Goal: Task Accomplishment & Management: Manage account settings

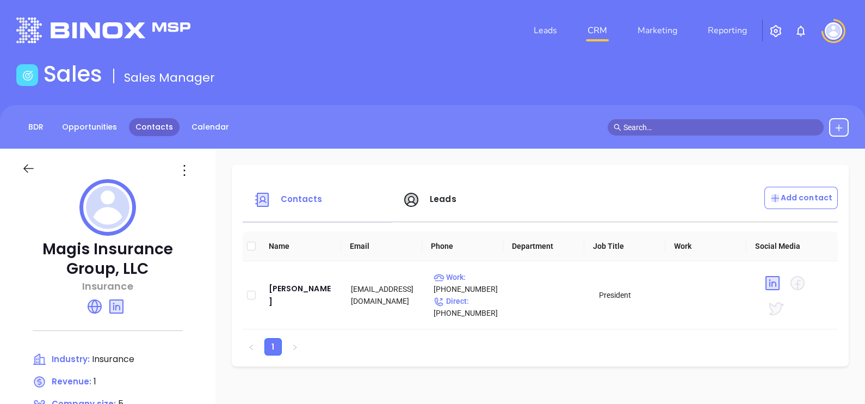
click at [151, 122] on link "Contacts" at bounding box center [154, 127] width 51 height 18
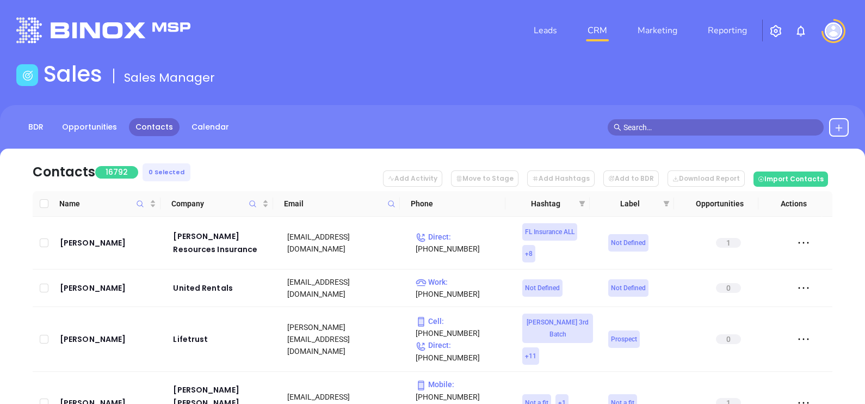
click at [397, 201] on span at bounding box center [391, 203] width 13 height 16
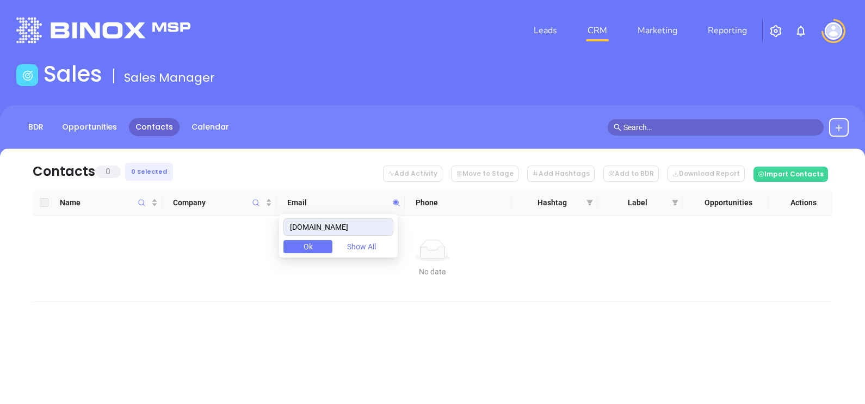
type input "universalbonds.com"
drag, startPoint x: 379, startPoint y: 228, endPoint x: 255, endPoint y: 282, distance: 135.5
click at [255, 280] on body "Leads CRM Marketing Reporting Financial Leads Leads Sales Sales Manager BDR Opp…" at bounding box center [432, 202] width 865 height 404
paste input "bailyagency.com"
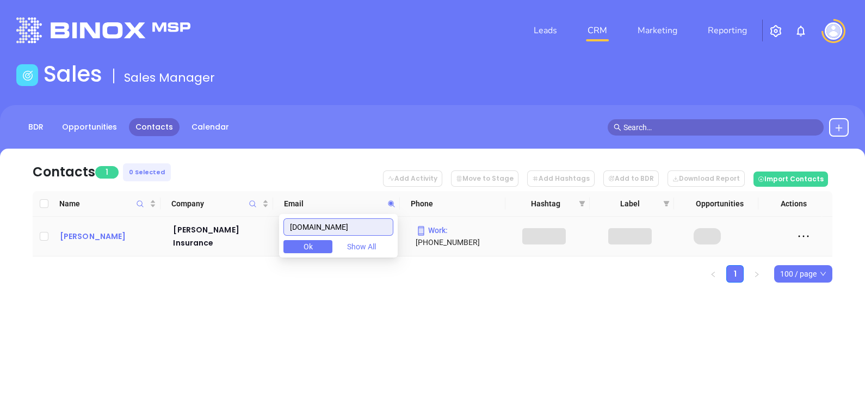
type input "bailyagency.com"
click at [88, 231] on div "David Baily" at bounding box center [109, 236] width 98 height 13
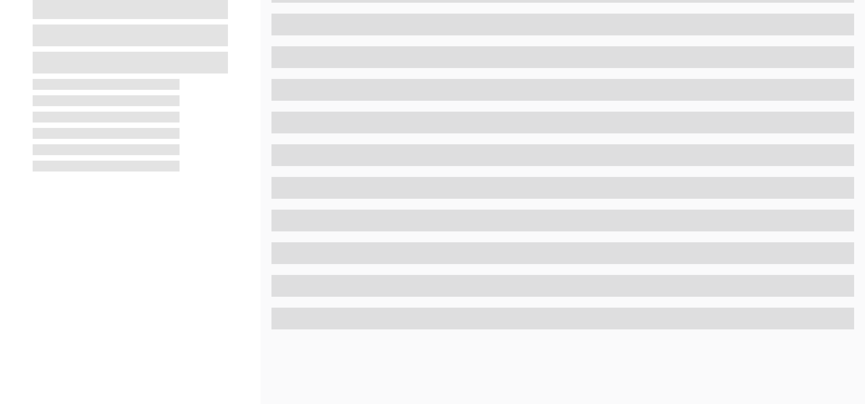
scroll to position [506, 0]
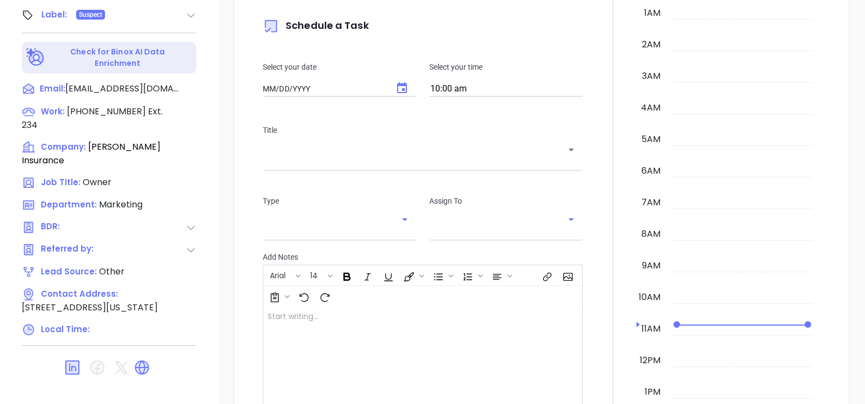
type input "[DATE]"
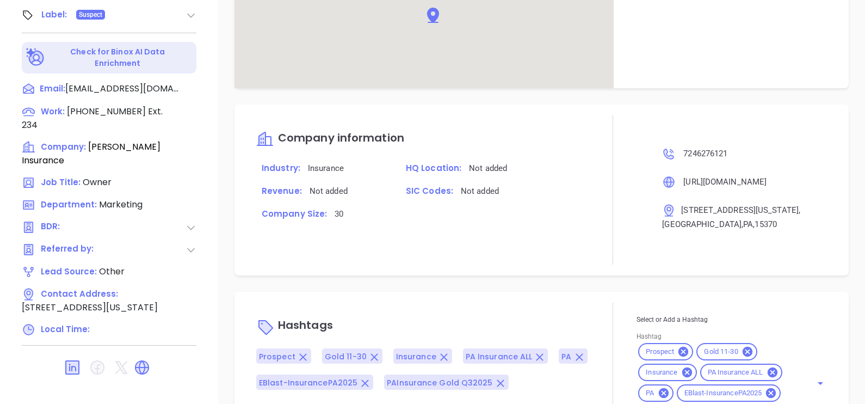
scroll to position [635, 0]
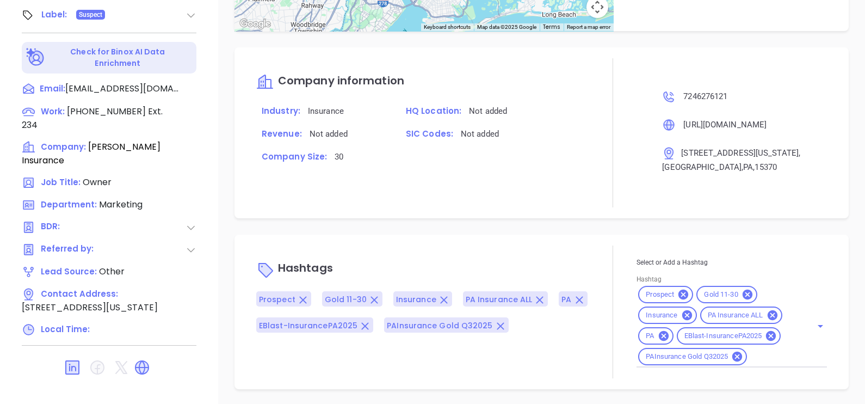
type input "[PERSON_NAME]"
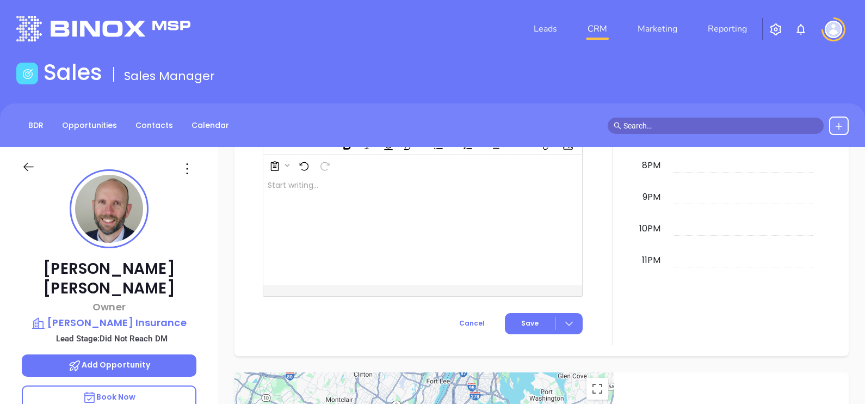
scroll to position [0, 0]
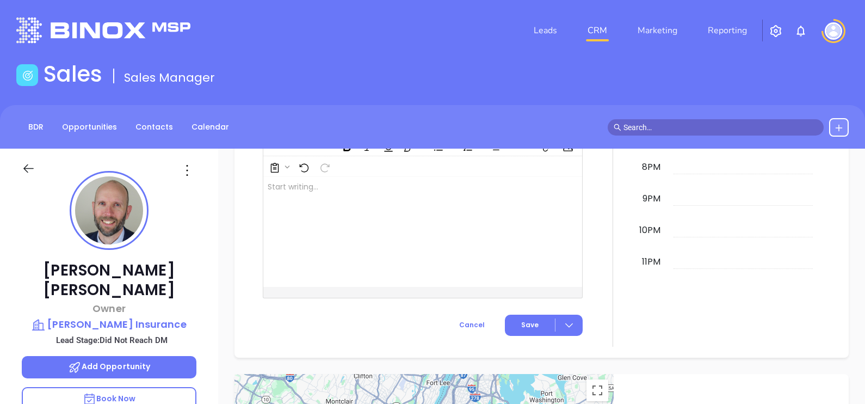
click at [146, 115] on div "BDR Opportunities Contacts Calendar" at bounding box center [432, 127] width 865 height 44
click at [160, 118] on link "Contacts" at bounding box center [154, 127] width 51 height 18
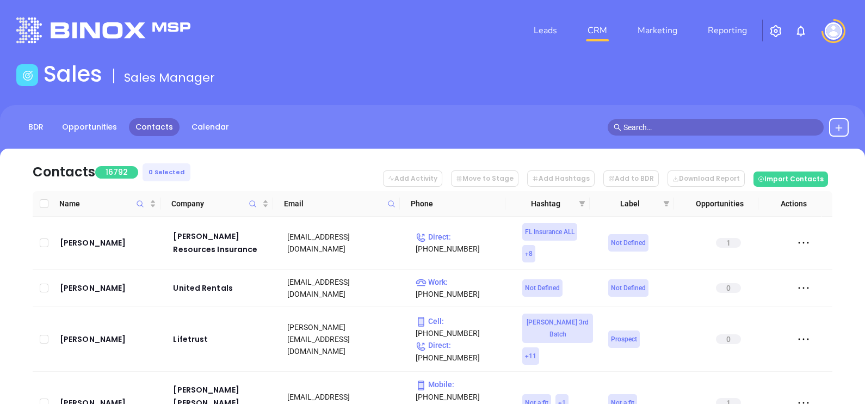
click at [387, 203] on span at bounding box center [391, 203] width 13 height 16
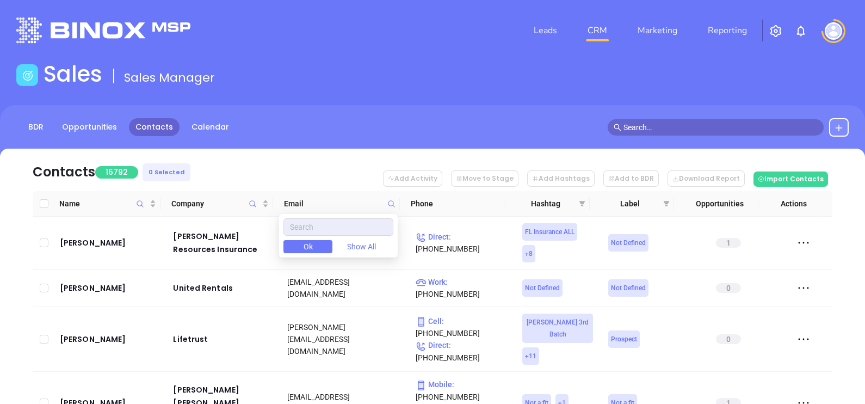
drag, startPoint x: 389, startPoint y: 204, endPoint x: 381, endPoint y: 202, distance: 8.9
click at [387, 203] on icon at bounding box center [391, 204] width 8 height 8
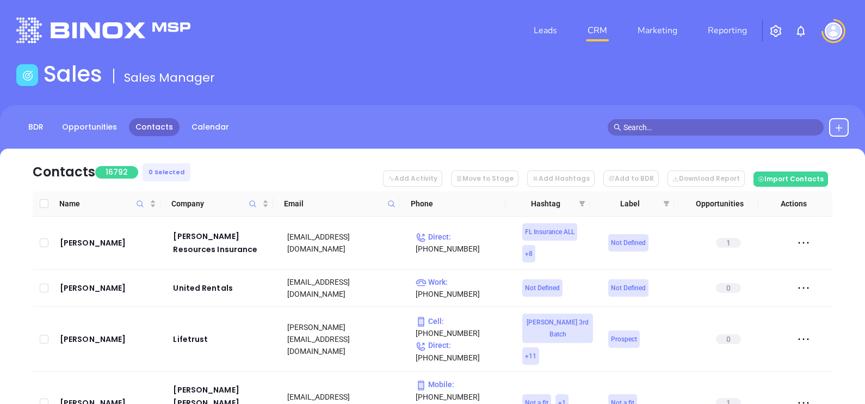
click at [382, 204] on span "Email" at bounding box center [333, 203] width 99 height 12
click at [392, 198] on span at bounding box center [391, 203] width 13 height 16
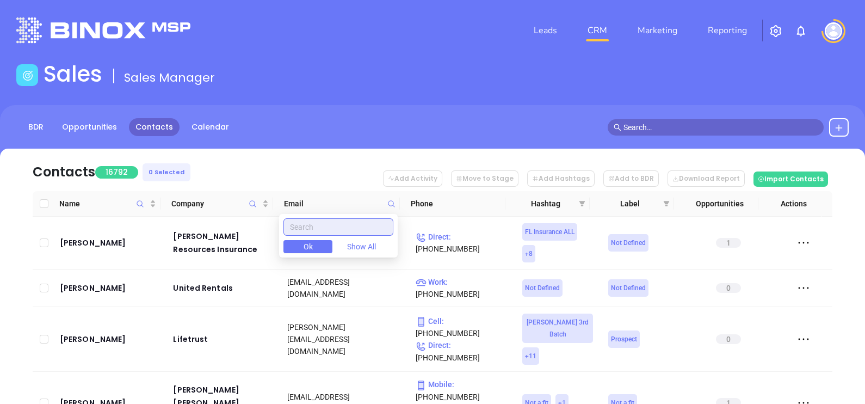
paste input "yinglinginsurance.com/meet"
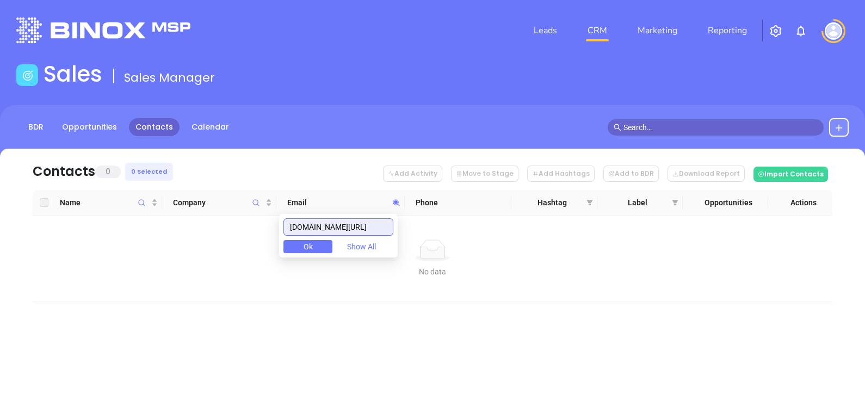
type input "yinglinginsurance.com/meet"
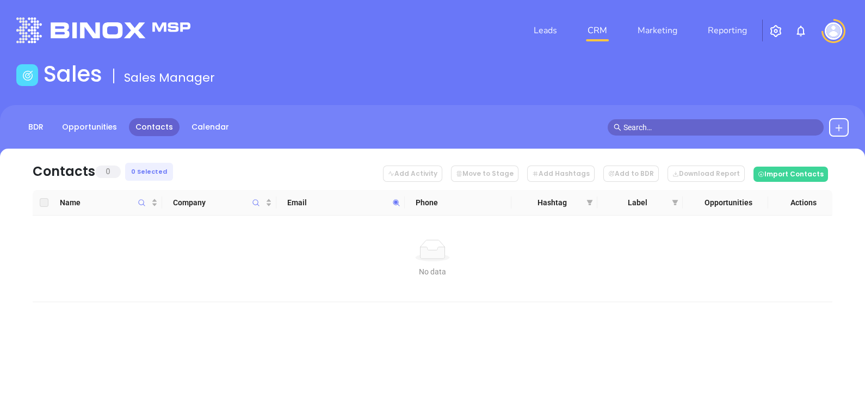
drag, startPoint x: 345, startPoint y: 182, endPoint x: 359, endPoint y: 196, distance: 19.6
click at [359, 196] on div "Contacts 0 0 Selected Add Activity Move to Stage Add Hashtags Add to BDR Downlo…" at bounding box center [432, 225] width 832 height 153
drag, startPoint x: 343, startPoint y: 51, endPoint x: 364, endPoint y: 140, distance: 91.3
click at [343, 52] on header "Leads CRM Marketing Reporting Financial Leads Leads" at bounding box center [432, 30] width 832 height 61
click at [391, 207] on span at bounding box center [396, 202] width 13 height 16
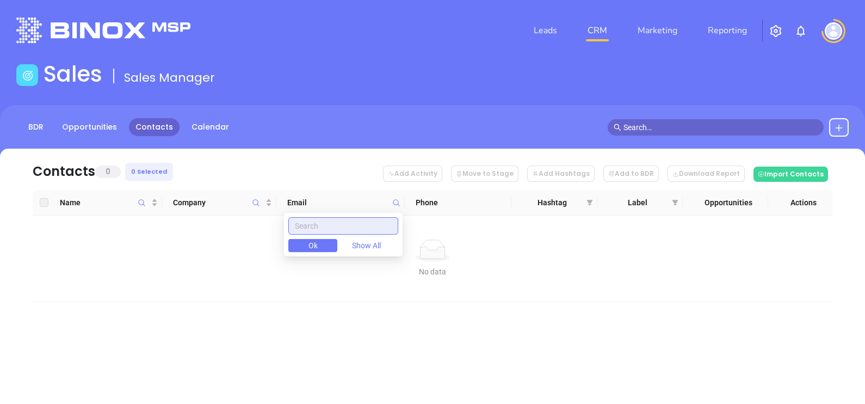
paste input "[DOMAIN_NAME]"
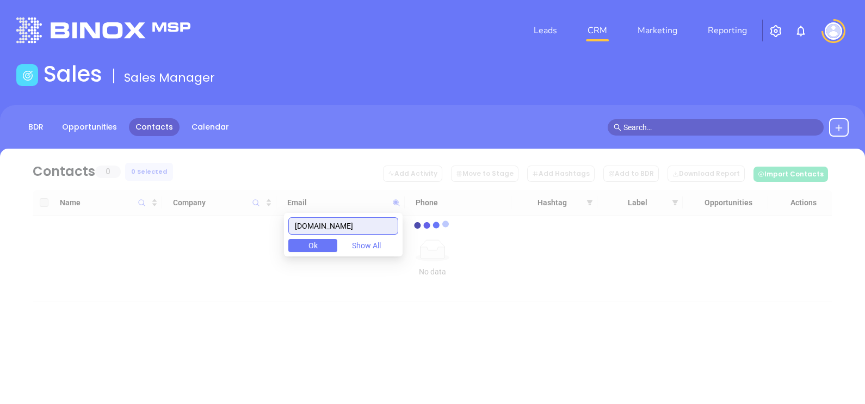
type input "[DOMAIN_NAME]"
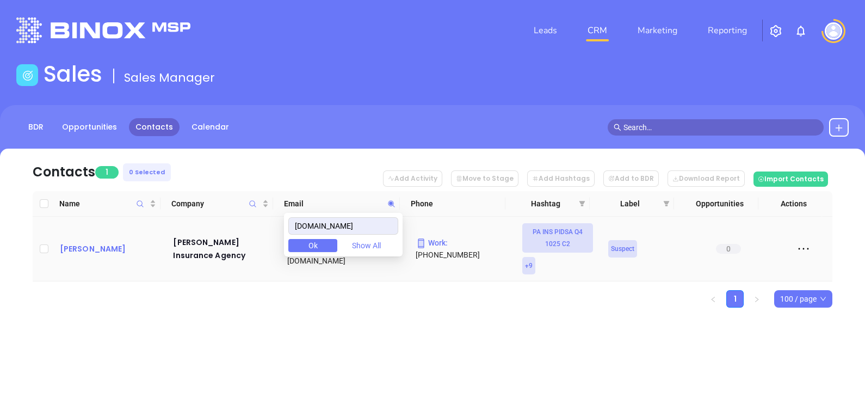
click at [125, 253] on div "Brenda Yingling" at bounding box center [109, 248] width 98 height 13
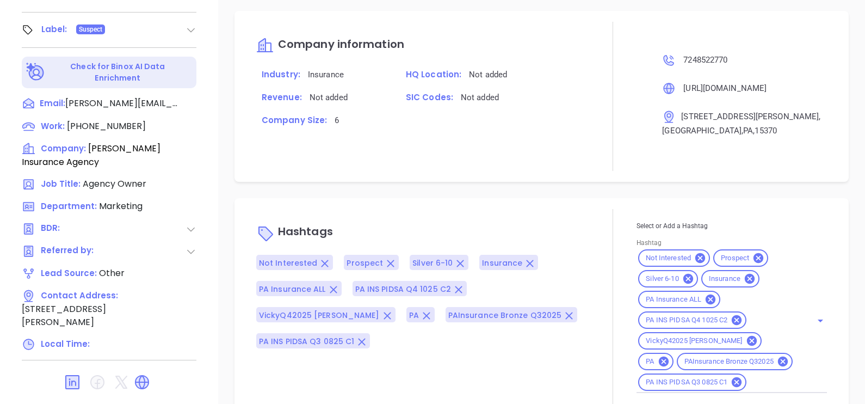
scroll to position [697, 0]
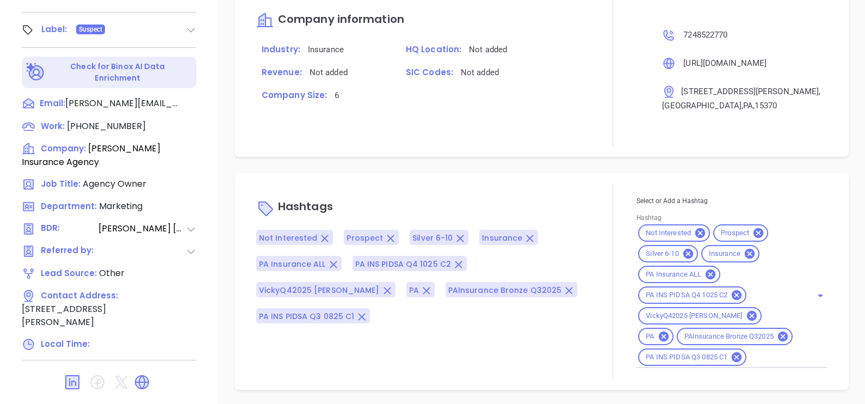
type input "Gissela Vargas"
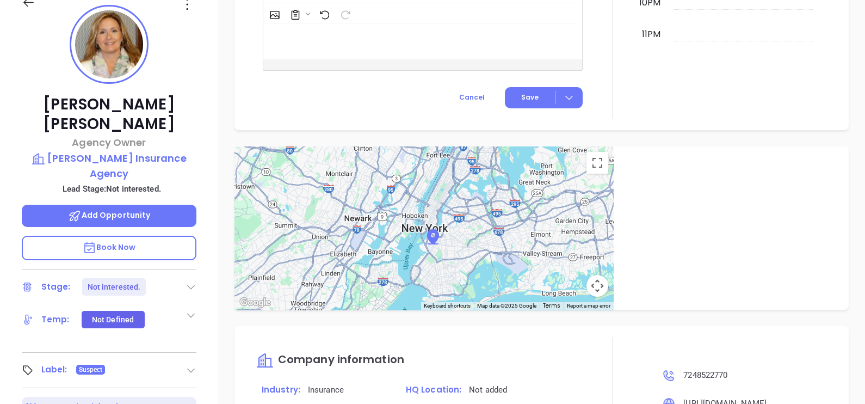
scroll to position [98, 0]
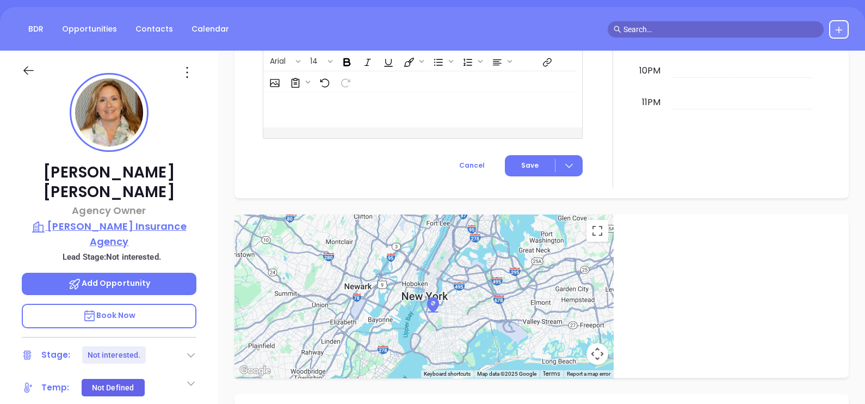
click at [146, 219] on p "Yingling Insurance Agency" at bounding box center [109, 234] width 175 height 30
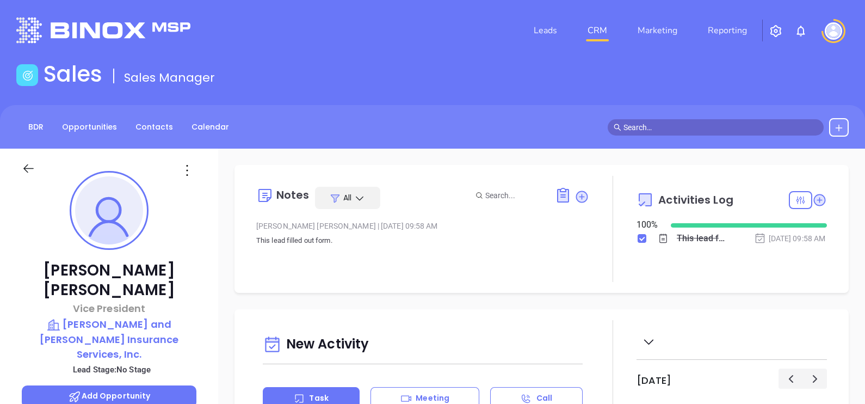
scroll to position [252, 0]
click at [558, 23] on link "Leads" at bounding box center [545, 31] width 32 height 22
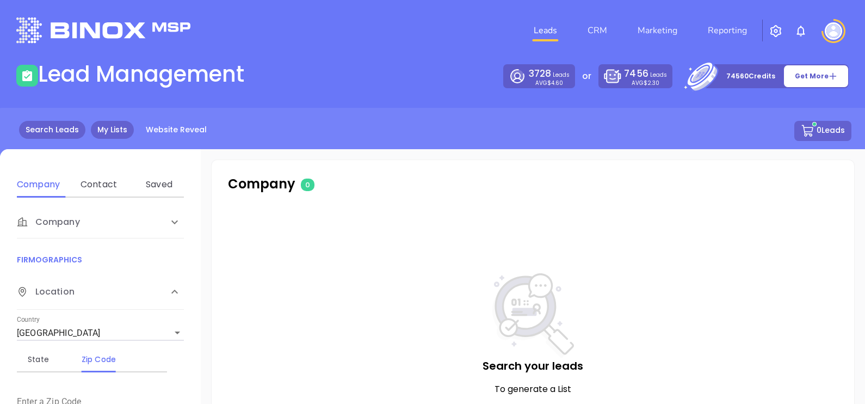
click at [127, 125] on link "My Lists" at bounding box center [112, 130] width 43 height 18
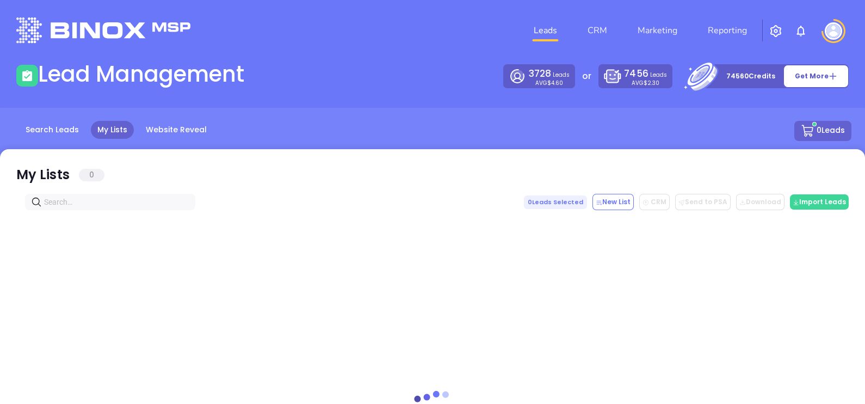
click at [64, 196] on input "text" at bounding box center [112, 202] width 137 height 12
paste input "yinglinginsurance.com"
type input "yinglinginsurance.com"
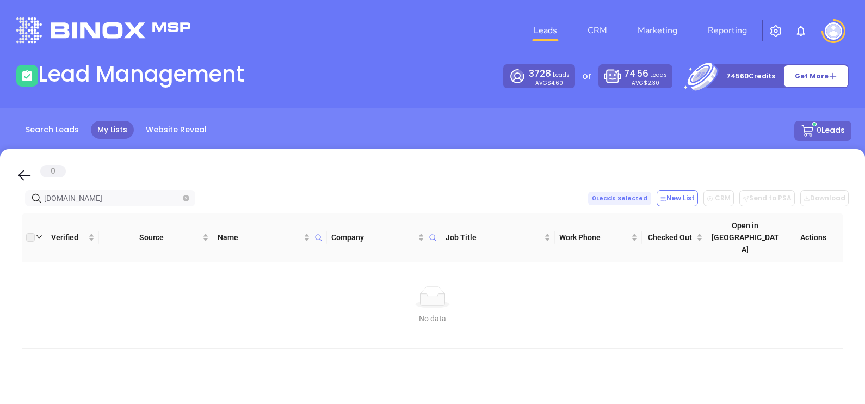
click at [191, 197] on span "[DOMAIN_NAME]" at bounding box center [110, 198] width 170 height 16
click at [188, 199] on icon "close-circle" at bounding box center [186, 198] width 7 height 7
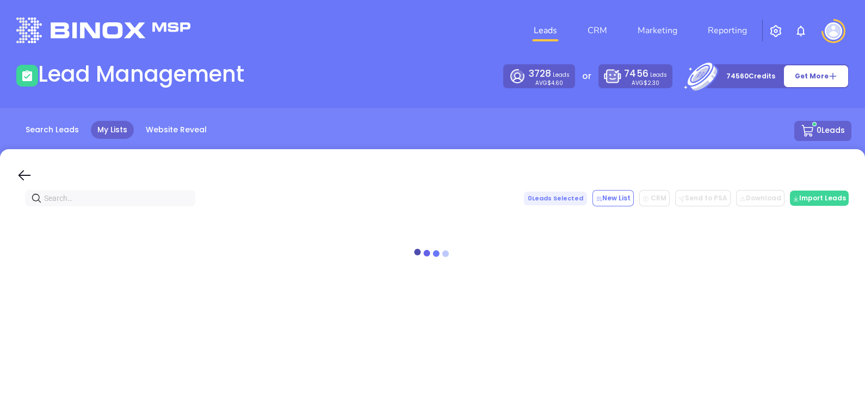
paste input "universalbonds.com"
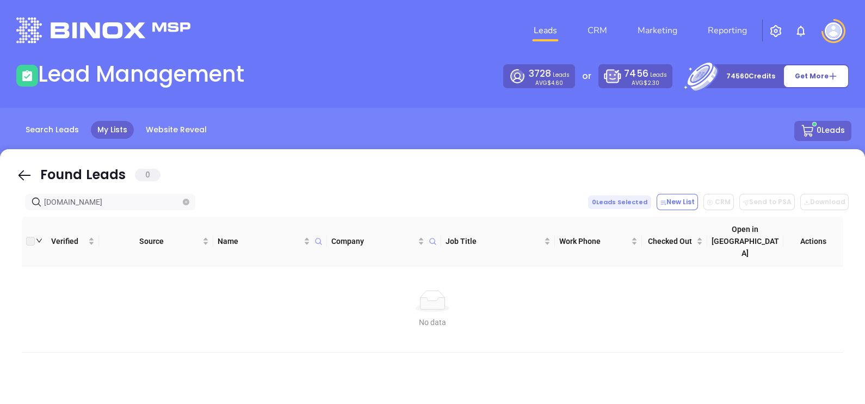
type input "universalbonds.com"
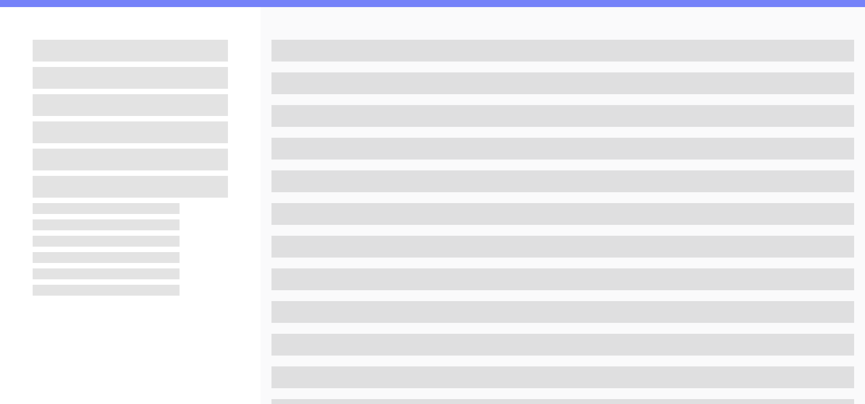
scroll to position [200, 0]
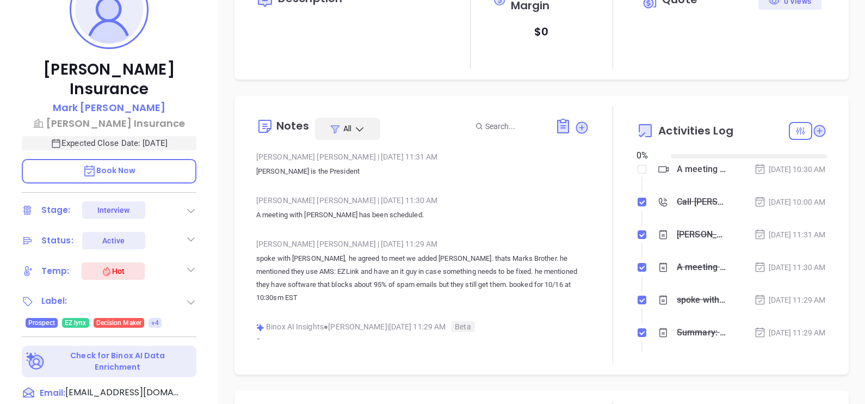
type input "[DATE]"
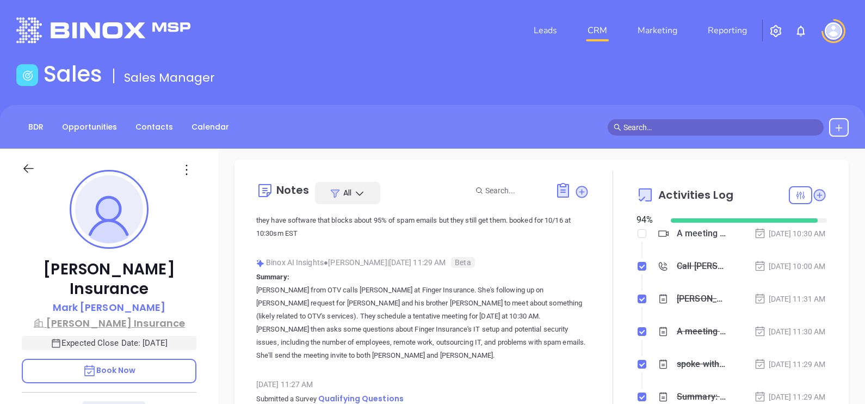
scroll to position [135, 0]
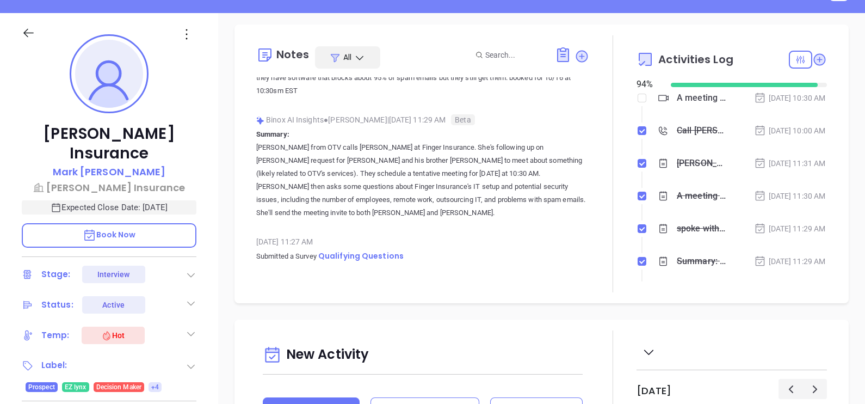
type input "[PERSON_NAME]"
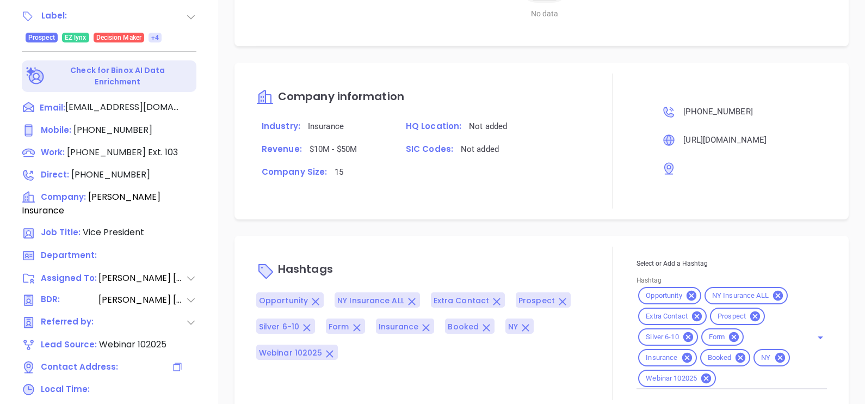
scroll to position [506, 0]
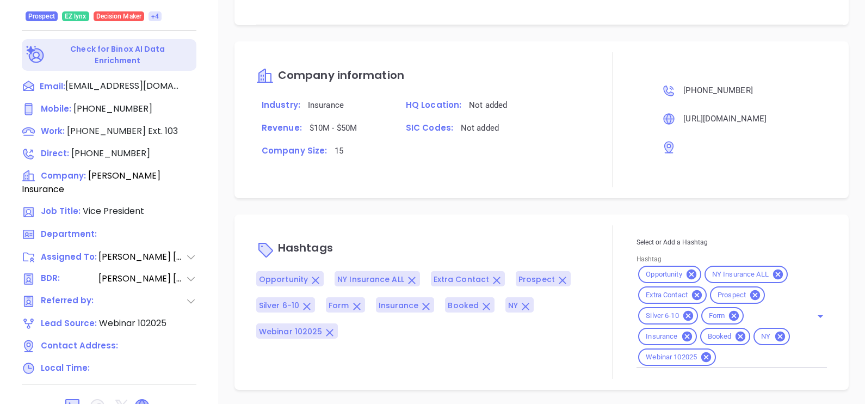
click at [143, 399] on icon at bounding box center [141, 405] width 13 height 13
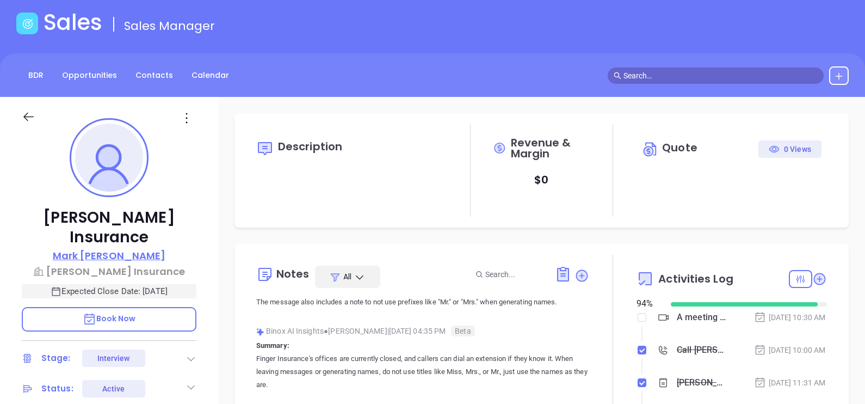
scroll to position [30, 0]
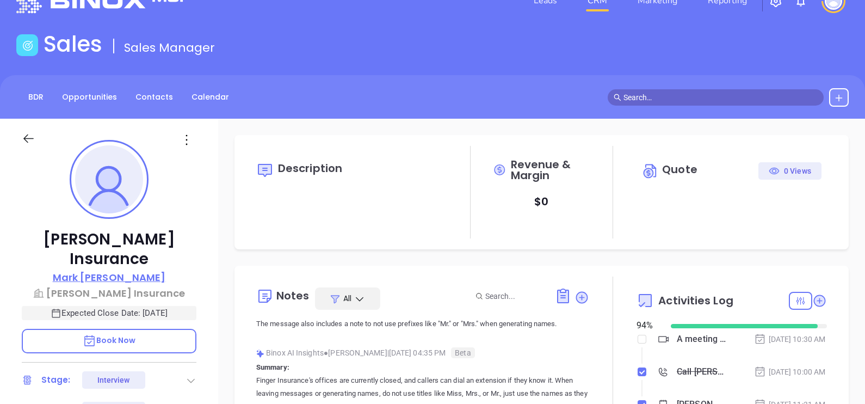
click at [114, 270] on p "Mark Fingar" at bounding box center [109, 277] width 113 height 15
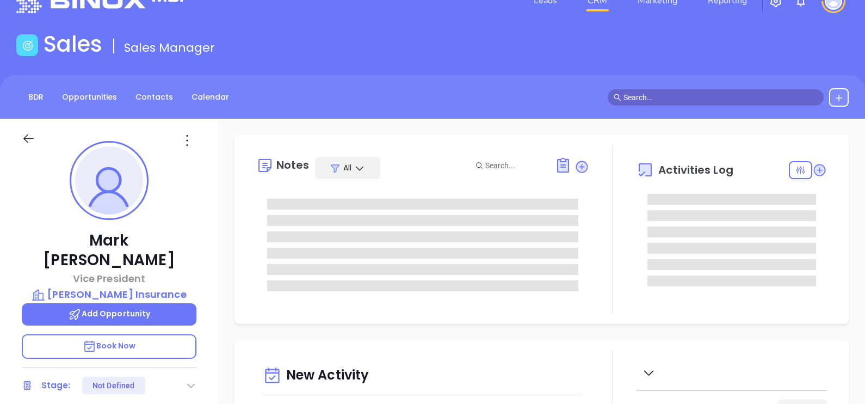
scroll to position [315, 0]
click at [89, 287] on p "Fingar Insurance" at bounding box center [109, 294] width 175 height 15
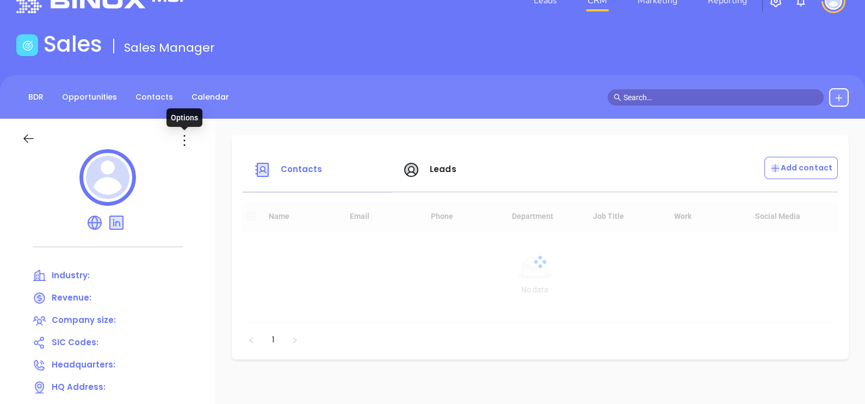
click at [183, 144] on icon at bounding box center [184, 140] width 17 height 17
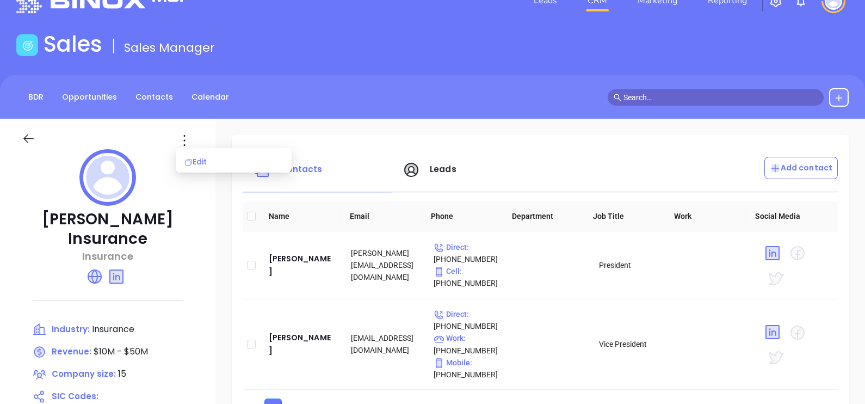
click at [192, 153] on li "Edit" at bounding box center [234, 161] width 112 height 23
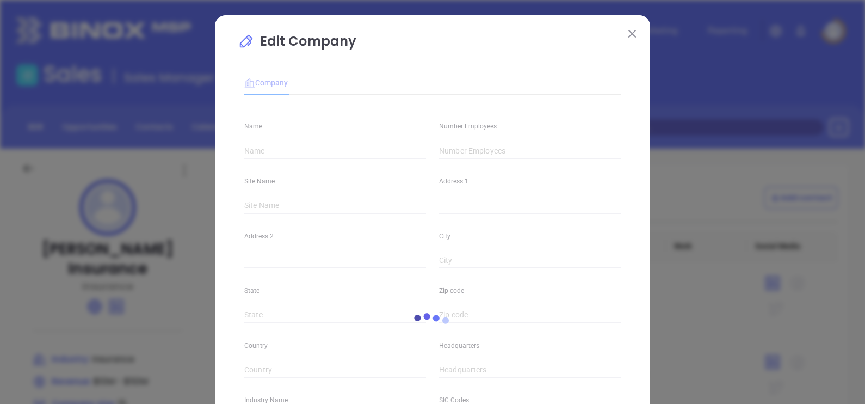
type input "Fingar Insurance"
type input "15"
type input "Main"
type input "[GEOGRAPHIC_DATA]"
type input "(518) 537-6244"
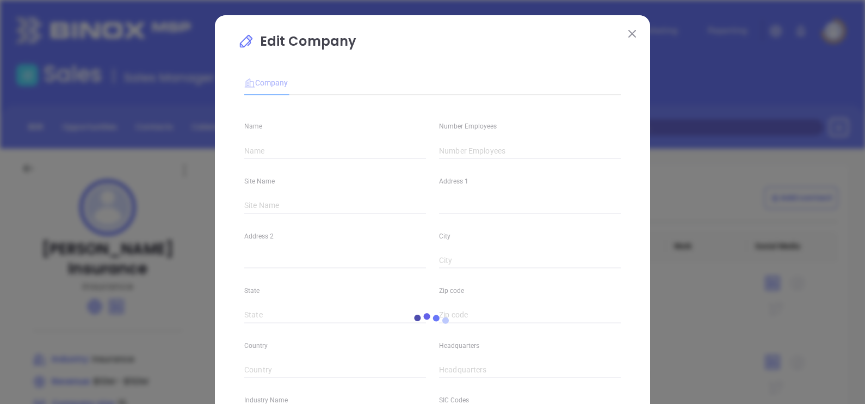
type input "Insurance"
type input "https://fingarinsurance.com/"
type input "https://www.linkedin.com/company/fingar-insurance"
type input "$10M - $50M"
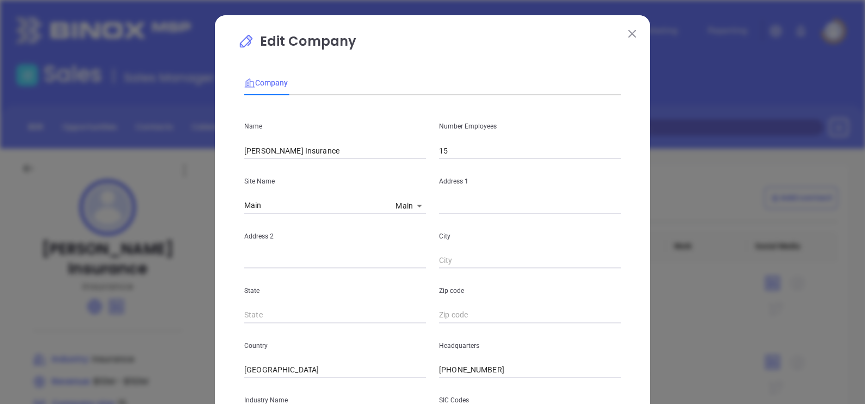
click at [408, 201] on body "Leads CRM Marketing Reporting Financial Leads Leads Sales Sales Manager BDR Opp…" at bounding box center [432, 202] width 865 height 404
click at [413, 207] on li "Main" at bounding box center [410, 207] width 38 height 20
click at [440, 203] on input "text" at bounding box center [530, 205] width 182 height 16
paste input "1 Church Ave PO Box 158 Germantown, NY 12526"
drag, startPoint x: 584, startPoint y: 206, endPoint x: 614, endPoint y: 222, distance: 33.6
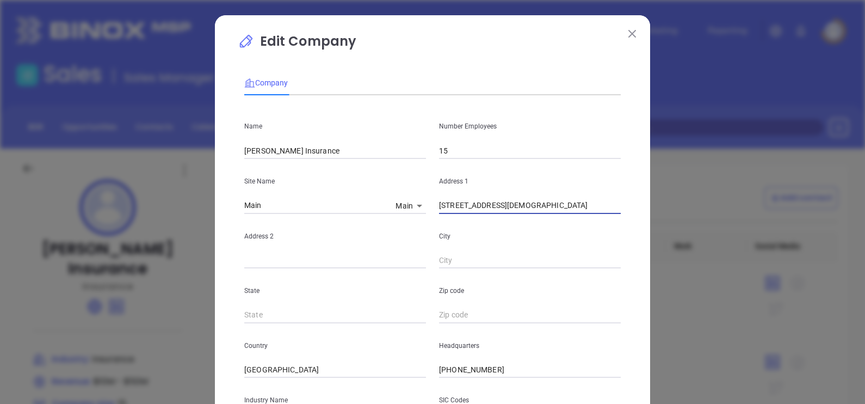
click at [621, 219] on div "Name Fingar Insurance Number Employees 15 Site Name Main Main 127269 Address 1 …" at bounding box center [432, 323] width 376 height 438
type input "1 Church Ave PO Box 158 Germantown, NY 12526"
click at [481, 306] on div "Zip code" at bounding box center [529, 295] width 195 height 55
click at [470, 314] on input "text" at bounding box center [530, 315] width 182 height 16
paste input "12526"
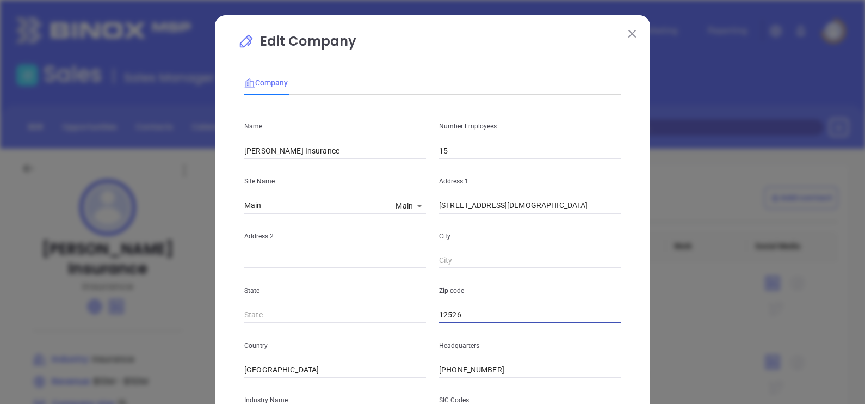
type input "12526"
click at [281, 311] on input "text" at bounding box center [335, 315] width 182 height 16
type input "NY"
drag, startPoint x: 523, startPoint y: 207, endPoint x: 567, endPoint y: 220, distance: 46.5
click at [567, 220] on div "Name Fingar Insurance Number Employees 15 Site Name Main Main 127269 Address 1 …" at bounding box center [432, 323] width 376 height 438
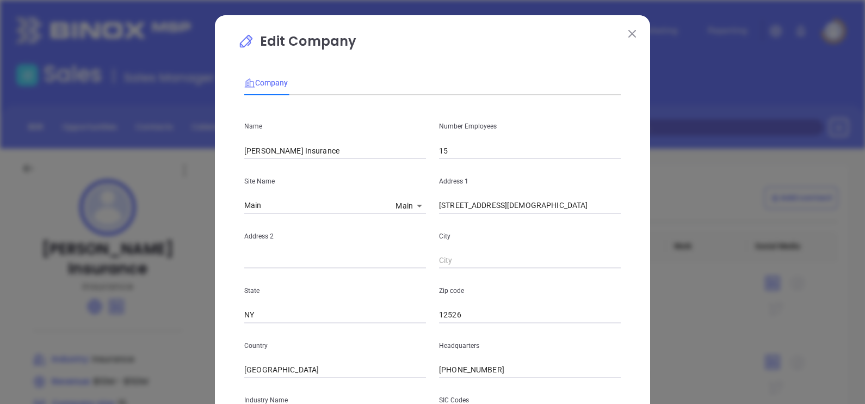
drag, startPoint x: 492, startPoint y: 248, endPoint x: 462, endPoint y: 266, distance: 35.6
click at [492, 248] on div "City" at bounding box center [529, 241] width 195 height 55
click at [461, 266] on input "text" at bounding box center [530, 260] width 182 height 16
paste input "Germantown"
type input "Germantown"
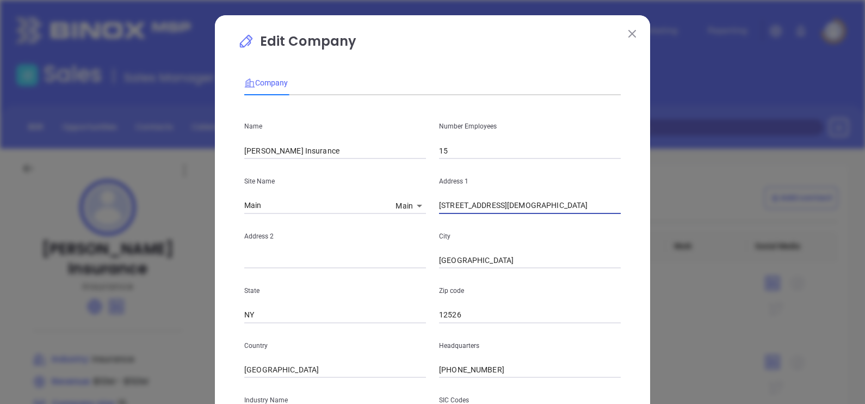
click at [483, 207] on input "1 Church Ave PO Box 158 Germantown, NY 12526" at bounding box center [530, 205] width 182 height 16
click at [484, 207] on input "1 Church Ave PO Box 158 Germantown, NY 12526" at bounding box center [530, 205] width 182 height 16
drag, startPoint x: 481, startPoint y: 207, endPoint x: 519, endPoint y: 213, distance: 38.6
click at [519, 213] on input "1 Church Ave PO Box 158 Germantown, NY 12526" at bounding box center [530, 205] width 182 height 16
click at [324, 254] on input "text" at bounding box center [335, 260] width 182 height 16
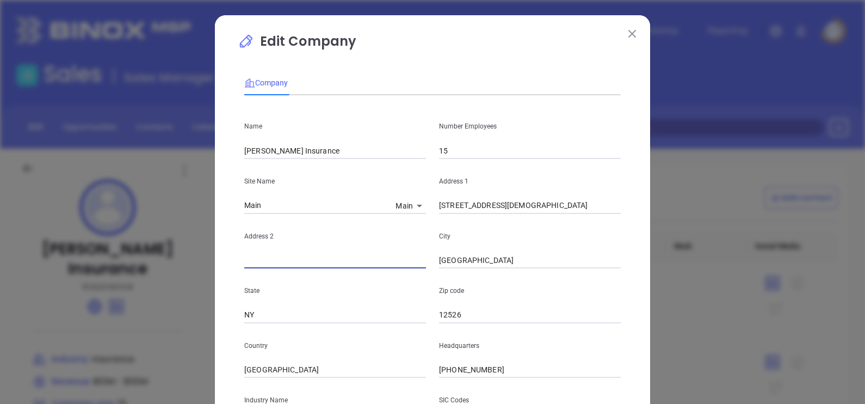
paste input "PO Box 158"
type input "PO Box 158"
drag, startPoint x: 486, startPoint y: 208, endPoint x: 638, endPoint y: 249, distance: 157.5
click at [638, 249] on div "Edit Company Company Name Fingar Insurance Number Employees 15 Site Name Main M…" at bounding box center [432, 311] width 435 height 593
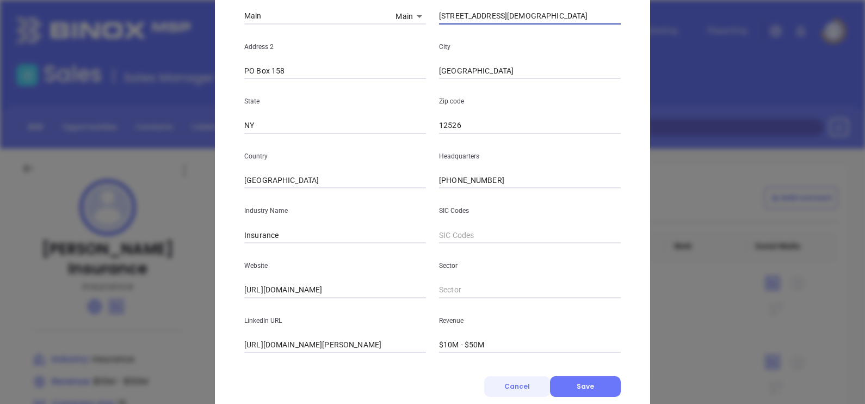
scroll to position [220, 0]
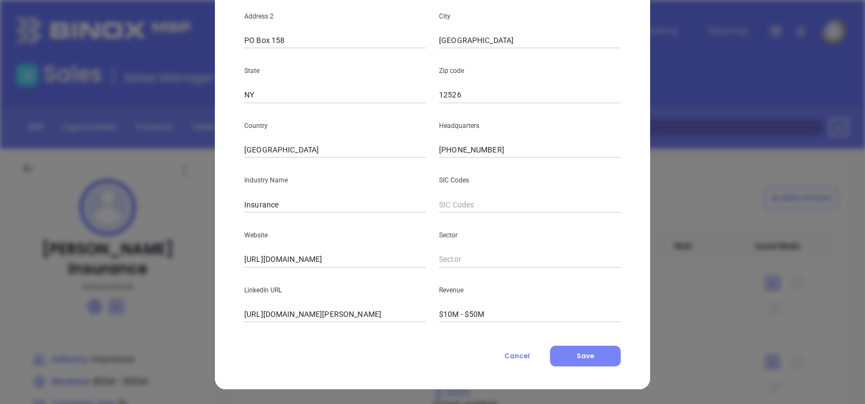
type input "1 Church Ave"
click at [587, 352] on span "Save" at bounding box center [585, 355] width 17 height 9
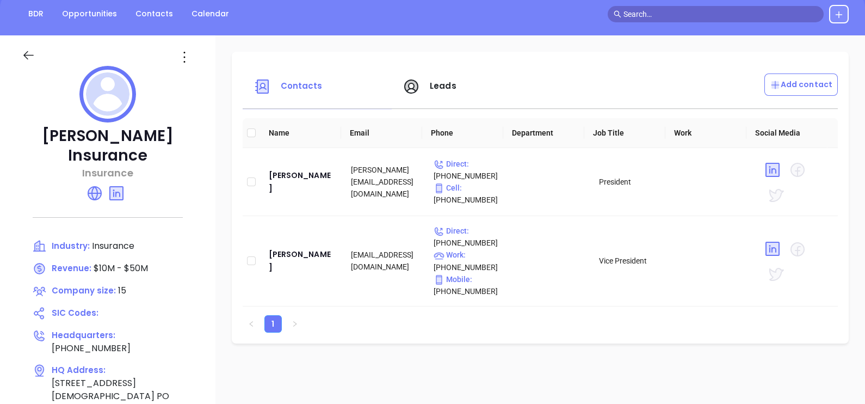
scroll to position [204, 0]
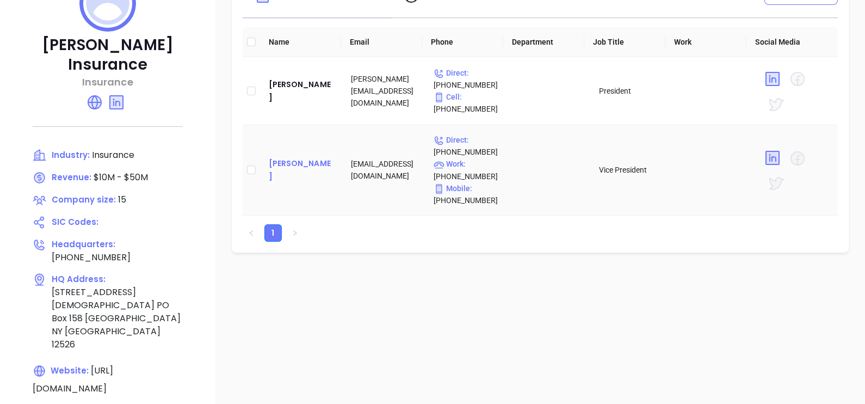
click at [302, 174] on div "Mark Fingar" at bounding box center [301, 170] width 65 height 26
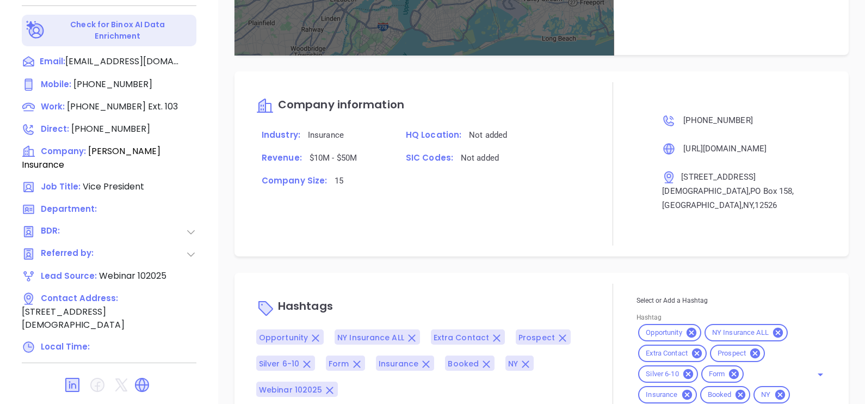
scroll to position [655, 0]
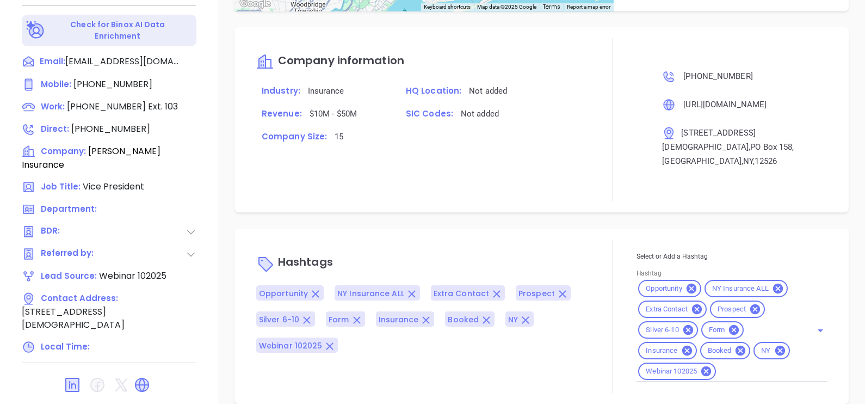
type input "Gissela Vargas"
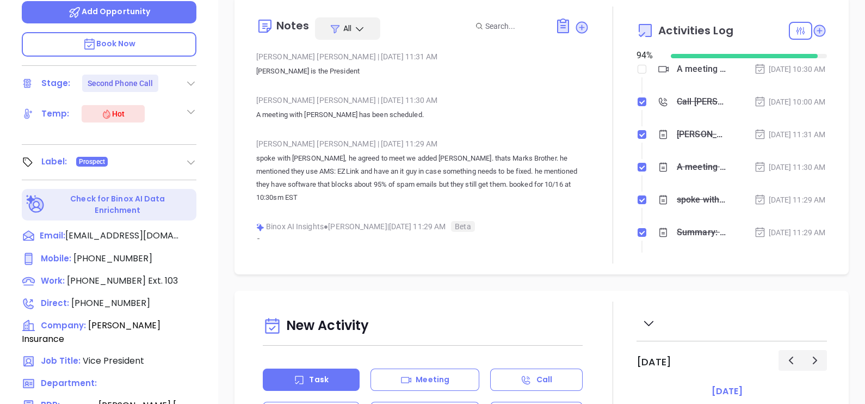
scroll to position [234, 0]
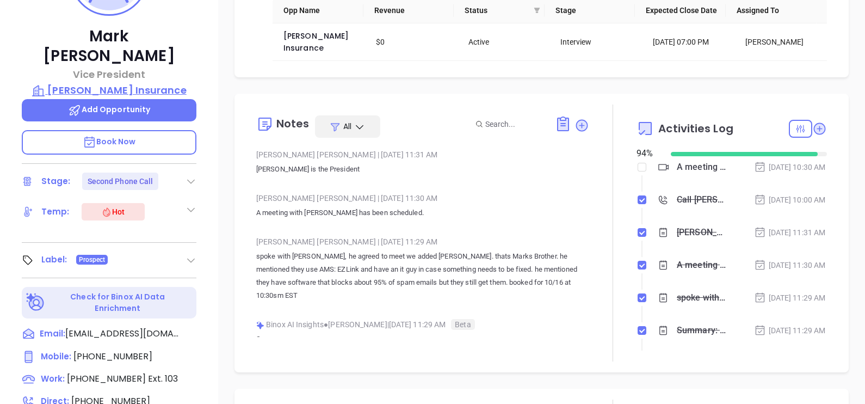
click at [111, 83] on p "Fingar Insurance" at bounding box center [109, 90] width 175 height 15
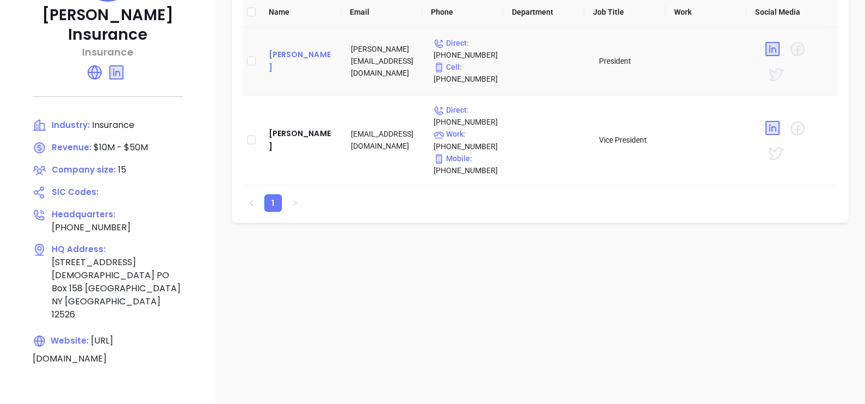
click at [294, 60] on div "Gregory C. Fingar" at bounding box center [301, 61] width 65 height 26
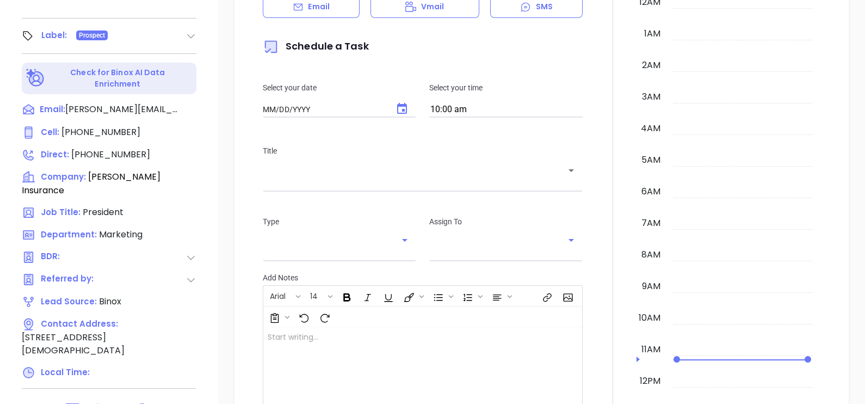
scroll to position [506, 0]
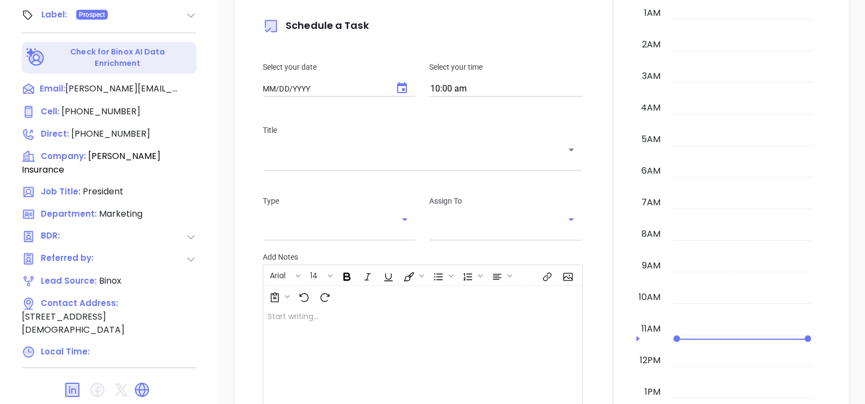
type input "[DATE]"
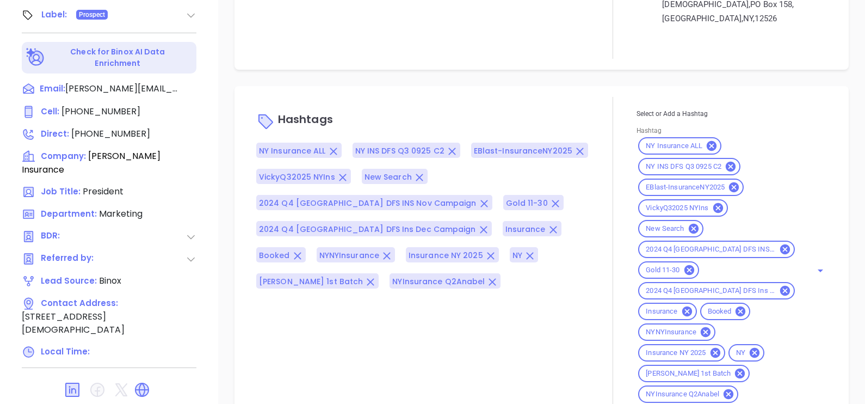
scroll to position [821, 0]
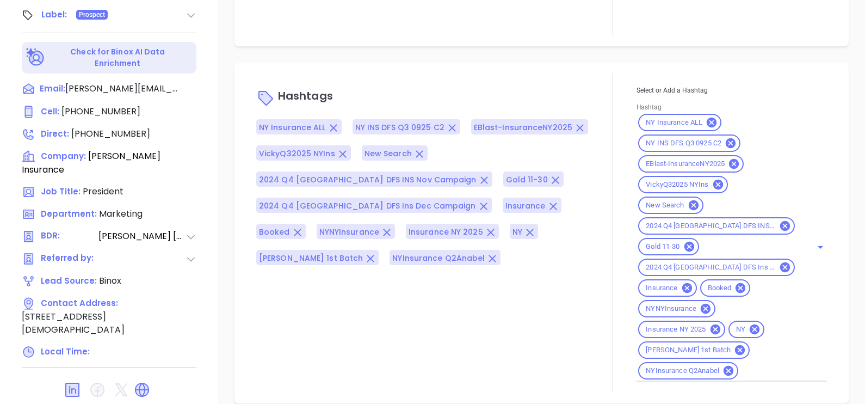
type input "[PERSON_NAME]"
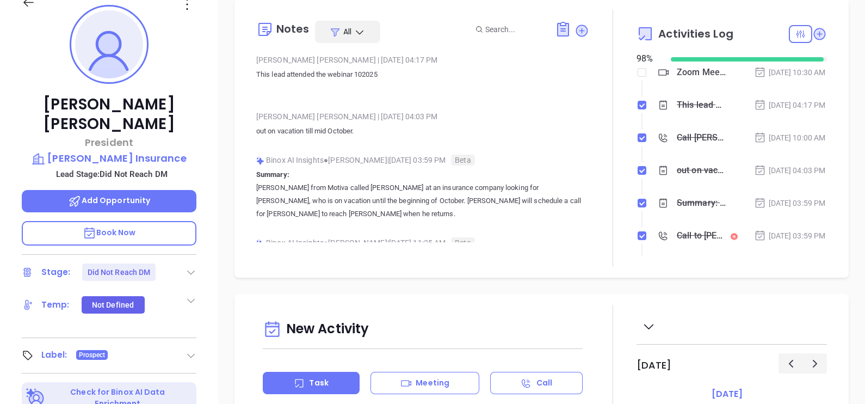
scroll to position [30, 0]
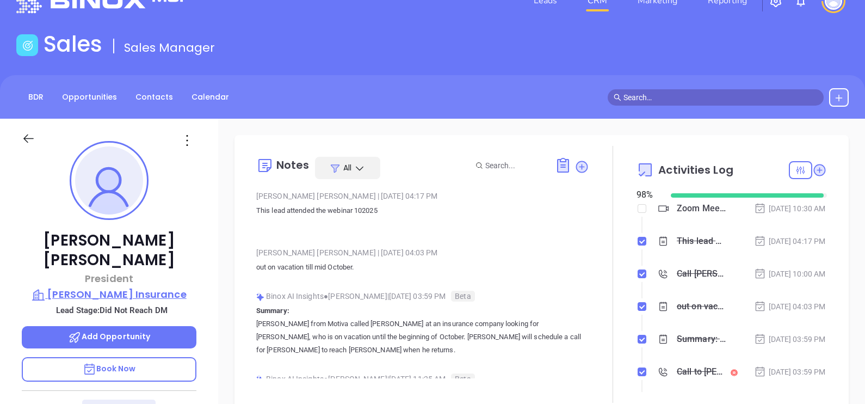
click at [107, 287] on p "Fingar Insurance" at bounding box center [109, 294] width 175 height 15
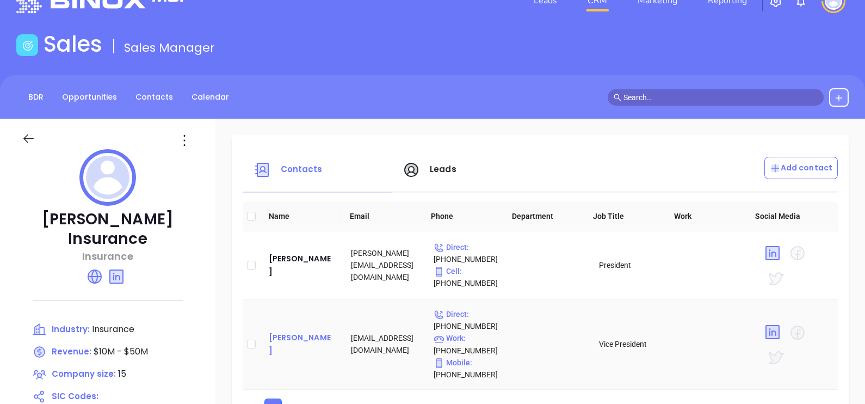
click at [288, 343] on div "Mark Fingar" at bounding box center [301, 344] width 65 height 26
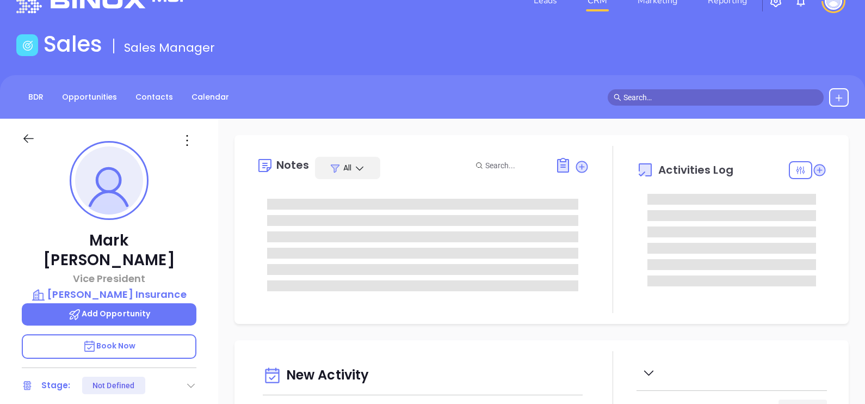
scroll to position [315, 0]
type input "[PERSON_NAME]"
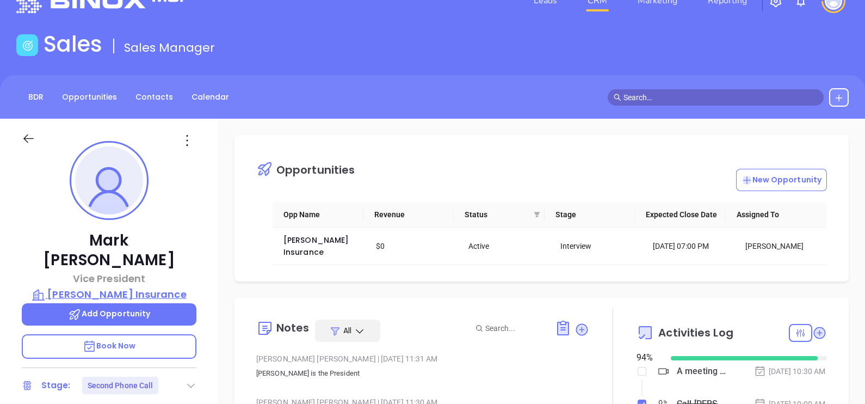
click at [154, 287] on p "Fingar Insurance" at bounding box center [109, 294] width 175 height 15
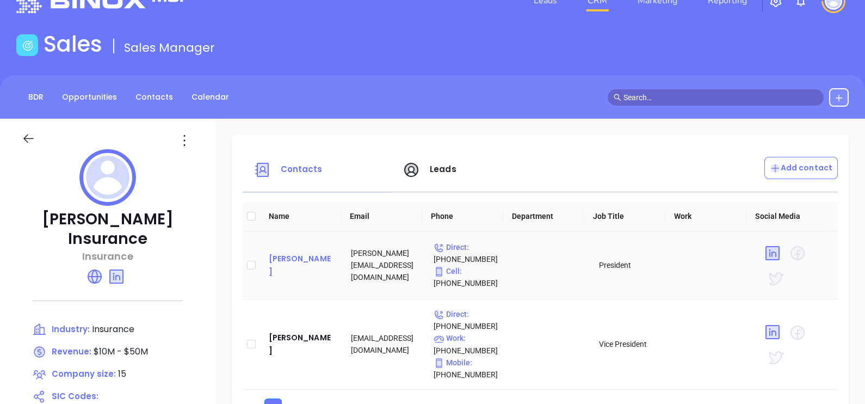
click at [298, 271] on div "Gregory C. Fingar" at bounding box center [301, 265] width 65 height 26
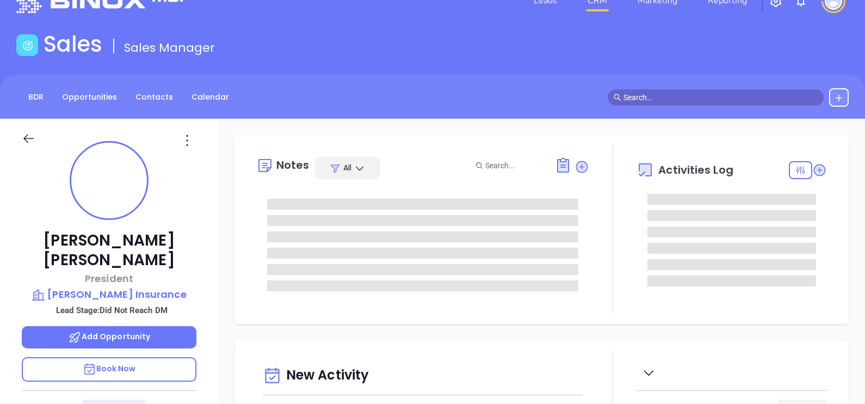
type input "10:00 am"
type input "[DATE]"
type input "[PERSON_NAME]"
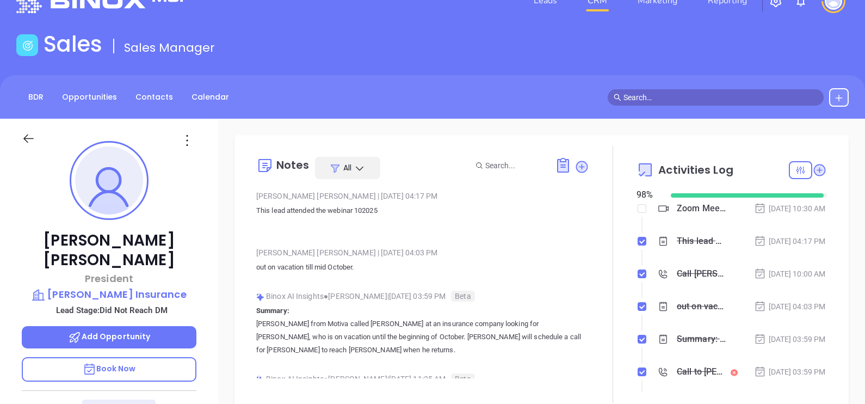
click at [280, 318] on p "Vicky from Motiva called Stacy at an insurance company looking for Gregory, who…" at bounding box center [422, 336] width 333 height 39
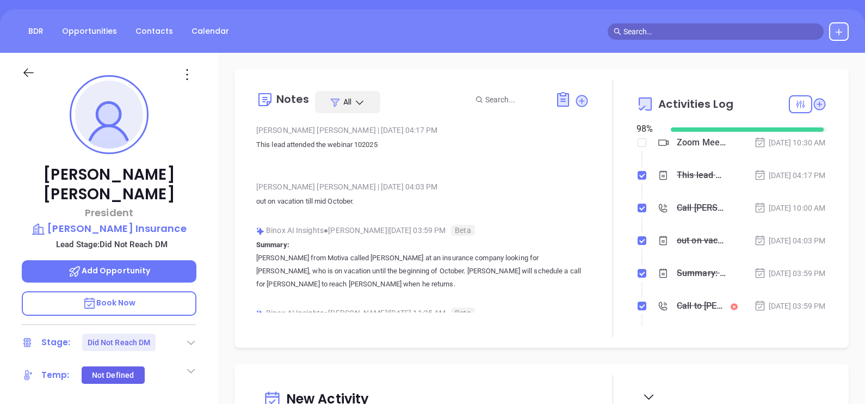
scroll to position [30, 0]
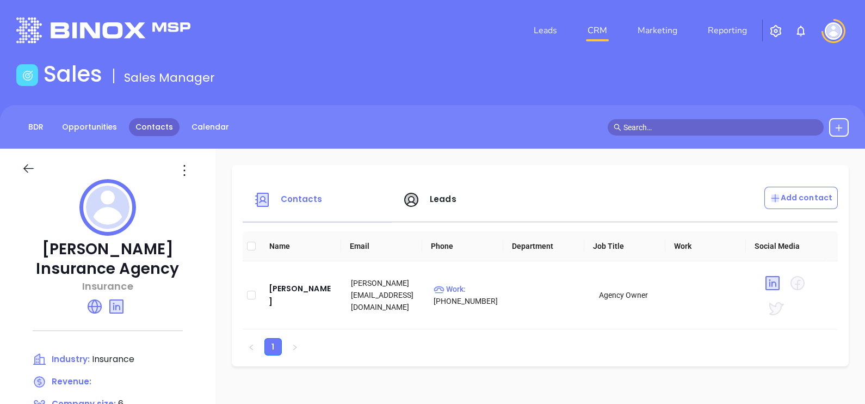
click at [151, 128] on link "Contacts" at bounding box center [154, 127] width 51 height 18
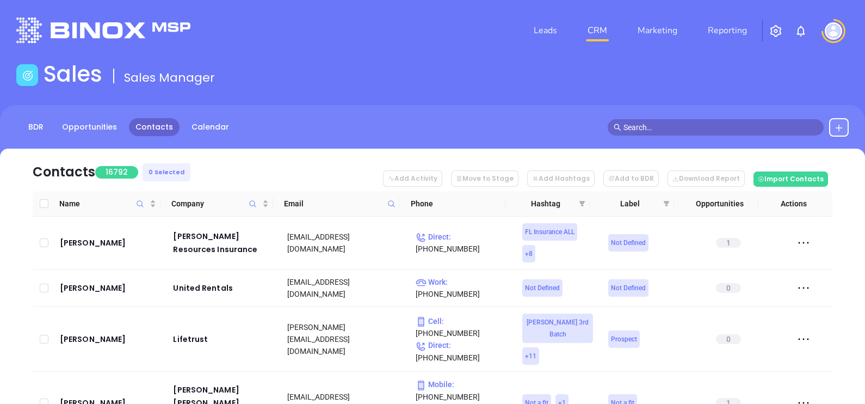
click at [394, 209] on span at bounding box center [391, 203] width 13 height 16
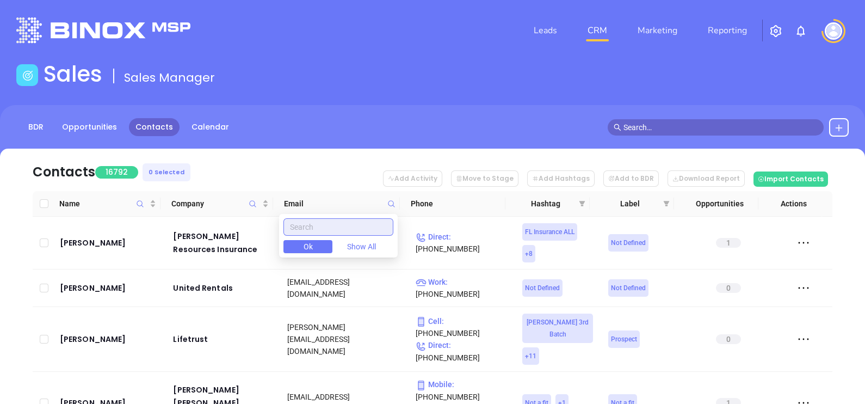
paste input "[URL][DOMAIN_NAME]"
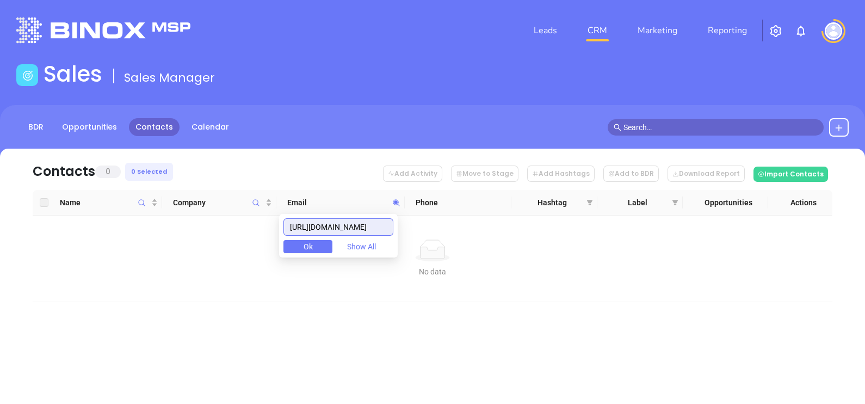
drag, startPoint x: 387, startPoint y: 230, endPoint x: 340, endPoint y: 261, distance: 56.9
click at [340, 261] on body "Leads CRM Marketing Reporting Financial Leads Leads Sales Sales Manager BDR Opp…" at bounding box center [432, 202] width 865 height 404
type input "h"
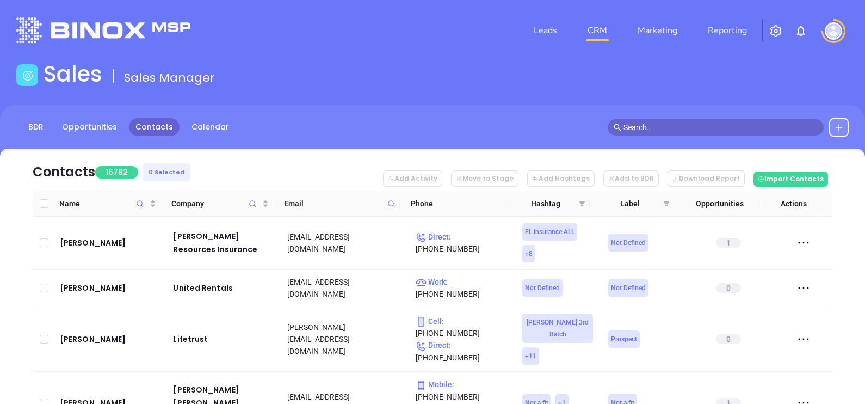
click at [391, 204] on icon at bounding box center [391, 204] width 8 height 8
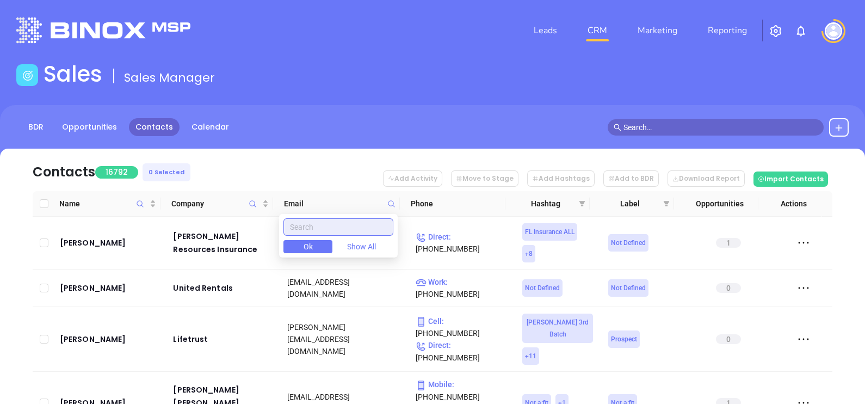
paste input "[PERSON_NAME][DOMAIN_NAME]"
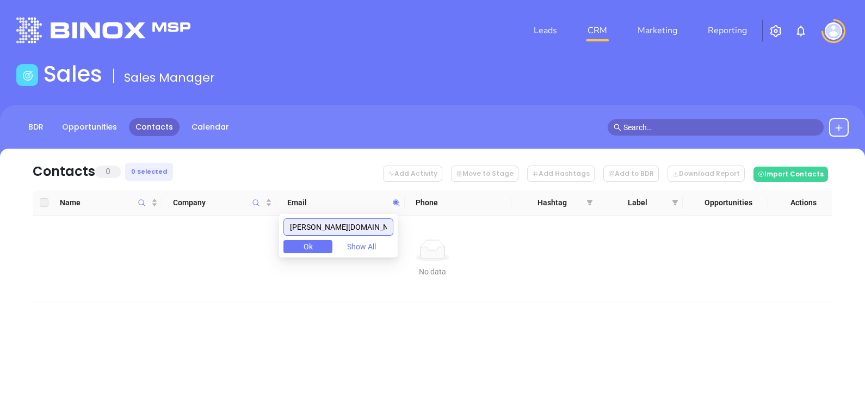
drag, startPoint x: 377, startPoint y: 222, endPoint x: 252, endPoint y: 272, distance: 134.5
click at [252, 272] on body "Leads CRM Marketing Reporting Financial Leads Leads Sales Sales Manager BDR Opp…" at bounding box center [432, 202] width 865 height 404
type input "[PERSON_NAME][DOMAIN_NAME]"
paste input "[DOMAIN_NAME]"
drag, startPoint x: 386, startPoint y: 227, endPoint x: 122, endPoint y: 275, distance: 268.0
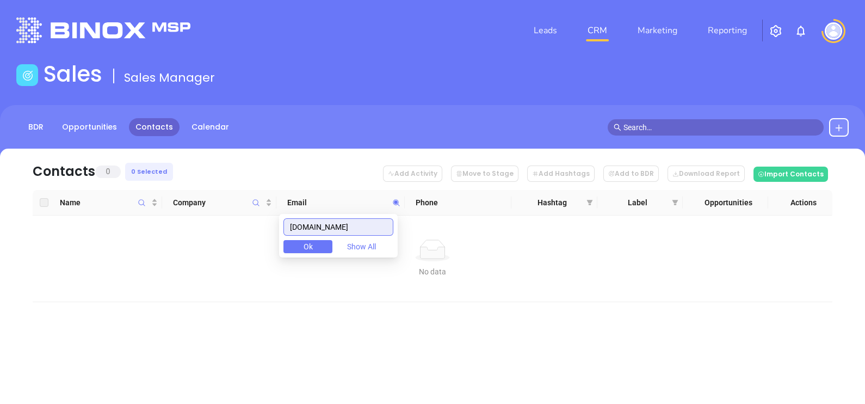
click at [122, 275] on body "Leads CRM Marketing Reporting Financial Leads Leads Sales Sales Manager BDR Opp…" at bounding box center [432, 202] width 865 height 404
type input "[DOMAIN_NAME]"
paste input "kmicares.com"
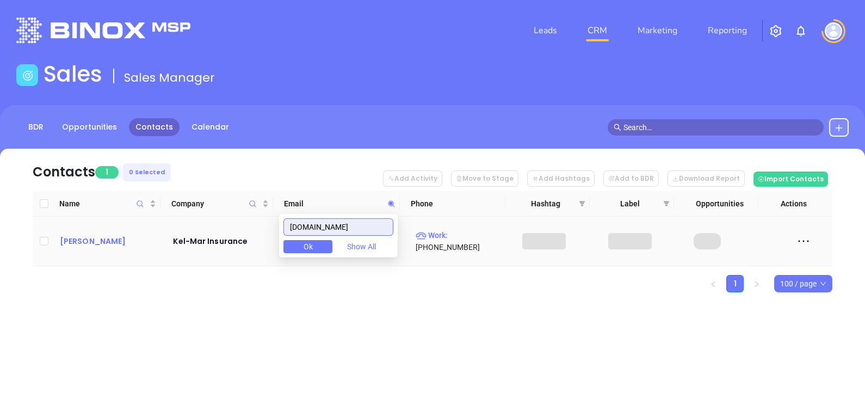
type input "kmicares.com"
click at [97, 234] on div "Scott Raimondo" at bounding box center [109, 240] width 98 height 13
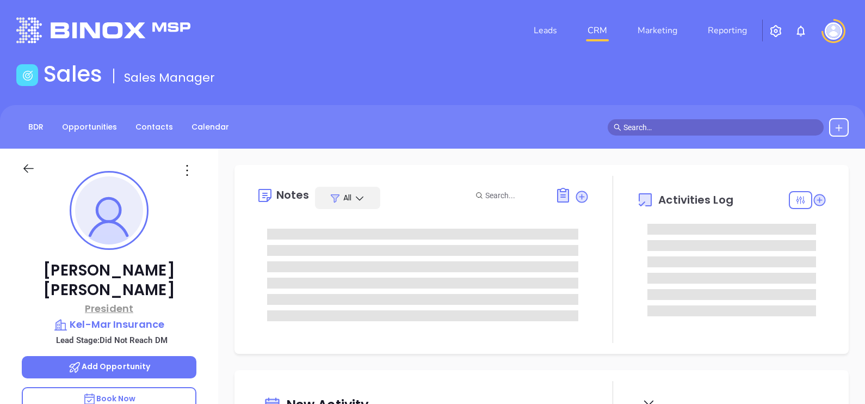
scroll to position [204, 0]
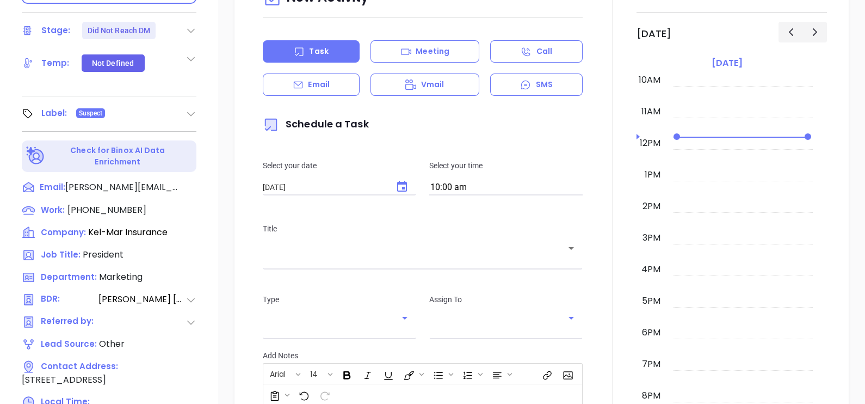
type input "Gissela Vargas"
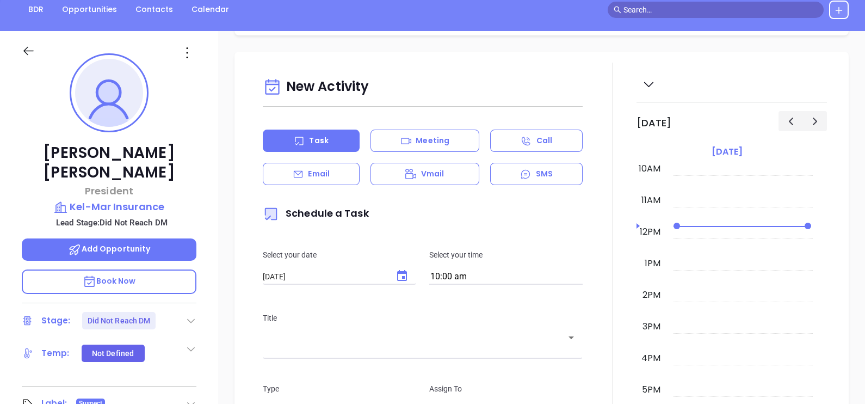
scroll to position [98, 0]
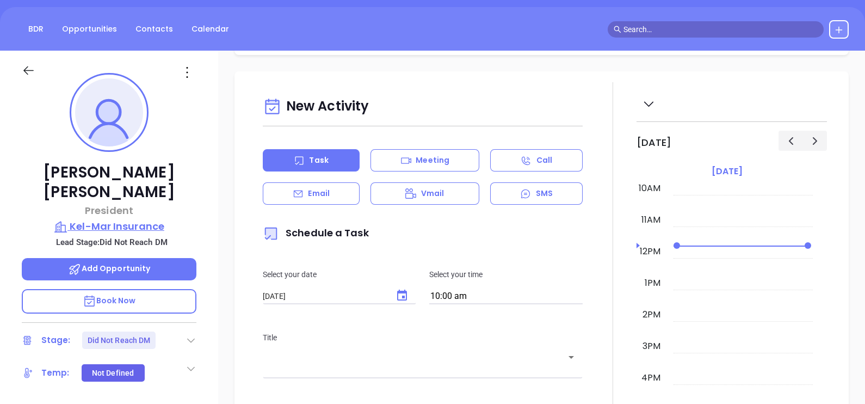
click at [146, 219] on p "Kel-Mar Insurance" at bounding box center [109, 226] width 175 height 15
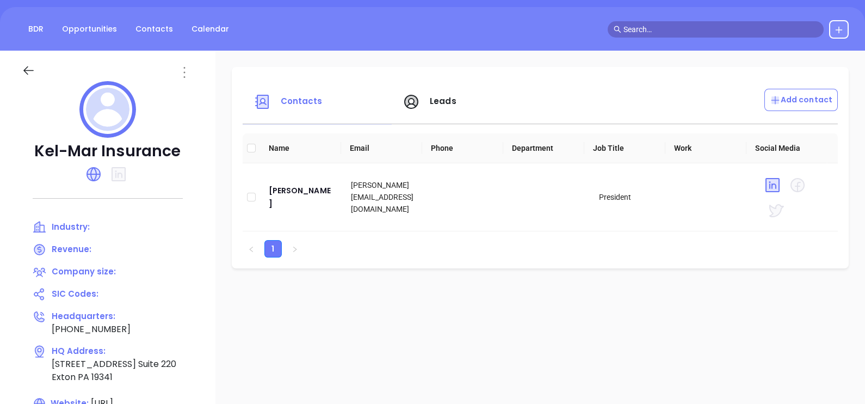
click at [184, 76] on icon at bounding box center [184, 72] width 2 height 11
click at [191, 91] on icon at bounding box center [188, 94] width 8 height 8
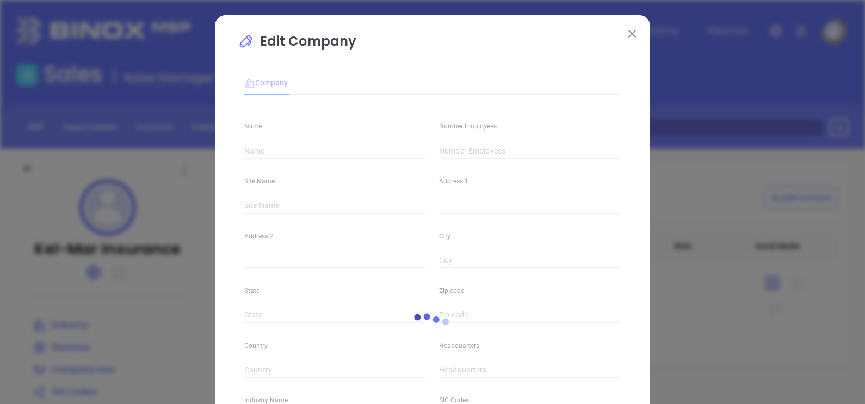
type input "Kel-Mar Insurance"
type input "(610) 594-8800"
type input "http://kmicares.com/"
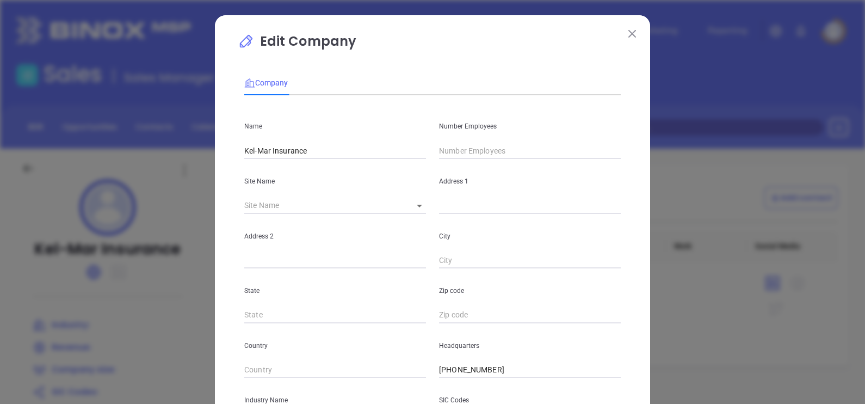
click at [446, 150] on input "text" at bounding box center [530, 151] width 182 height 16
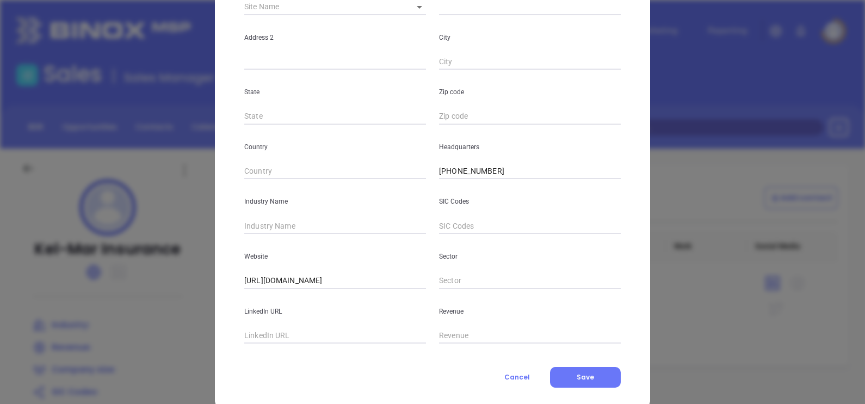
scroll to position [204, 0]
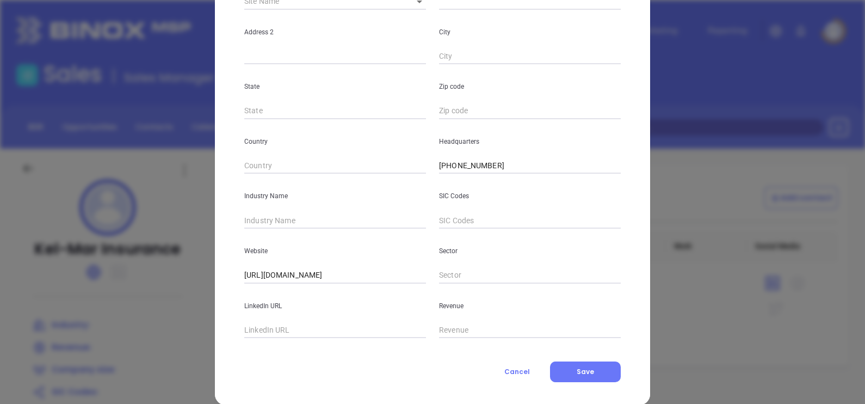
type input "2"
click at [286, 227] on input "text" at bounding box center [335, 220] width 182 height 16
type input "Insurance"
click at [562, 359] on div "Company Name Kel-Mar Insurance Number Employees 2 Site Name ​ Address 1 Address…" at bounding box center [432, 121] width 376 height 521
click at [562, 360] on div "Company Name Kel-Mar Insurance Number Employees 2 Site Name ​ Address 1 Address…" at bounding box center [432, 121] width 376 height 521
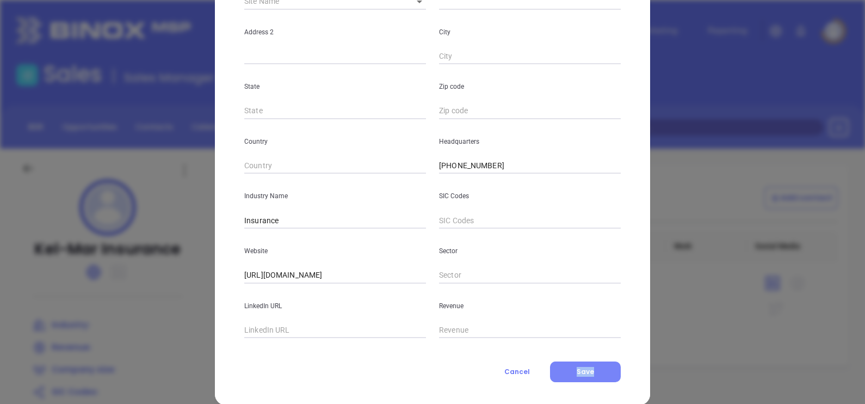
drag, startPoint x: 562, startPoint y: 360, endPoint x: 563, endPoint y: 375, distance: 15.8
click at [563, 375] on button "Save" at bounding box center [585, 371] width 71 height 21
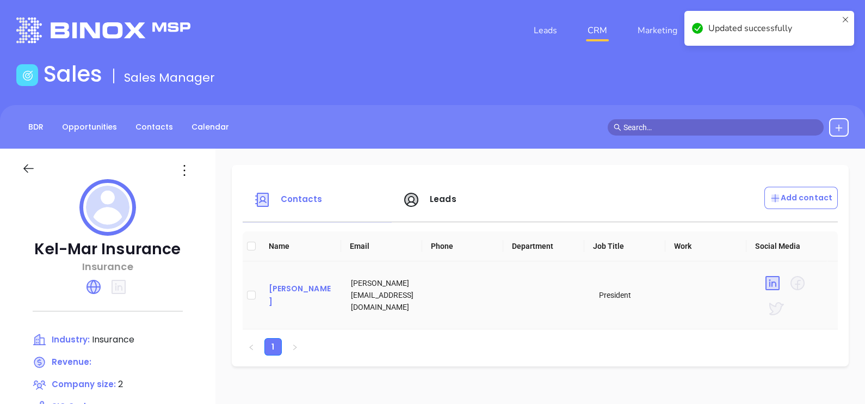
click at [304, 305] on div "Scott Raimondo" at bounding box center [301, 295] width 65 height 26
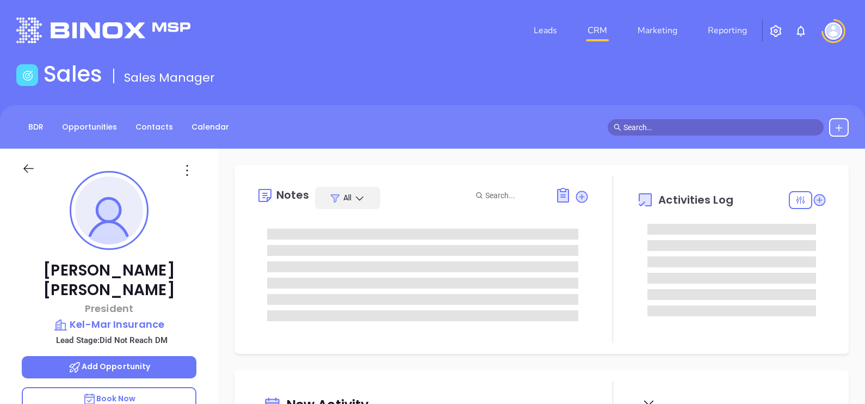
scroll to position [315, 0]
type input "[PERSON_NAME]"
click at [181, 173] on icon at bounding box center [186, 170] width 17 height 17
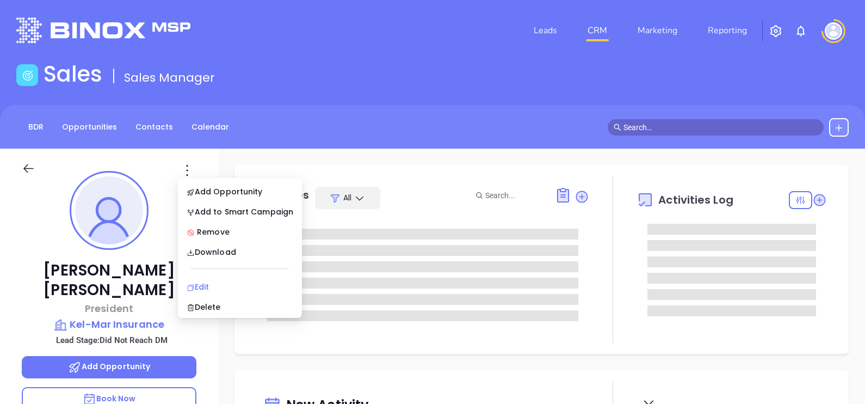
click at [216, 281] on div "Edit" at bounding box center [240, 287] width 107 height 12
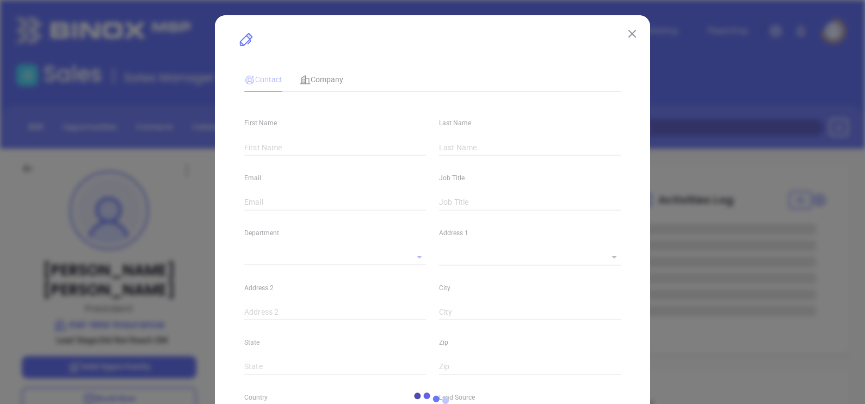
type input "Scott"
type input "Raimondo"
type input "scott@kmicares.com"
type input "President"
type input "1"
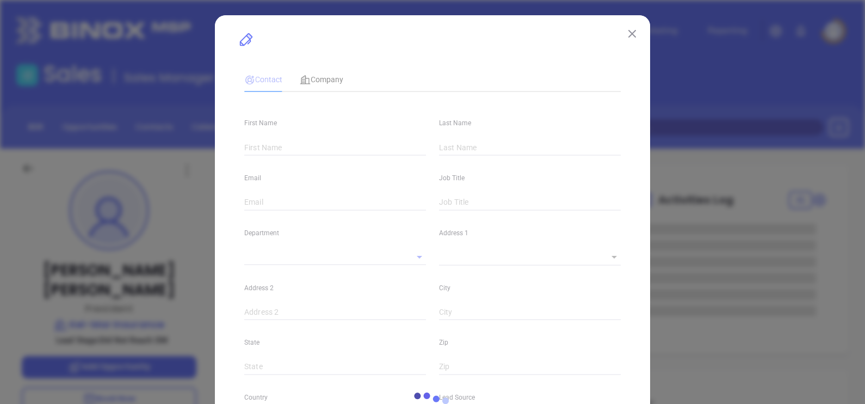
type input "www.linkedin.com/in/scott-raimondo-7578a430"
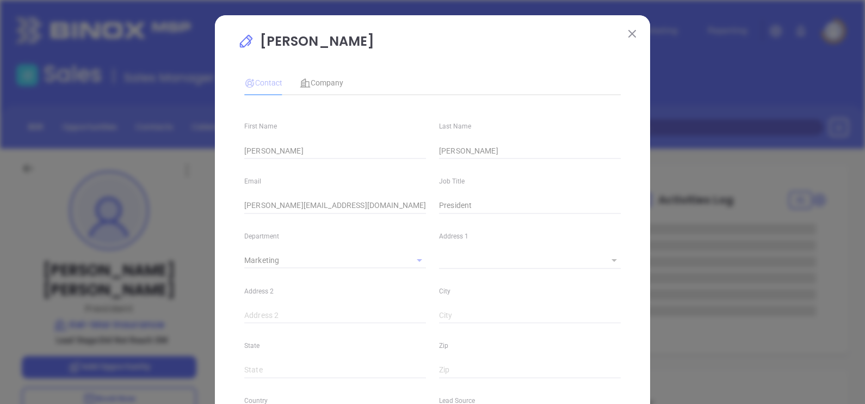
type input "Marketing"
type input "Other"
type input "Vicky Mendoza"
type input "Did Not Reach DM"
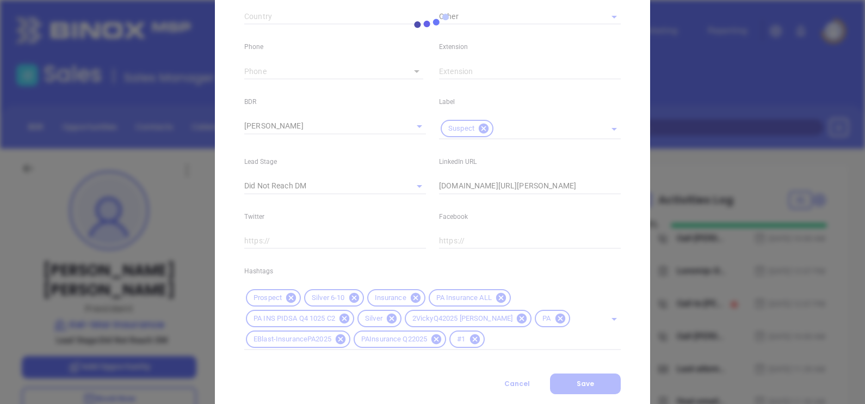
scroll to position [436, 0]
type input "(610) 594-8800"
type input "1"
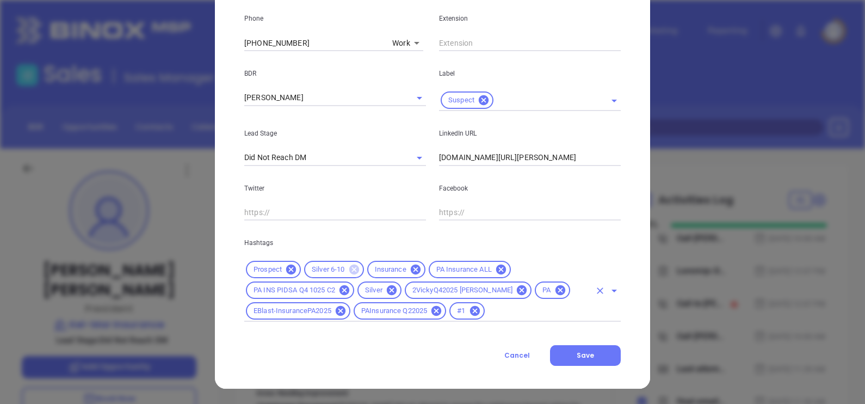
click at [349, 269] on icon at bounding box center [354, 269] width 10 height 10
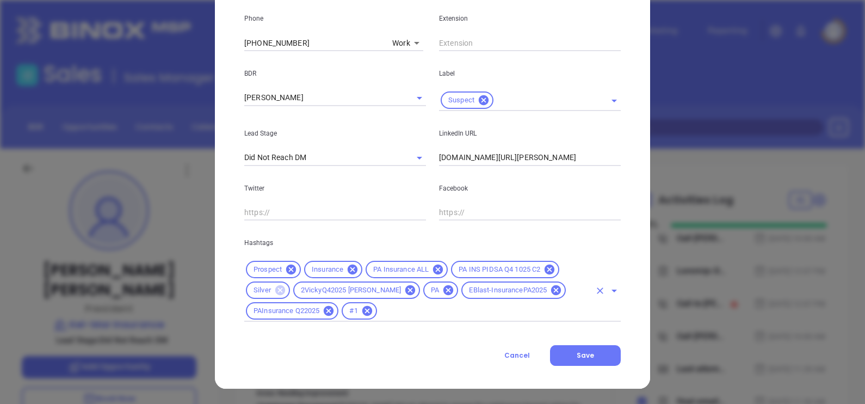
click at [275, 292] on icon at bounding box center [280, 290] width 10 height 10
click at [379, 313] on input "text" at bounding box center [485, 311] width 212 height 14
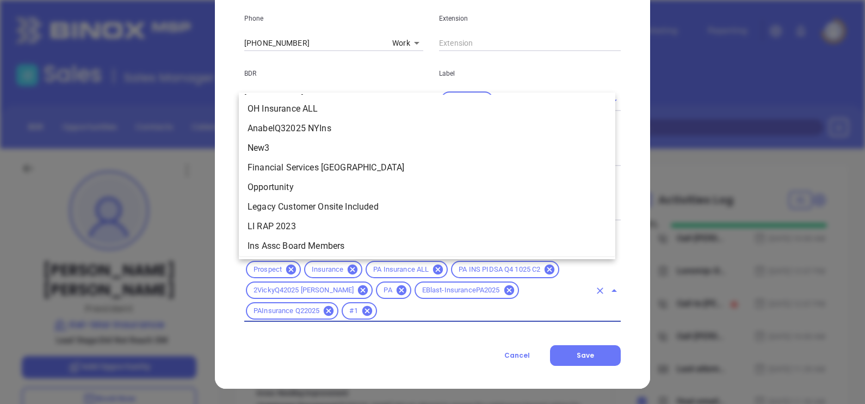
scroll to position [1548, 0]
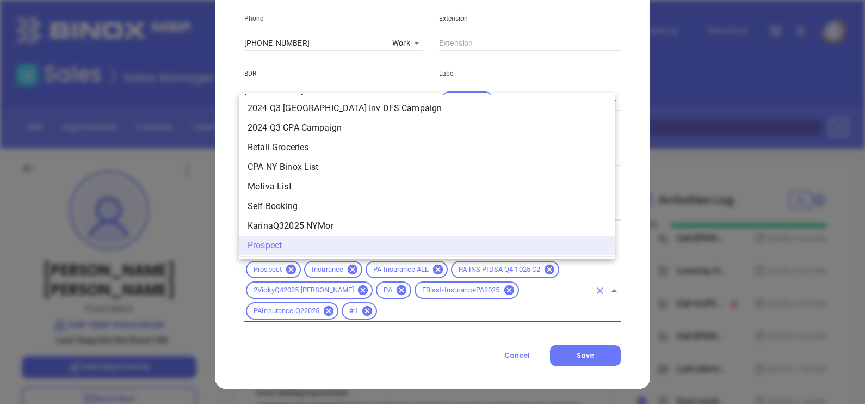
type input "x"
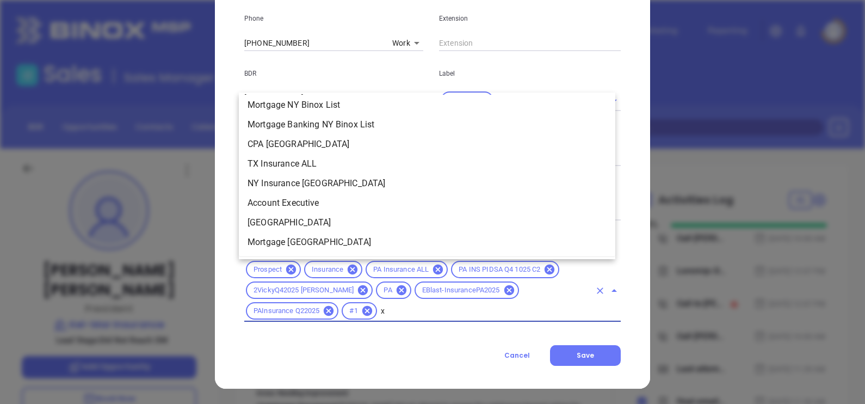
scroll to position [0, 0]
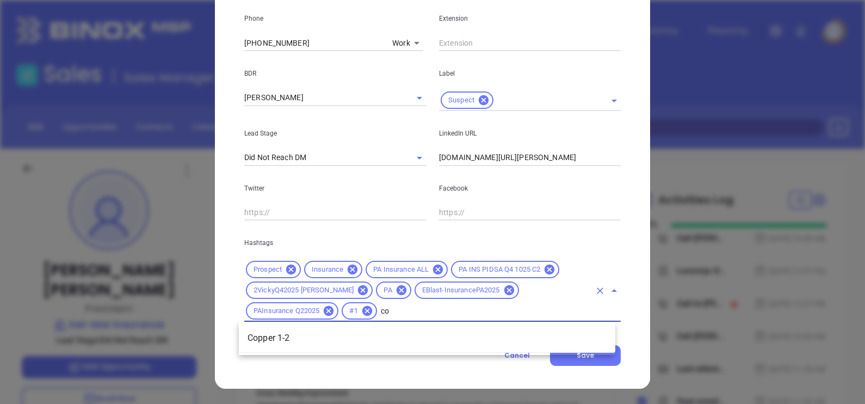
type input "cop"
click at [281, 335] on li "Copper 1-2" at bounding box center [427, 338] width 376 height 20
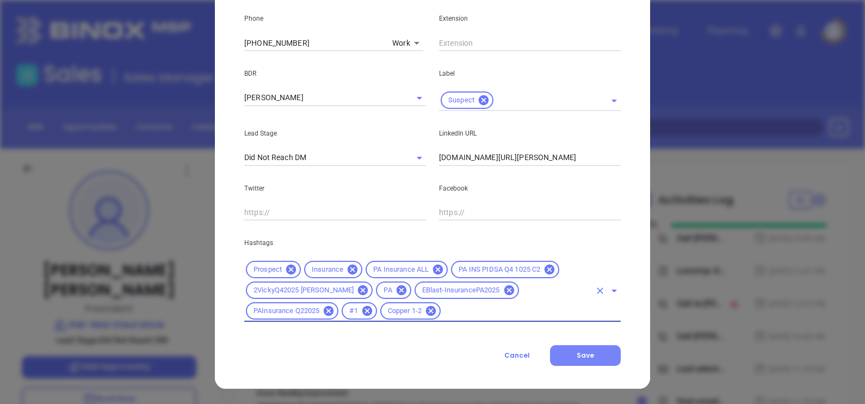
click at [597, 348] on button "Save" at bounding box center [585, 355] width 71 height 21
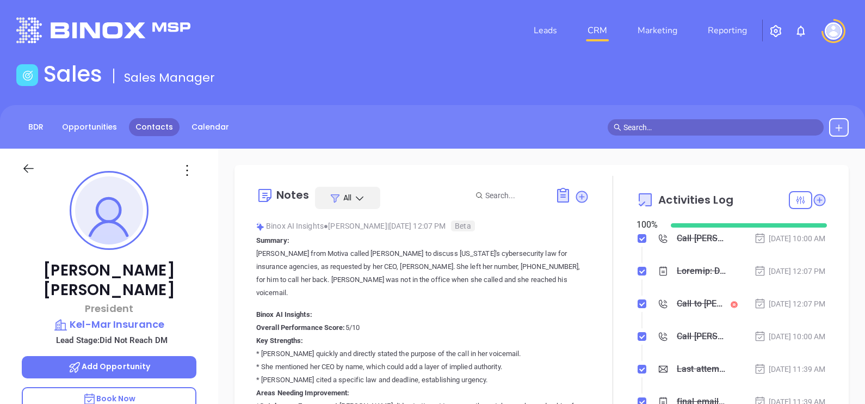
click at [151, 132] on link "Contacts" at bounding box center [154, 127] width 51 height 18
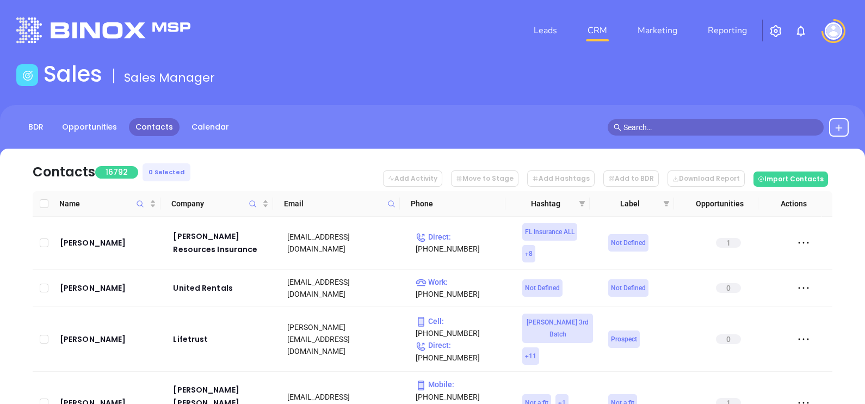
click at [394, 203] on icon at bounding box center [391, 204] width 8 height 8
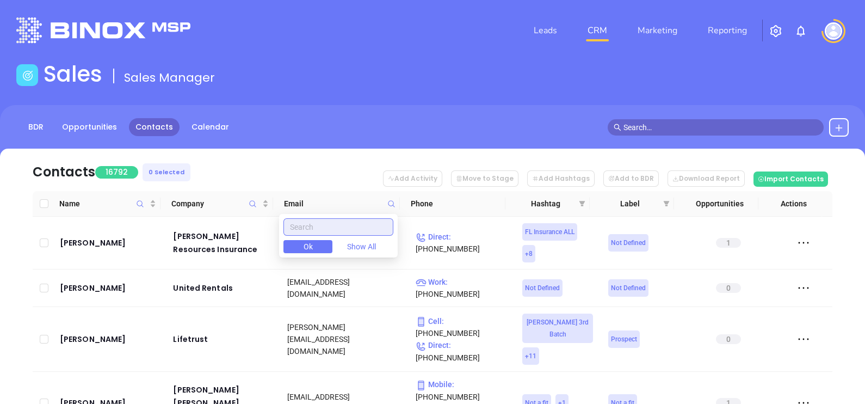
paste input "lhwbrokers.com"
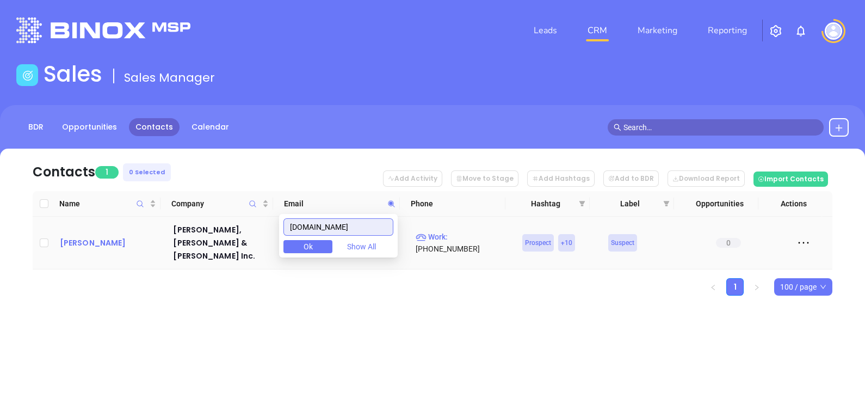
type input "lhwbrokers.com"
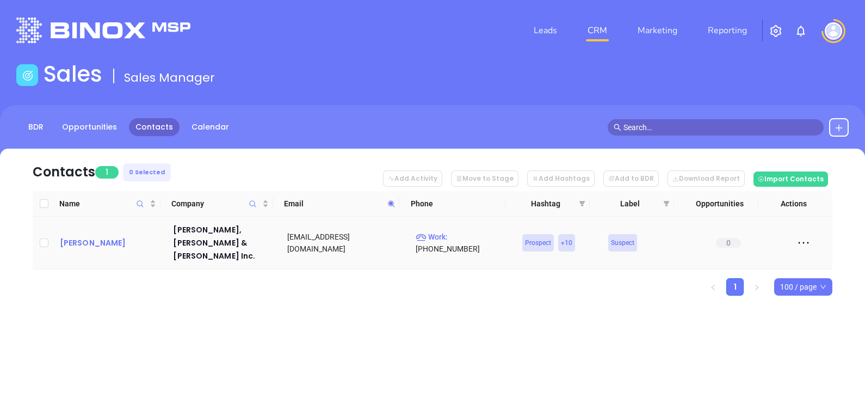
click at [79, 236] on div "Michael Whitcraft" at bounding box center [109, 242] width 98 height 13
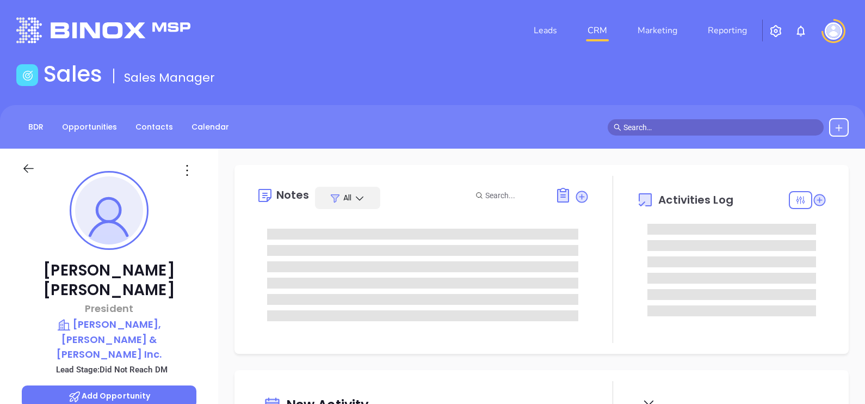
scroll to position [315, 0]
type input "[PERSON_NAME]"
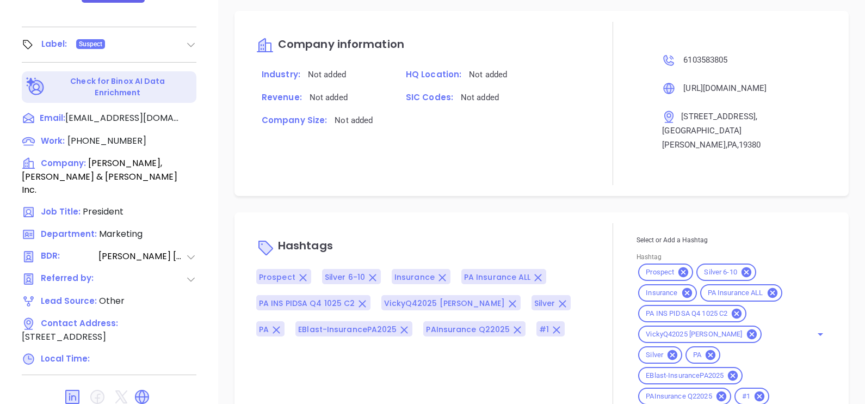
scroll to position [766, 0]
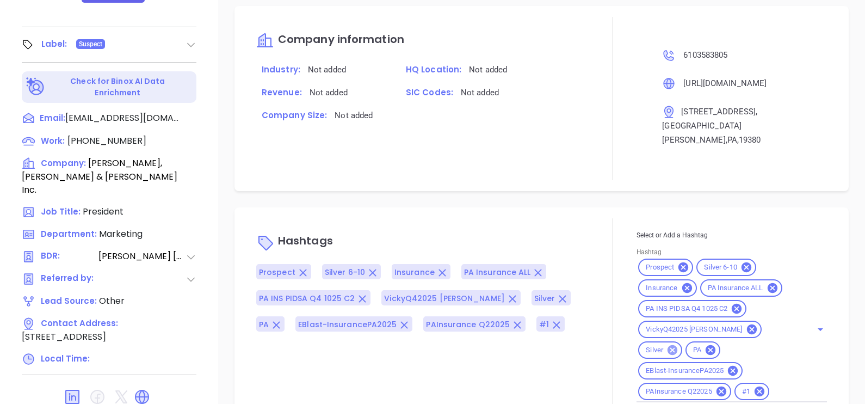
click at [678, 344] on icon at bounding box center [672, 350] width 12 height 12
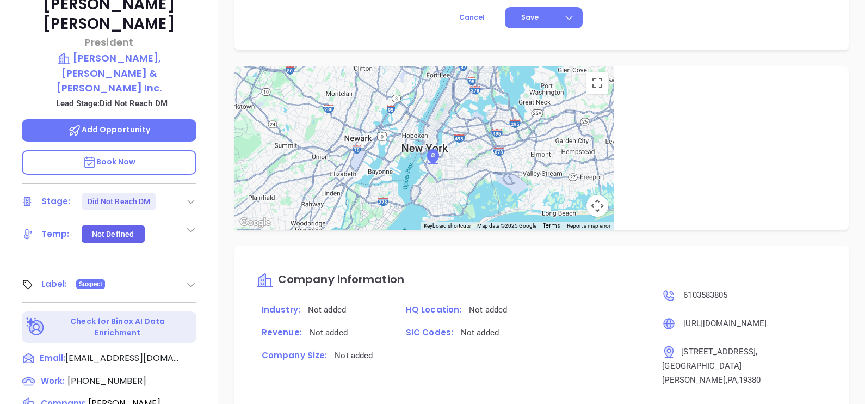
scroll to position [166, 0]
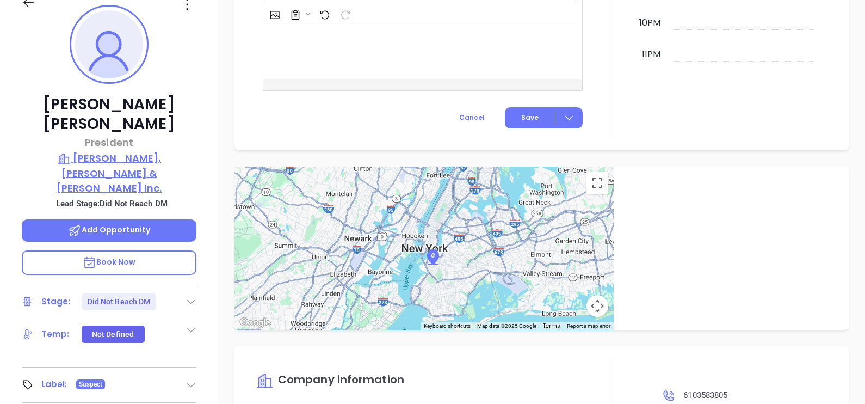
click at [136, 151] on p "Lewis, Hopkins & Williamson Inc." at bounding box center [109, 173] width 175 height 45
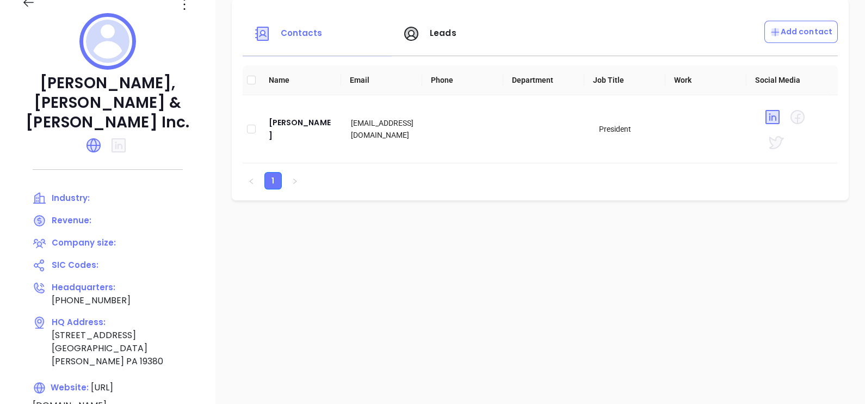
click at [183, 13] on div "Lewis, Hopkins & Williamson Inc. Industry: Revenue: Company size: SIC Codes: He…" at bounding box center [107, 214] width 215 height 462
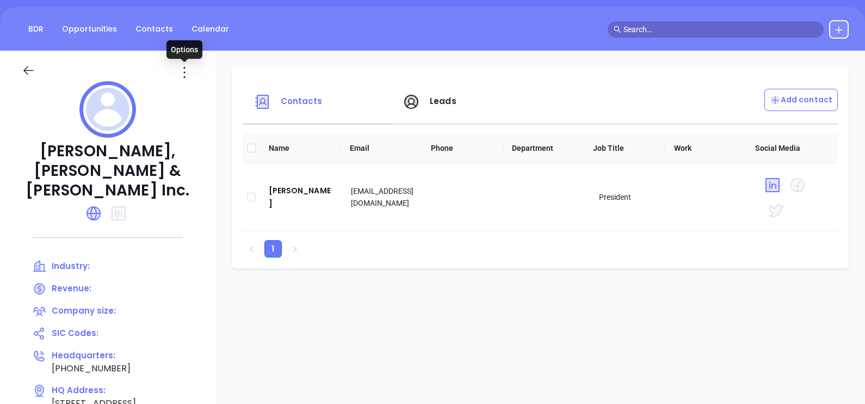
click at [188, 68] on icon at bounding box center [184, 72] width 17 height 17
click at [194, 93] on div "Edit" at bounding box center [233, 94] width 98 height 12
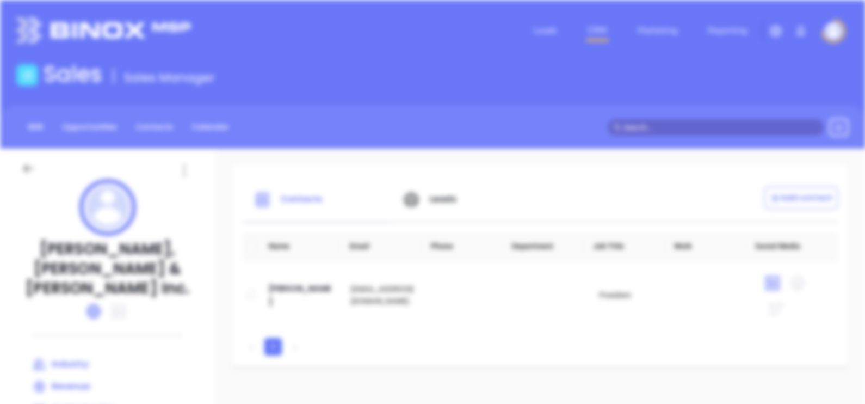
scroll to position [0, 0]
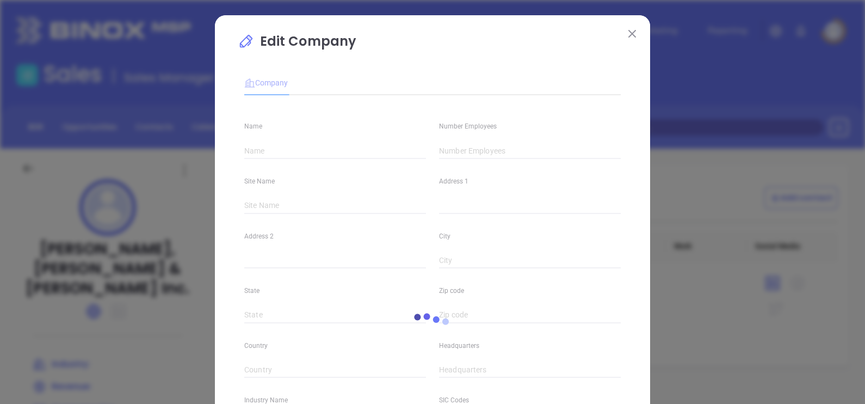
type input "Lewis, Hopkins & Williamson Inc."
type input "(610) 358-3805"
type input "https://lhwbrokers.com/"
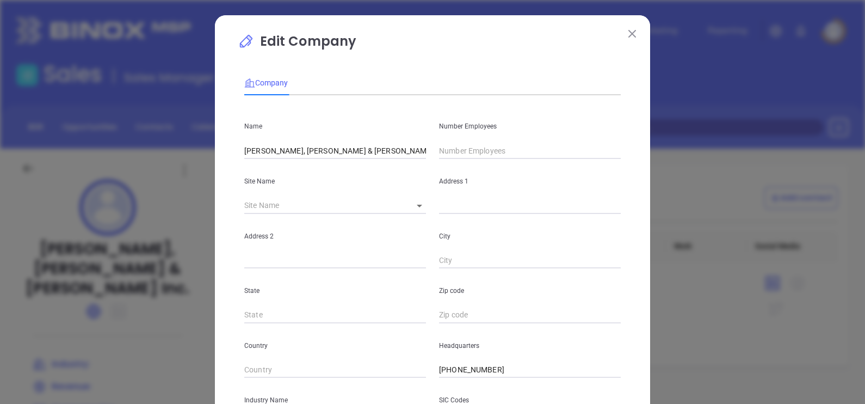
click at [450, 151] on input "text" at bounding box center [530, 151] width 182 height 16
click at [307, 207] on input "text" at bounding box center [322, 205] width 156 height 16
click at [439, 147] on input "text" at bounding box center [530, 151] width 182 height 16
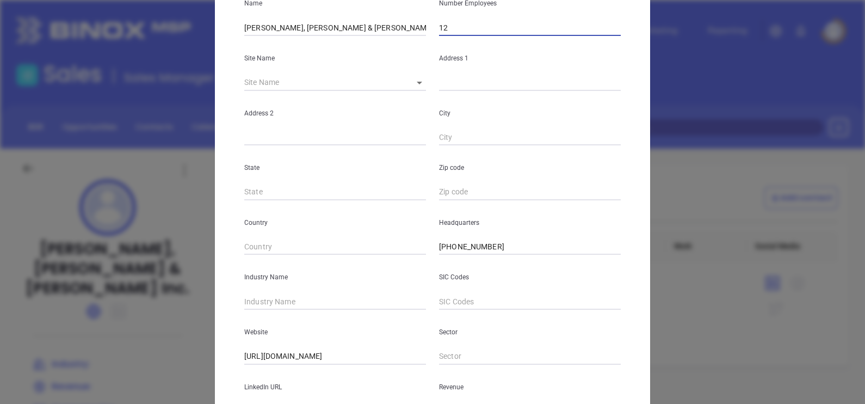
scroll to position [135, 0]
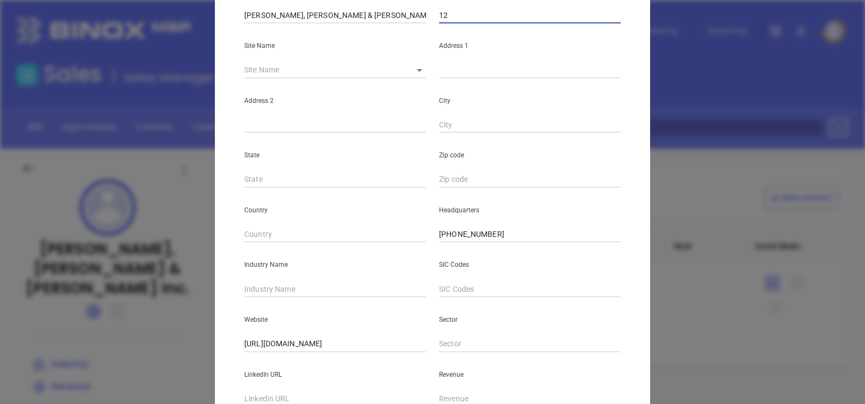
type input "12"
click at [285, 286] on input "text" at bounding box center [335, 289] width 182 height 16
type input "Insurance"
click at [379, 323] on p "Website" at bounding box center [335, 319] width 182 height 12
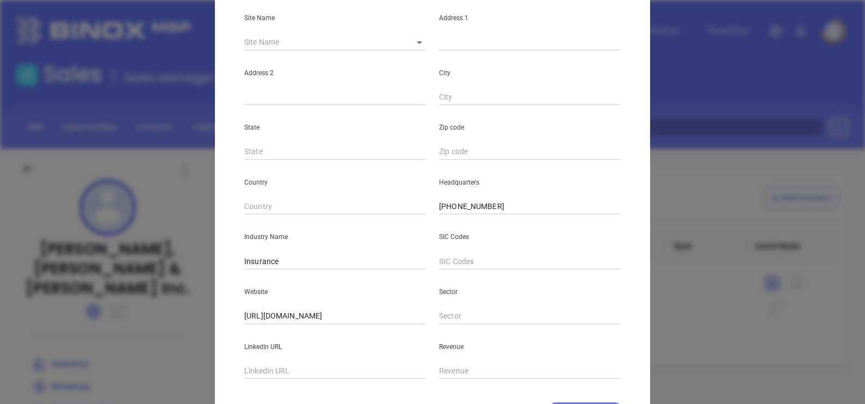
scroll to position [84, 0]
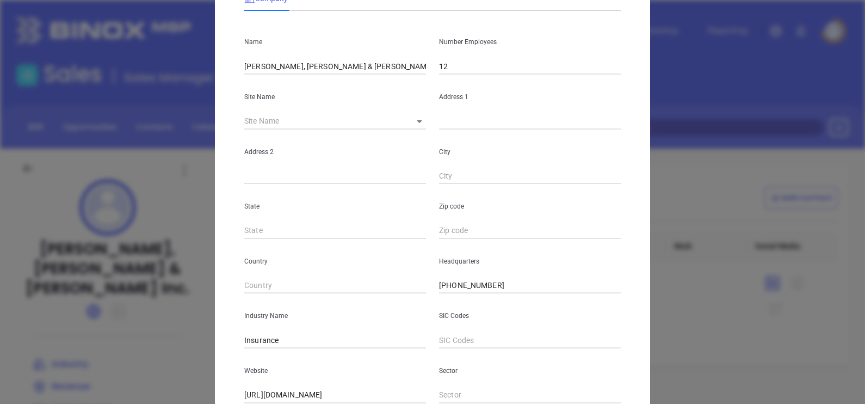
click at [422, 113] on div "Site Name ​" at bounding box center [335, 102] width 195 height 55
click at [417, 121] on icon at bounding box center [419, 121] width 5 height 3
click at [413, 125] on body "Leads CRM Marketing Reporting Financial Leads Leads Sales Sales Manager BDR Opp…" at bounding box center [432, 202] width 865 height 404
click at [413, 126] on li "West Chester" at bounding box center [483, 123] width 168 height 20
type input "West Chester"
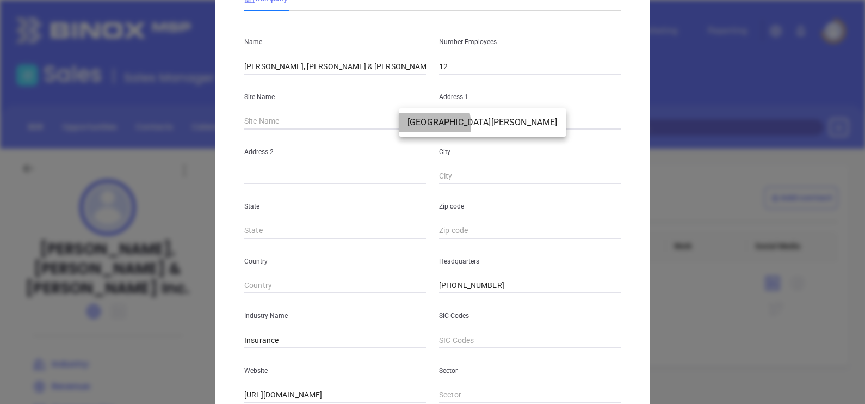
type input "1242 Wrights Lane"
type input "West Chester"
type input "PA"
type input "19380"
type input "81160"
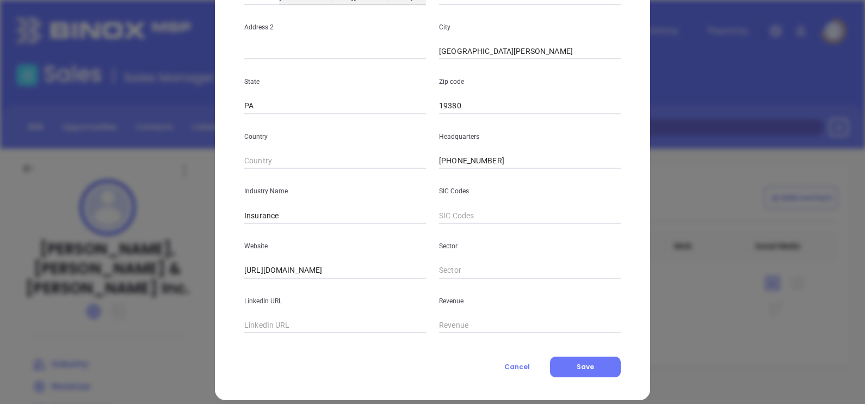
scroll to position [220, 0]
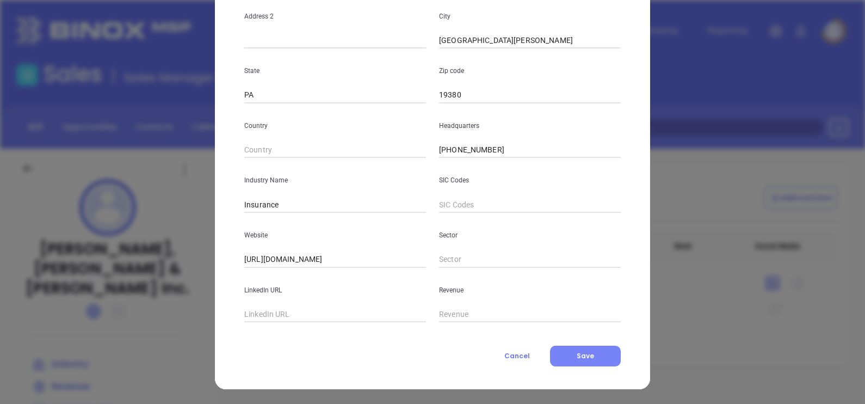
click at [577, 352] on span "Save" at bounding box center [585, 355] width 17 height 9
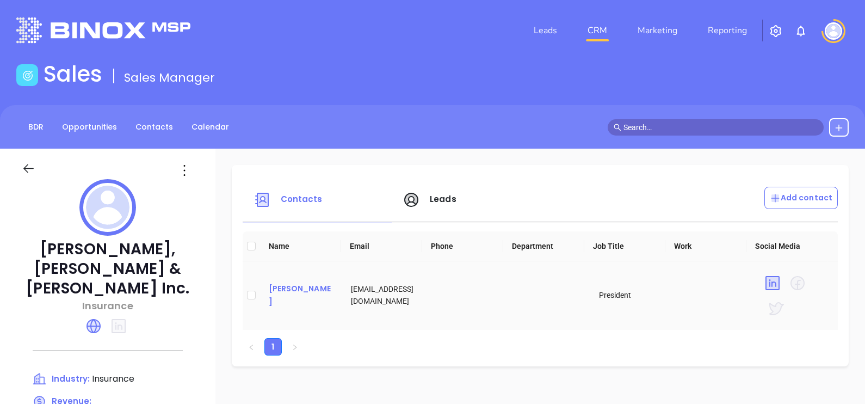
click at [277, 287] on div "Michael Whitcraft" at bounding box center [301, 295] width 65 height 26
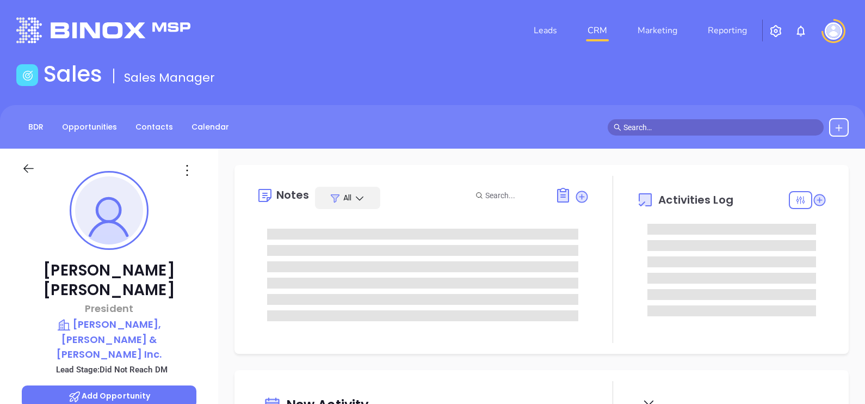
type input "[DATE]"
type input "[PERSON_NAME]"
click at [183, 174] on icon at bounding box center [186, 170] width 17 height 17
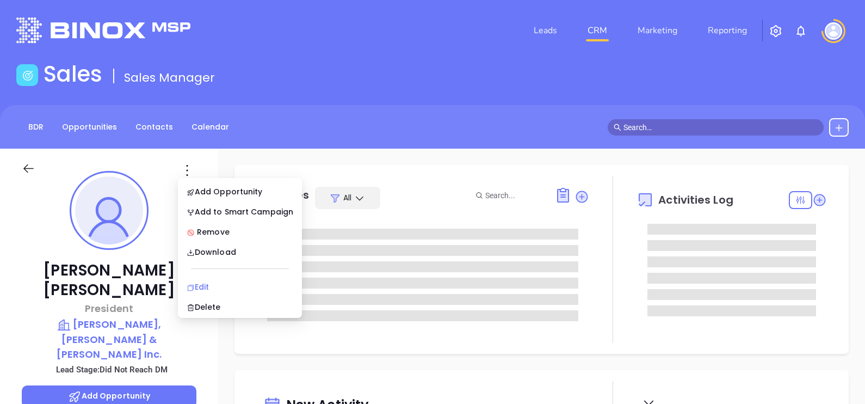
click at [215, 281] on div "Edit" at bounding box center [240, 287] width 107 height 12
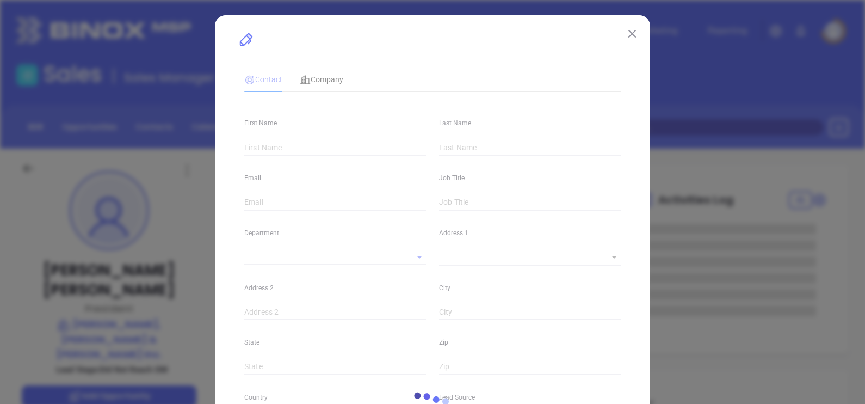
type input "Michael"
type input "Whitcraft"
type input "mwhitcraft@lhwbrokers.com"
type input "President"
type input "1"
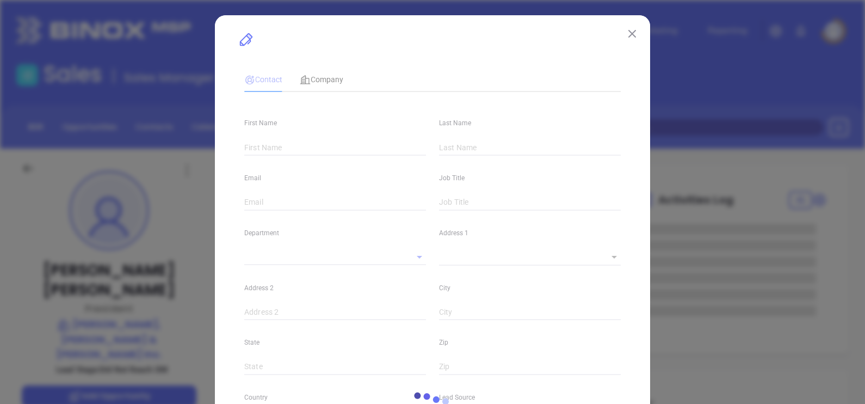
type input "www.linkedin.com/in/michael-whitcraft-a176543"
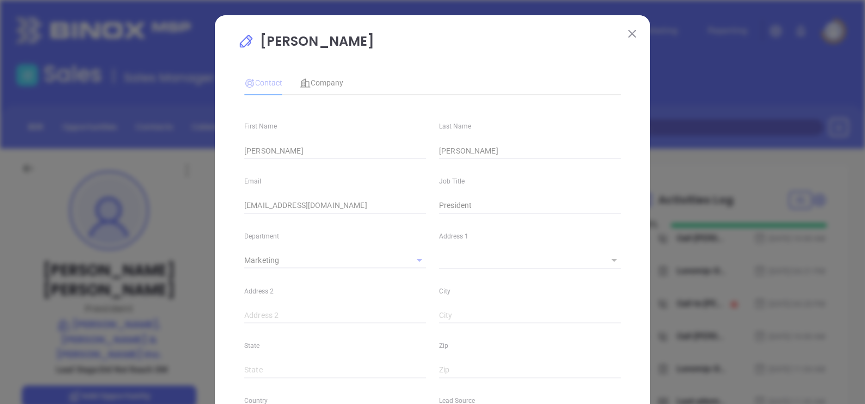
type input "Marketing"
type input "Other"
type input "Vicky Mendoza"
type input "Did Not Reach DM"
type input "(610) 358-3805"
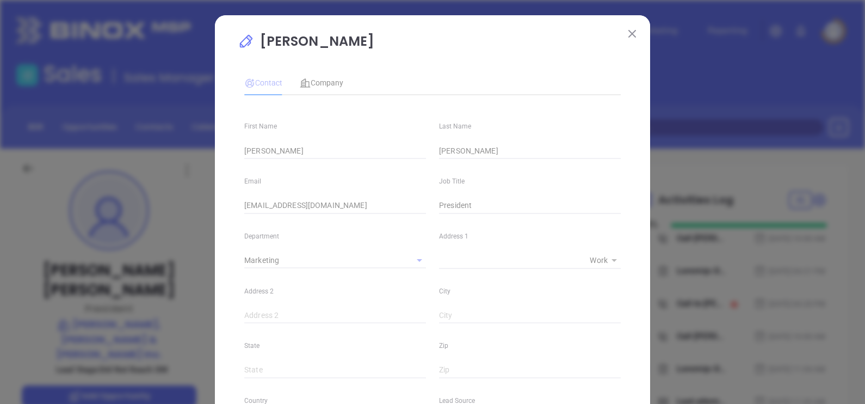
type input "1"
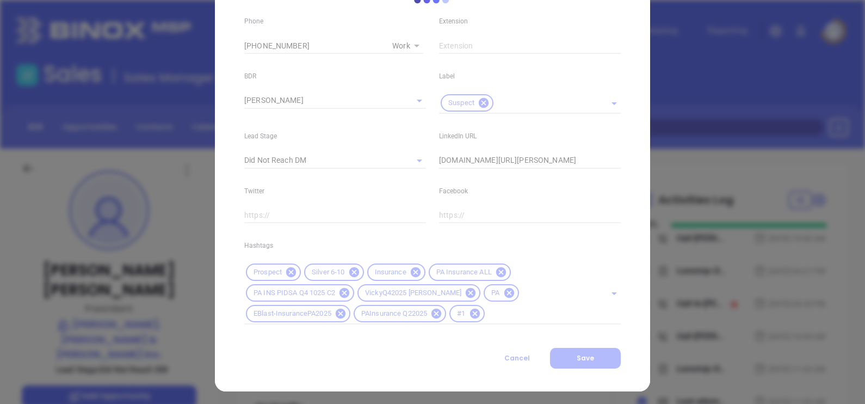
scroll to position [436, 0]
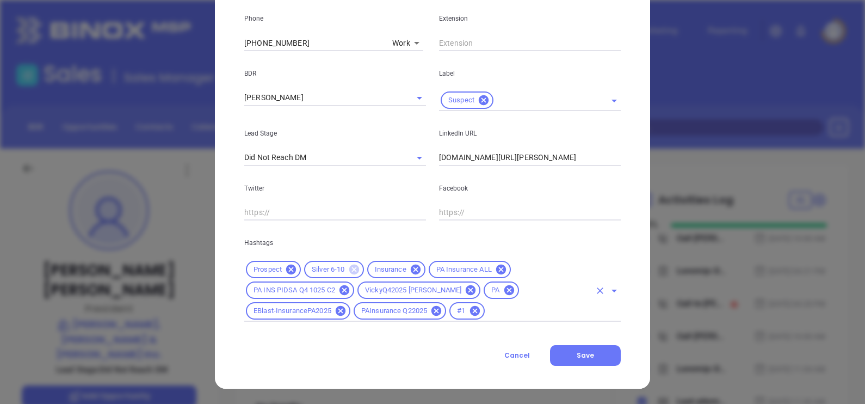
click at [349, 264] on icon at bounding box center [354, 269] width 10 height 10
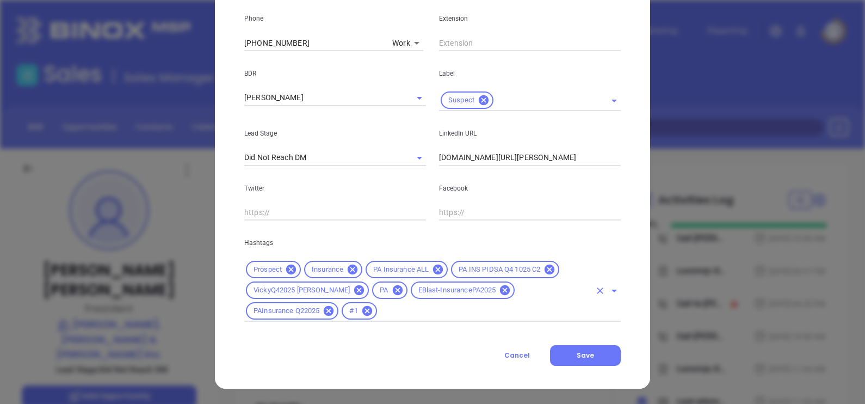
click at [379, 314] on input "text" at bounding box center [485, 311] width 212 height 14
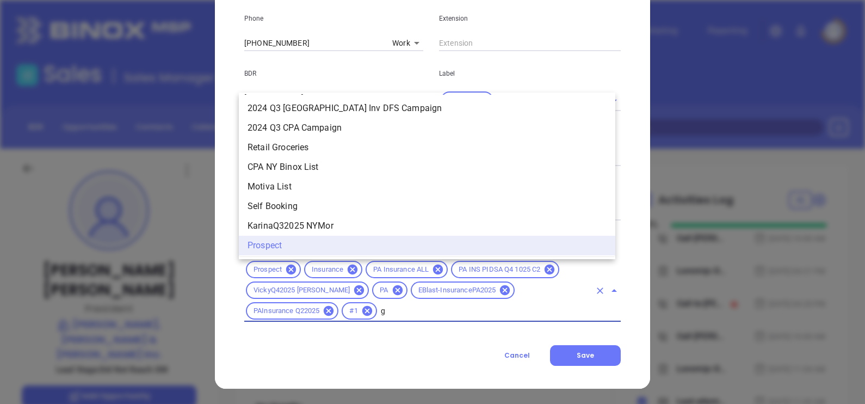
scroll to position [0, 0]
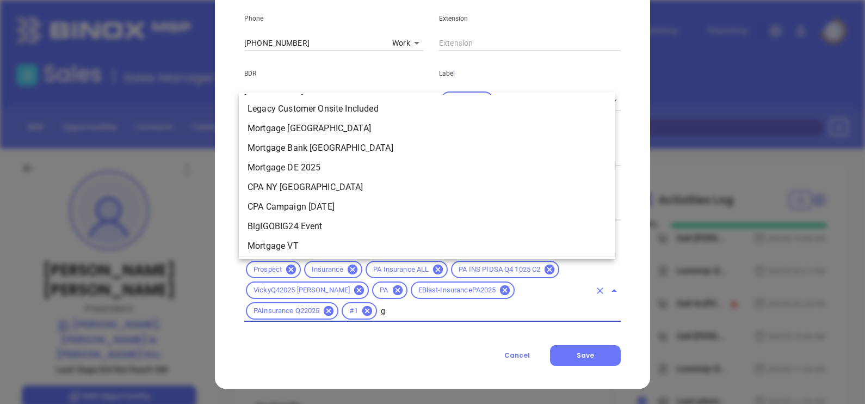
type input "go"
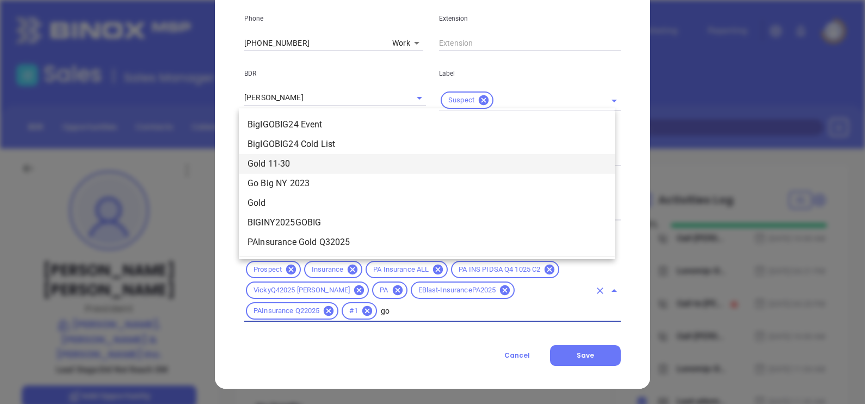
drag, startPoint x: 283, startPoint y: 162, endPoint x: 318, endPoint y: 191, distance: 46.0
click at [283, 163] on li "Gold 11-30" at bounding box center [427, 164] width 376 height 20
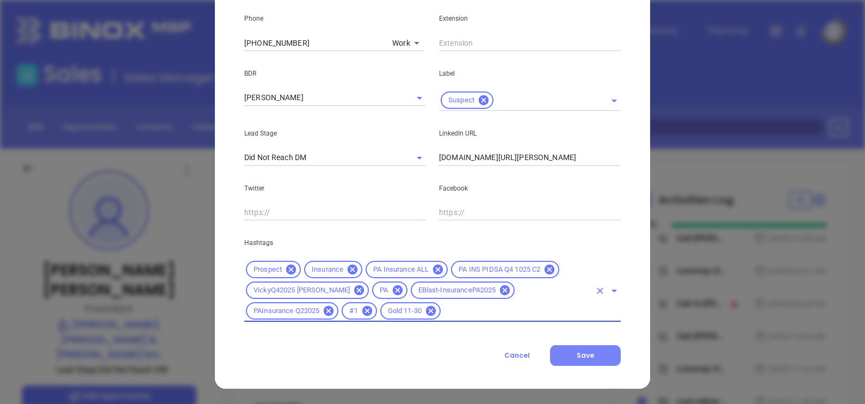
click at [559, 345] on button "Save" at bounding box center [585, 355] width 71 height 21
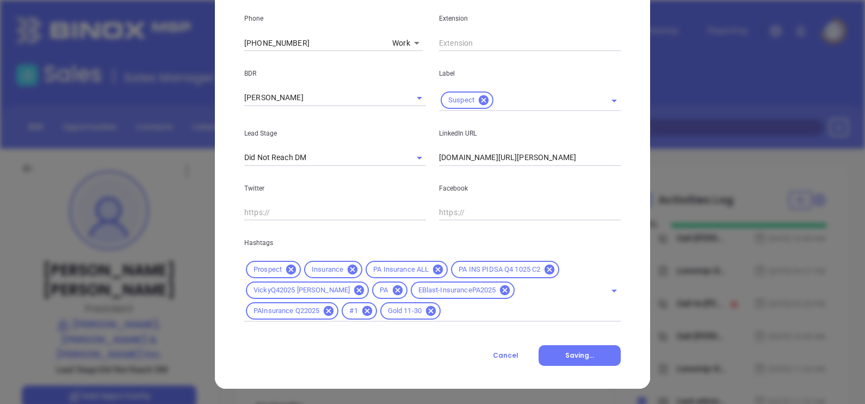
scroll to position [300, 0]
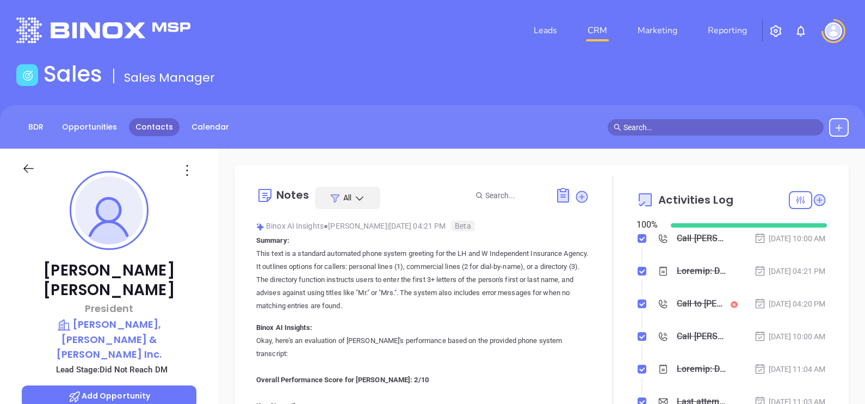
click at [147, 131] on link "Contacts" at bounding box center [154, 127] width 51 height 18
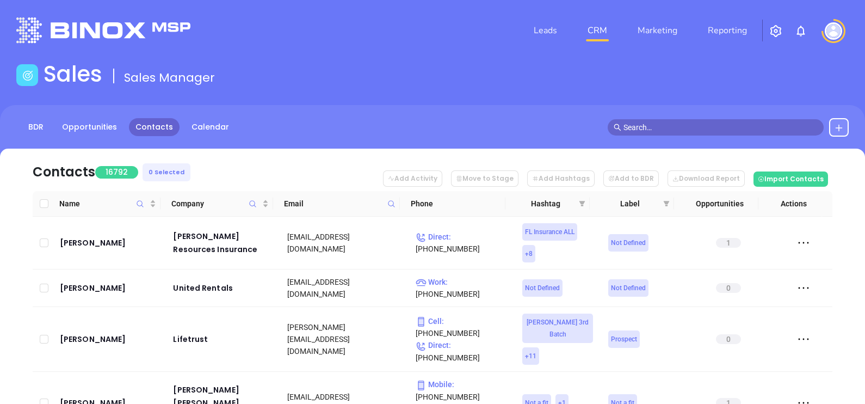
click at [391, 202] on icon at bounding box center [391, 204] width 8 height 8
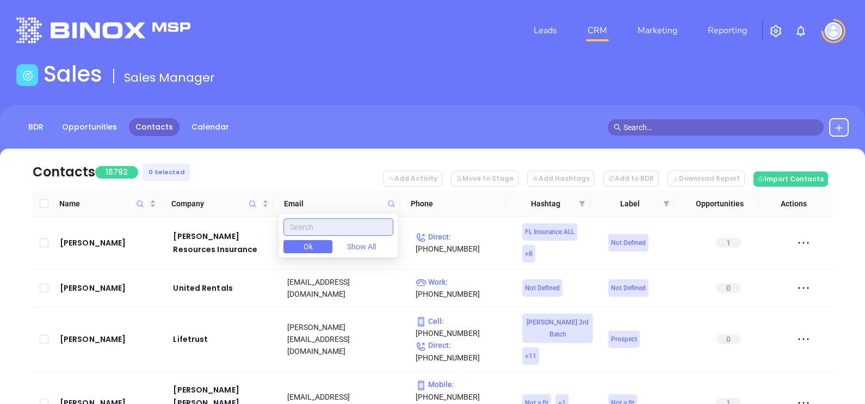
paste input "assetsuregroup.com"
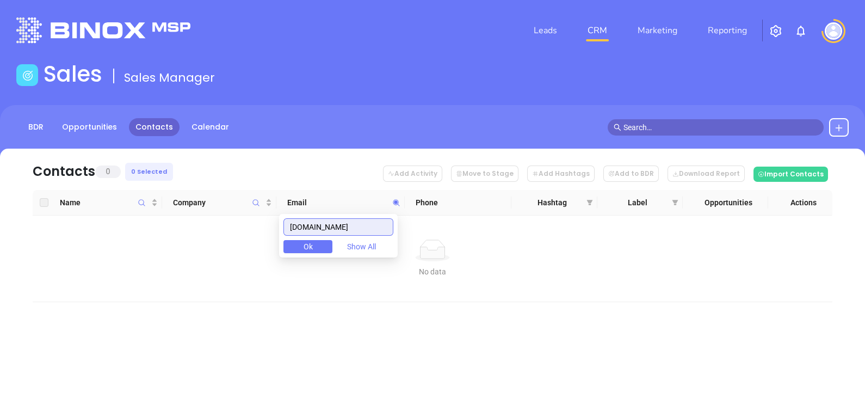
type input "assetsuregroup.com"
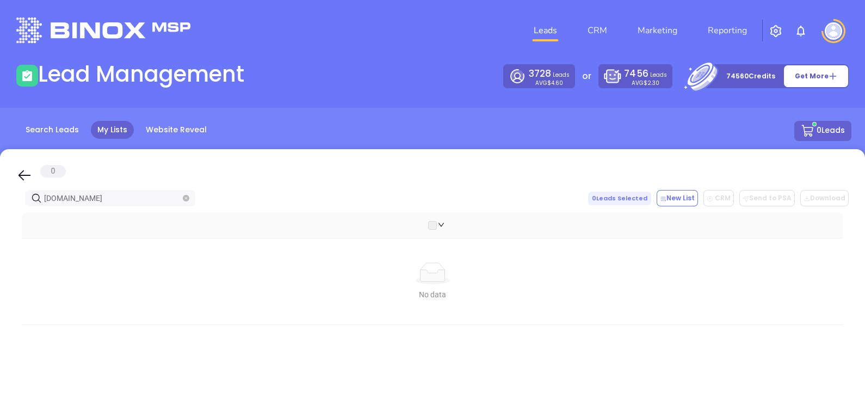
click at [185, 200] on icon "close-circle" at bounding box center [186, 198] width 7 height 7
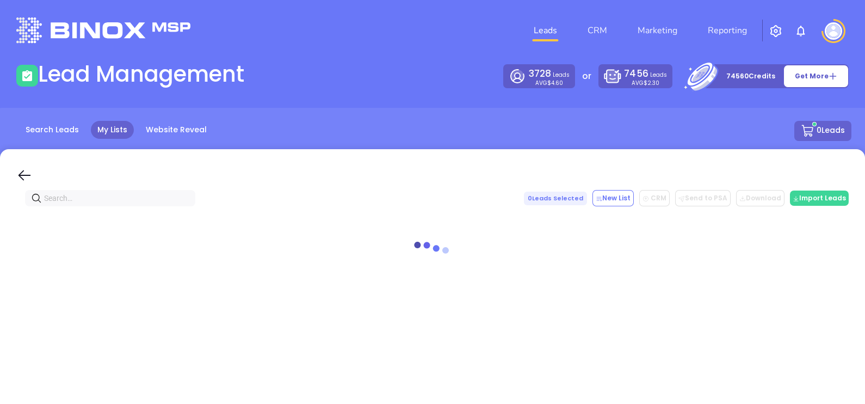
type input "[URL][DOMAIN_NAME]"
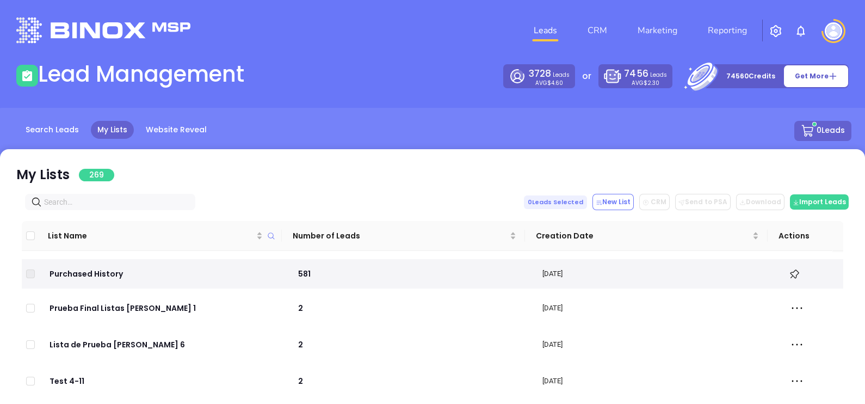
paste input "[PERSON_NAME][DOMAIN_NAME]"
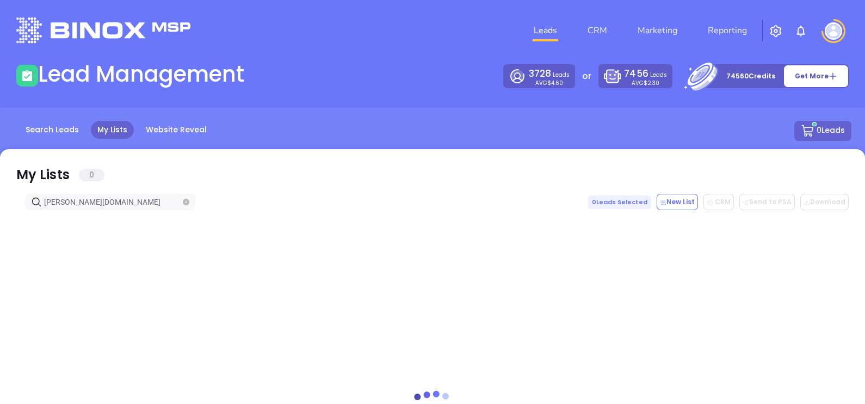
type input "[PERSON_NAME][DOMAIN_NAME]"
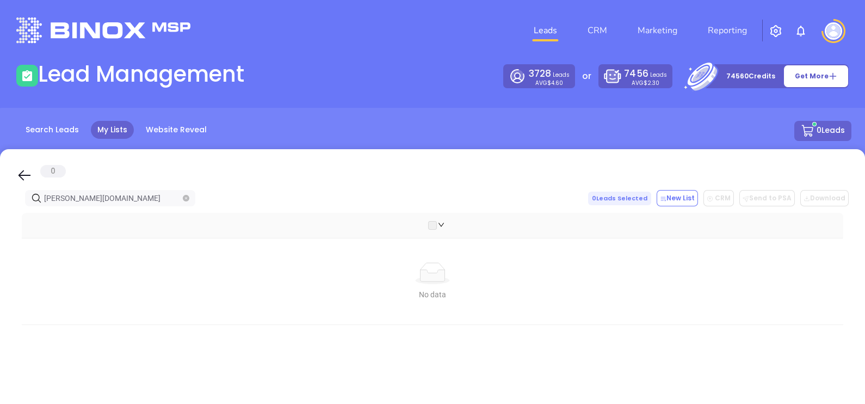
click at [184, 204] on span at bounding box center [186, 198] width 7 height 12
click at [184, 202] on span at bounding box center [186, 198] width 7 height 12
click at [186, 200] on icon "close-circle" at bounding box center [186, 198] width 7 height 7
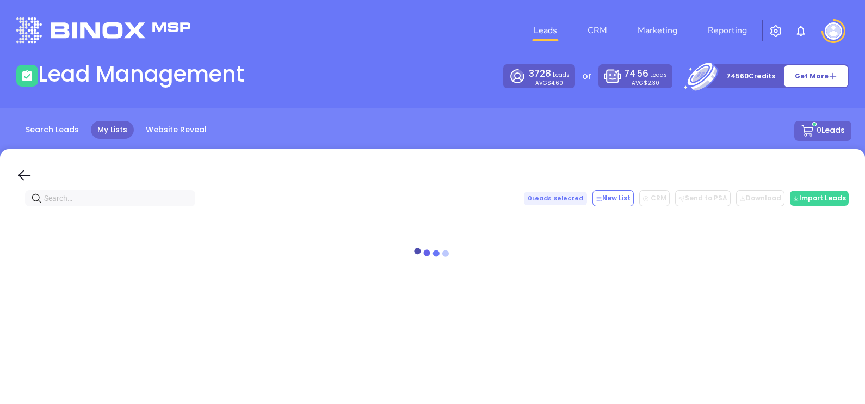
paste input "[DOMAIN_NAME]"
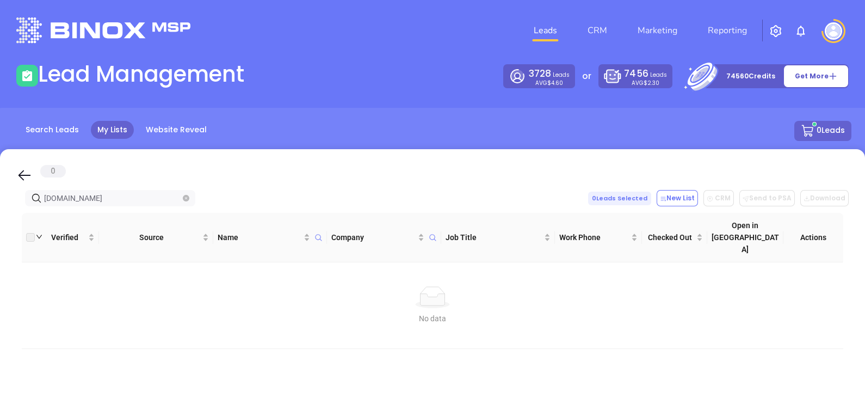
type input "[DOMAIN_NAME]"
click at [185, 197] on icon "close-circle" at bounding box center [186, 198] width 7 height 7
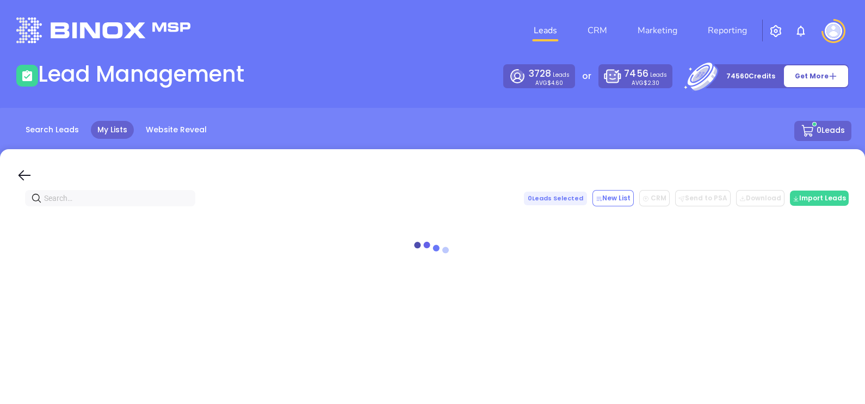
paste input "[DOMAIN_NAME]"
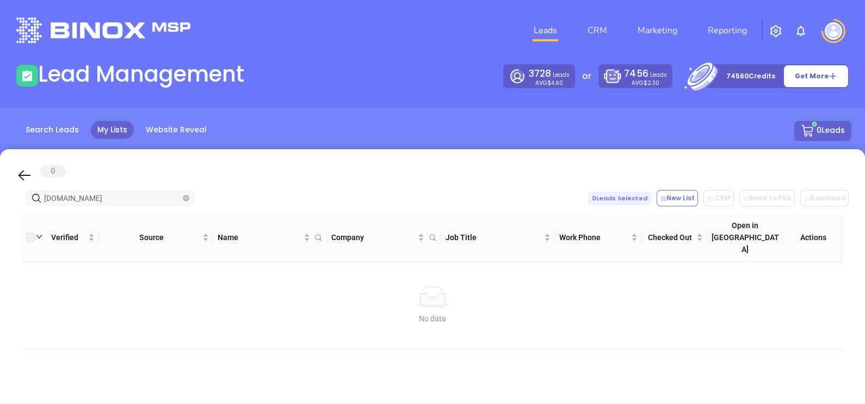
click at [187, 194] on span at bounding box center [186, 198] width 7 height 12
paste input "[DOMAIN_NAME]"
type input "[DOMAIN_NAME]"
click at [184, 197] on icon "close-circle" at bounding box center [186, 198] width 7 height 7
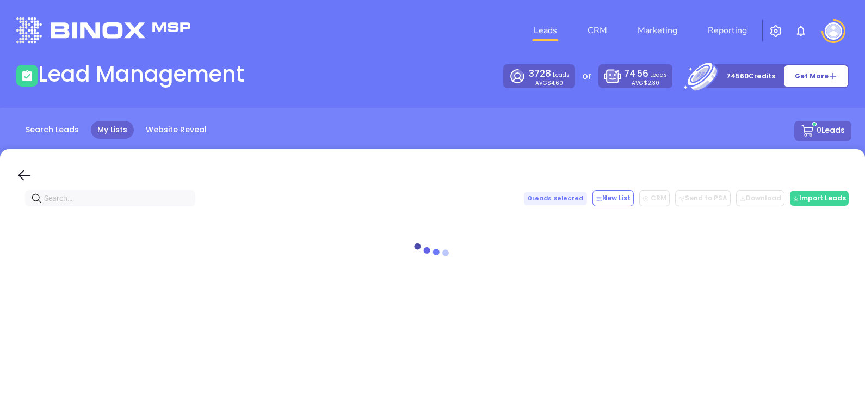
paste input "[DOMAIN_NAME]"
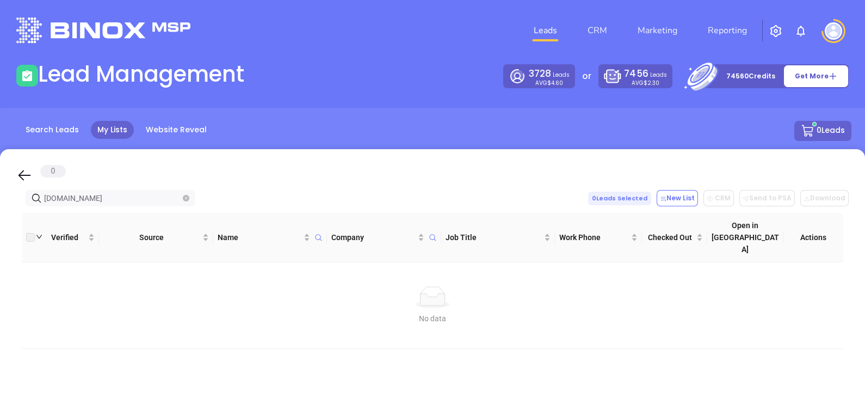
type input "[DOMAIN_NAME]"
click at [79, 138] on div "Search Leads My Lists Website Reveal 0 Leads" at bounding box center [432, 132] width 851 height 22
click at [73, 129] on link "Search Leads" at bounding box center [52, 130] width 66 height 18
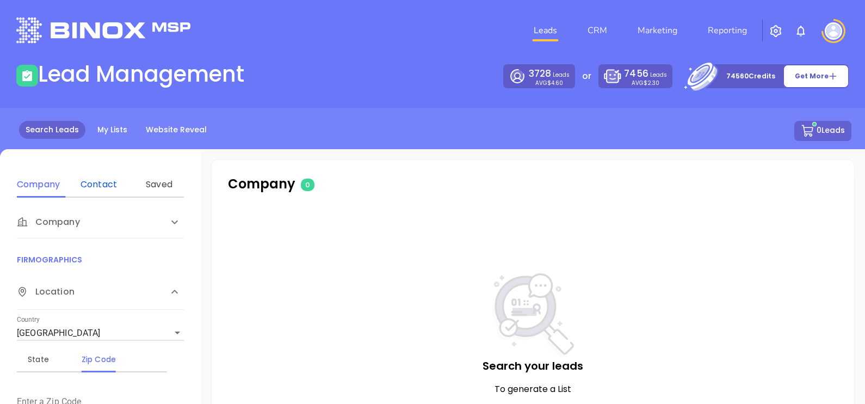
click at [90, 188] on div "Contact" at bounding box center [98, 184] width 43 height 13
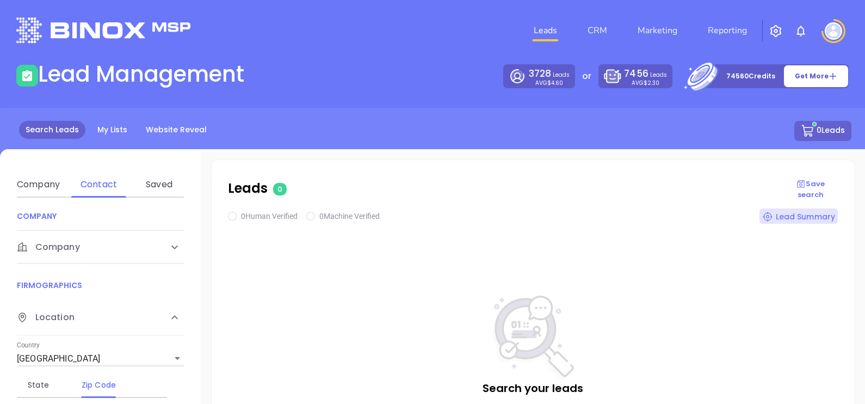
scroll to position [204, 0]
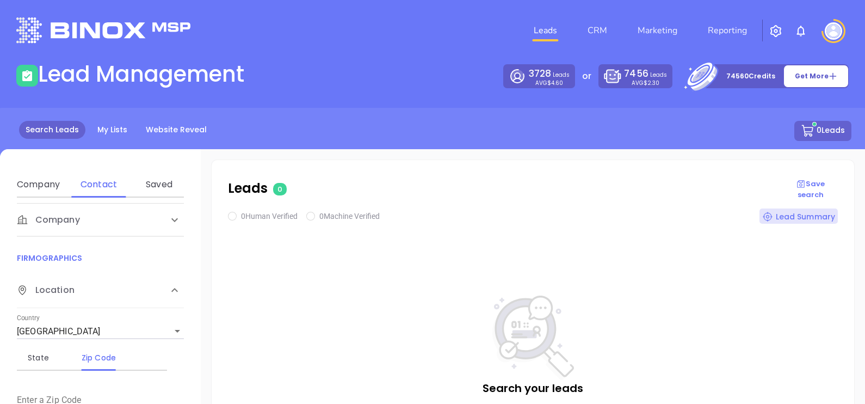
click at [95, 227] on div "Company" at bounding box center [100, 219] width 167 height 33
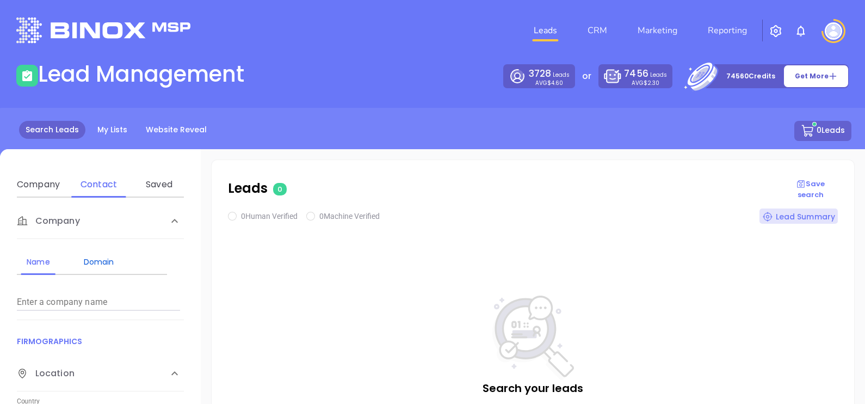
click at [101, 263] on div "Domain" at bounding box center [98, 261] width 43 height 13
click at [65, 311] on div "Name Domain Enter a company name Enter a company domain" at bounding box center [100, 279] width 167 height 81
click at [75, 296] on input "Enter a company name" at bounding box center [98, 301] width 163 height 17
paste input "[DOMAIN_NAME]"
type input "[DOMAIN_NAME]"
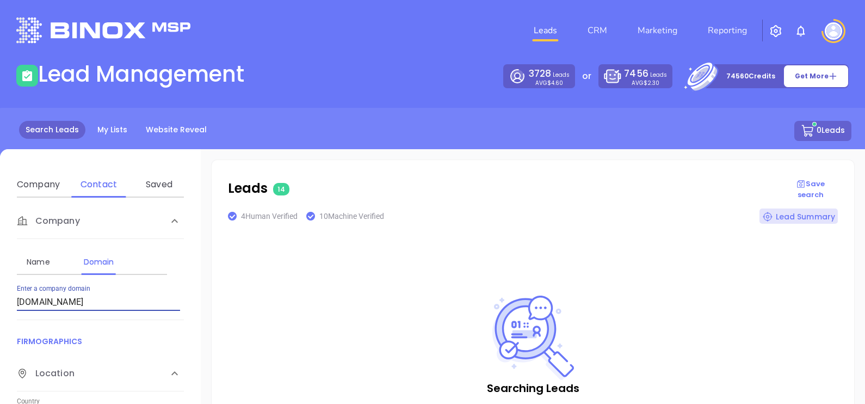
checkbox input "true"
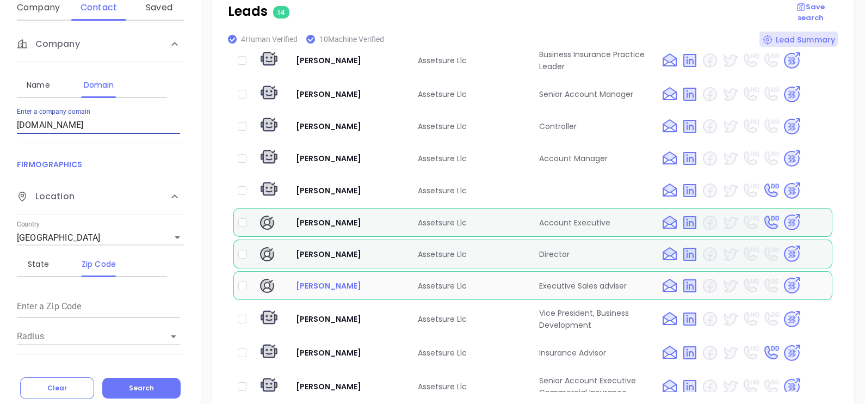
scroll to position [228, 0]
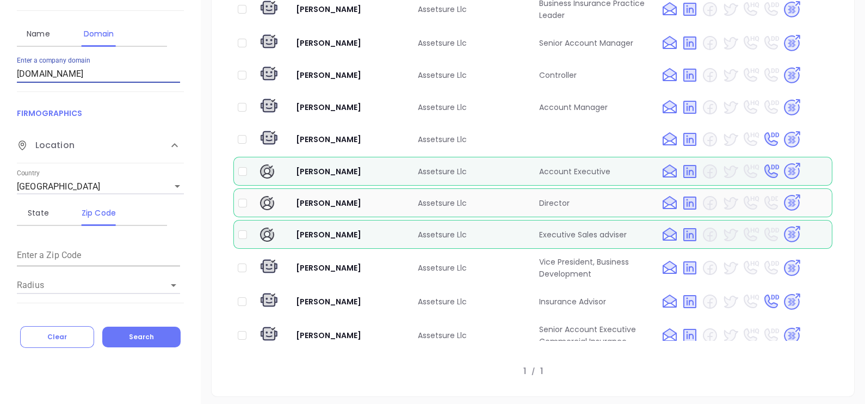
click at [783, 193] on img at bounding box center [791, 202] width 19 height 19
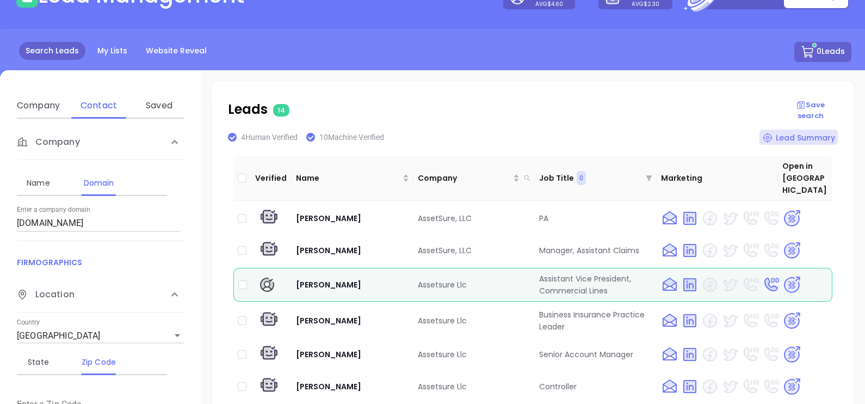
scroll to position [0, 0]
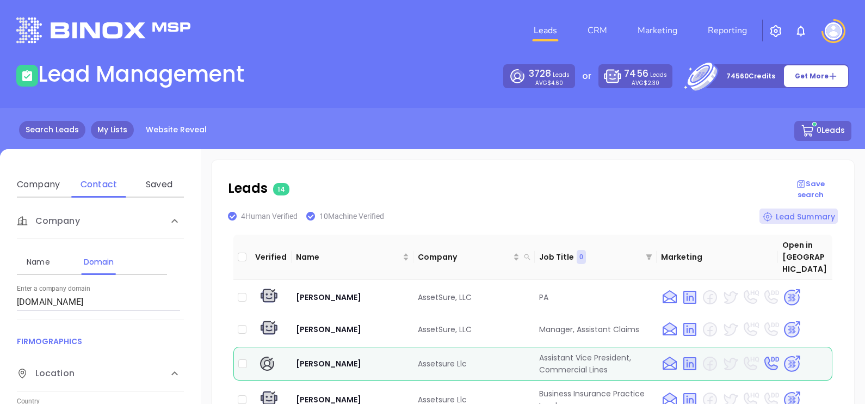
click at [124, 132] on link "My Lists" at bounding box center [112, 130] width 43 height 18
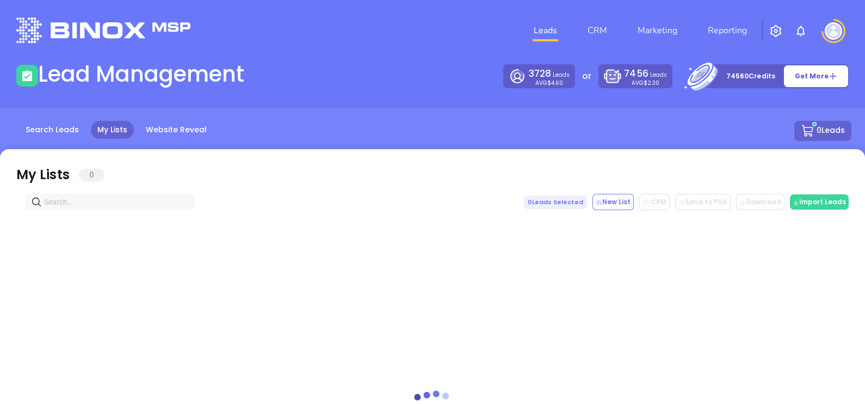
click at [113, 193] on div "My Lists 0 0 Leads Selected New List CRM Send to PSA Download Download2 Import …" at bounding box center [432, 366] width 865 height 435
click at [107, 199] on input "text" at bounding box center [112, 202] width 137 height 12
paste input "baker-insurance.com"
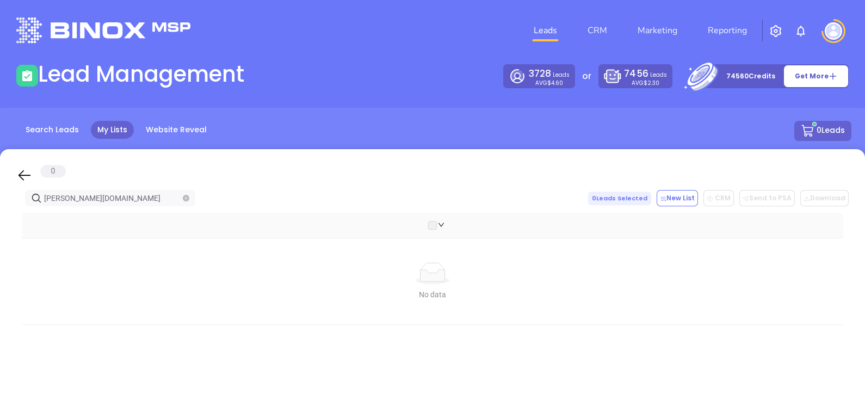
type input "baker-insurance.com"
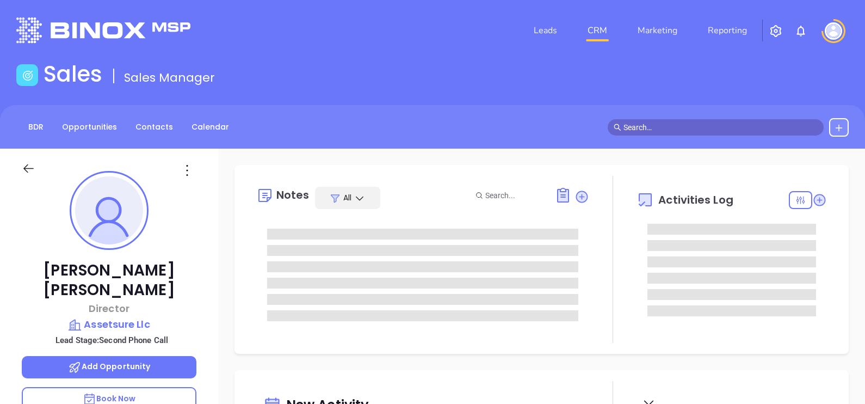
type input "[PERSON_NAME]"
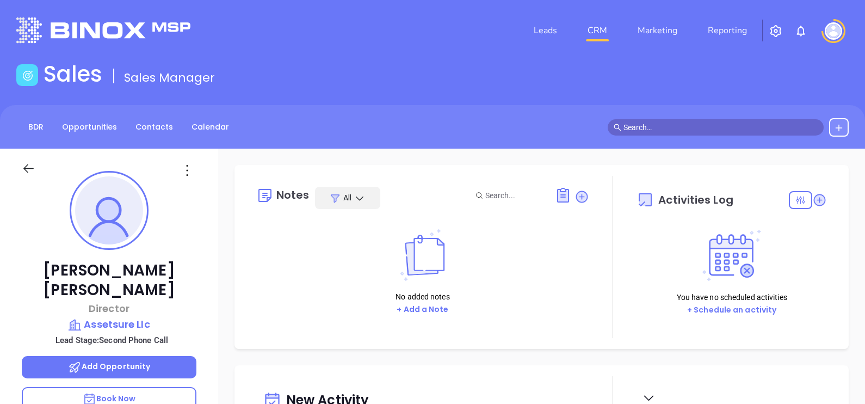
scroll to position [315, 0]
click at [149, 317] on p "Assetsure Llc" at bounding box center [109, 324] width 175 height 15
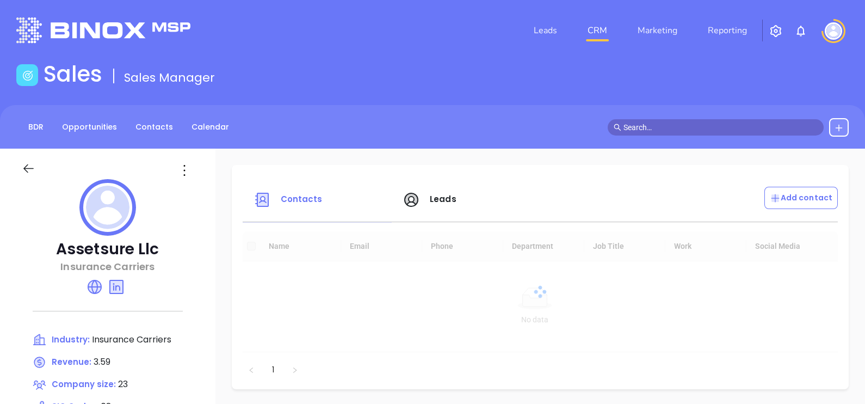
click at [177, 169] on icon at bounding box center [184, 170] width 17 height 17
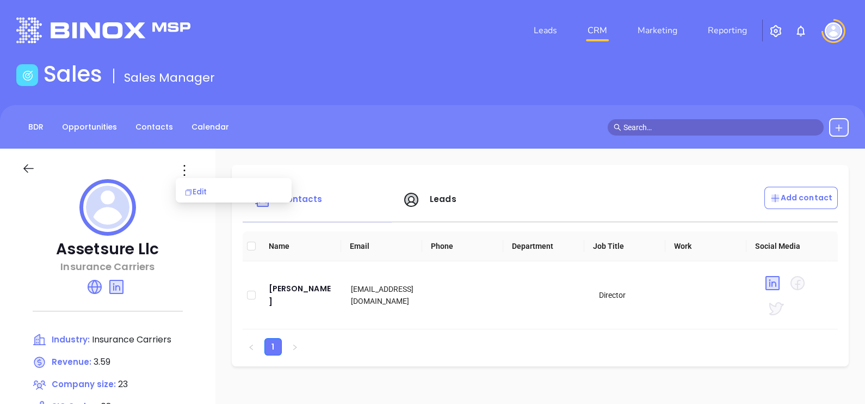
click at [200, 188] on div "Edit" at bounding box center [233, 191] width 98 height 12
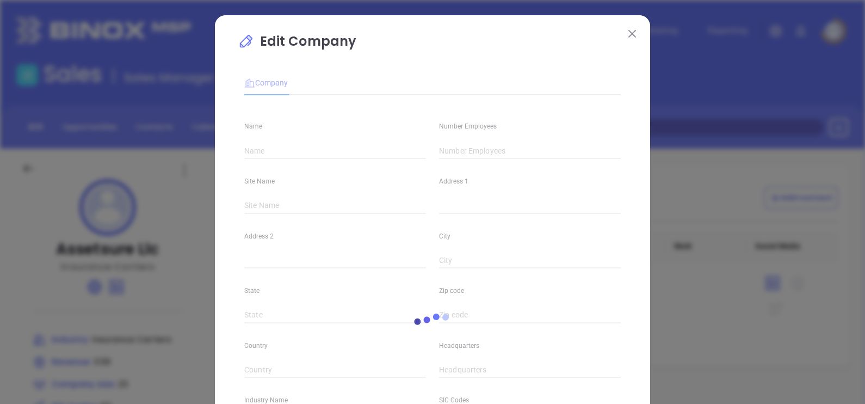
type input "Assetsure Llc"
type input "23"
type input "Insurance Carriers"
type input "63"
type input "[DOMAIN_NAME]"
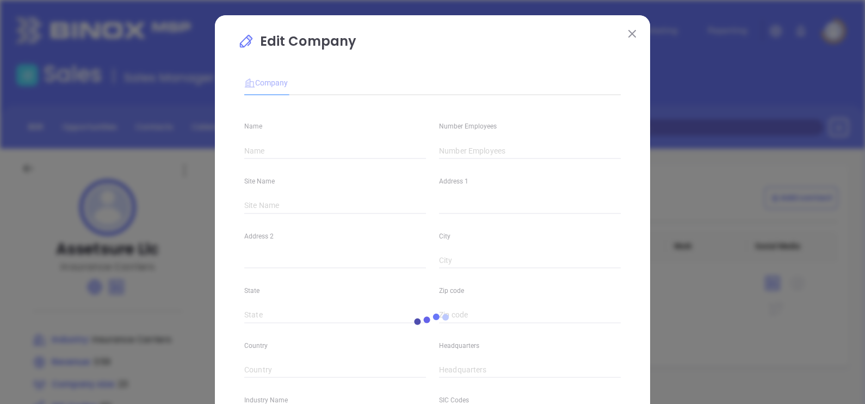
type input "Finance and Insurance"
type input "[DOMAIN_NAME][URL]"
type input "3.59"
click at [461, 147] on input "23" at bounding box center [530, 151] width 182 height 16
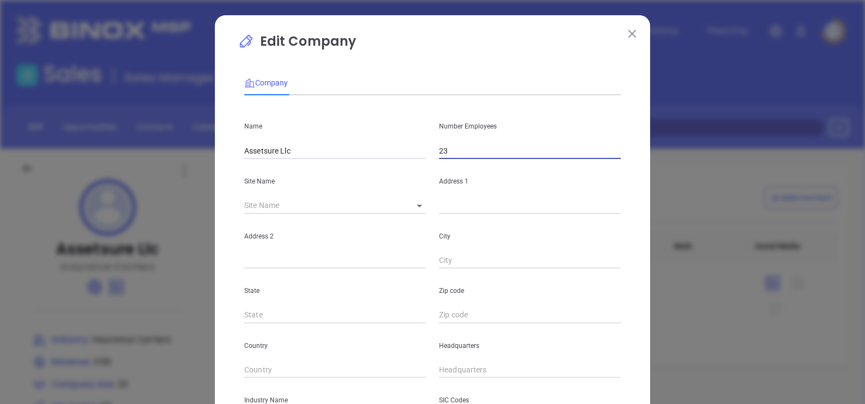
click at [407, 209] on body "Leads CRM Marketing Reporting Financial Leads Leads Sales Sales Manager BDR Opp…" at bounding box center [432, 202] width 865 height 404
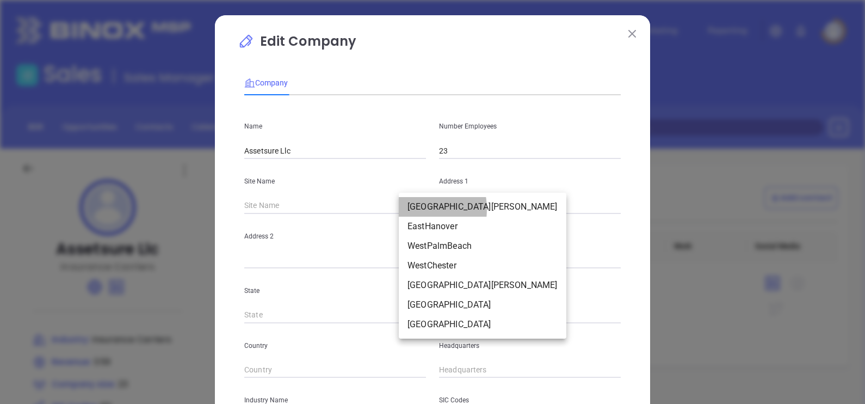
click at [407, 209] on li "[GEOGRAPHIC_DATA][PERSON_NAME]" at bounding box center [483, 207] width 168 height 20
type input "[GEOGRAPHIC_DATA][PERSON_NAME]"
type input "[STREET_ADDRESS][PERSON_NAME]"
type input "[GEOGRAPHIC_DATA][PERSON_NAME]"
type input "PA"
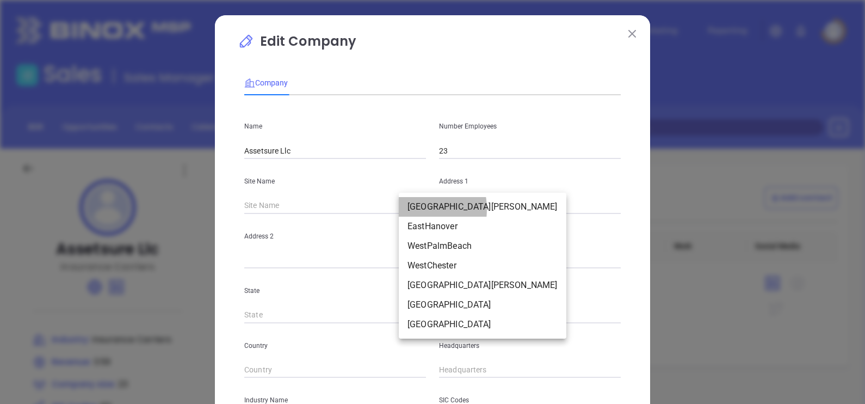
type input "19380-3443"
type input "US"
type input "127276"
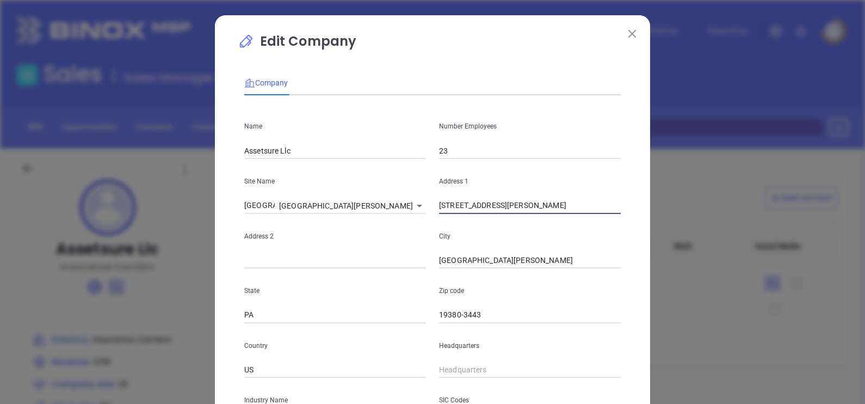
drag, startPoint x: 519, startPoint y: 202, endPoint x: 316, endPoint y: 288, distance: 220.9
click at [316, 288] on div "Name Assetsure Llc Number Employees 23 Site Name [GEOGRAPHIC_DATA][PERSON_NAME]…" at bounding box center [432, 323] width 376 height 438
drag, startPoint x: 481, startPoint y: 258, endPoint x: 368, endPoint y: 304, distance: 122.0
click at [368, 304] on div "Name Assetsure Llc Number Employees 23 Site Name [GEOGRAPHIC_DATA][PERSON_NAME]…" at bounding box center [432, 323] width 376 height 438
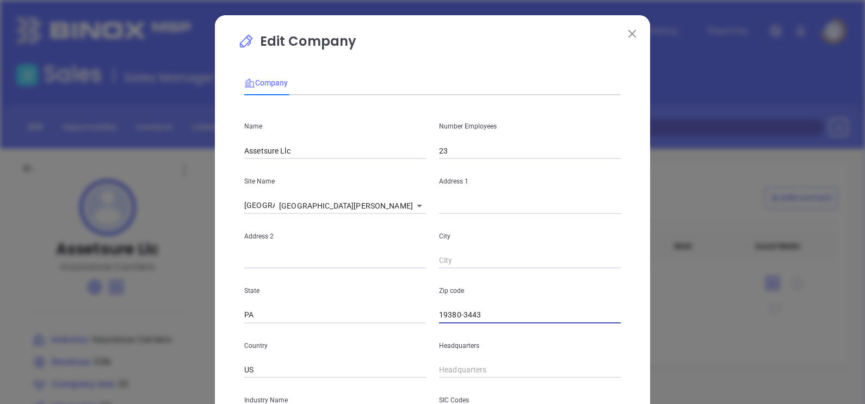
drag, startPoint x: 500, startPoint y: 313, endPoint x: 379, endPoint y: 349, distance: 126.7
click at [379, 349] on div "Name Assetsure Llc Number Employees 23 Site Name [GEOGRAPHIC_DATA][PERSON_NAME]…" at bounding box center [432, 323] width 376 height 438
drag, startPoint x: 268, startPoint y: 314, endPoint x: 182, endPoint y: 335, distance: 88.8
click at [182, 335] on div "Edit Company Company Name Assetsure Llc Number Employees 23 Site Name [GEOGRAPH…" at bounding box center [432, 202] width 865 height 404
drag, startPoint x: 375, startPoint y: 220, endPoint x: 385, endPoint y: 208, distance: 15.6
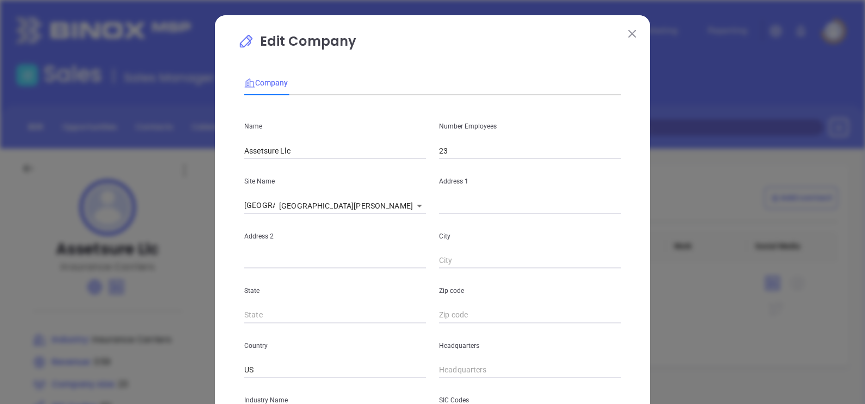
click at [375, 220] on div "Address 2" at bounding box center [335, 241] width 195 height 55
drag, startPoint x: 312, startPoint y: 208, endPoint x: 168, endPoint y: 236, distance: 146.8
click at [143, 244] on div "Edit Company Company Name Assetsure Llc Number Employees 23 Site Name [GEOGRAPH…" at bounding box center [432, 202] width 865 height 404
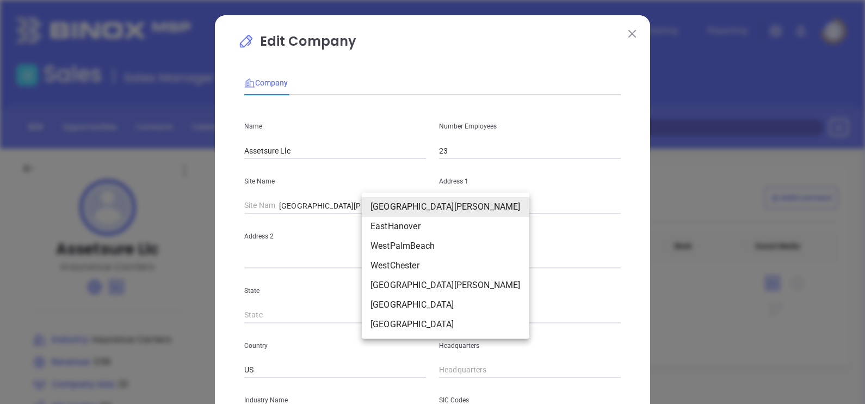
click at [388, 205] on body "Leads CRM Marketing Reporting Financial Leads Leads Sales Sales Manager BDR Opp…" at bounding box center [432, 202] width 865 height 404
click at [392, 225] on li "EastHanover" at bounding box center [446, 226] width 168 height 20
type input "EastHanover"
type input "NJ"
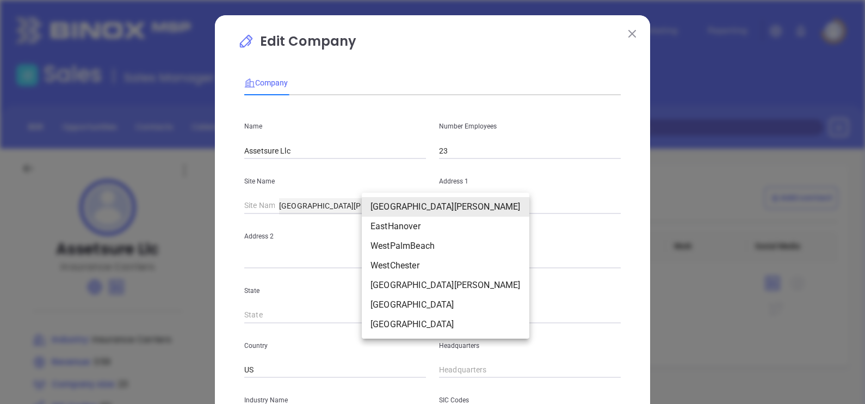
type input "127277"
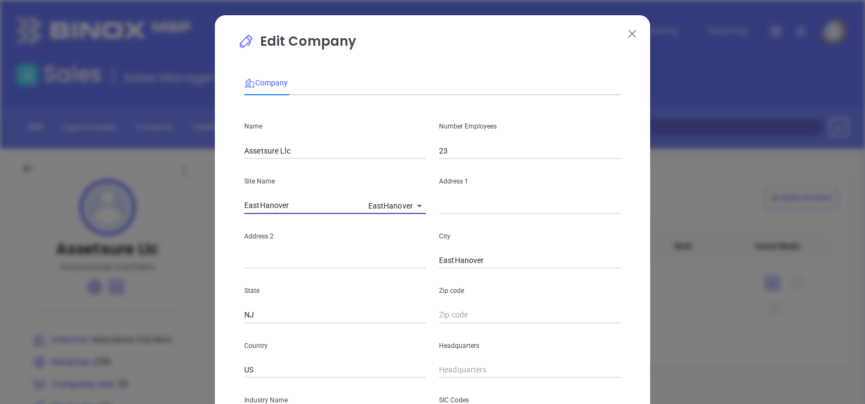
drag, startPoint x: 330, startPoint y: 201, endPoint x: 141, endPoint y: 251, distance: 194.8
click at [141, 251] on div "Edit Company Company Name Assetsure Llc Number Employees 23 Site Name EastHanov…" at bounding box center [432, 202] width 865 height 404
drag, startPoint x: 494, startPoint y: 262, endPoint x: 400, endPoint y: 285, distance: 97.5
click at [400, 284] on div "Name Assetsure Llc Number Employees 23 Site Name EastHanover 127277 Address 1 A…" at bounding box center [432, 323] width 376 height 438
type input "N"
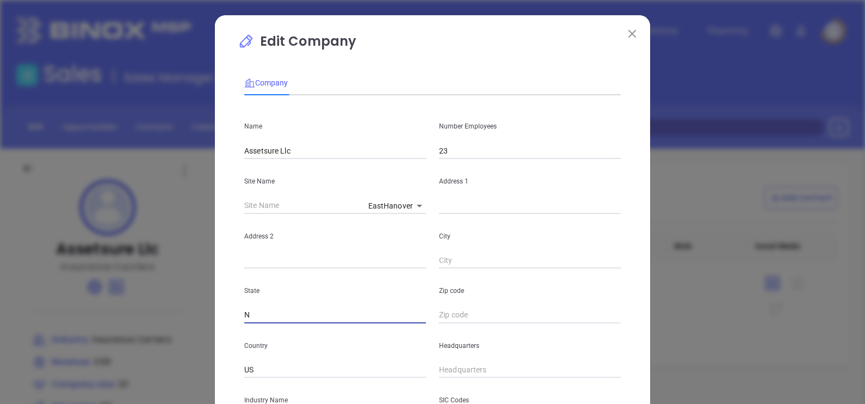
drag, startPoint x: 278, startPoint y: 315, endPoint x: 173, endPoint y: 332, distance: 106.2
click at [174, 332] on div "Edit Company Company Name Assetsure Llc Number Employees 23 Site Name EastHanov…" at bounding box center [432, 202] width 865 height 404
click at [372, 206] on body "Leads CRM Marketing Reporting Financial Leads Leads Sales Sales Manager BDR Opp…" at bounding box center [432, 202] width 865 height 404
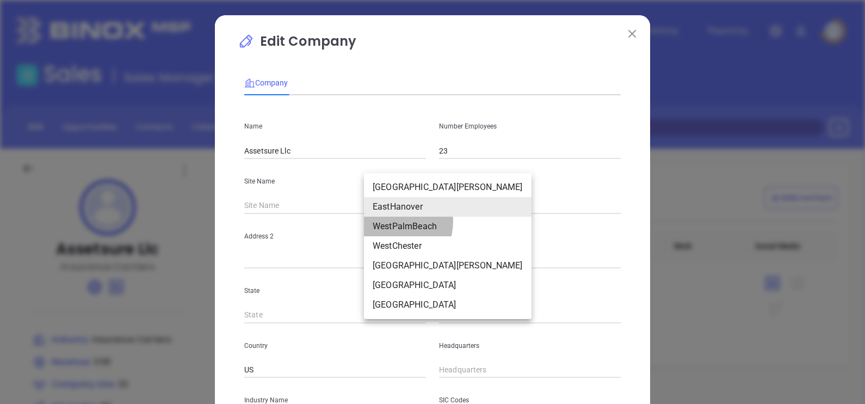
click at [383, 220] on li "WestPalmBeach" at bounding box center [448, 226] width 168 height 20
type input "WestPalmBeach"
type input "FL"
type input "127278"
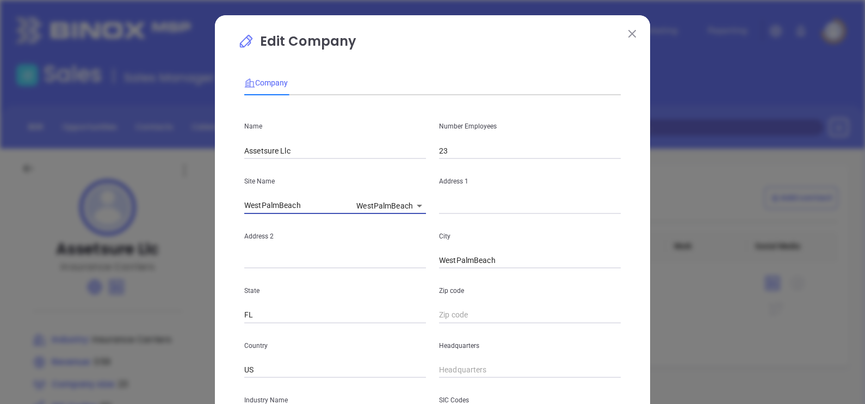
drag, startPoint x: 313, startPoint y: 203, endPoint x: 202, endPoint y: 236, distance: 115.5
click at [205, 234] on div "Edit Company Company Name Assetsure Llc Number Employees 23 Site Name WestPalmB…" at bounding box center [432, 202] width 865 height 404
drag, startPoint x: 506, startPoint y: 254, endPoint x: 321, endPoint y: 299, distance: 189.8
click at [329, 296] on div "Name Assetsure Llc Number Employees 23 Site Name WestPalmBeach 127278 Address 1…" at bounding box center [432, 323] width 376 height 438
drag, startPoint x: 262, startPoint y: 319, endPoint x: 186, endPoint y: 336, distance: 77.5
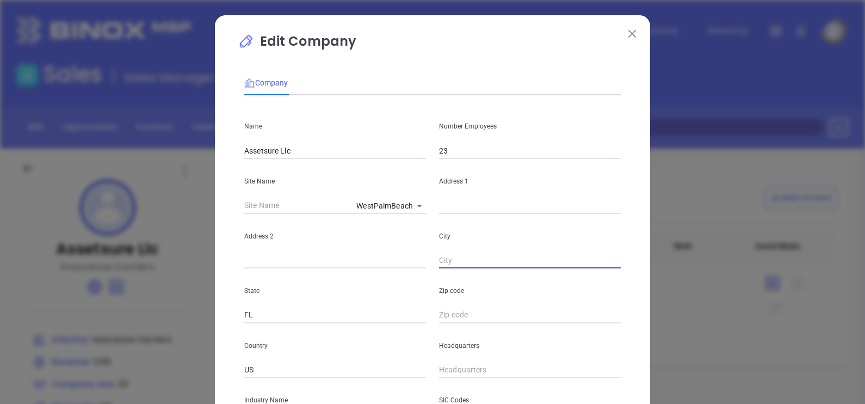
click at [186, 336] on div "Edit Company Company Name Assetsure Llc Number Employees 23 Site Name WestPalmB…" at bounding box center [432, 202] width 865 height 404
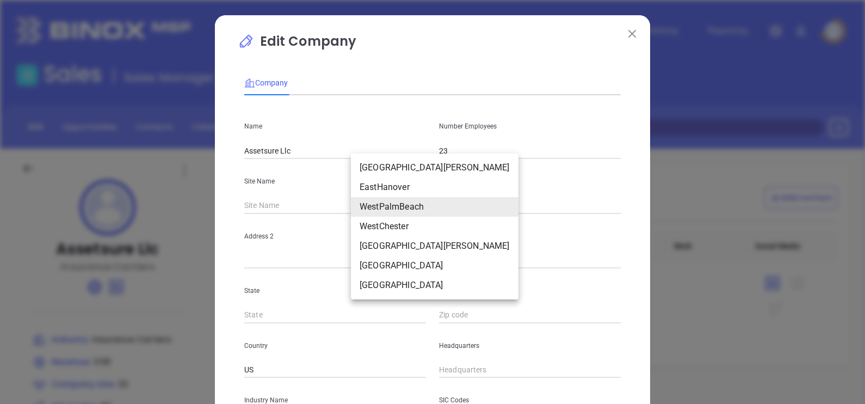
click at [393, 209] on body "Leads CRM Marketing Reporting Financial Leads Leads Sales Sales Manager BDR Opp…" at bounding box center [432, 202] width 865 height 404
click at [387, 222] on li "WestChester" at bounding box center [435, 226] width 168 height 20
type input "WestChester"
type input "WrightsLaneEast"
type input "WestChester"
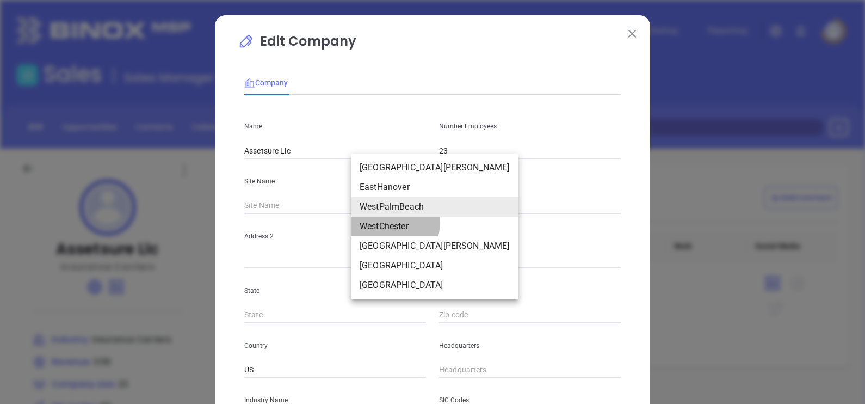
type input "PA"
type input "127279"
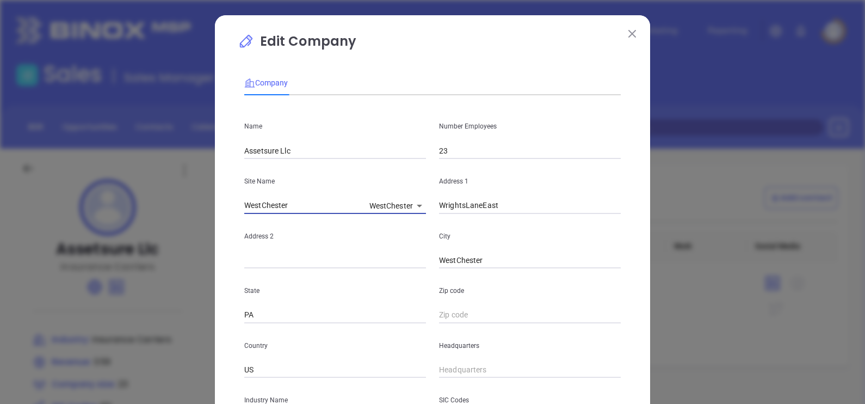
drag, startPoint x: 321, startPoint y: 207, endPoint x: 167, endPoint y: 248, distance: 159.9
click at [168, 246] on div "Edit Company Company Name Assetsure Llc Number Employees 23 Site Name WestChest…" at bounding box center [432, 202] width 865 height 404
drag, startPoint x: 522, startPoint y: 206, endPoint x: 413, endPoint y: 234, distance: 112.3
click at [416, 234] on div "Name Assetsure Llc Number Employees 23 Site Name WestChester 127279 Address 1 A…" at bounding box center [432, 323] width 376 height 438
drag, startPoint x: 488, startPoint y: 259, endPoint x: 330, endPoint y: 300, distance: 163.5
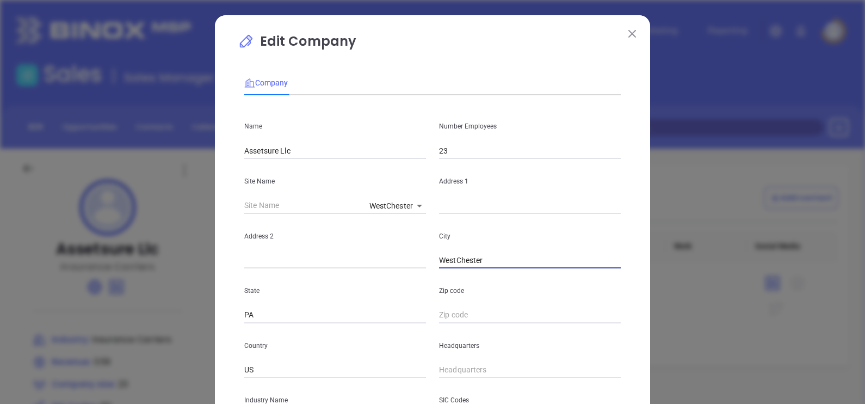
click at [358, 290] on div "Name Assetsure Llc Number Employees 23 Site Name WestChester 127279 Address 1 A…" at bounding box center [432, 323] width 376 height 438
drag, startPoint x: 271, startPoint y: 321, endPoint x: 174, endPoint y: 337, distance: 98.2
click at [175, 337] on div "Edit Company Company Name Assetsure Llc Number Employees 23 Site Name WestChest…" at bounding box center [432, 202] width 865 height 404
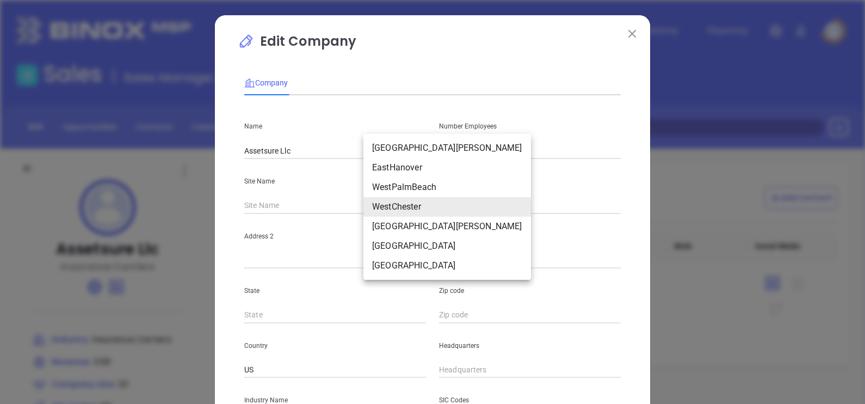
click at [380, 211] on body "Leads CRM Marketing Reporting Financial Leads Leads Sales Sales Manager BDR Opp…" at bounding box center [432, 202] width 865 height 404
click at [376, 231] on li "West Chester" at bounding box center [447, 226] width 168 height 20
type input "West Chester"
type input "1301 Wright's Lane East"
type input "West Chester"
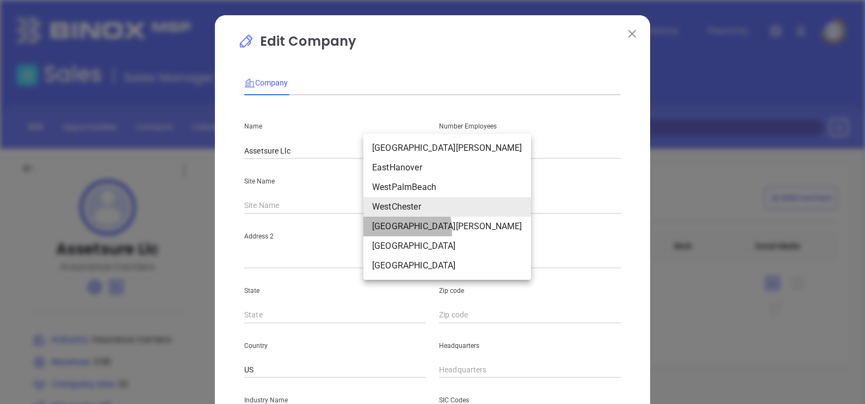
type input "PA"
type input "19380-3443"
type input "127280"
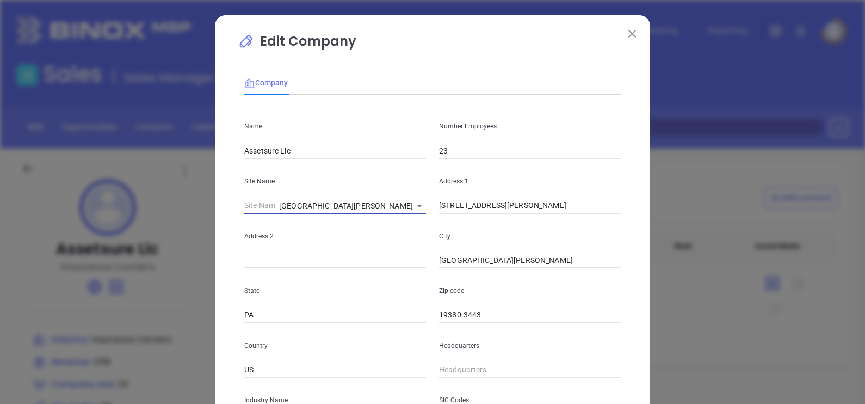
drag, startPoint x: 327, startPoint y: 204, endPoint x: 193, endPoint y: 236, distance: 137.6
click at [192, 232] on div "Edit Company Company Name Assetsure Llc Number Employees 23 Site Name West Ches…" at bounding box center [432, 202] width 865 height 404
drag, startPoint x: 535, startPoint y: 206, endPoint x: 360, endPoint y: 253, distance: 181.6
click at [367, 251] on div "Name Assetsure Llc Number Employees 23 Site Name West Chester 127280 Address 1 …" at bounding box center [432, 323] width 376 height 438
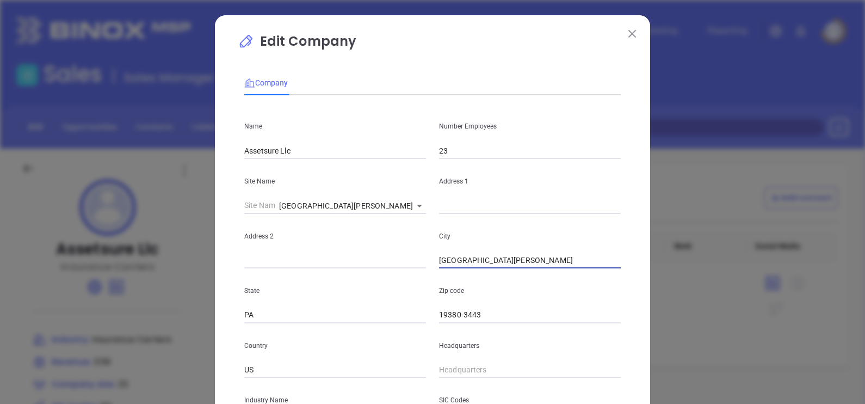
drag, startPoint x: 495, startPoint y: 258, endPoint x: 365, endPoint y: 295, distance: 135.0
click at [370, 294] on div "Name Assetsure Llc Number Employees 23 Site Name West Chester 127280 Address 1 …" at bounding box center [432, 323] width 376 height 438
drag, startPoint x: 283, startPoint y: 317, endPoint x: 201, endPoint y: 336, distance: 84.8
click at [201, 336] on div "Edit Company Company Name Assetsure Llc Number Employees 23 Site Name West Ches…" at bounding box center [432, 202] width 865 height 404
drag, startPoint x: 484, startPoint y: 307, endPoint x: 362, endPoint y: 341, distance: 126.6
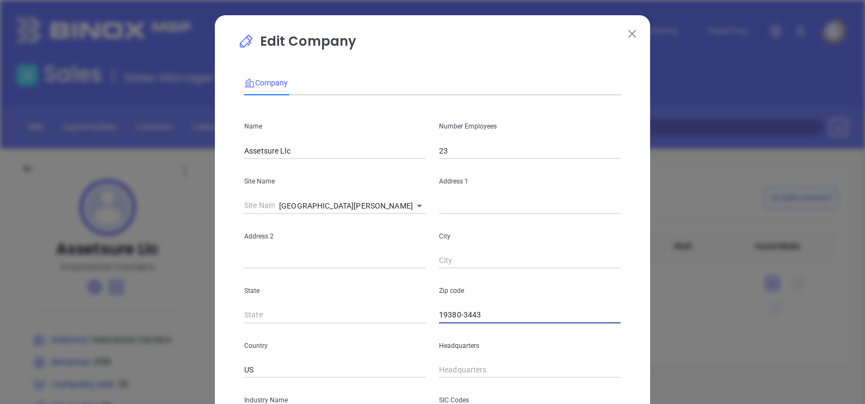
click at [365, 342] on div "Name Assetsure Llc Number Employees 23 Site Name West Chester 127280 Address 1 …" at bounding box center [432, 323] width 376 height 438
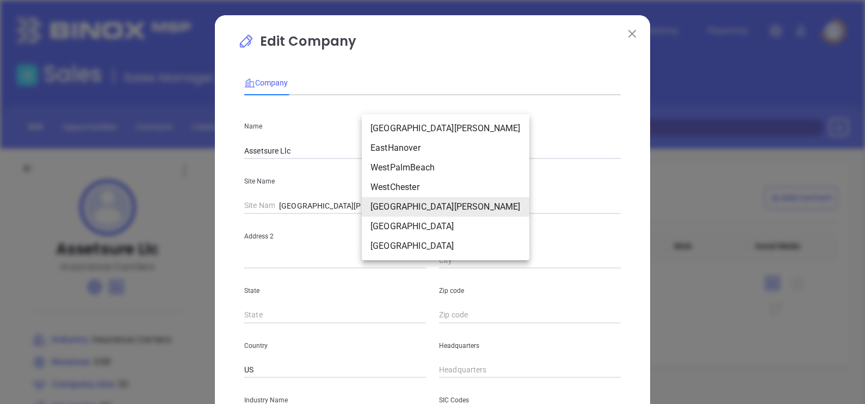
click at [380, 205] on body "Leads CRM Marketing Reporting Financial Leads Leads Sales Sales Manager BDR Opp…" at bounding box center [432, 202] width 865 height 404
click at [385, 223] on li "West Palm Beach" at bounding box center [446, 226] width 168 height 20
type input "West Palm Beach"
type input "FL"
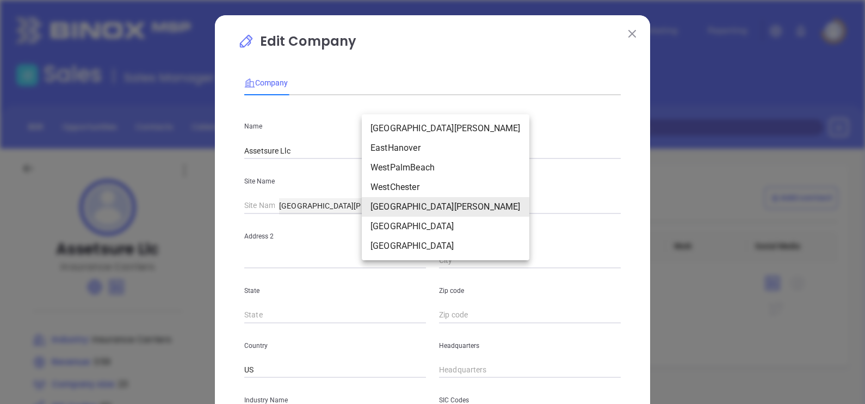
type input "127281"
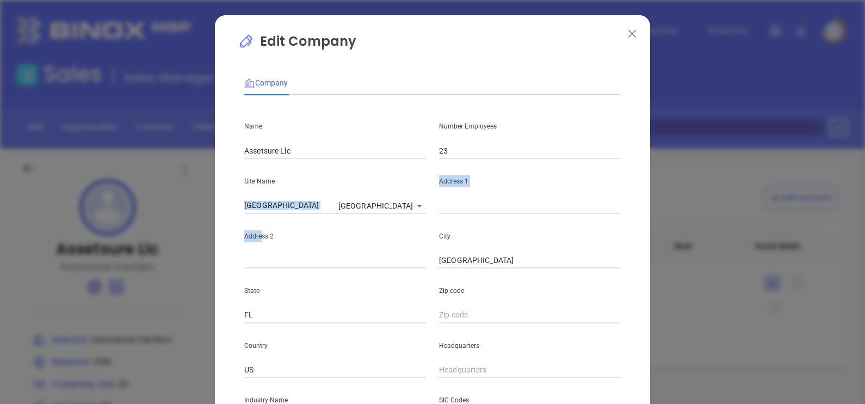
drag, startPoint x: 310, startPoint y: 207, endPoint x: 248, endPoint y: 226, distance: 65.4
click at [248, 226] on div "Name Assetsure Llc Number Employees 23 Site Name West Palm Beach West Palm Beac…" at bounding box center [432, 323] width 376 height 438
drag, startPoint x: 248, startPoint y: 226, endPoint x: 345, endPoint y: 232, distance: 98.1
click at [345, 232] on p "Address 2" at bounding box center [335, 236] width 182 height 12
drag, startPoint x: 318, startPoint y: 207, endPoint x: 185, endPoint y: 245, distance: 138.8
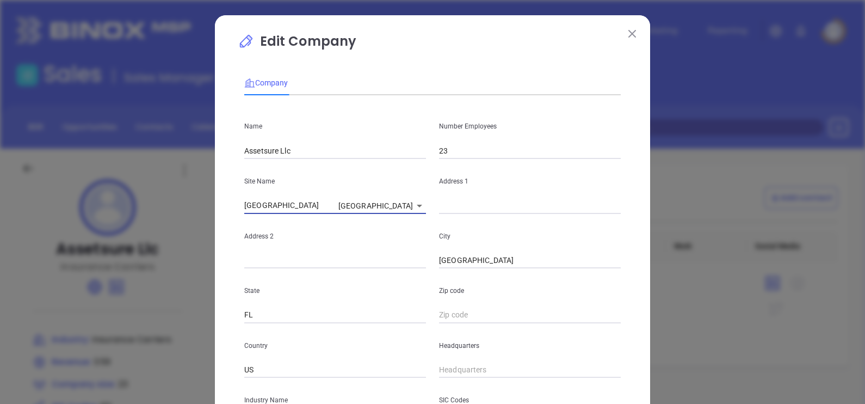
click at [185, 245] on div "Edit Company Company Name Assetsure Llc Number Employees 23 Site Name West Palm…" at bounding box center [432, 202] width 865 height 404
drag, startPoint x: 498, startPoint y: 261, endPoint x: 302, endPoint y: 314, distance: 203.6
click at [327, 307] on div "Name Assetsure Llc Number Employees 23 Site Name West Palm Beach 127281 Address…" at bounding box center [432, 323] width 376 height 438
drag, startPoint x: 259, startPoint y: 325, endPoint x: 182, endPoint y: 339, distance: 78.5
click at [182, 339] on div "Edit Company Company Name Assetsure Llc Number Employees 23 Site Name West Palm…" at bounding box center [432, 202] width 865 height 404
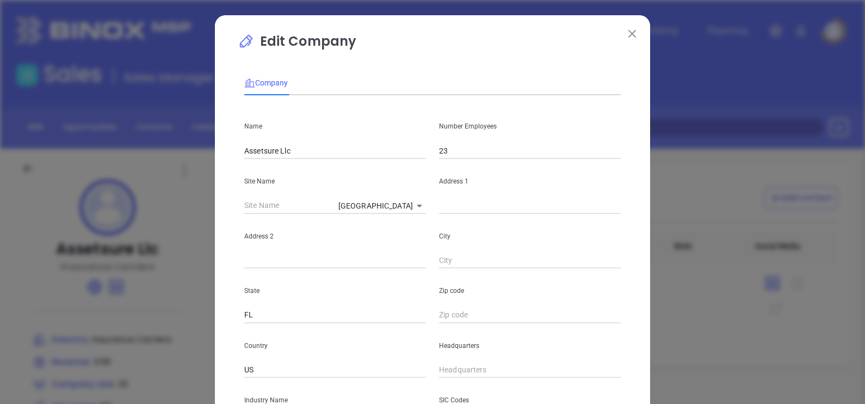
drag, startPoint x: 182, startPoint y: 339, endPoint x: 335, endPoint y: 343, distance: 153.4
click at [335, 343] on p "Country" at bounding box center [335, 345] width 182 height 12
drag, startPoint x: 273, startPoint y: 313, endPoint x: 189, endPoint y: 333, distance: 85.6
click at [189, 333] on div "Edit Company Company Name Assetsure Llc Number Employees 23 Site Name West Palm…" at bounding box center [432, 202] width 865 height 404
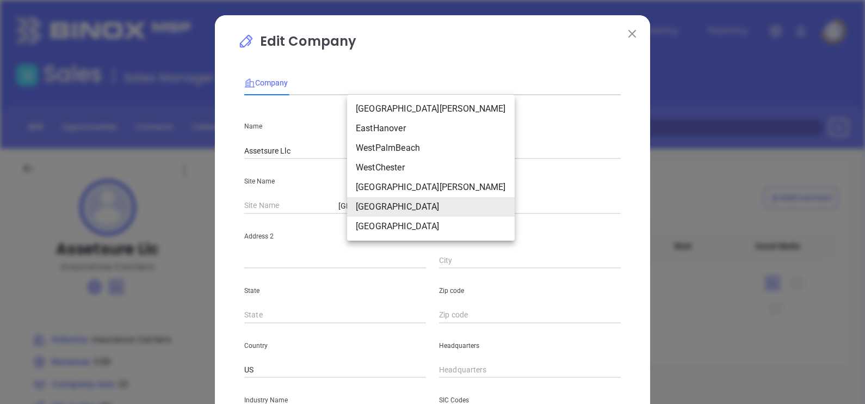
click at [393, 206] on body "Leads CRM Marketing Reporting Financial Leads Leads Sales Sales Manager BDR Opp…" at bounding box center [432, 202] width 865 height 404
click at [405, 223] on li "East Hanover" at bounding box center [431, 226] width 168 height 20
type input "East Hanover"
type input "NJ"
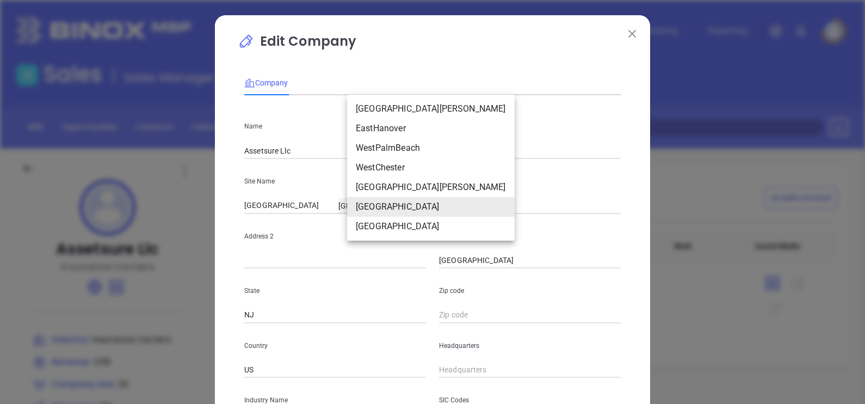
type input "127282"
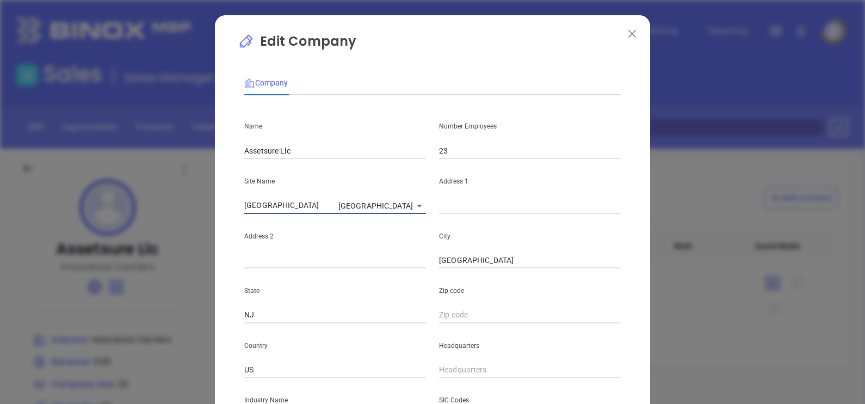
drag, startPoint x: 340, startPoint y: 200, endPoint x: 212, endPoint y: 239, distance: 133.9
click at [215, 234] on div "Edit Company Company Name Assetsure Llc Number Employees 23 Site Name East Hano…" at bounding box center [432, 311] width 435 height 593
drag, startPoint x: 397, startPoint y: 286, endPoint x: 383, endPoint y: 288, distance: 14.4
click at [385, 288] on div "Name Assetsure Llc Number Employees 23 Site Name East Hanover 127282 Address 1 …" at bounding box center [432, 323] width 376 height 438
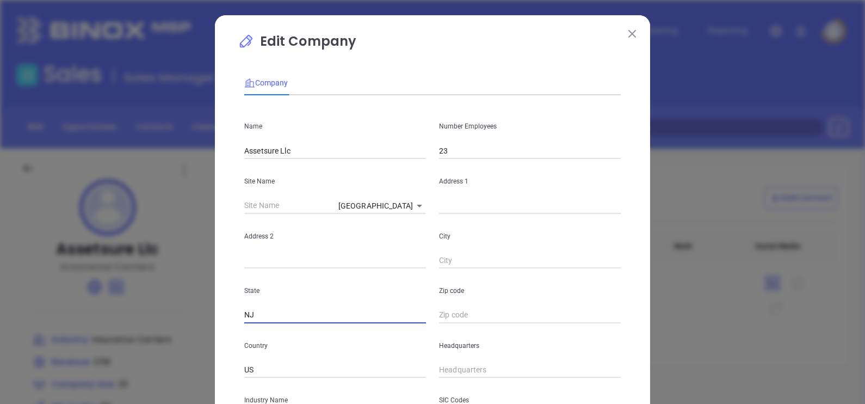
drag
click at [226, 323] on div "Edit Company Company Name Assetsure Llc Number Employees 23 Site Name East Hano…" at bounding box center [432, 311] width 435 height 593
click at [443, 196] on div "Address 1" at bounding box center [529, 186] width 195 height 55
click at [444, 200] on input "text" at bounding box center [530, 205] width 182 height 16
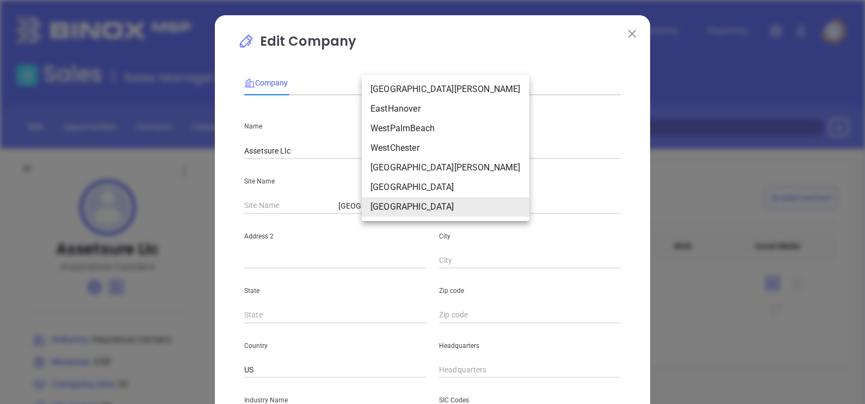
click at [366, 213] on body "Leads CRM Marketing Reporting Financial Leads Leads Sales Sales Manager BDR Opp…" at bounding box center [432, 202] width 865 height 404
click at [417, 84] on li "West Chester" at bounding box center [446, 89] width 168 height 20
type input "127276"
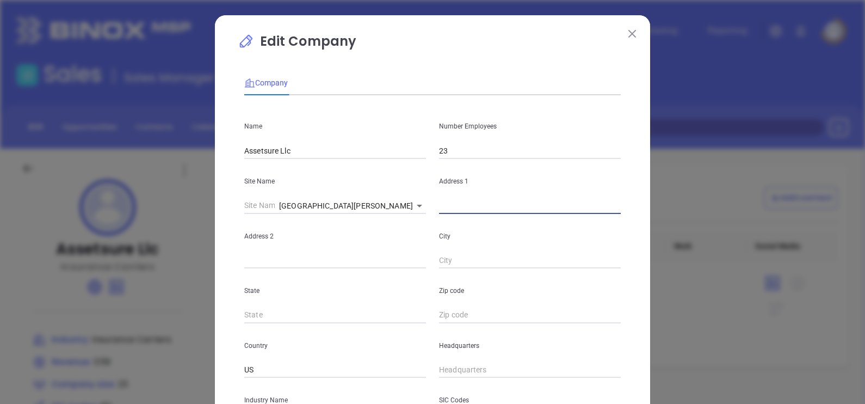
click at [454, 208] on input "text" at bounding box center [530, 205] width 182 height 16
paste input "1301 Wright’s Lane East West Chester, PA 19380"
click at [604, 217] on div "Name Assetsure Llc Number Employees 23 Site Name West Chester 127276 Address 1 …" at bounding box center [432, 323] width 376 height 438
type input "1301 Wright’s Lane East West Chester, PA 19380"
click at [456, 315] on input "text" at bounding box center [530, 315] width 182 height 16
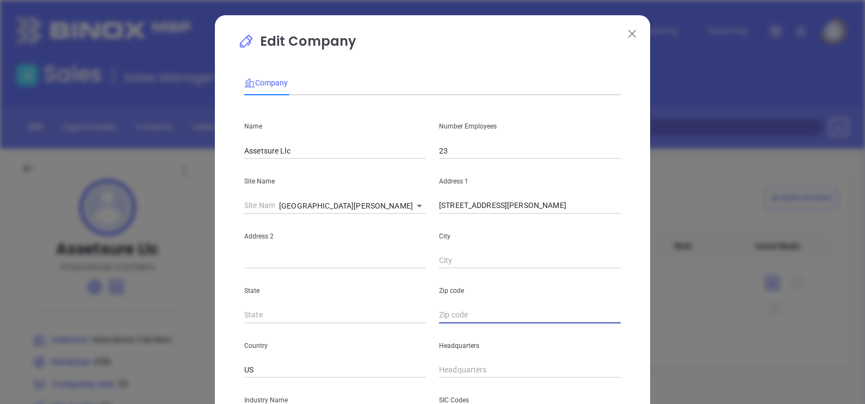
paste input "19380"
type input "19380"
click at [347, 319] on input "text" at bounding box center [335, 315] width 182 height 16
type input "PA"
drag, startPoint x: 518, startPoint y: 207, endPoint x: 564, endPoint y: 209, distance: 46.3
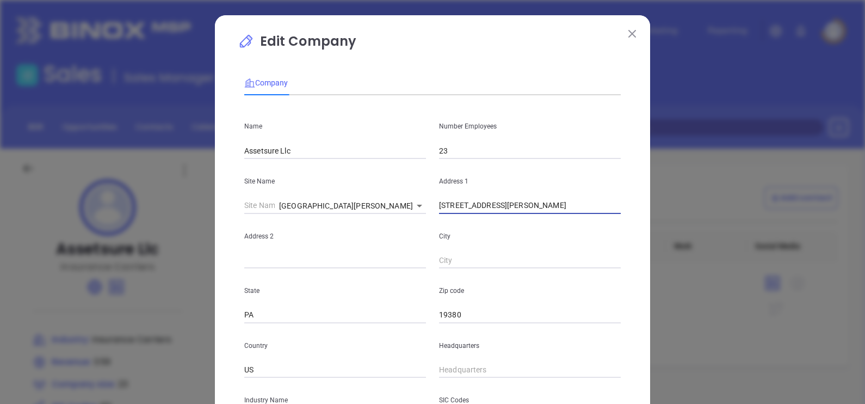
click at [564, 209] on input "1301 Wright’s Lane East West Chester, PA 19380" at bounding box center [530, 205] width 182 height 16
click at [475, 263] on input "text" at bounding box center [530, 260] width 182 height 16
paste input "West Chester"
type input "West Chester"
drag, startPoint x: 520, startPoint y: 208, endPoint x: 672, endPoint y: 190, distance: 152.8
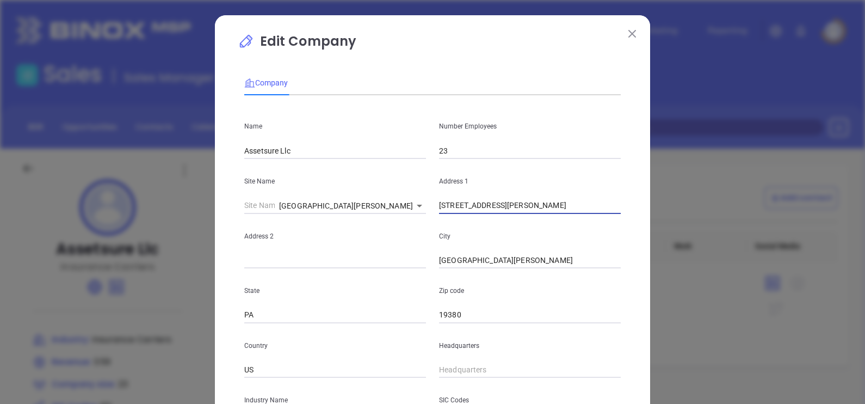
click at [672, 190] on div "Edit Company Company Name Assetsure Llc Number Employees 23 Site Name West Ches…" at bounding box center [432, 202] width 865 height 404
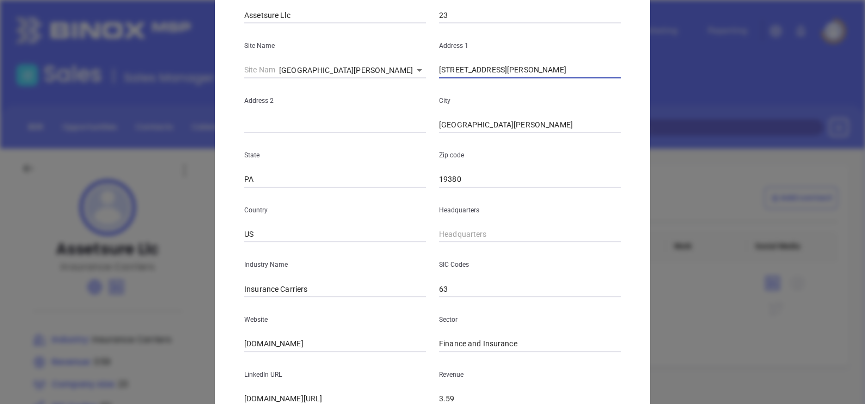
type input "1301 Wright’s Lane East"
type input "( ) -"
click at [472, 227] on input "( ) -" at bounding box center [530, 234] width 182 height 16
paste input "610) 692-0953"
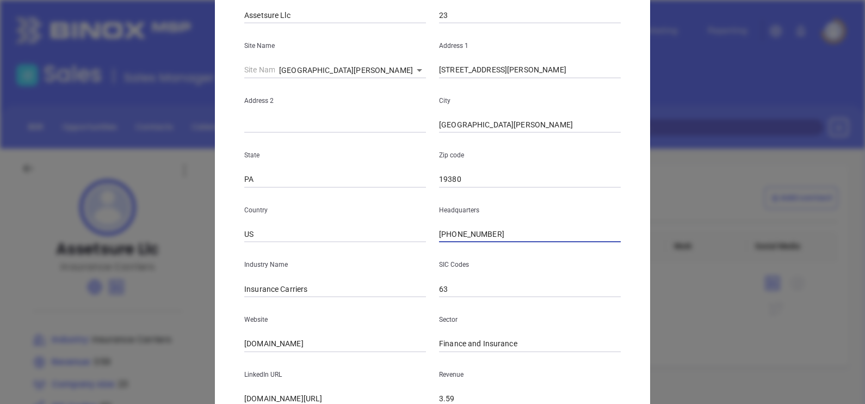
type input "(610) 692-0953"
drag, startPoint x: 306, startPoint y: 290, endPoint x: 276, endPoint y: 299, distance: 31.3
click at [276, 299] on div "Name Assetsure Llc Number Employees 23 Site Name West Chester 127276 Address 1 …" at bounding box center [432, 187] width 376 height 438
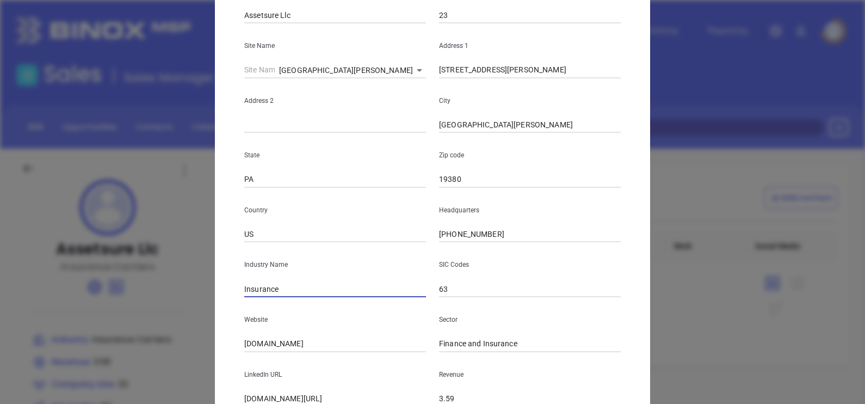
type input "Insurance"
drag, startPoint x: 321, startPoint y: 341, endPoint x: 212, endPoint y: 383, distance: 116.6
click at [215, 383] on div "Edit Company Company Name Assetsure Llc Number Employees 23 Site Name West Ches…" at bounding box center [432, 176] width 435 height 593
paste input "https://assetsuregroup.com/"
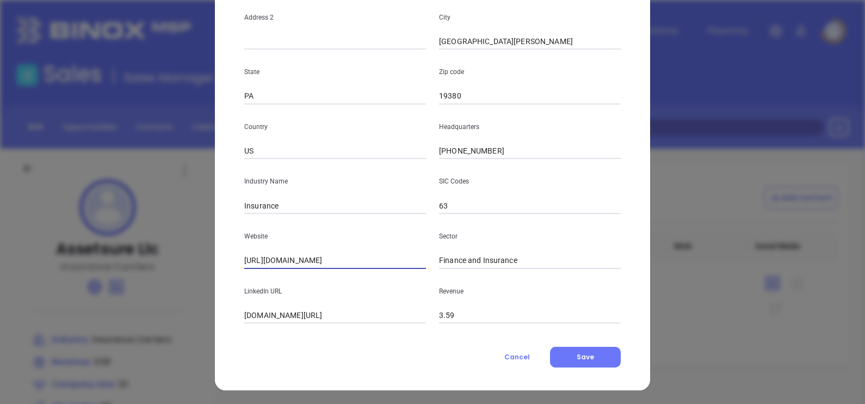
scroll to position [220, 0]
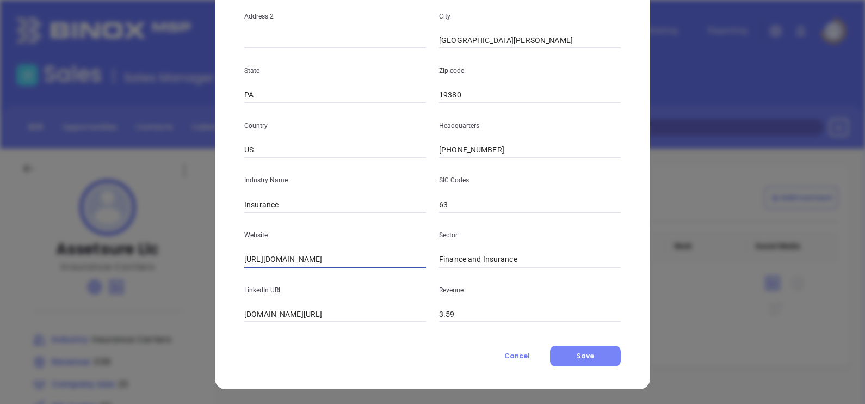
type input "https://assetsuregroup.com/"
click at [578, 353] on span "Save" at bounding box center [585, 355] width 17 height 9
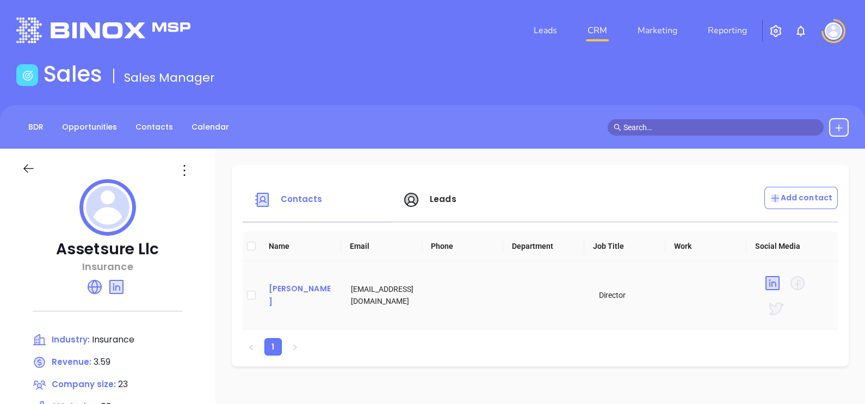
click at [311, 301] on div "Tara Bramwell" at bounding box center [301, 295] width 65 height 26
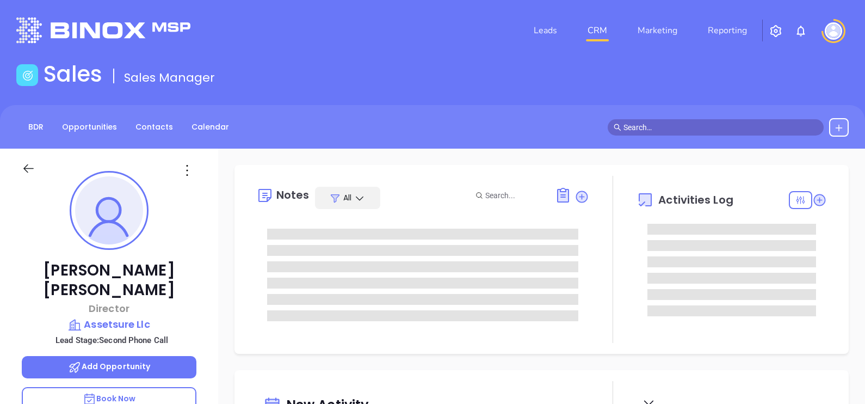
type input "[DATE]"
type input "[PERSON_NAME]"
click at [191, 171] on icon at bounding box center [186, 170] width 17 height 17
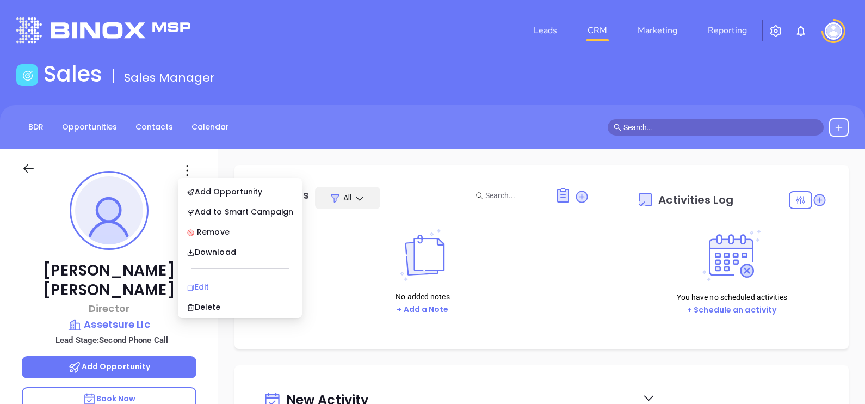
click at [207, 282] on div "Edit" at bounding box center [240, 287] width 107 height 12
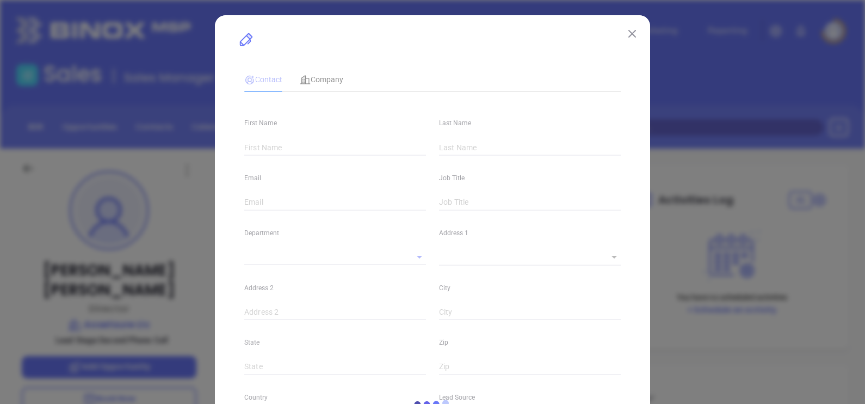
type input "Tara"
type input "Bramwell"
type input "tbramwell@assetsuregroup.com"
type input "Director"
type input "1"
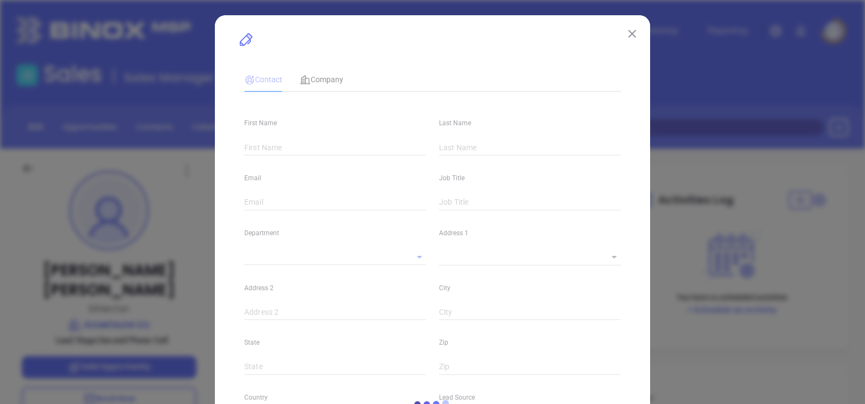
type input "linkedin.com/in/tara-bramwell-12912b81"
type input "Marketing"
type input "Website Reveal"
type input "undefined undefined"
type input "Second Phone Call"
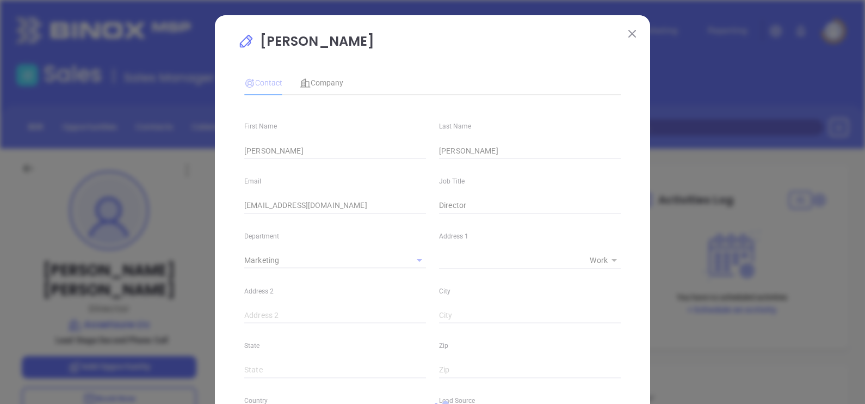
type input "(610) 692-0953"
type input "1"
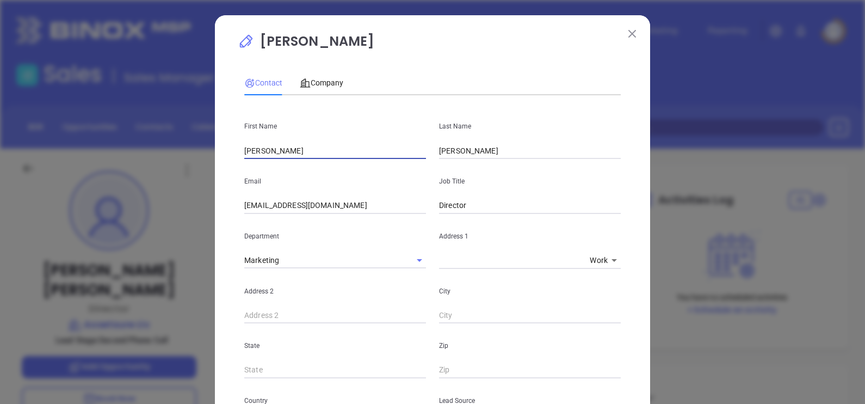
drag, startPoint x: 299, startPoint y: 146, endPoint x: 194, endPoint y: 177, distance: 109.5
click at [194, 177] on div "Tara Bramwell Contact Company First Name Tara Last Name Bramwell Email tbramwel…" at bounding box center [432, 202] width 865 height 404
paste input "Kaitlin Knecht"
drag, startPoint x: 262, startPoint y: 156, endPoint x: 313, endPoint y: 162, distance: 51.5
click at [313, 162] on div "First Name Kaitlin Knecht Last Name Bramwell Email tbramwell@assetsuregroup.com…" at bounding box center [432, 405] width 376 height 602
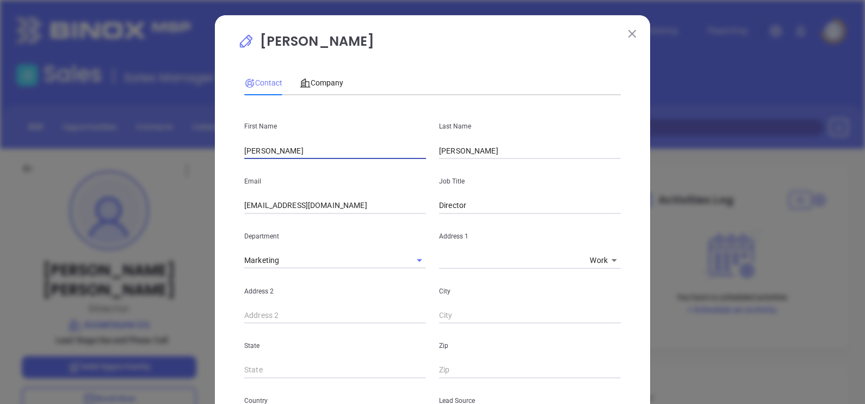
type input "Kaitlin"
drag, startPoint x: 474, startPoint y: 156, endPoint x: 369, endPoint y: 194, distance: 111.2
click at [369, 194] on div "First Name Kaitlin Last Name Bramwell Email tbramwell@assetsuregroup.com Job Ti…" at bounding box center [432, 405] width 376 height 602
paste input "Knecht"
type input "Knecht"
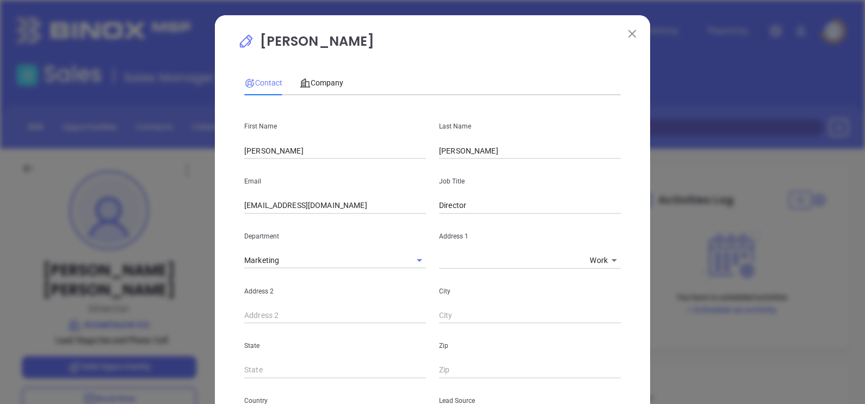
drag, startPoint x: 484, startPoint y: 196, endPoint x: 452, endPoint y: 207, distance: 34.1
click at [452, 207] on div "Job Title Director" at bounding box center [529, 186] width 195 height 55
drag, startPoint x: 463, startPoint y: 212, endPoint x: 393, endPoint y: 226, distance: 72.1
click at [395, 226] on div "First Name Kaitlin Last Name Knecht Email tbramwell@assetsuregroup.com Job Titl…" at bounding box center [432, 405] width 376 height 602
type input "VP of Operations"
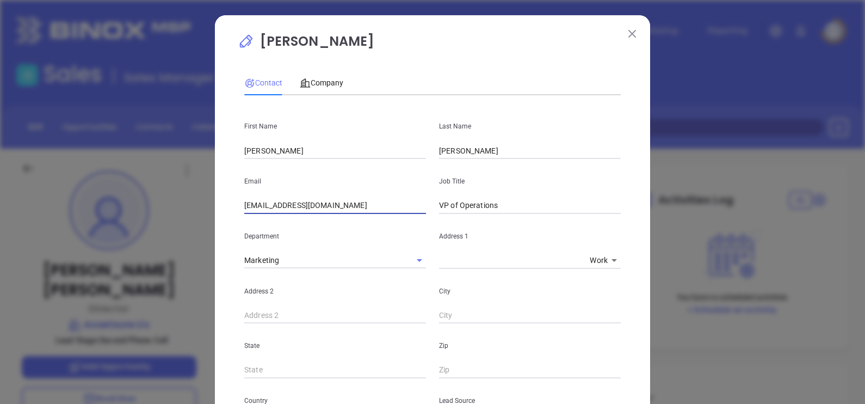
click at [272, 207] on input "tbramwell@assetsuregroup.com" at bounding box center [335, 205] width 182 height 16
click at [273, 207] on input "tbramwell@assetsuregroup.com" at bounding box center [335, 205] width 182 height 16
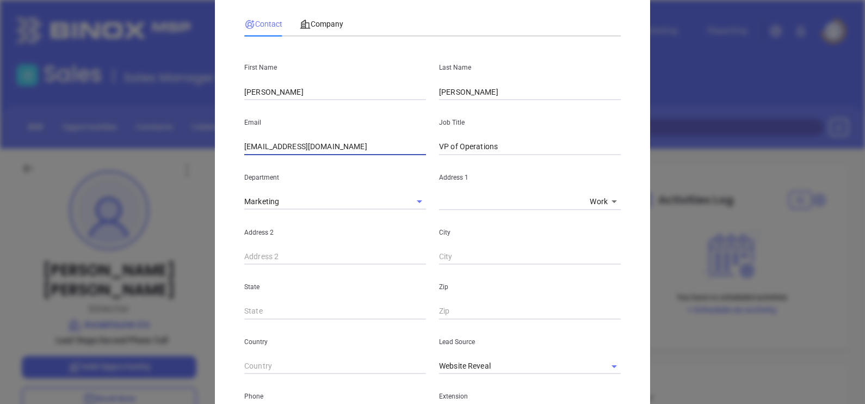
scroll to position [135, 0]
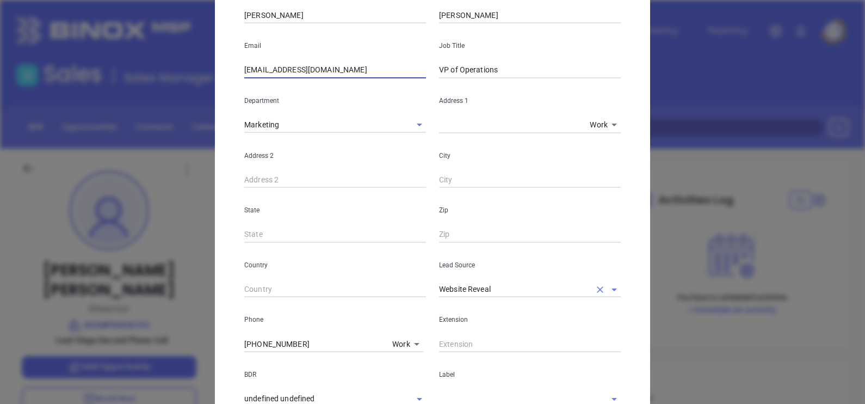
type input "kknecht@assetsuregroup.com"
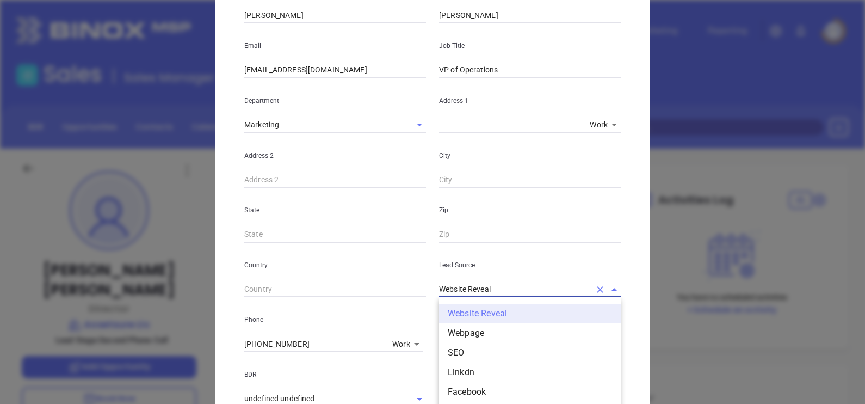
drag, startPoint x: 493, startPoint y: 291, endPoint x: 364, endPoint y: 347, distance: 139.9
click at [366, 345] on div "First Name Kaitlin Last Name Knecht Email kknecht@assetsuregroup.com Job Title …" at bounding box center [432, 269] width 376 height 602
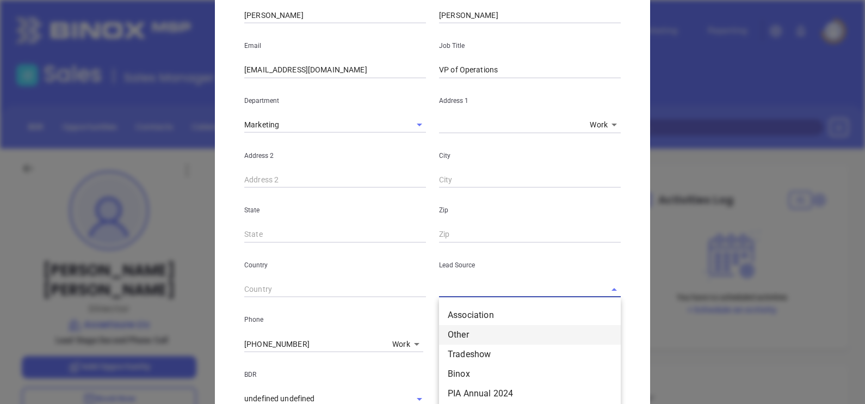
click at [462, 337] on li "Other" at bounding box center [530, 335] width 182 height 20
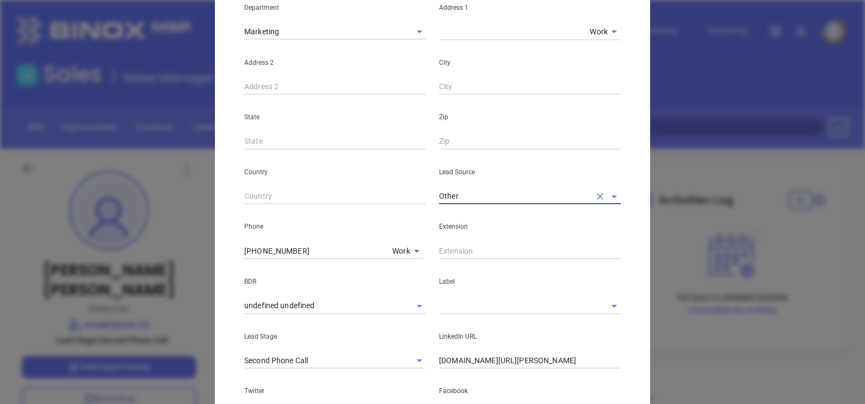
scroll to position [271, 0]
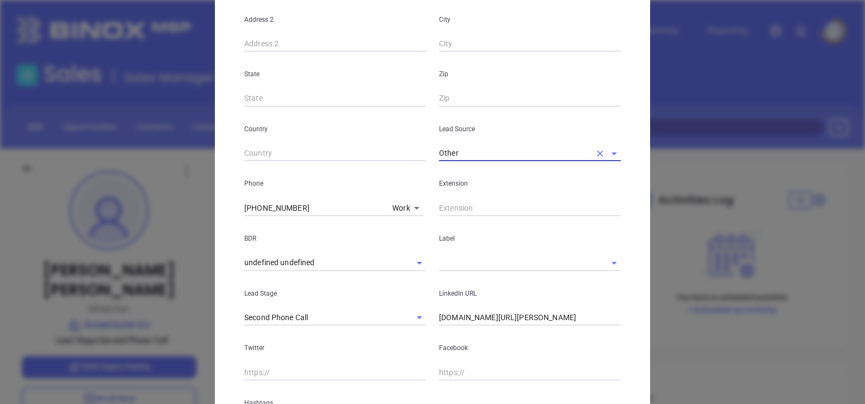
type input "Other"
drag, startPoint x: 575, startPoint y: 320, endPoint x: 423, endPoint y: 374, distance: 161.2
click at [425, 375] on div "First Name Kaitlin Last Name Knecht Email kknecht@assetsuregroup.com Job Title …" at bounding box center [432, 133] width 376 height 602
paste input "linkedin.com/in/kaitlin-knecht-cisr-88400913"
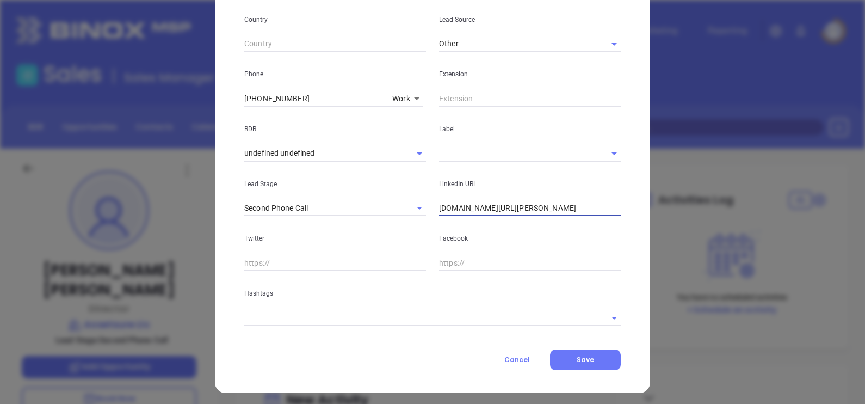
scroll to position [385, 0]
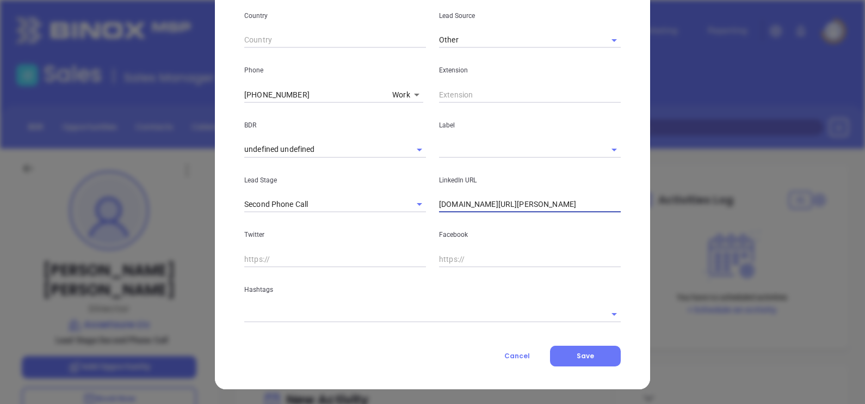
type input "www.linkedin.com/in/kaitlin-knecht-cisr-88400913"
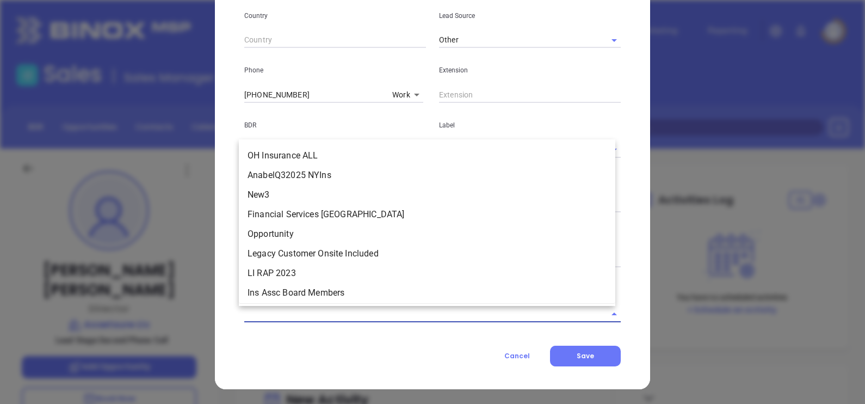
click at [332, 315] on input "text" at bounding box center [417, 314] width 346 height 16
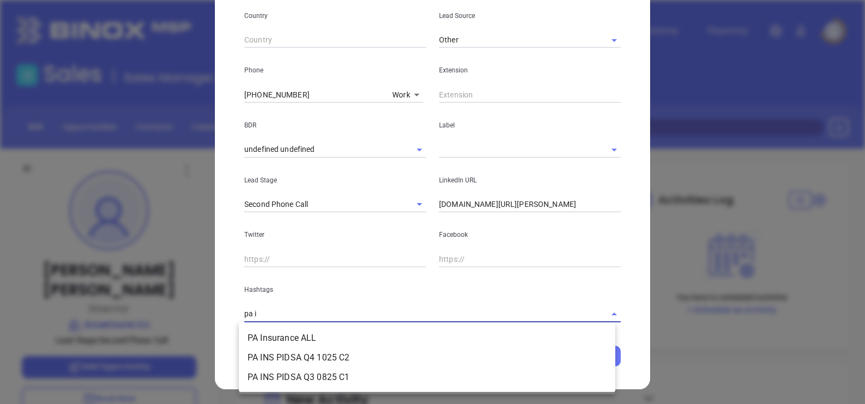
type input "pa in"
click at [341, 325] on ul "PA Insurance ALL PA INS PIDSA Q4 1025 C2 PA INS PIDSA Q3 0825 C1" at bounding box center [427, 357] width 376 height 67
click at [337, 337] on li "PA Insurance ALL" at bounding box center [427, 338] width 376 height 20
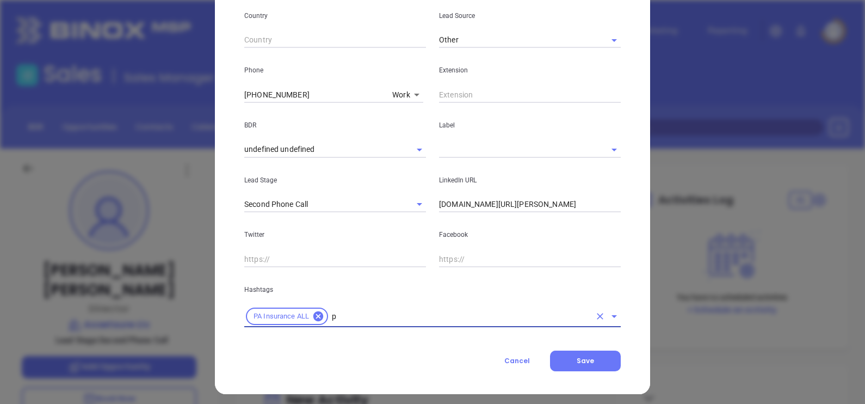
type input "pa"
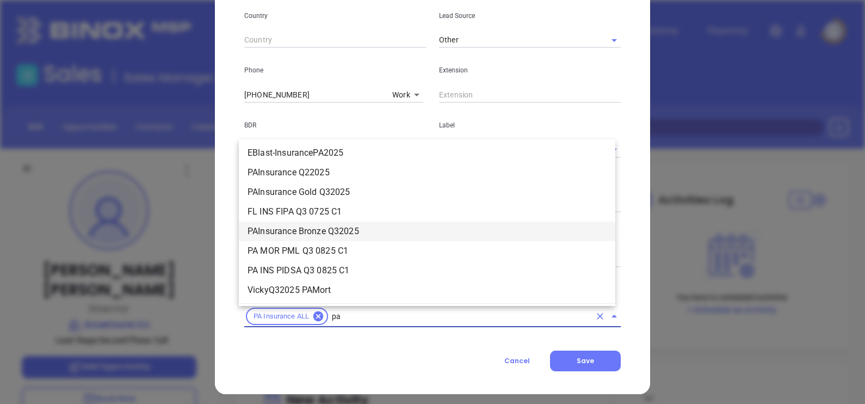
scroll to position [729, 0]
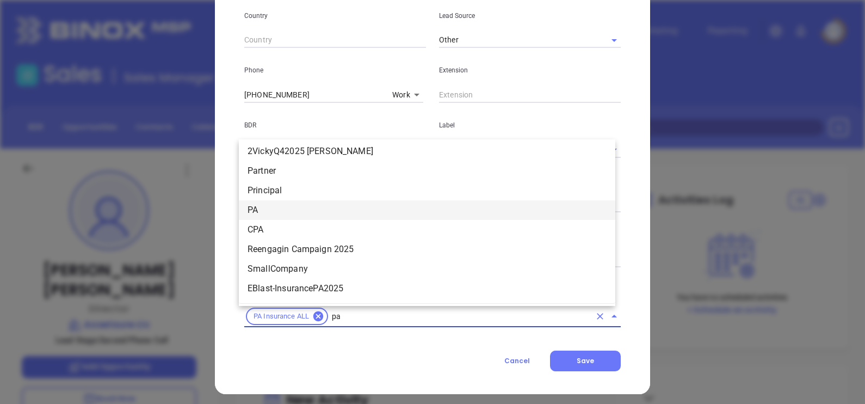
click at [284, 215] on li "PA" at bounding box center [427, 210] width 376 height 20
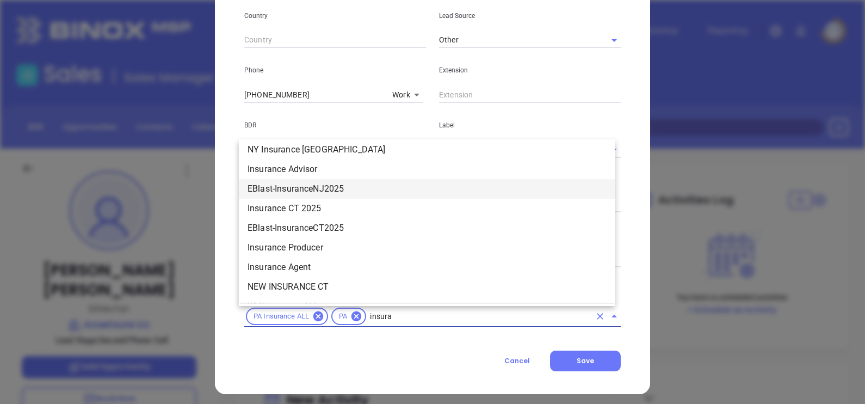
scroll to position [731, 0]
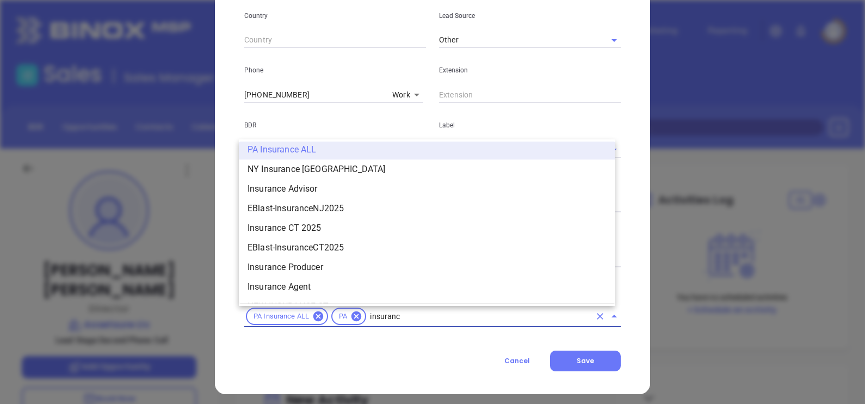
type input "insurance"
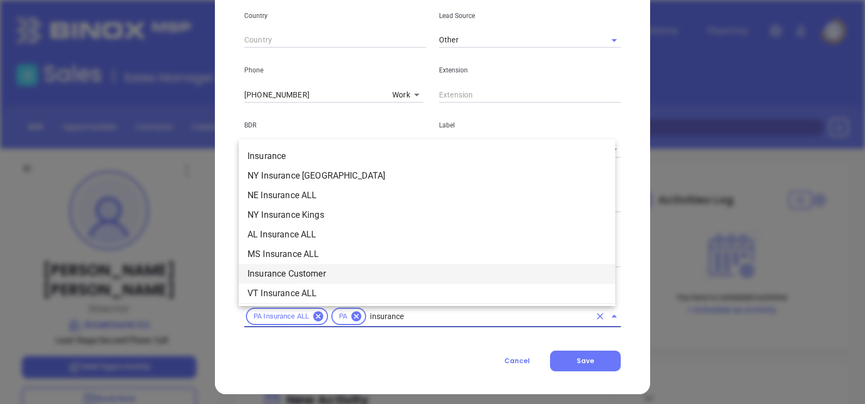
scroll to position [372, 0]
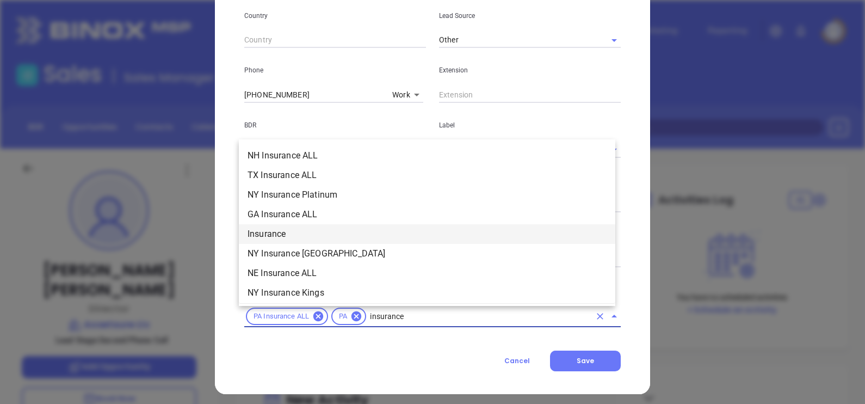
click at [281, 234] on li "Insurance" at bounding box center [427, 234] width 376 height 20
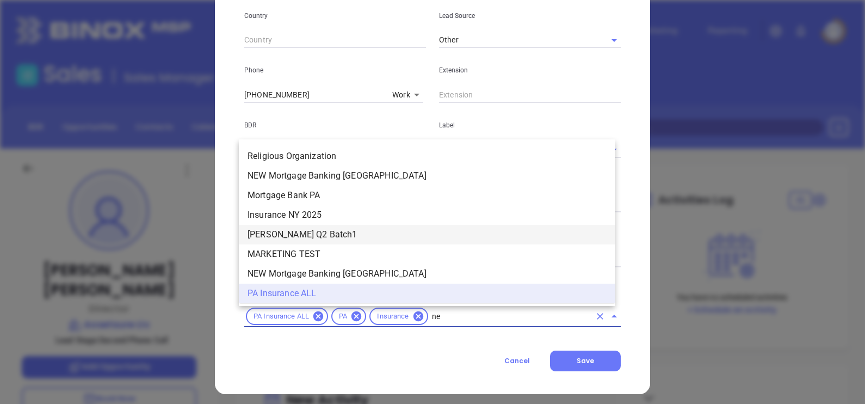
scroll to position [0, 0]
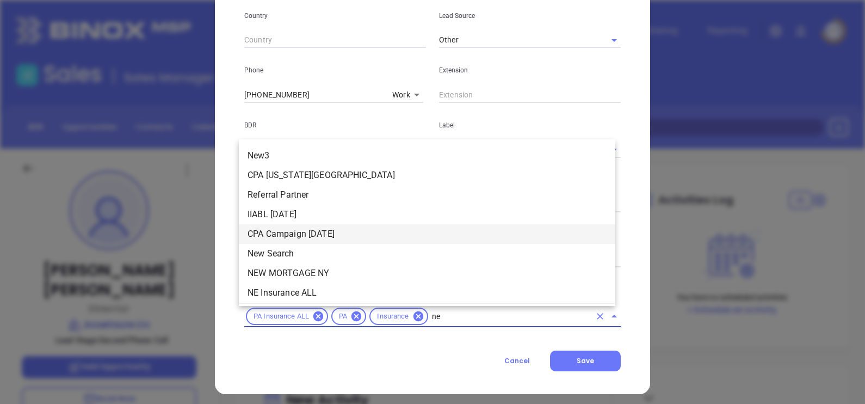
type input "new"
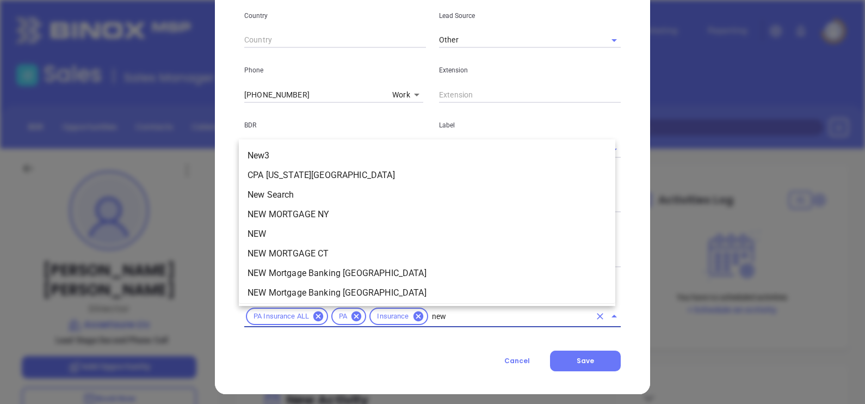
click at [282, 234] on li "NEW" at bounding box center [427, 234] width 376 height 20
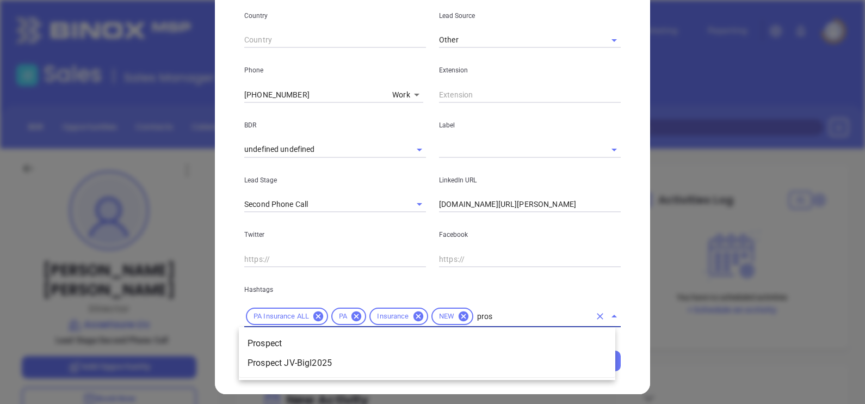
type input "prosp"
click at [264, 337] on li "Prospect" at bounding box center [427, 343] width 376 height 20
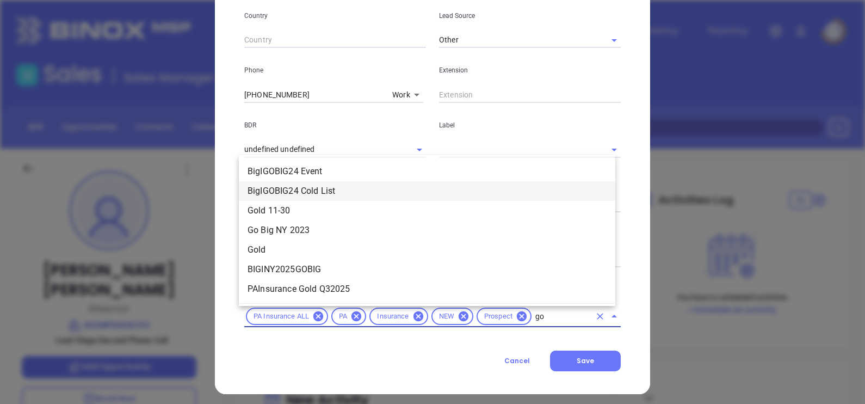
type input "gol"
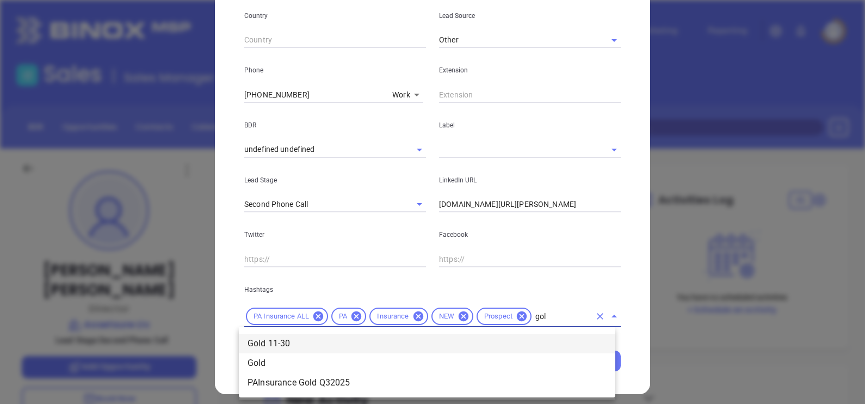
click at [324, 343] on li "Gold 11-30" at bounding box center [427, 343] width 376 height 20
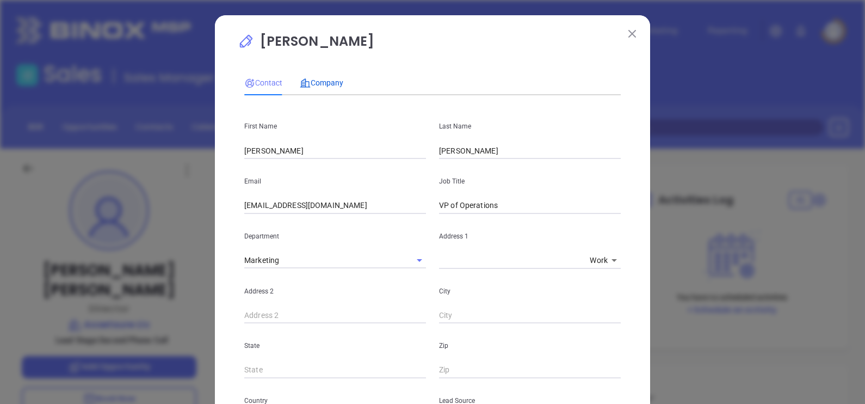
click at [331, 85] on span "Company" at bounding box center [322, 82] width 44 height 9
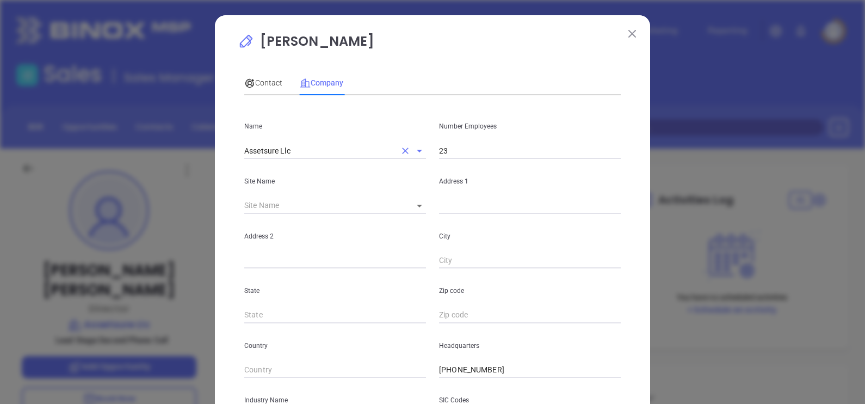
click at [282, 78] on div "Contact Company" at bounding box center [293, 82] width 99 height 25
click at [269, 93] on div "Contact" at bounding box center [263, 82] width 38 height 25
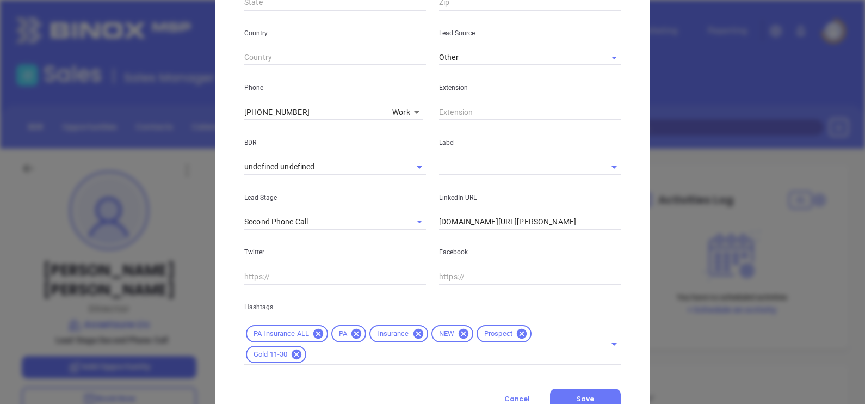
scroll to position [411, 0]
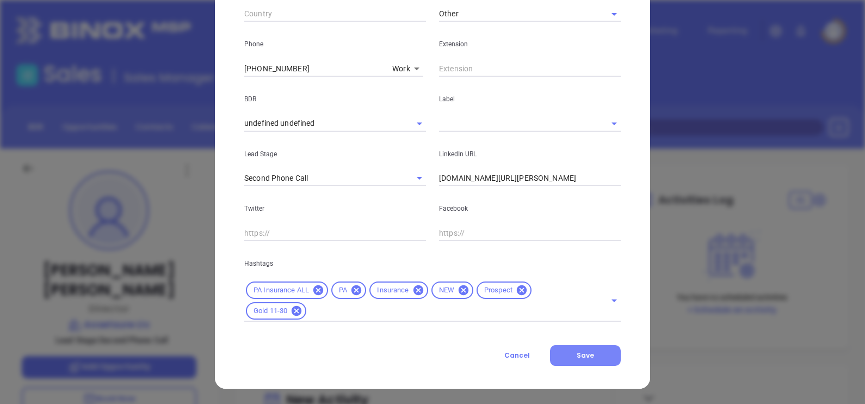
click at [566, 349] on button "Save" at bounding box center [585, 355] width 71 height 21
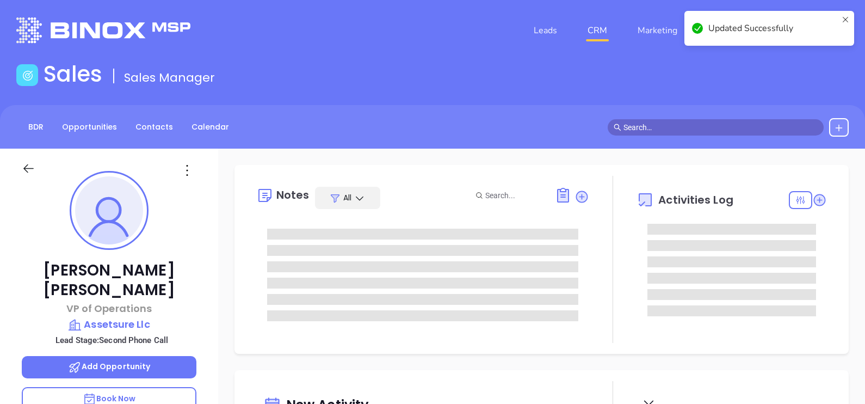
scroll to position [135, 0]
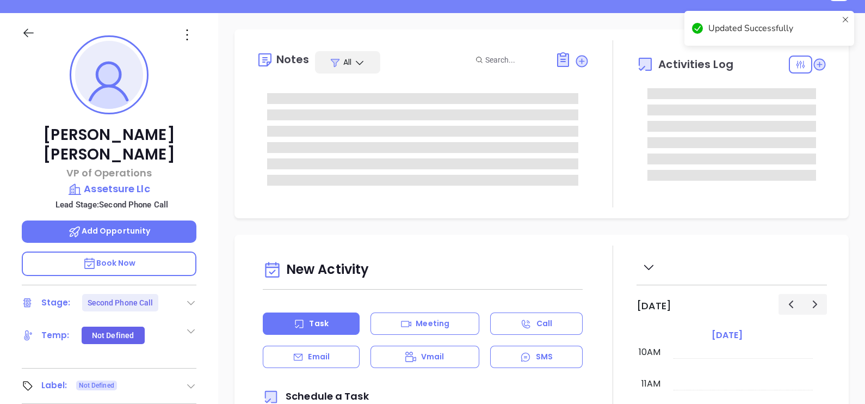
click at [189, 297] on icon at bounding box center [190, 302] width 11 height 11
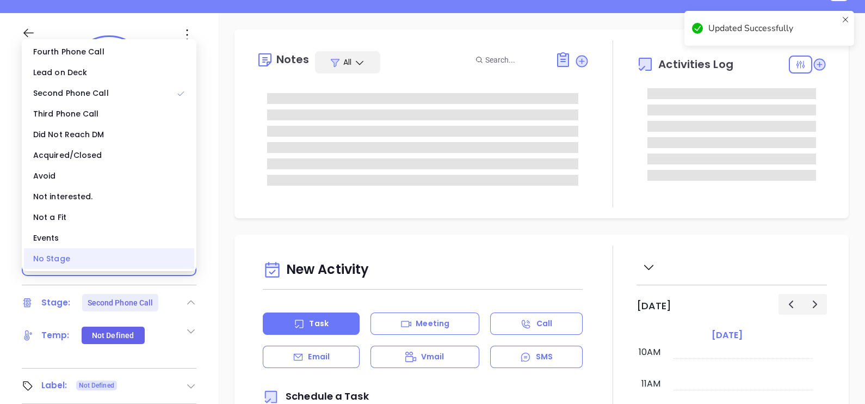
click at [116, 254] on div "No Stage" at bounding box center [109, 258] width 170 height 21
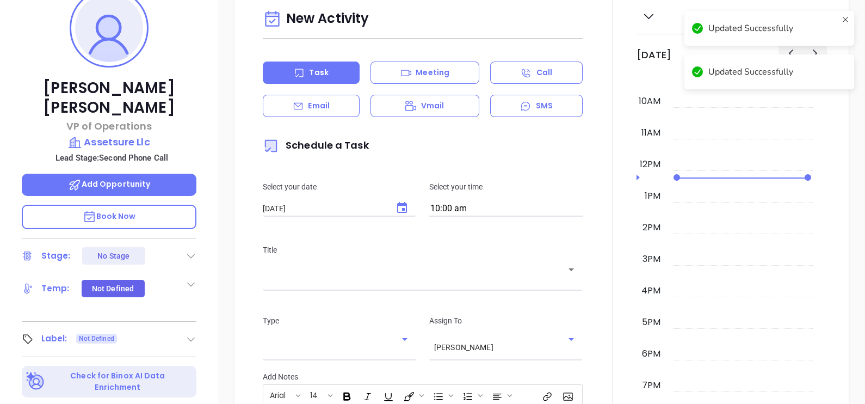
scroll to position [204, 0]
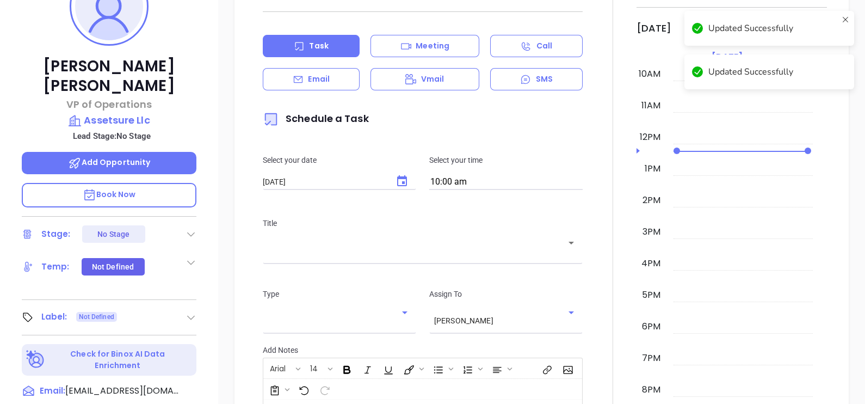
click at [197, 293] on div "Kaitlin Knecht VP of Operations Assetsure Llc Lead Stage: No Stage Add Opportun…" at bounding box center [109, 197] width 218 height 505
click at [193, 312] on icon at bounding box center [190, 317] width 11 height 11
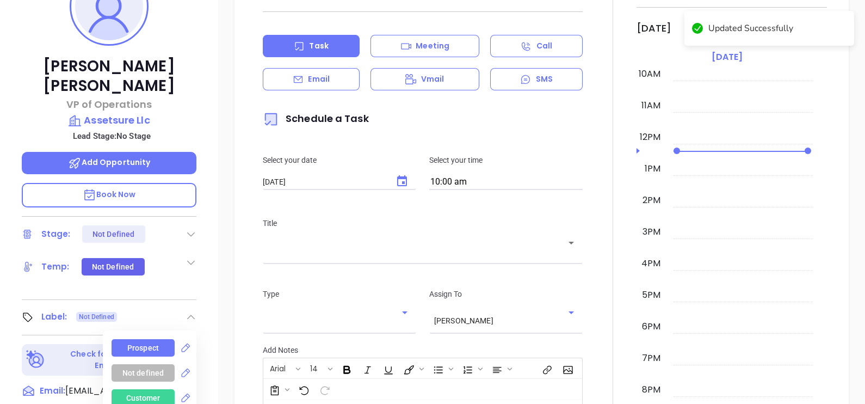
click at [141, 339] on div "Prospect" at bounding box center [143, 347] width 32 height 17
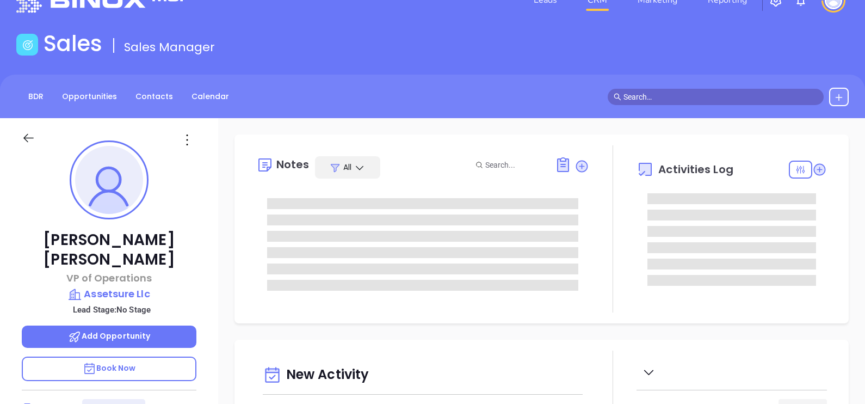
scroll to position [0, 0]
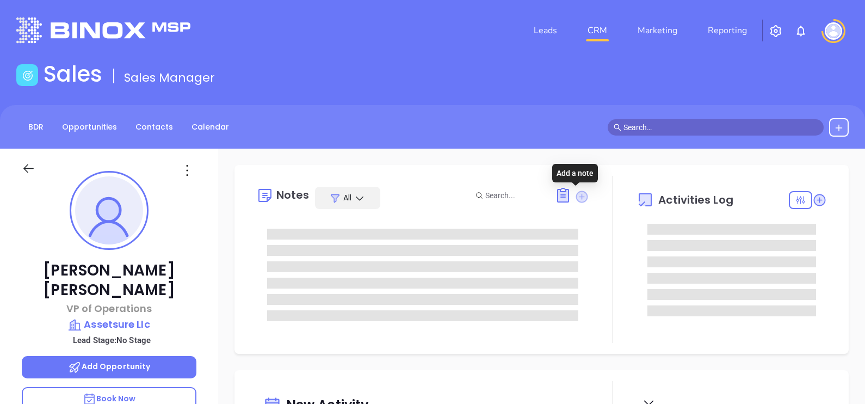
click at [576, 193] on icon at bounding box center [582, 196] width 12 height 12
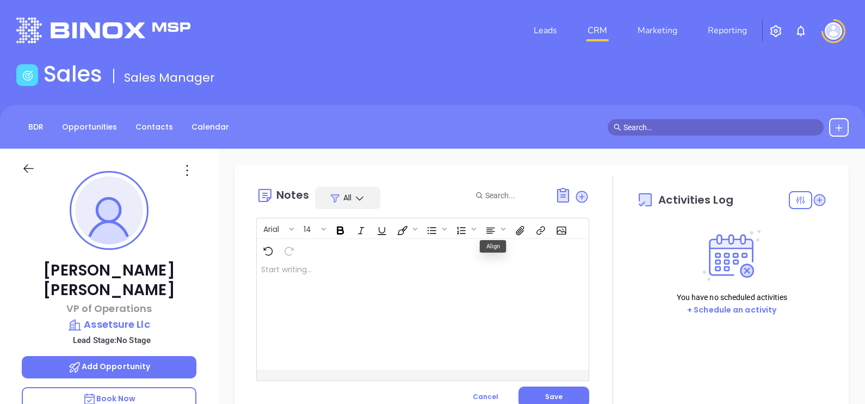
click at [344, 327] on div at bounding box center [411, 314] width 308 height 110
click at [579, 391] on button "Save" at bounding box center [553, 396] width 71 height 21
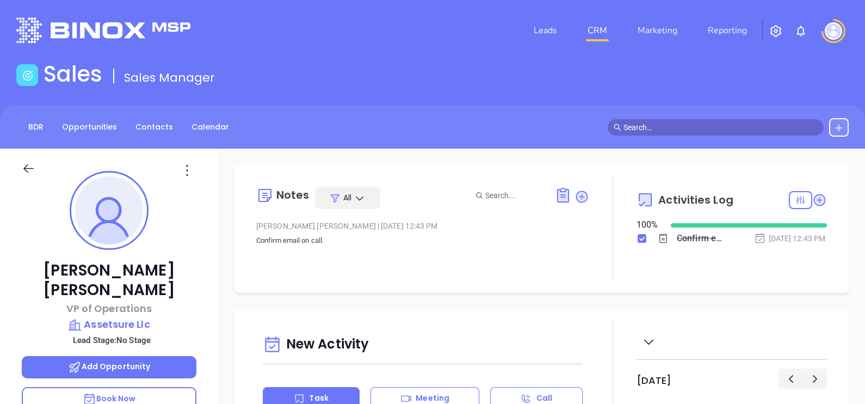
click at [154, 139] on div "BDR Opportunities Contacts Calendar" at bounding box center [432, 127] width 865 height 44
click at [156, 130] on link "Contacts" at bounding box center [154, 127] width 51 height 18
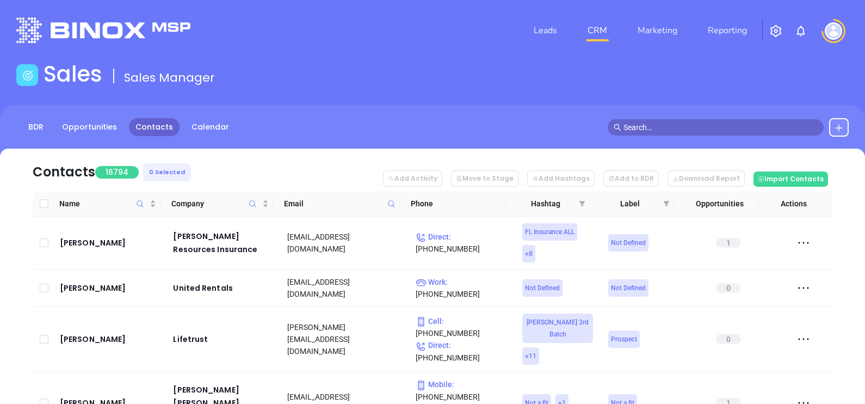
click at [387, 199] on span at bounding box center [391, 203] width 13 height 16
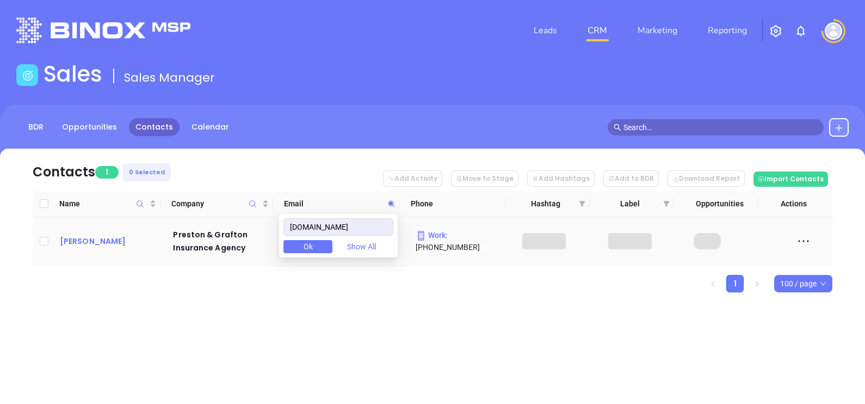
type input "restongraftonagency.com"
click at [100, 234] on div "Kelly Grafton" at bounding box center [109, 240] width 98 height 13
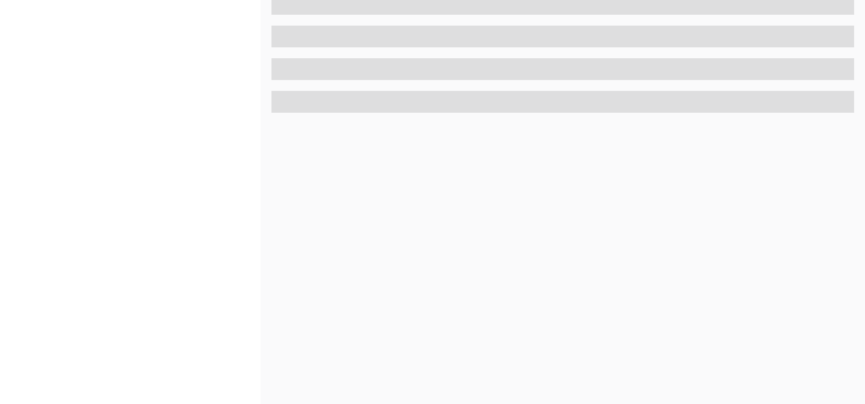
scroll to position [506, 0]
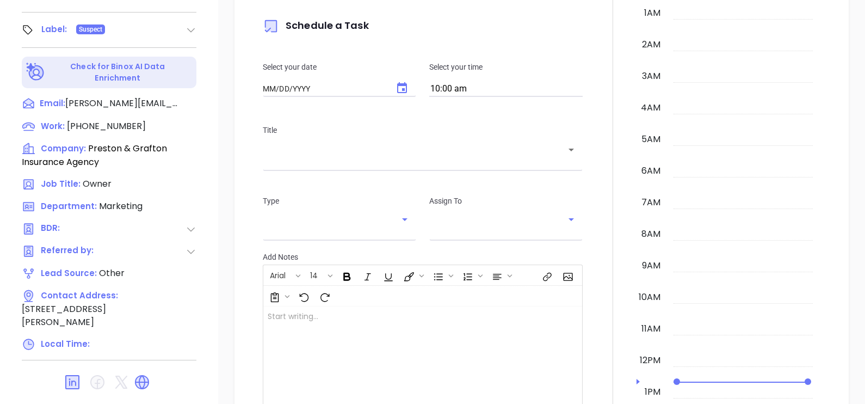
type input "[DATE]"
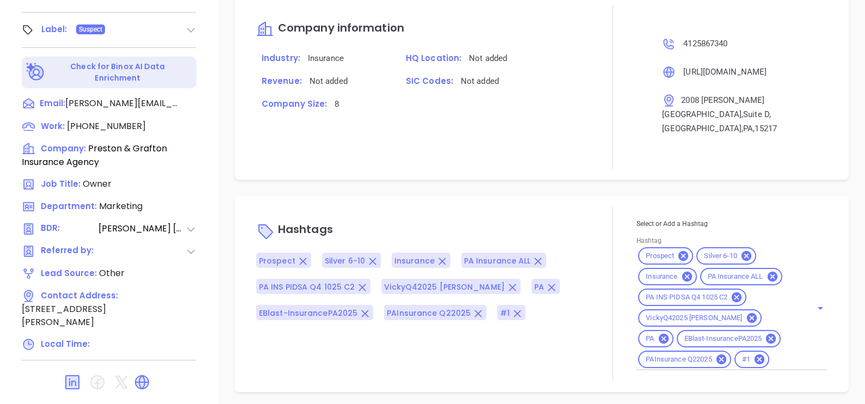
scroll to position [690, 0]
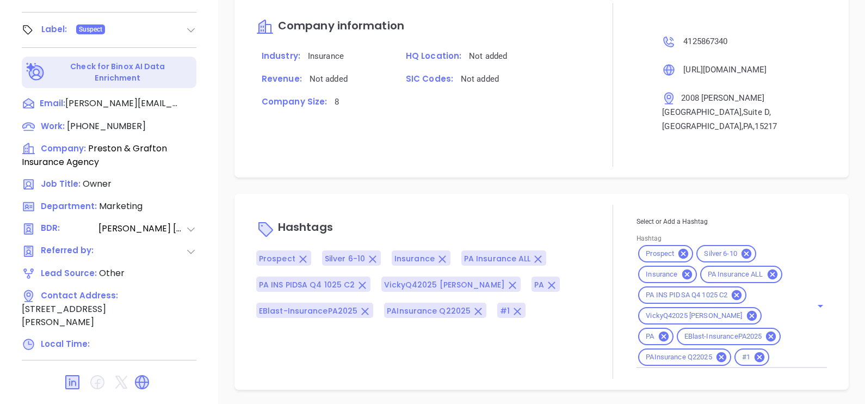
type input "[PERSON_NAME]"
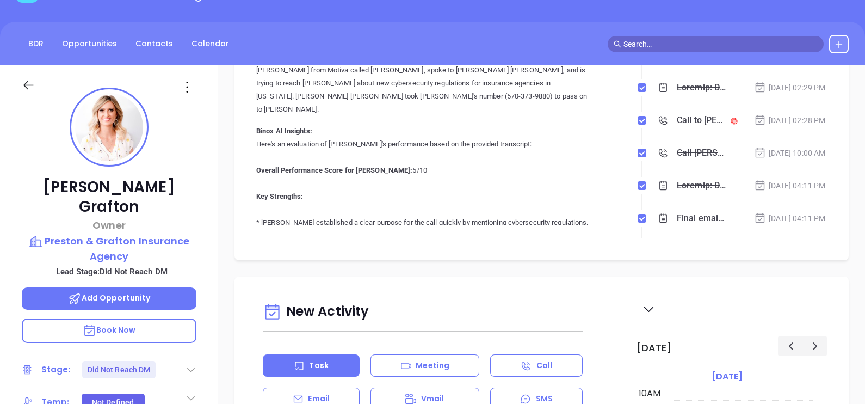
scroll to position [0, 0]
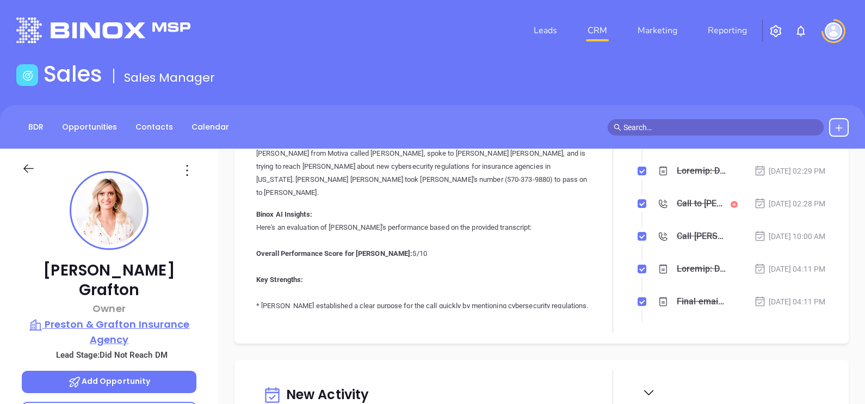
click at [100, 317] on p "Preston & Grafton Insurance Agency" at bounding box center [109, 332] width 175 height 30
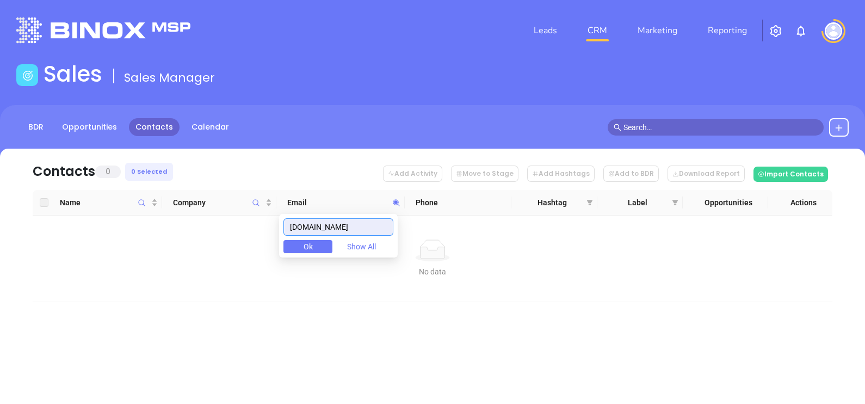
drag, startPoint x: 375, startPoint y: 215, endPoint x: 362, endPoint y: 228, distance: 19.2
click at [360, 224] on div "[DOMAIN_NAME] Ok Show All" at bounding box center [338, 236] width 119 height 44
drag, startPoint x: 372, startPoint y: 228, endPoint x: 255, endPoint y: 269, distance: 123.3
click at [265, 272] on body "Leads CRM Marketing Reporting Financial Leads Leads Sales Sales Manager BDR Opp…" at bounding box center [432, 202] width 865 height 404
paste input "[PERSON_NAME][DOMAIN_NAME]"
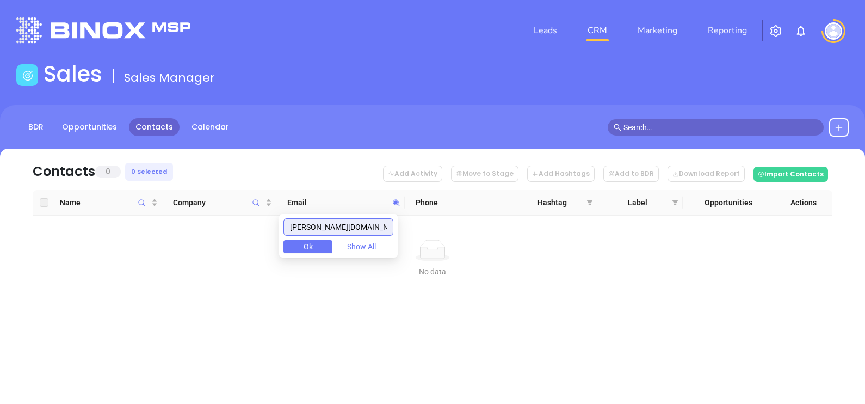
drag, startPoint x: 373, startPoint y: 218, endPoint x: 205, endPoint y: 267, distance: 174.5
click at [209, 265] on body "Leads CRM Marketing Reporting Financial Leads Leads Sales Sales Manager BDR Opp…" at bounding box center [432, 202] width 865 height 404
type input "[PERSON_NAME][DOMAIN_NAME]"
paste input "[URL][DOMAIN_NAME]"
type input "[URL][DOMAIN_NAME]"
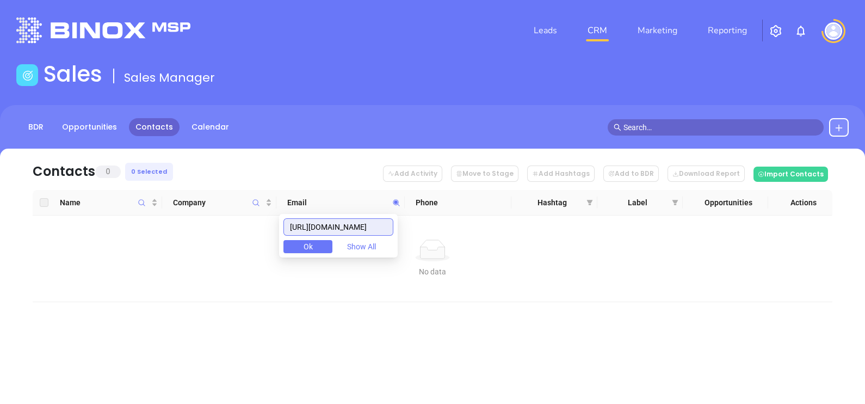
drag, startPoint x: 390, startPoint y: 230, endPoint x: 248, endPoint y: 263, distance: 145.7
click at [248, 263] on body "Leads CRM Marketing Reporting Financial Leads Leads Sales Sales Manager BDR Opp…" at bounding box center [432, 202] width 865 height 404
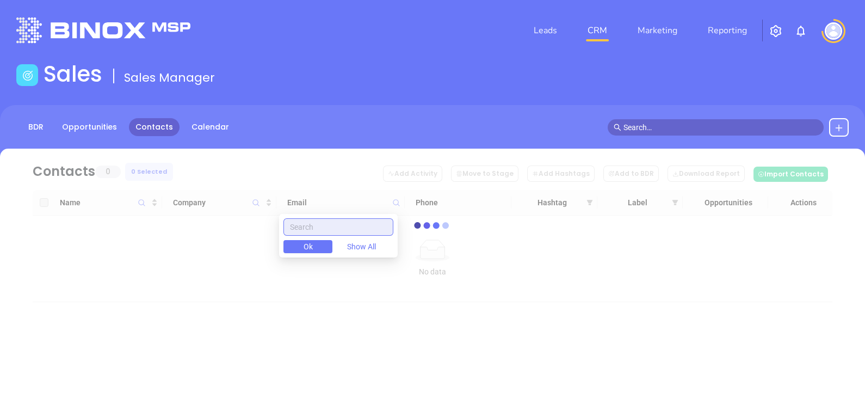
paste input "[DOMAIN_NAME]"
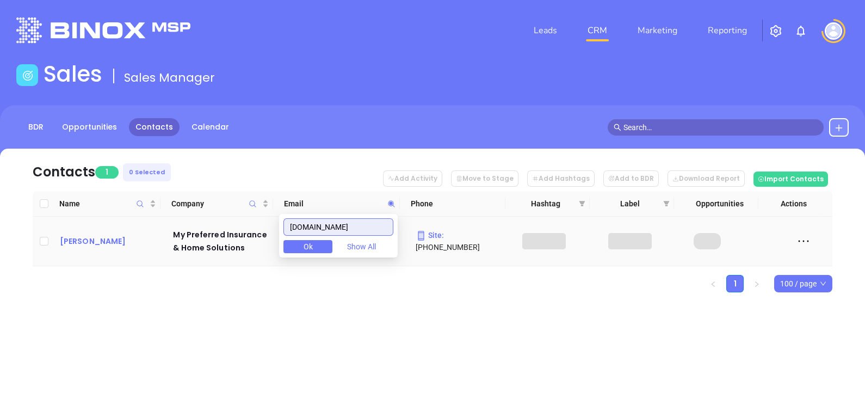
type input "[DOMAIN_NAME]"
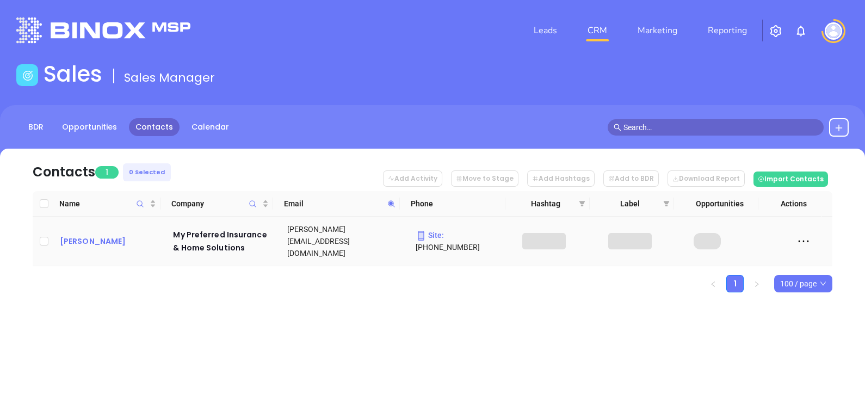
click at [102, 236] on div "[PERSON_NAME]" at bounding box center [109, 240] width 98 height 13
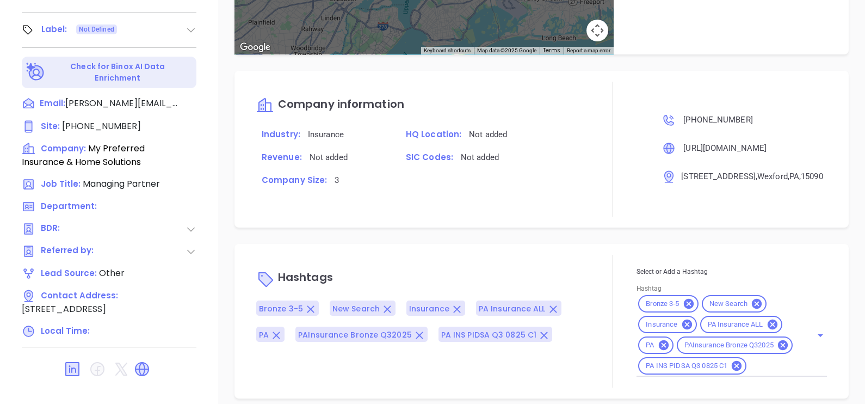
scroll to position [655, 0]
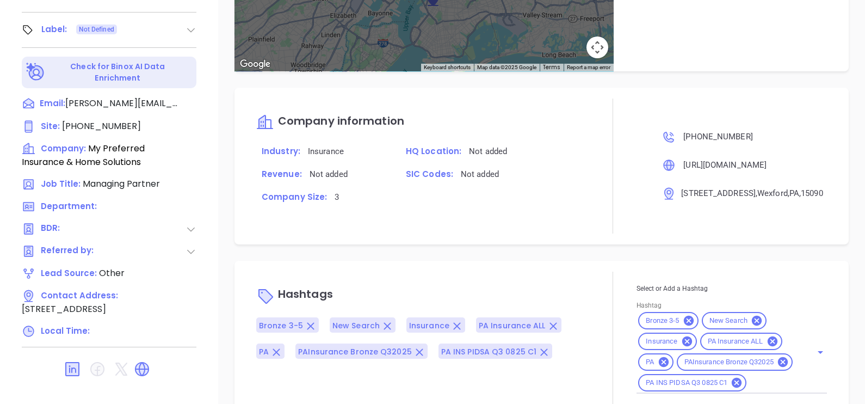
type input "[PERSON_NAME]"
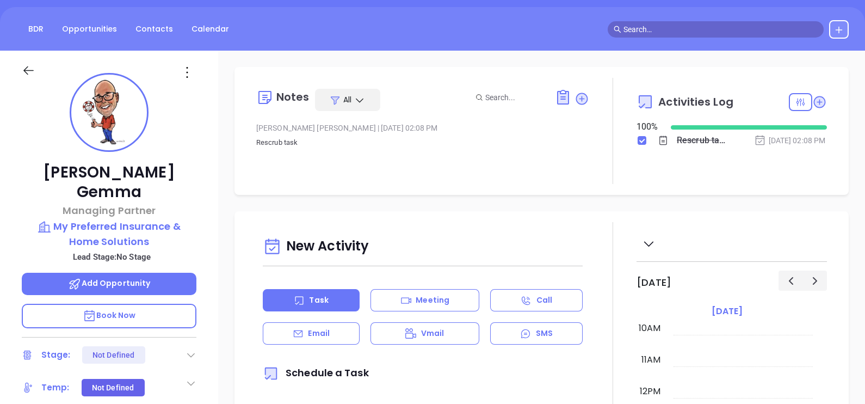
scroll to position [0, 0]
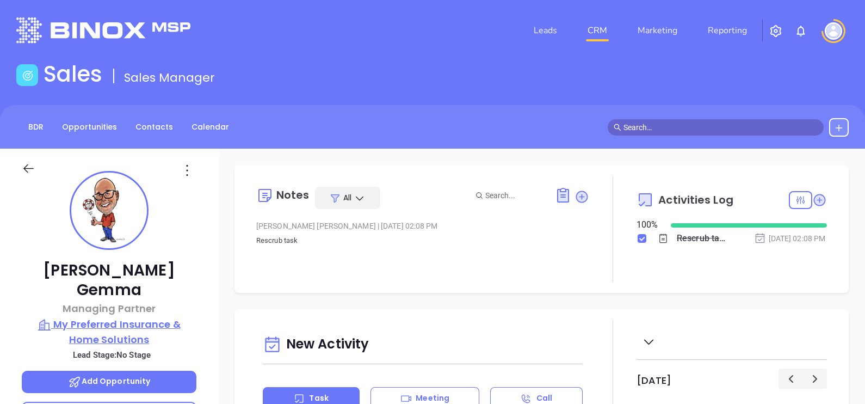
click at [145, 317] on p "My Preferred Insurance & Home Solutions" at bounding box center [109, 332] width 175 height 30
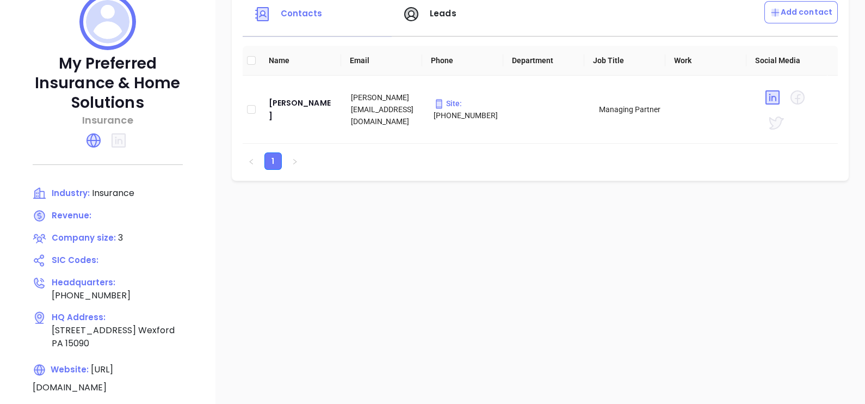
scroll to position [204, 0]
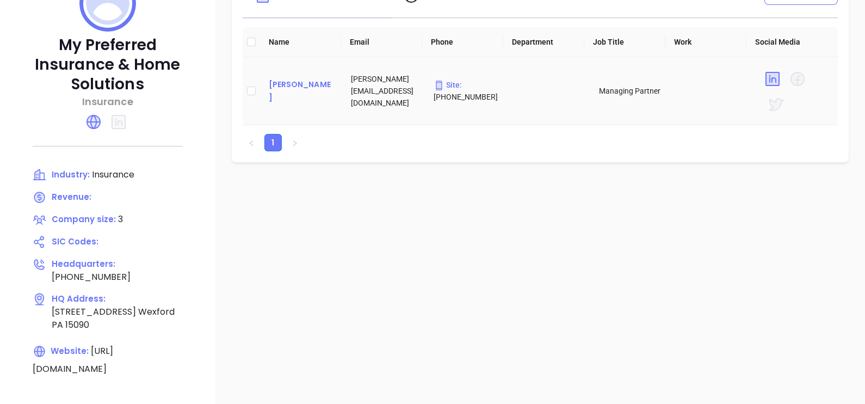
click at [313, 92] on div "[PERSON_NAME]" at bounding box center [301, 91] width 65 height 26
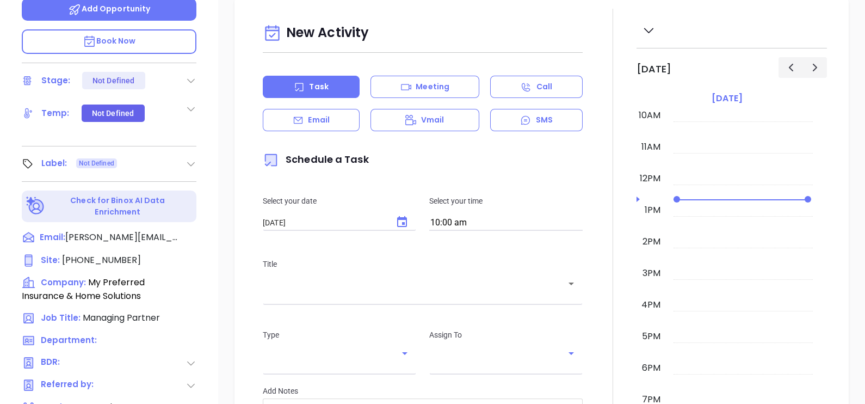
scroll to position [370, 0]
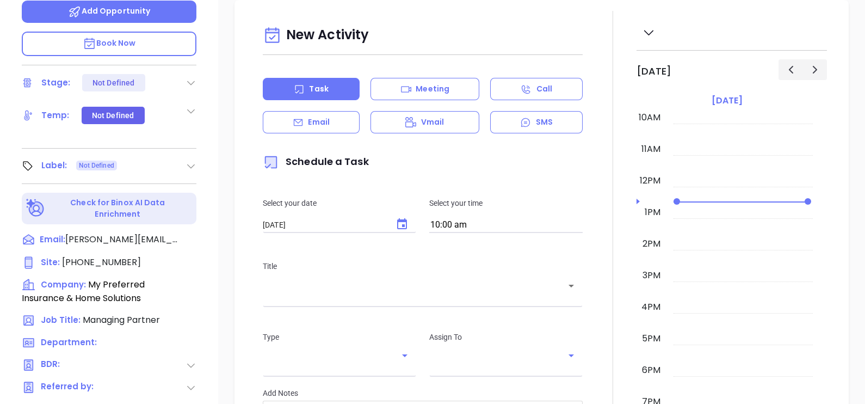
type input "[PERSON_NAME]"
click at [196, 140] on div "Vince Gemma Managing Partner My Preferred Insurance & Home Solutions Lead Stage…" at bounding box center [109, 31] width 218 height 505
click at [194, 160] on icon at bounding box center [190, 165] width 11 height 11
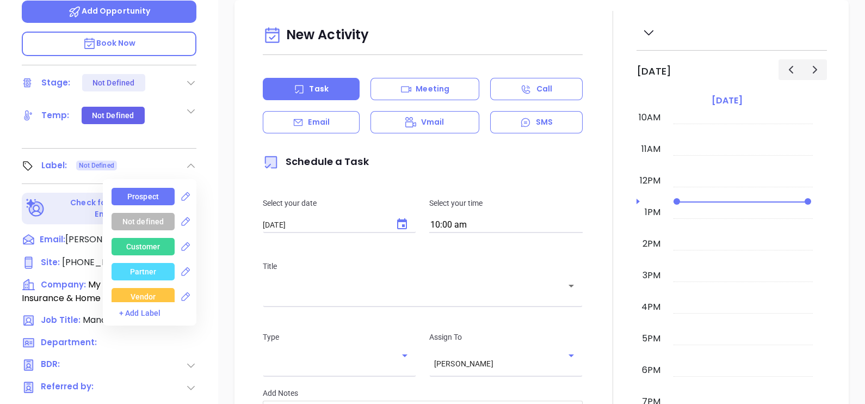
click at [141, 188] on div "Prospect" at bounding box center [143, 196] width 32 height 17
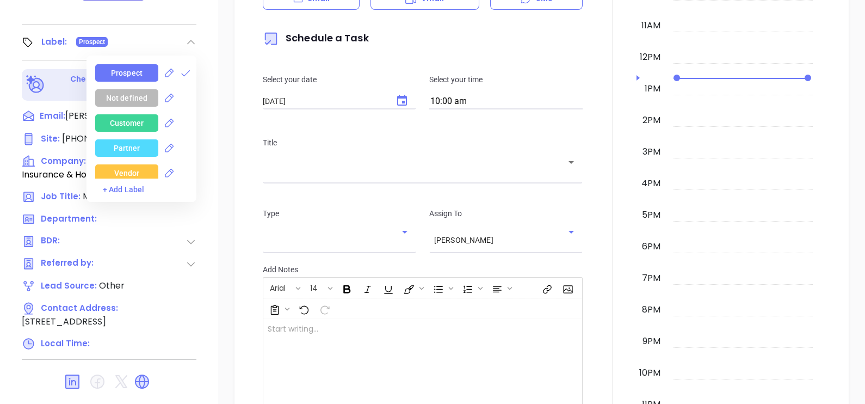
scroll to position [506, 0]
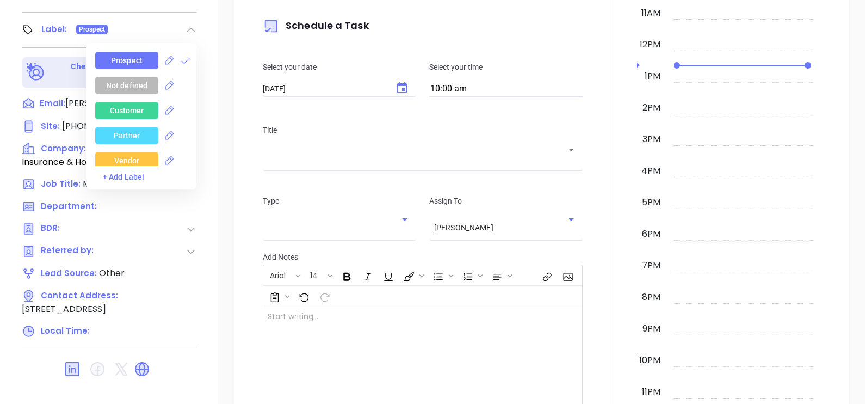
click at [145, 356] on div at bounding box center [109, 369] width 175 height 26
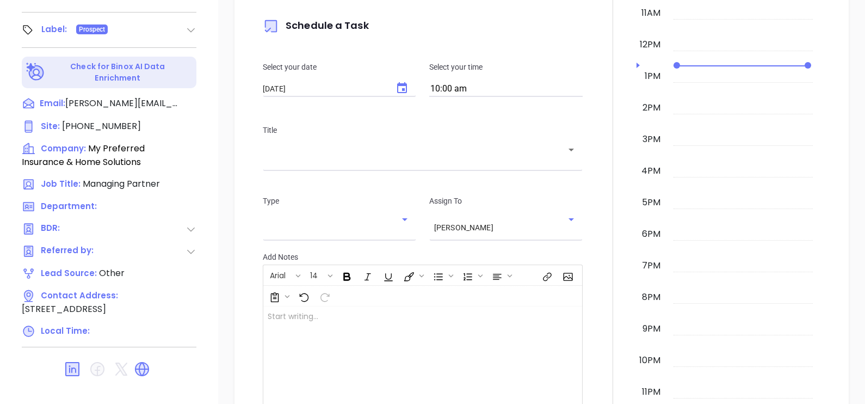
click at [132, 356] on div at bounding box center [109, 369] width 175 height 26
click at [136, 362] on icon at bounding box center [142, 369] width 14 height 14
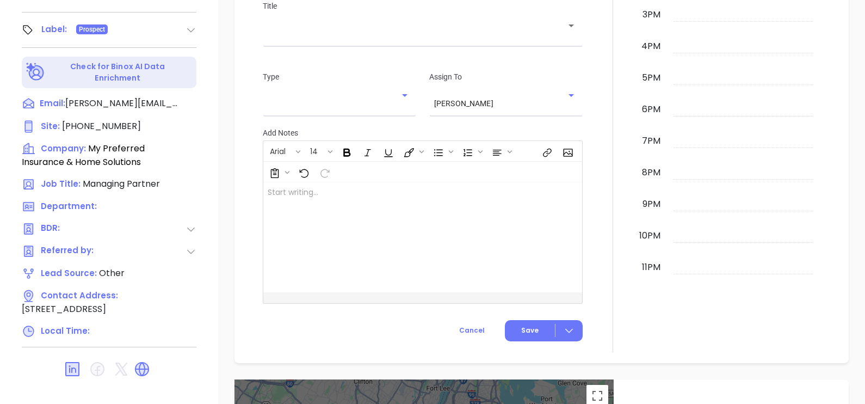
scroll to position [51, 0]
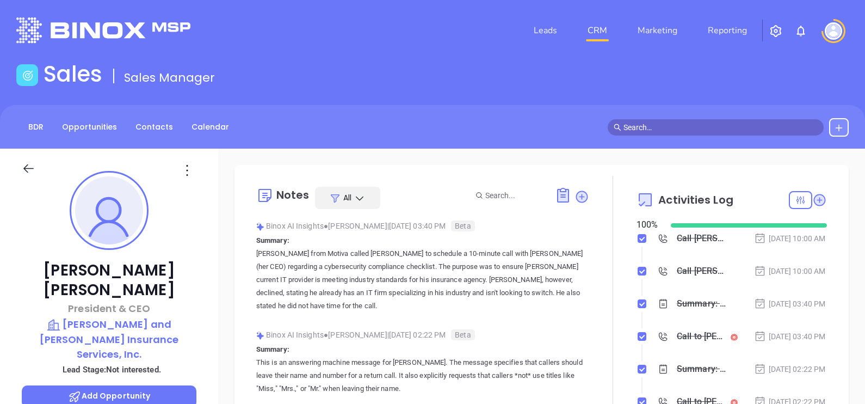
click at [162, 137] on div "BDR Opportunities Contacts Calendar" at bounding box center [432, 127] width 865 height 44
click at [169, 125] on link "Contacts" at bounding box center [154, 127] width 51 height 18
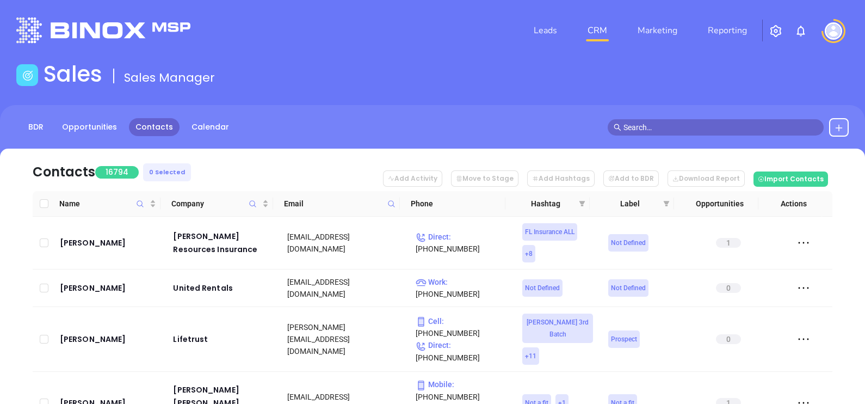
click at [394, 200] on icon at bounding box center [391, 204] width 8 height 8
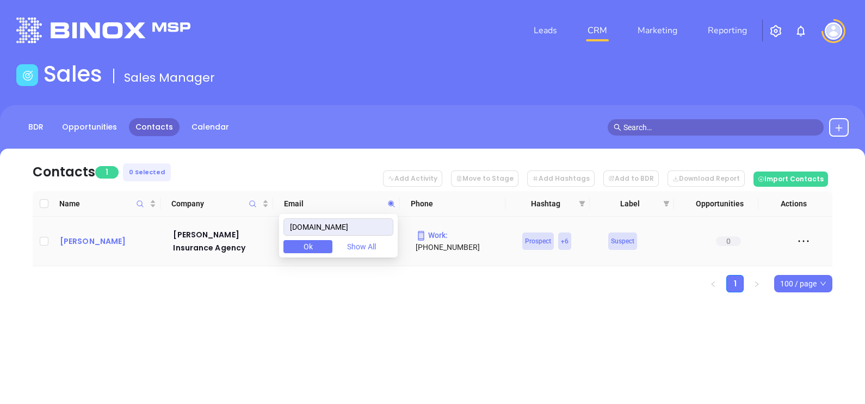
type input "fischeragency.com"
click at [92, 237] on div "Jerry Fischer" at bounding box center [109, 240] width 98 height 13
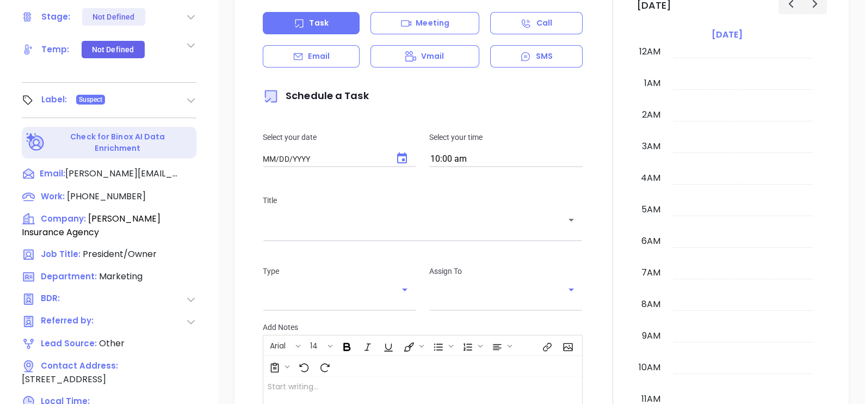
type input "[DATE]"
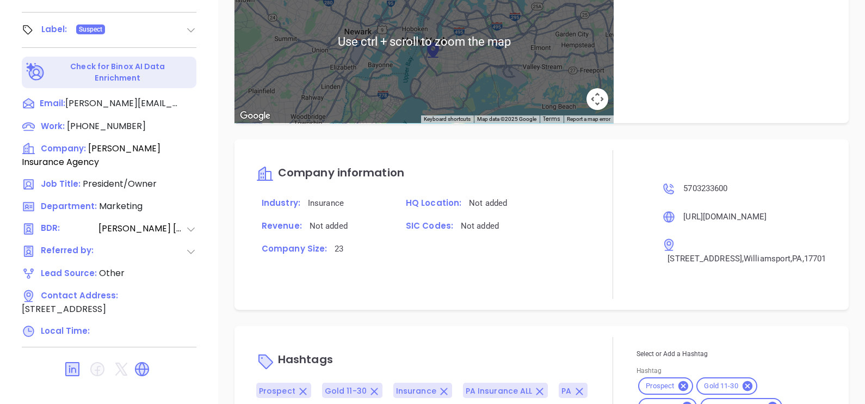
scroll to position [635, 0]
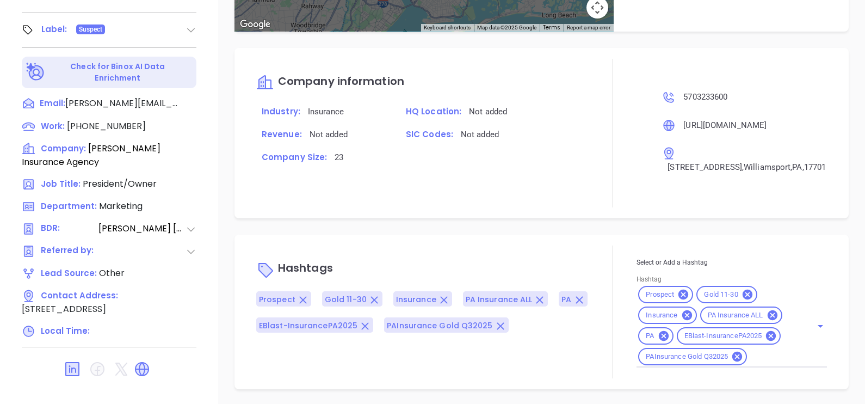
type input "[PERSON_NAME]"
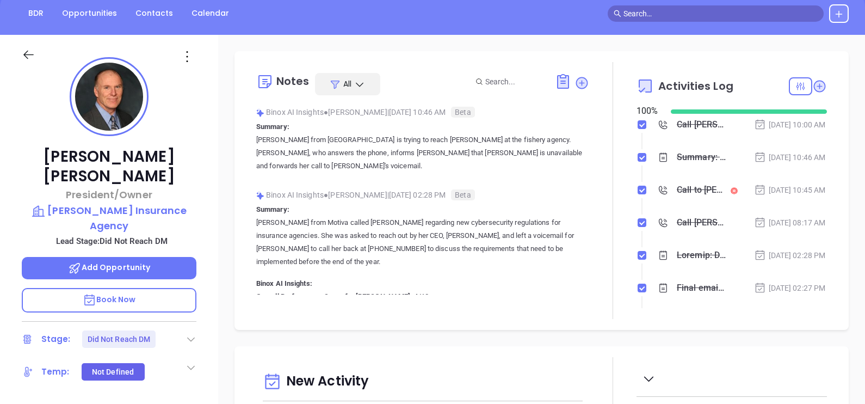
scroll to position [98, 0]
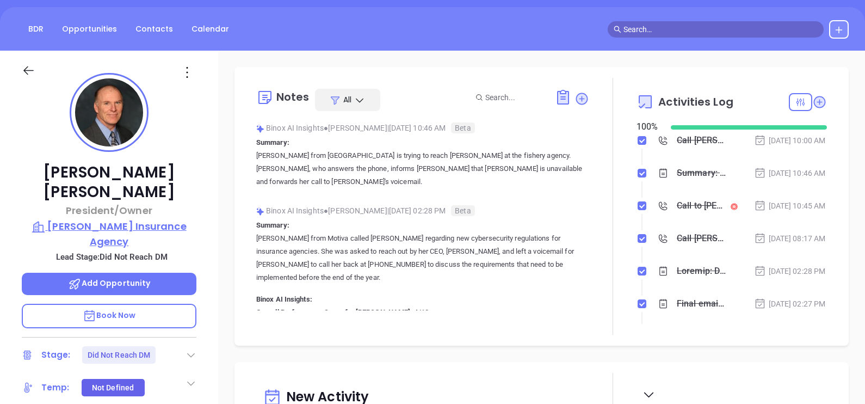
click at [144, 219] on p "Fischer Insurance Agency" at bounding box center [109, 234] width 175 height 30
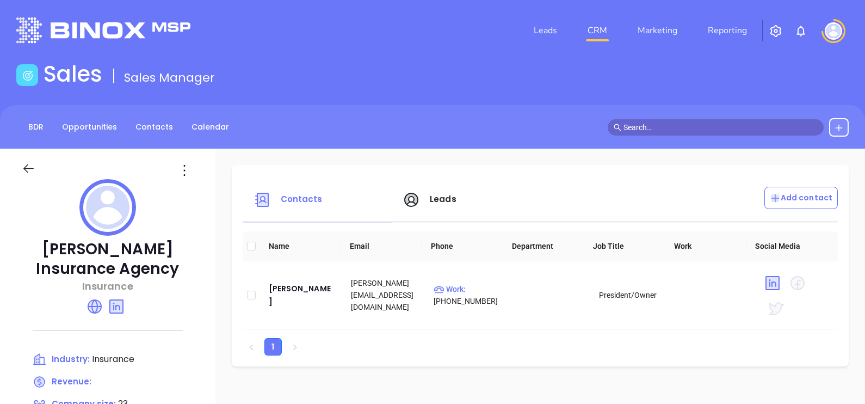
click at [137, 144] on div "BDR Opportunities Contacts Calendar" at bounding box center [432, 127] width 865 height 44
click at [141, 138] on div "BDR Opportunities Contacts Calendar" at bounding box center [432, 127] width 865 height 44
click at [145, 132] on link "Contacts" at bounding box center [154, 127] width 51 height 18
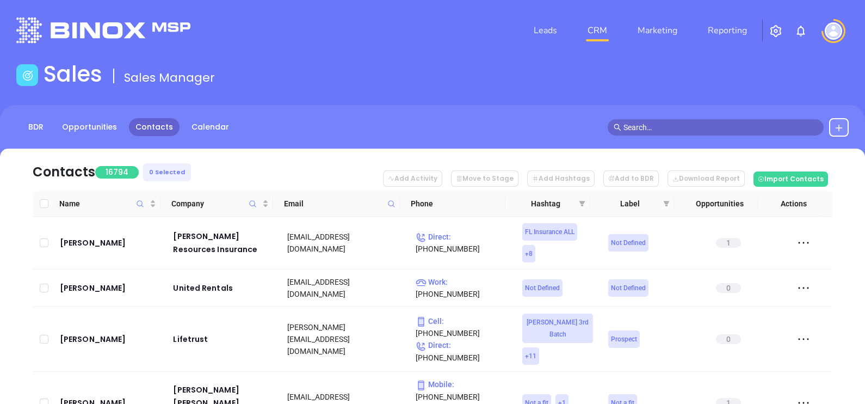
click at [383, 201] on div "Email" at bounding box center [340, 203] width 112 height 12
click at [389, 203] on icon at bounding box center [391, 204] width 8 height 8
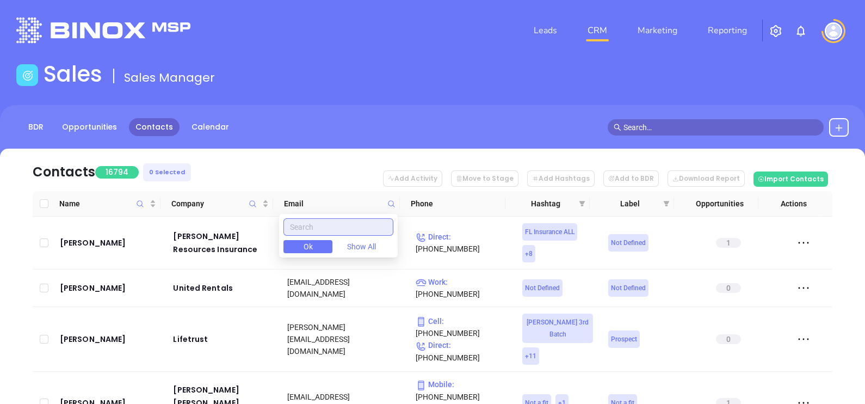
paste input "kutneyinsurance.com"
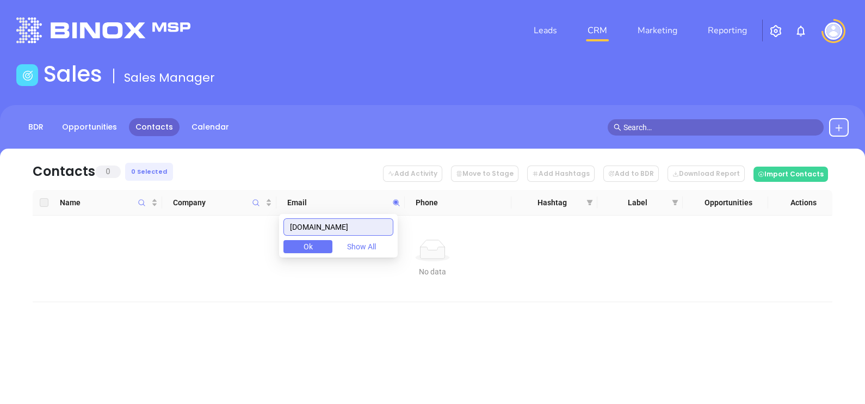
type input "kutneyinsurance.com"
drag, startPoint x: 370, startPoint y: 231, endPoint x: 287, endPoint y: 246, distance: 84.7
click at [288, 247] on div "kutneyinsurance.com Ok Show All" at bounding box center [338, 236] width 119 height 44
paste input "cornerstone4insurance.com"
drag, startPoint x: 389, startPoint y: 225, endPoint x: 196, endPoint y: 268, distance: 197.7
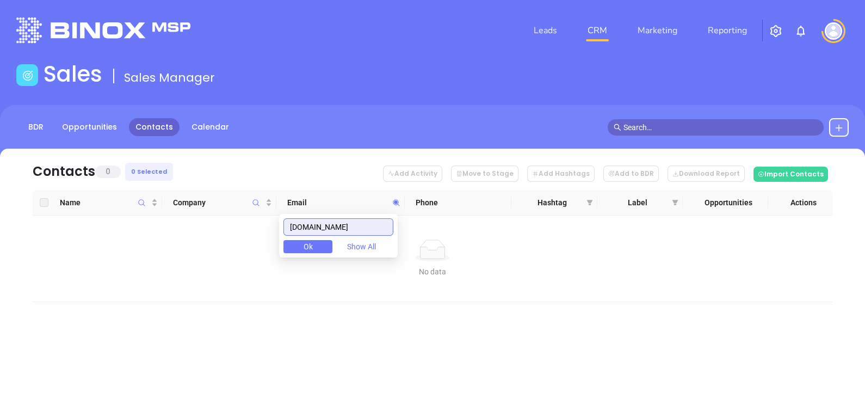
click at [196, 268] on body "Leads CRM Marketing Reporting Financial Leads Leads Sales Sales Manager BDR Opp…" at bounding box center [432, 202] width 865 height 404
type input "cornerstone4insurance.com"
click at [259, 193] on span "Company" at bounding box center [256, 202] width 13 height 25
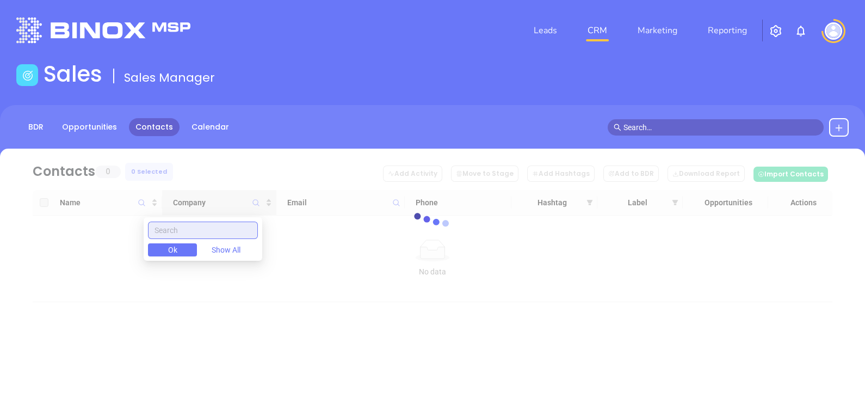
paste input "Cornerstone Insurance"
type input "Cornerstone Insurance"
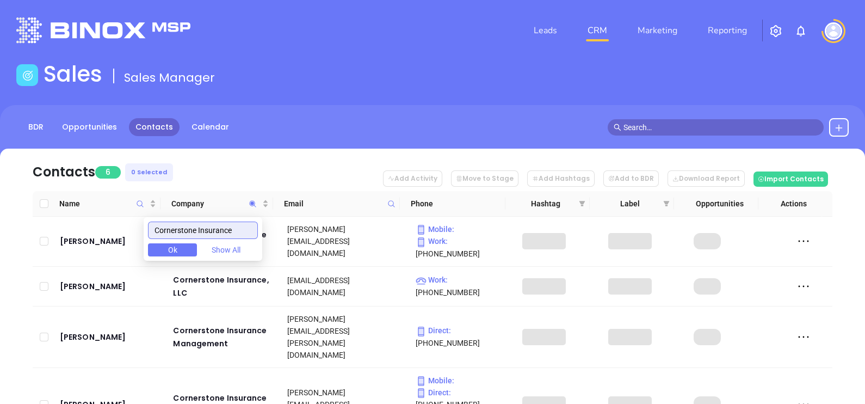
click at [162, 227] on input "Cornerstone Insurance" at bounding box center [203, 229] width 110 height 17
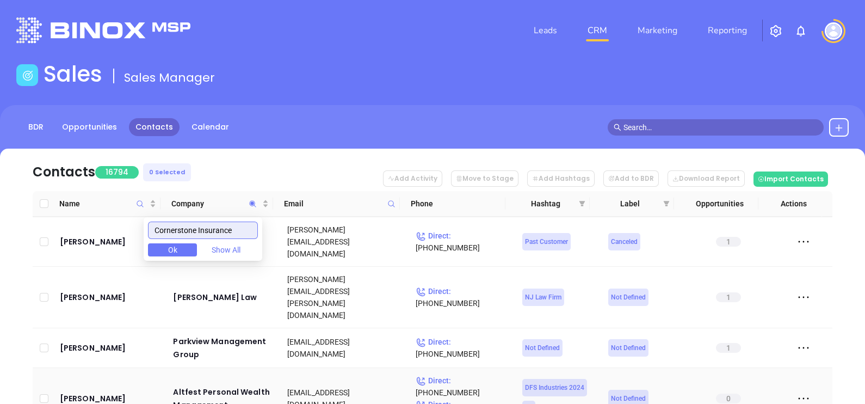
scroll to position [612, 0]
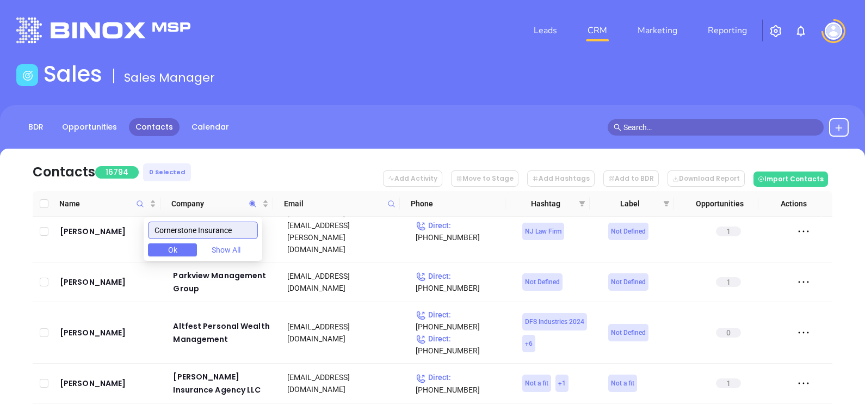
drag, startPoint x: 243, startPoint y: 228, endPoint x: 155, endPoint y: 253, distance: 90.9
click at [155, 253] on div "Cornerstone Insurance Ok Show All" at bounding box center [203, 239] width 119 height 44
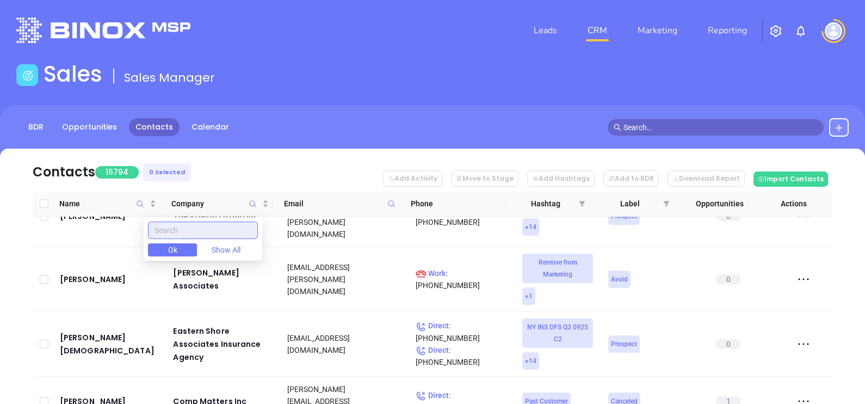
scroll to position [59, 0]
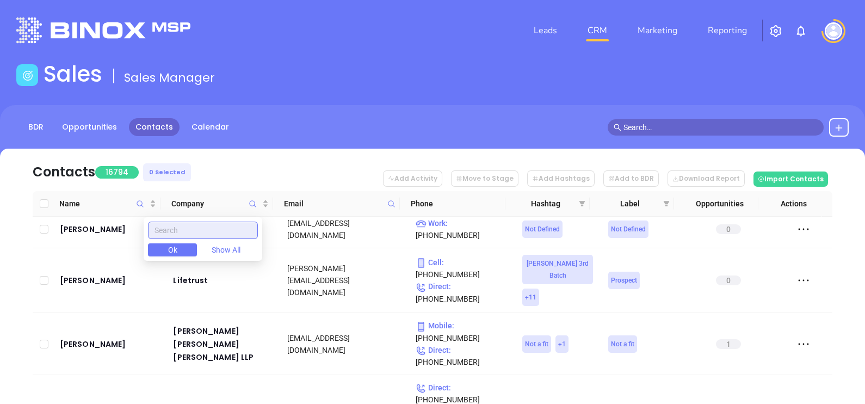
paste input "Cornerstone Insurance"
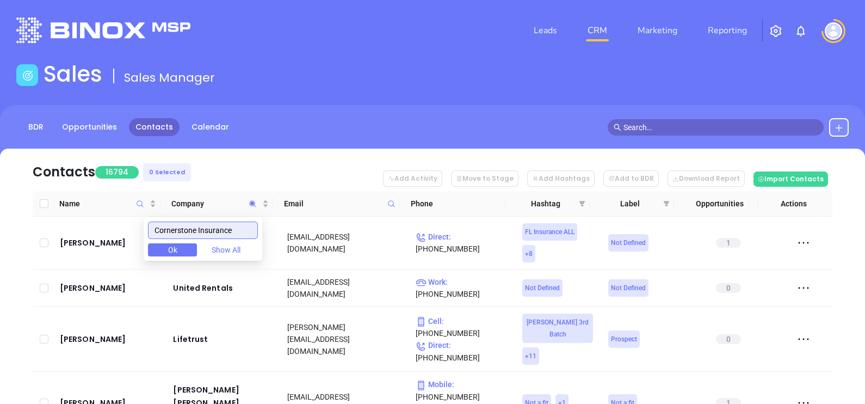
scroll to position [0, 0]
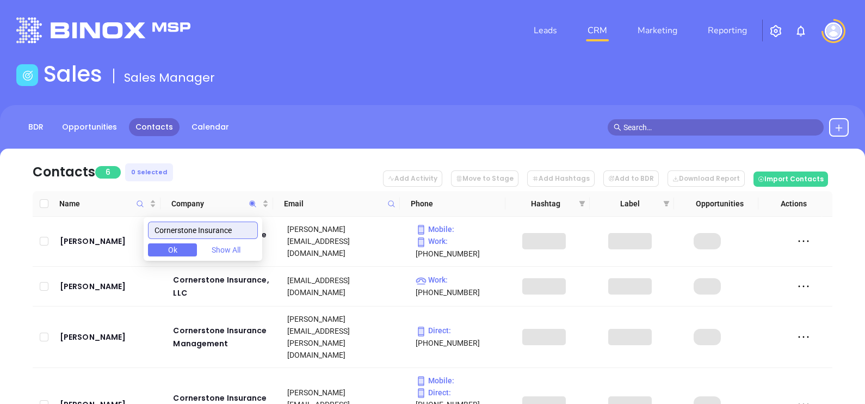
type input "Cornerstone Insurance"
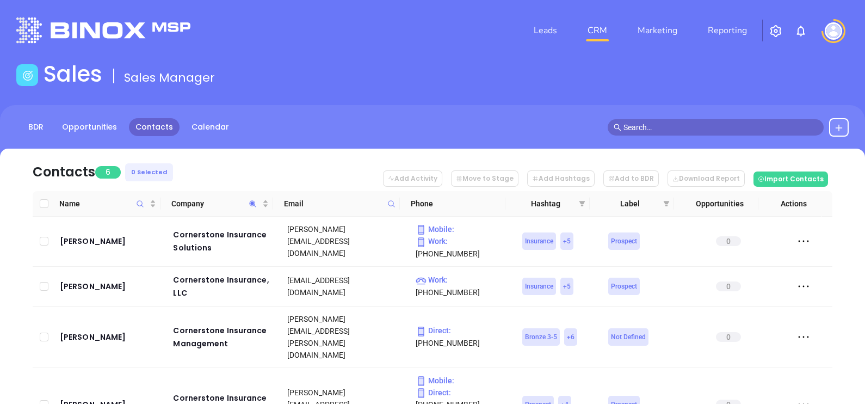
click at [14, 213] on div "Contacts 6 0 Selected Add Activity Move to Stage Add Hashtags Add to BDR Downlo…" at bounding box center [432, 378] width 865 height 458
click at [838, 131] on icon at bounding box center [838, 127] width 9 height 9
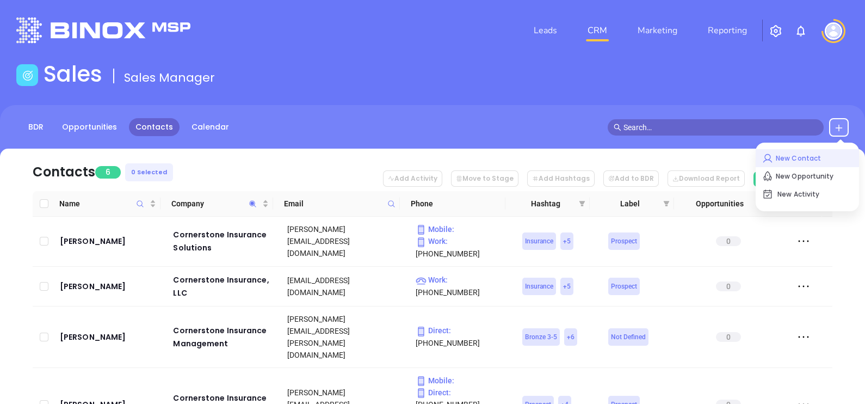
click at [816, 158] on p "New Contact" at bounding box center [807, 158] width 90 height 17
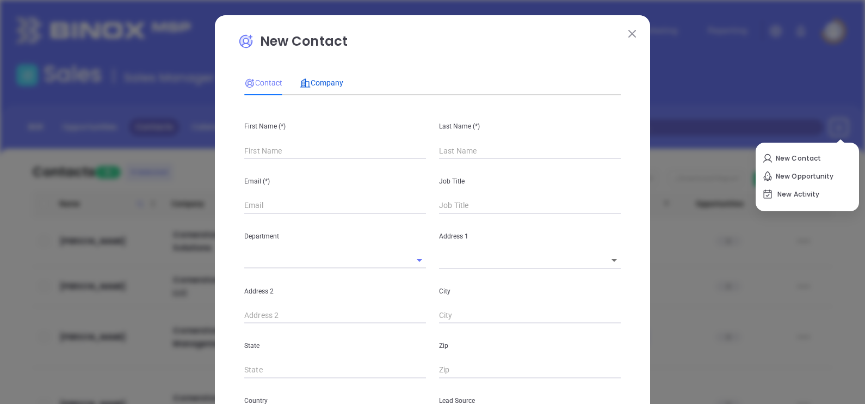
click at [329, 79] on span "Company" at bounding box center [322, 82] width 44 height 9
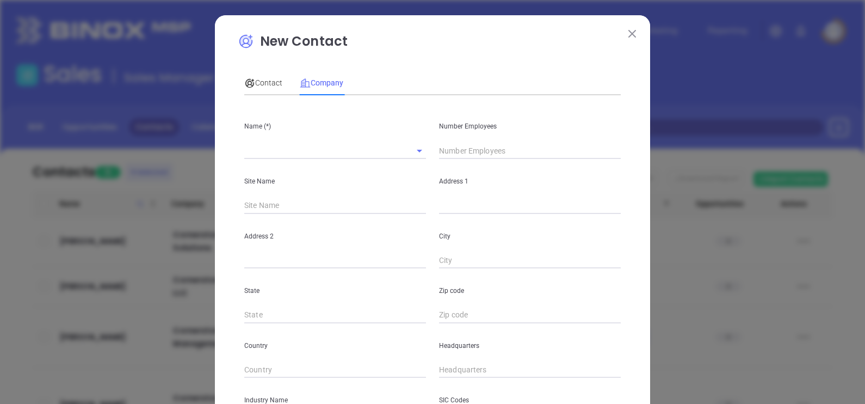
click at [294, 146] on input "text" at bounding box center [319, 151] width 151 height 16
paste input "Cornerstone Insurance"
type input "Cornerstone Insurance"
click at [484, 154] on input "text" at bounding box center [530, 151] width 182 height 16
type input "5"
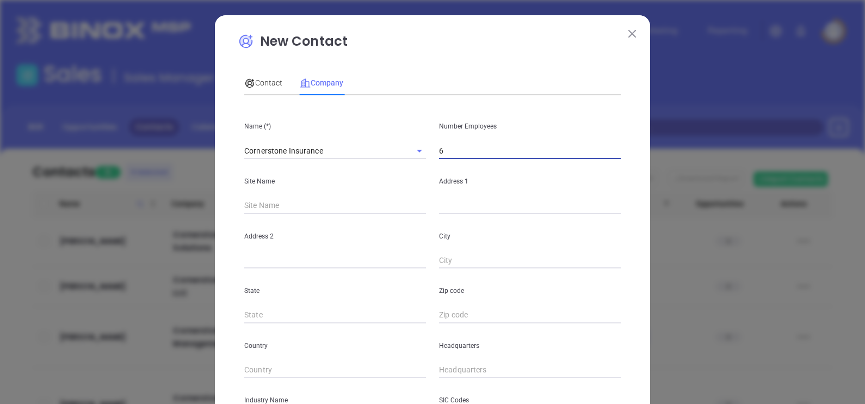
type input "6"
click at [443, 200] on input "text" at bounding box center [530, 205] width 182 height 16
paste input "309 S Market Street S. Williamsport Pa 17702"
drag, startPoint x: 571, startPoint y: 204, endPoint x: 600, endPoint y: 206, distance: 29.5
click at [600, 206] on input "309 S Market Street S. Williamsport Pa 17702" at bounding box center [530, 205] width 182 height 16
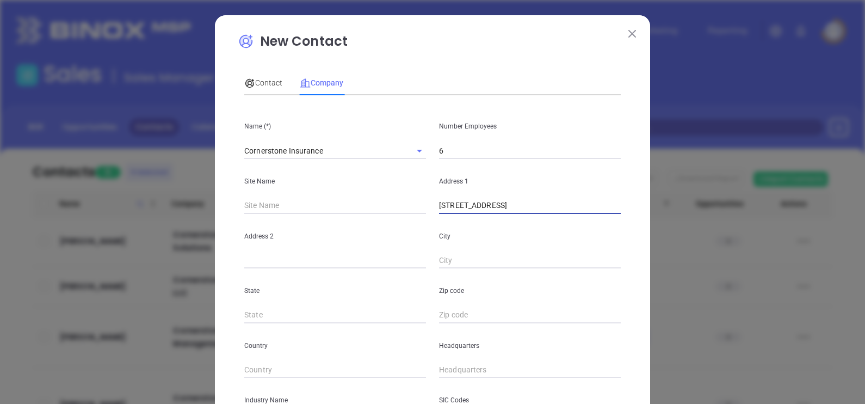
type input "309 S Market Street S. Williamsport Pa 17702"
click at [460, 313] on input "text" at bounding box center [530, 315] width 182 height 16
paste input "17702"
type input "17702"
click at [360, 304] on div "State" at bounding box center [335, 295] width 195 height 55
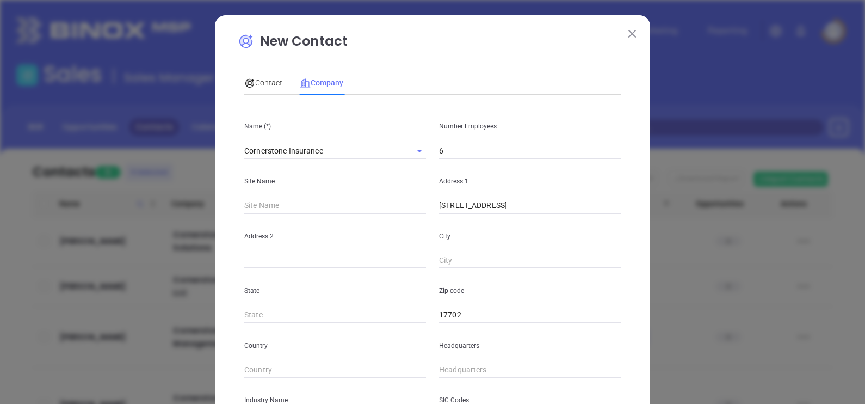
click at [342, 316] on input "text" at bounding box center [335, 315] width 182 height 16
type input "PA"
click at [516, 205] on input "309 S Market Street S. Williamsport Pa 17702" at bounding box center [530, 205] width 182 height 16
drag, startPoint x: 513, startPoint y: 205, endPoint x: 556, endPoint y: 212, distance: 44.1
click at [556, 212] on input "309 S Market Street S. Williamsport Pa 17702" at bounding box center [530, 205] width 182 height 16
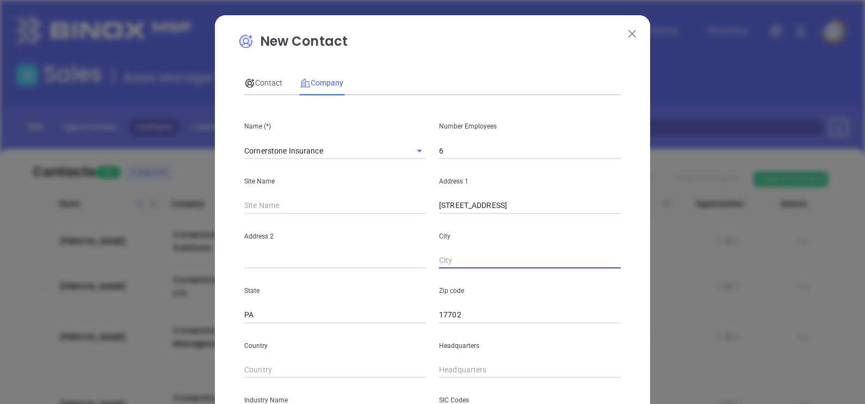
click at [456, 268] on input "text" at bounding box center [530, 260] width 182 height 16
paste input "Williamsport"
type input "Williamsport"
drag, startPoint x: 514, startPoint y: 209, endPoint x: 632, endPoint y: 226, distance: 118.6
click at [632, 226] on div "New Contact Contact Company First Name (*) Last Name (*) Email (*) Job Title De…" at bounding box center [432, 311] width 435 height 593
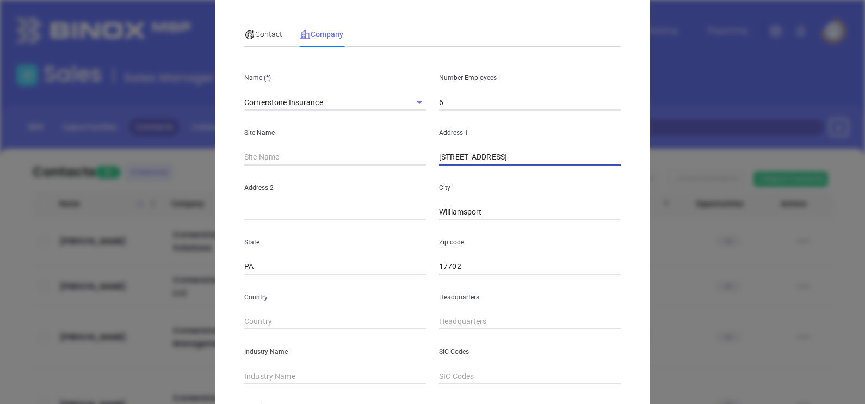
scroll to position [67, 0]
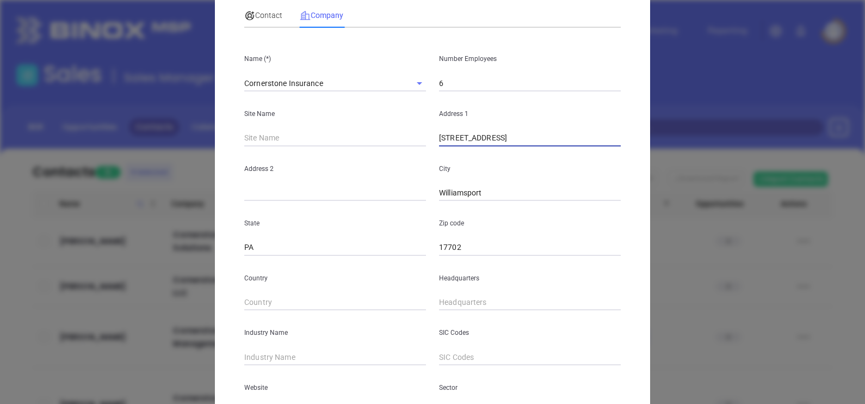
type input "309 S Market Street S."
type input "( ) -"
click at [469, 302] on input "( ) -" at bounding box center [530, 302] width 182 height 16
paste input "570) 326-2343"
type input "(570) 326-2343"
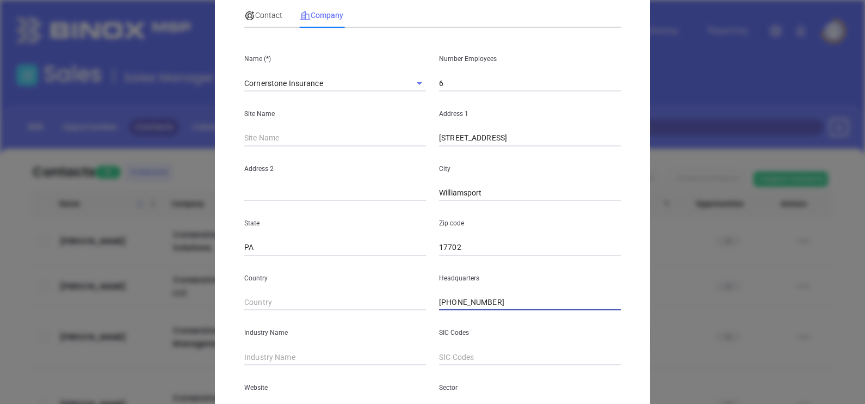
click at [292, 354] on input "text" at bounding box center [335, 357] width 182 height 16
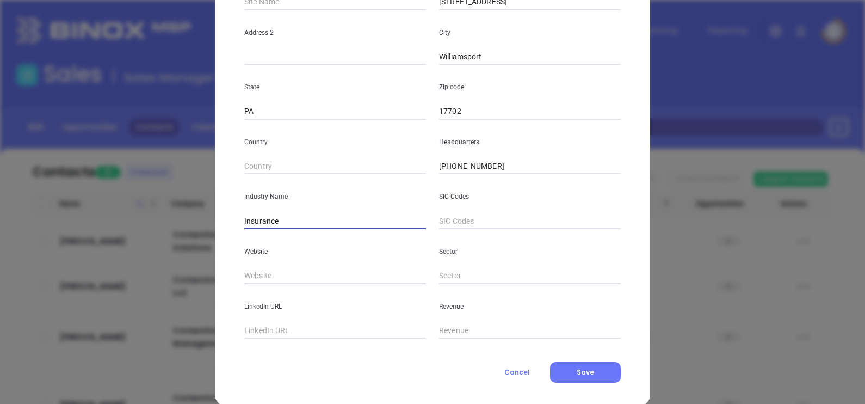
scroll to position [204, 0]
type input "Insurance"
drag, startPoint x: 258, startPoint y: 278, endPoint x: 263, endPoint y: 272, distance: 7.7
click at [258, 278] on input "text" at bounding box center [335, 275] width 182 height 16
paste input "https://www.cornerstone4insurance.com/"
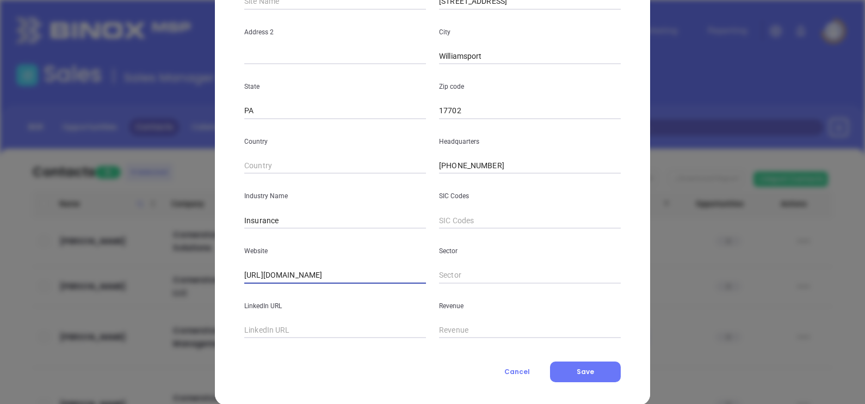
scroll to position [220, 0]
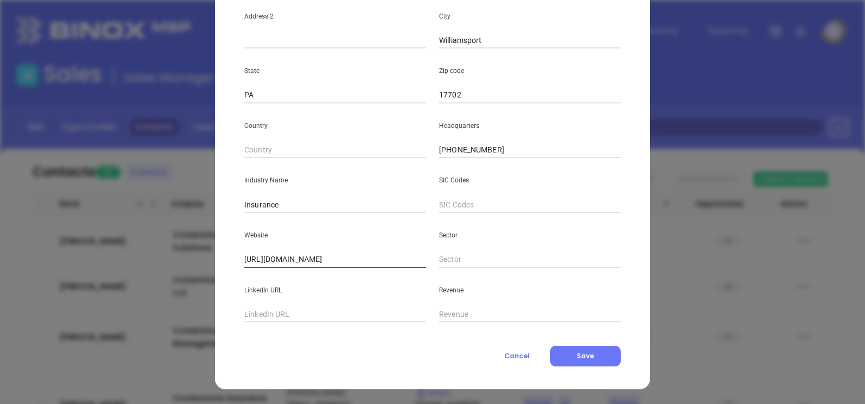
type input "https://www.cornerstone4insurance.com/"
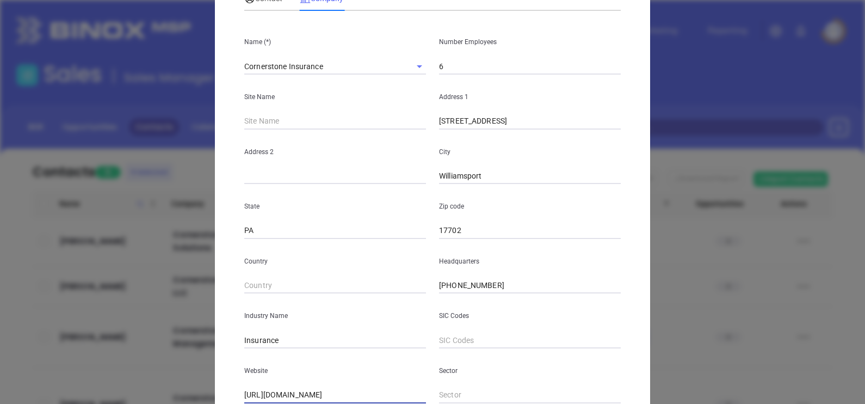
scroll to position [16, 0]
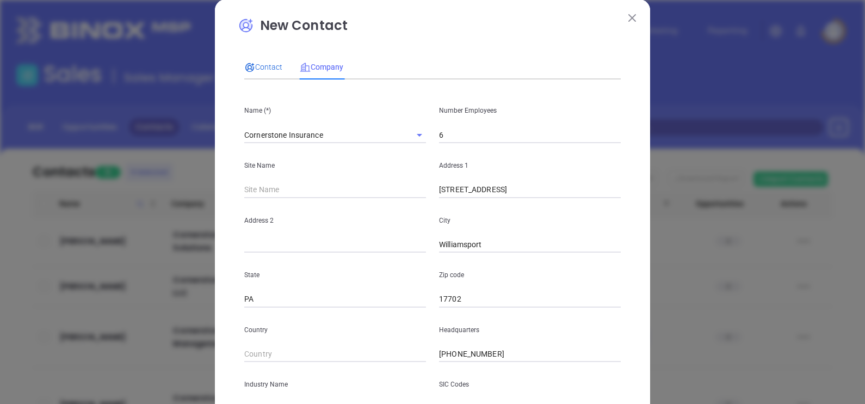
click at [268, 66] on span "Contact" at bounding box center [263, 67] width 38 height 9
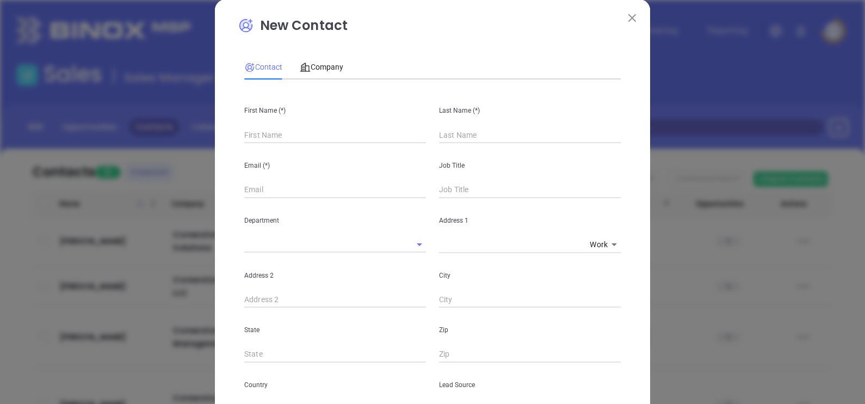
click at [291, 141] on input "text" at bounding box center [335, 135] width 182 height 16
paste input "TODD M. RITTER"
type input "TODD M. RITTER"
click at [493, 125] on div "Last Name (*)" at bounding box center [529, 115] width 195 height 55
click at [473, 136] on input "text" at bounding box center [530, 135] width 182 height 16
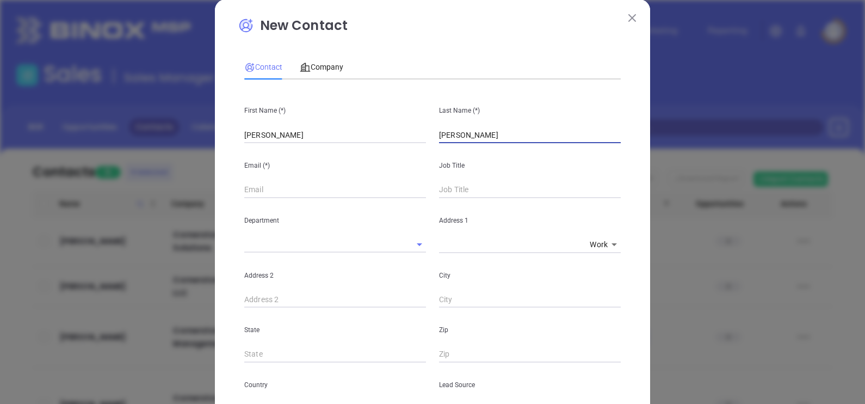
type input "Ritter"
drag, startPoint x: 327, startPoint y: 130, endPoint x: 239, endPoint y: 151, distance: 90.0
click at [244, 151] on div "First Name (*) TODD M. RITTER Last Name (*) Ritter Email (*) Job Title Departme…" at bounding box center [432, 389] width 376 height 602
click at [261, 143] on div "Email (*)" at bounding box center [335, 170] width 195 height 55
drag, startPoint x: 245, startPoint y: 137, endPoint x: 331, endPoint y: 150, distance: 87.4
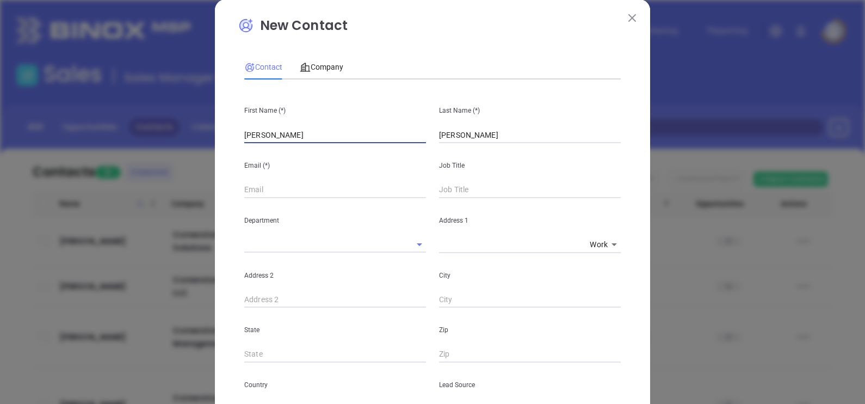
click at [331, 150] on div "First Name (*) TODD M. RITTER Last Name (*) Ritter Email (*) Job Title Departme…" at bounding box center [432, 389] width 376 height 602
type input "Todd"
click at [242, 151] on div "Email (*)" at bounding box center [335, 170] width 195 height 55
click at [274, 185] on input "text" at bounding box center [335, 190] width 182 height 16
paste input "Todd@cornerstone4insurance.com"
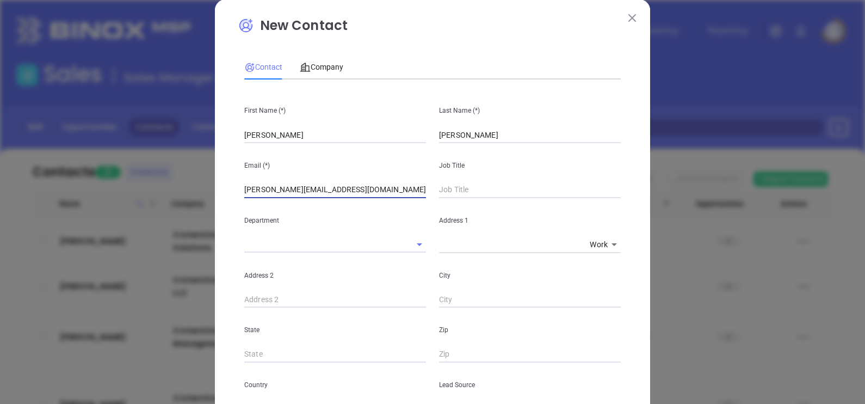
type input "Todd@cornerstone4insurance.com"
click at [453, 188] on input "text" at bounding box center [530, 190] width 182 height 16
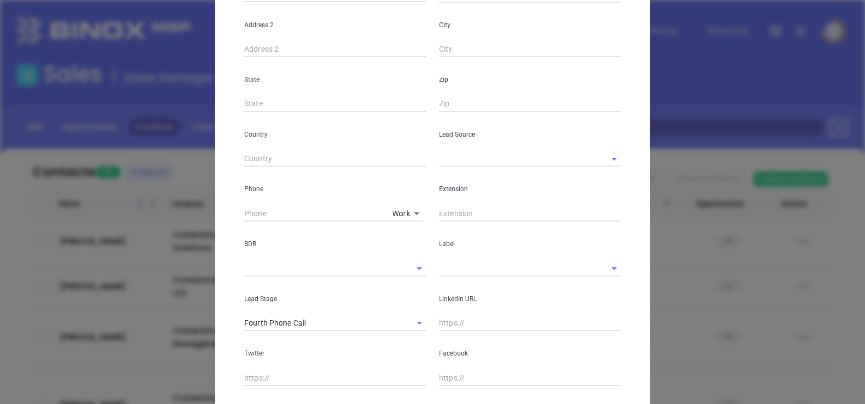
scroll to position [288, 0]
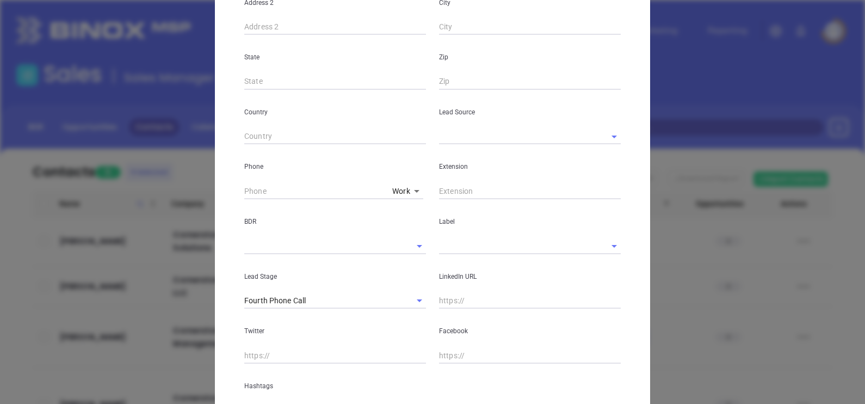
type input "Owner"
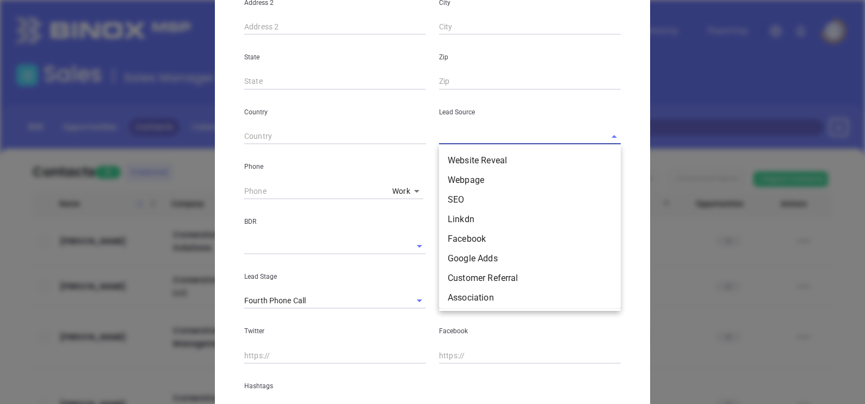
click at [456, 137] on input "text" at bounding box center [514, 136] width 151 height 16
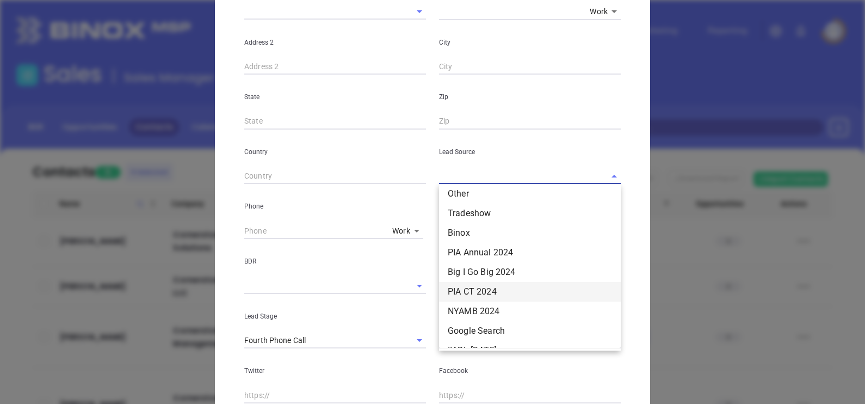
scroll to position [143, 0]
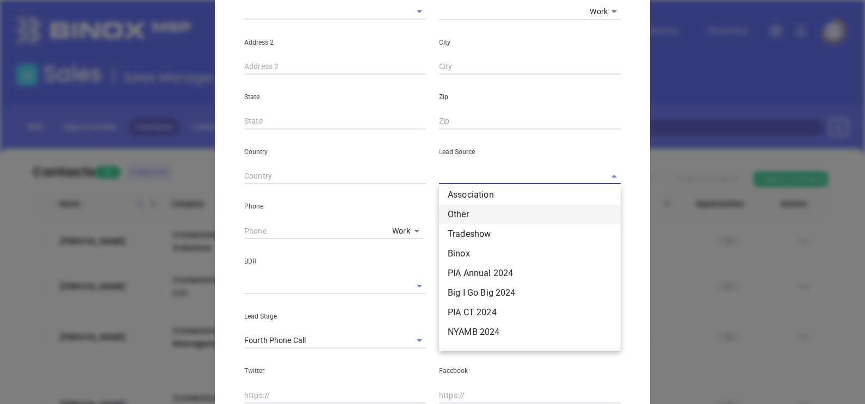
click at [462, 213] on li "Other" at bounding box center [530, 215] width 182 height 20
type input "Other"
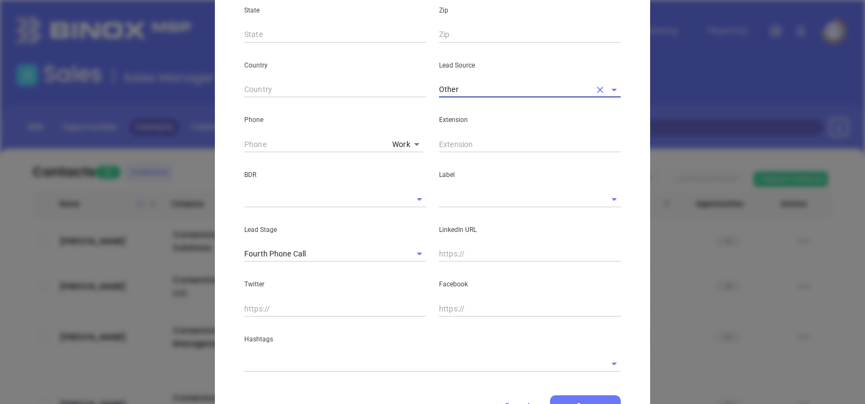
scroll to position [385, 0]
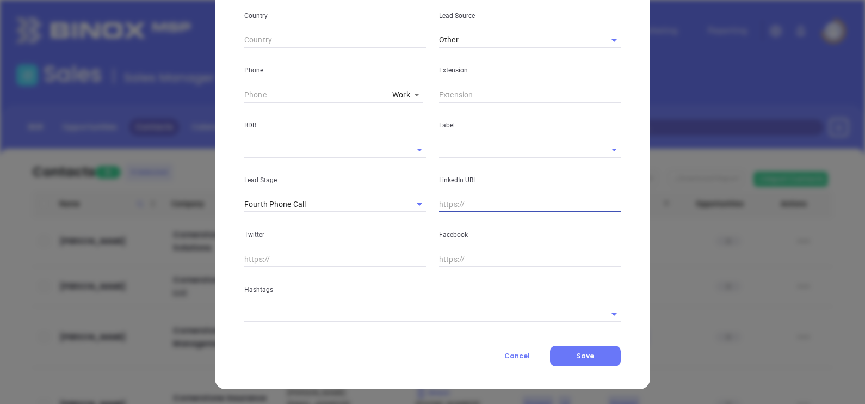
click at [457, 209] on input "text" at bounding box center [530, 204] width 182 height 16
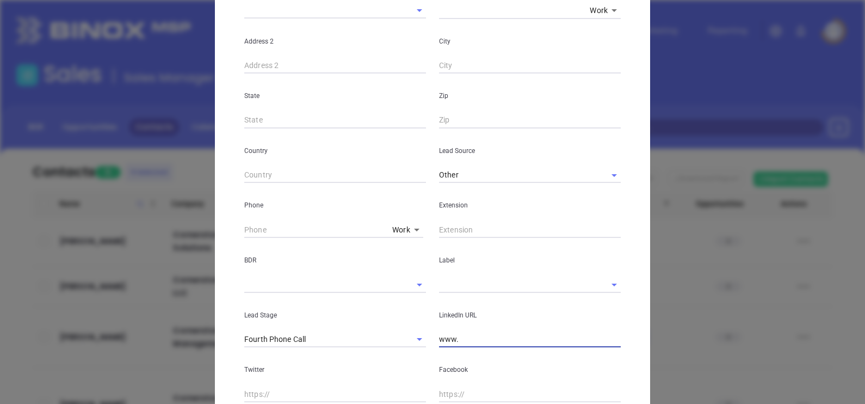
scroll to position [317, 0]
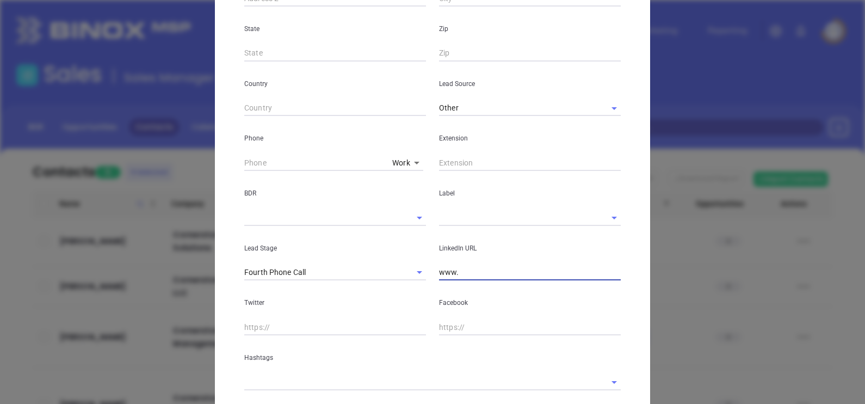
paste input "linkedin.com/in/todd-ritter-ains-2007b87b"
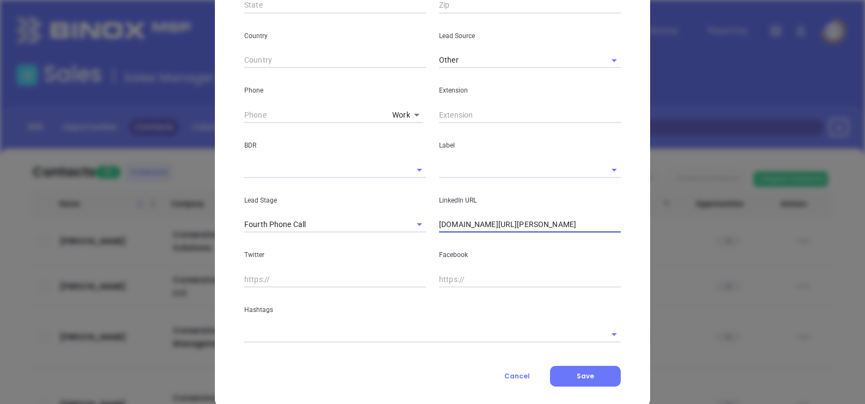
scroll to position [385, 0]
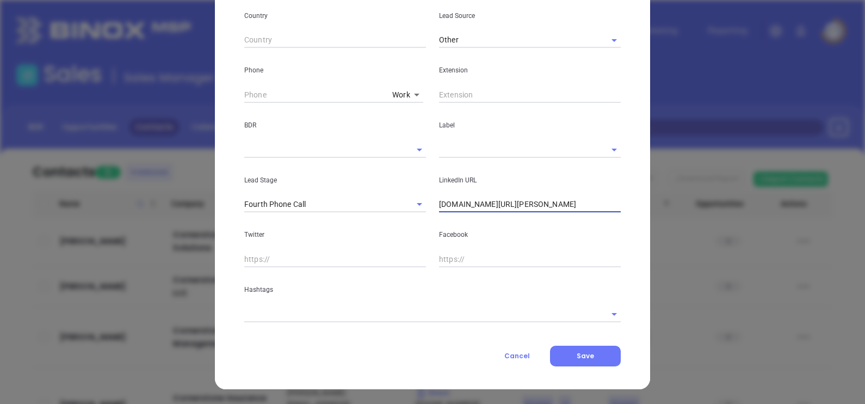
type input "www.linkedin.com/in/todd-ritter-ains-2007b87b"
click at [354, 311] on input "text" at bounding box center [417, 314] width 346 height 16
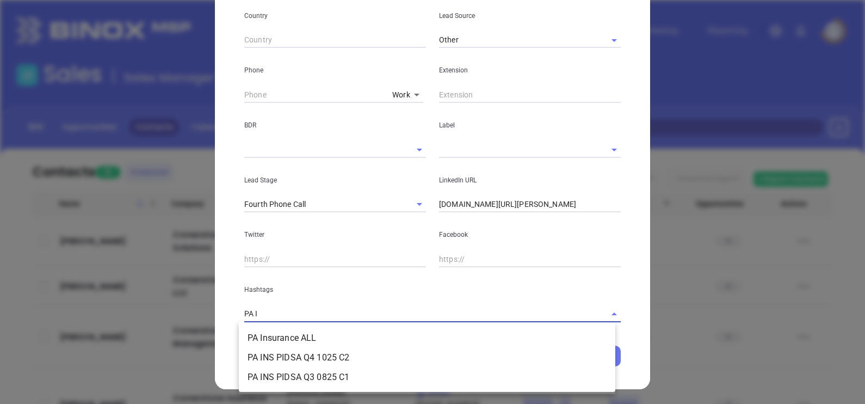
type input "PA IN"
click at [347, 332] on li "PA Insurance ALL" at bounding box center [427, 338] width 376 height 20
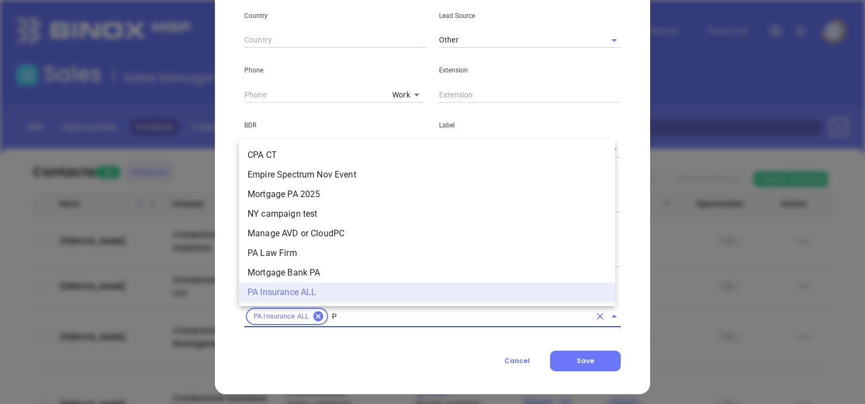
type input "PA"
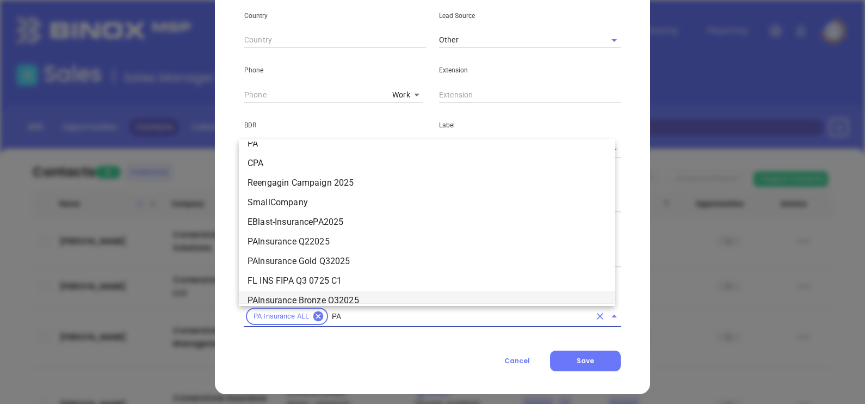
scroll to position [729, 0]
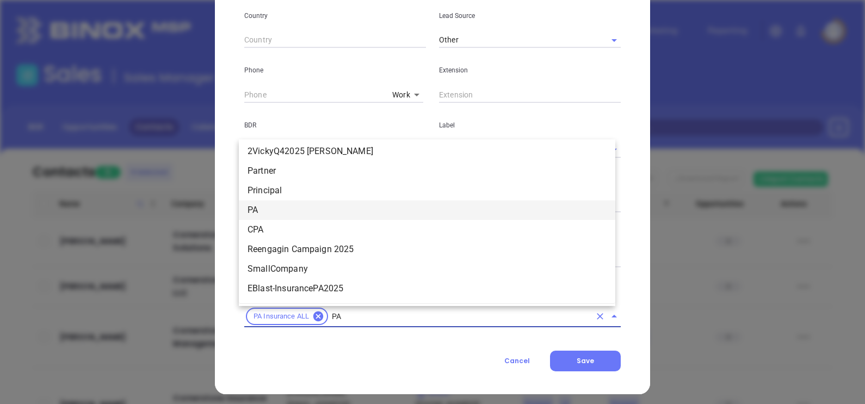
click at [305, 211] on li "PA" at bounding box center [427, 210] width 376 height 20
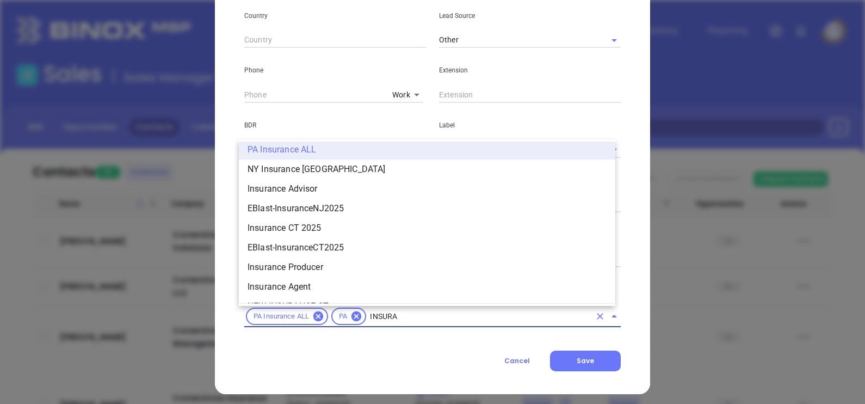
scroll to position [731, 0]
type input "INSURANCE"
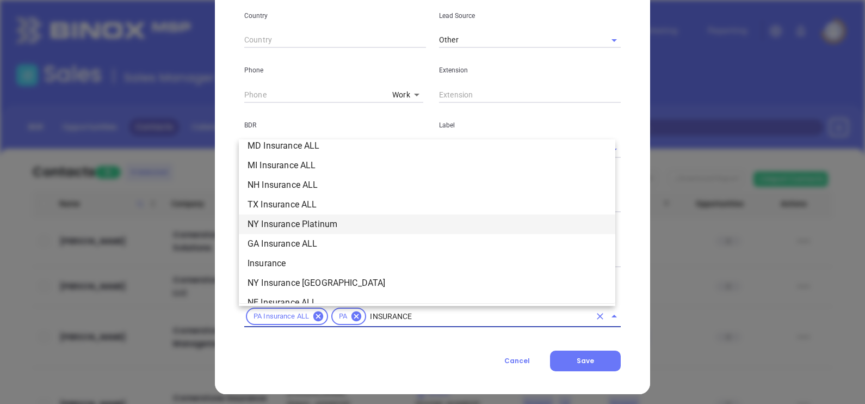
scroll to position [372, 0]
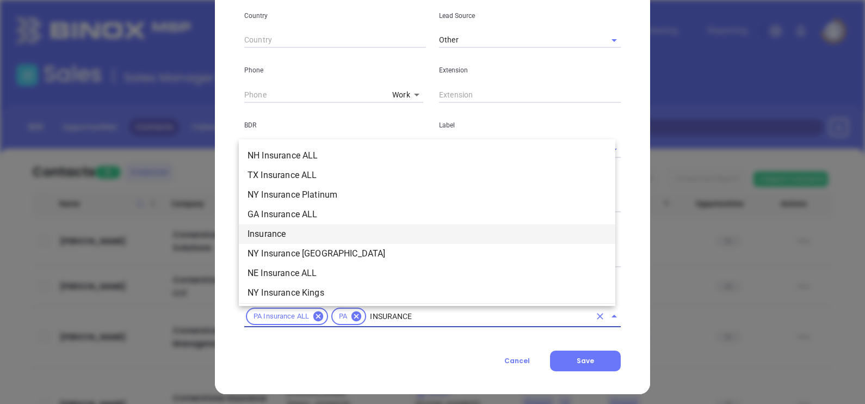
click at [294, 237] on li "Insurance" at bounding box center [427, 234] width 376 height 20
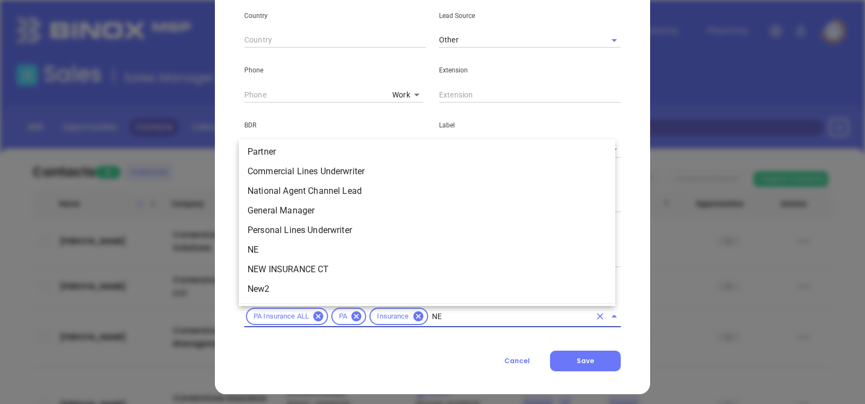
scroll to position [0, 0]
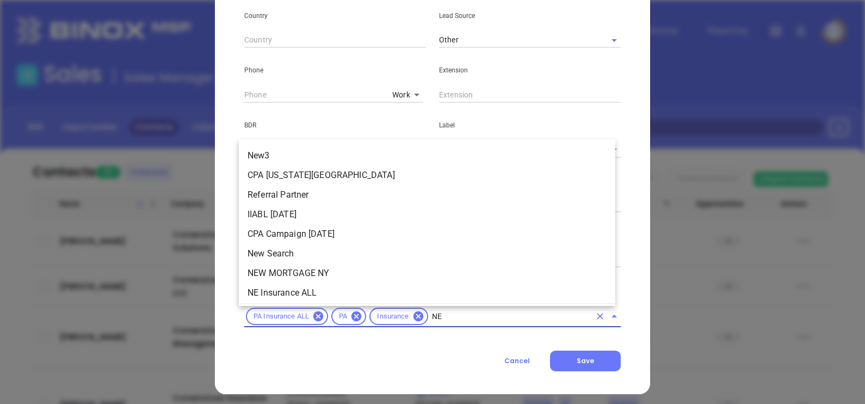
type input "NEW"
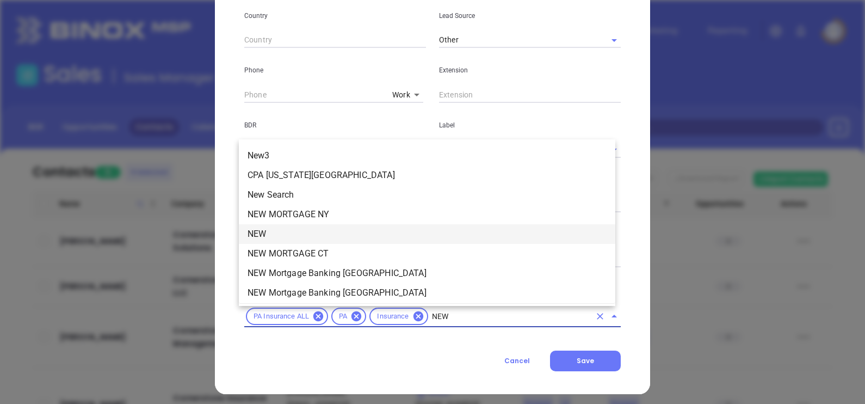
click at [375, 232] on li "NEW" at bounding box center [427, 234] width 376 height 20
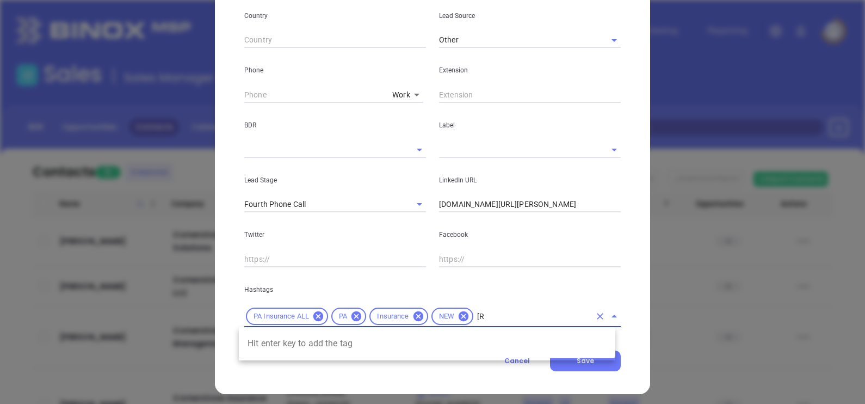
type input "["
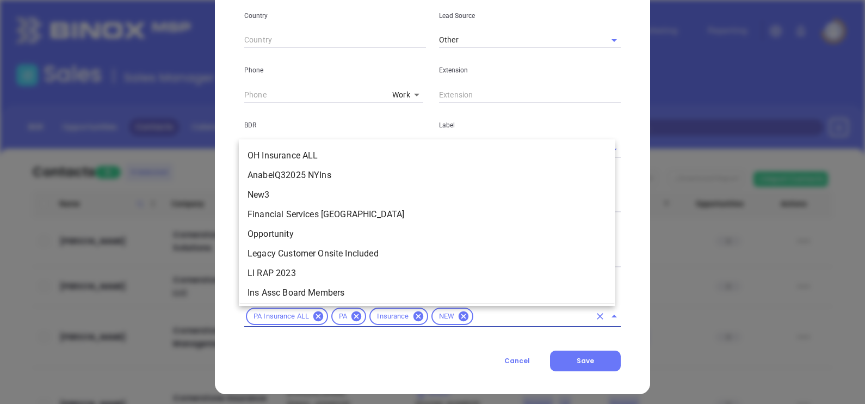
scroll to position [4816, 0]
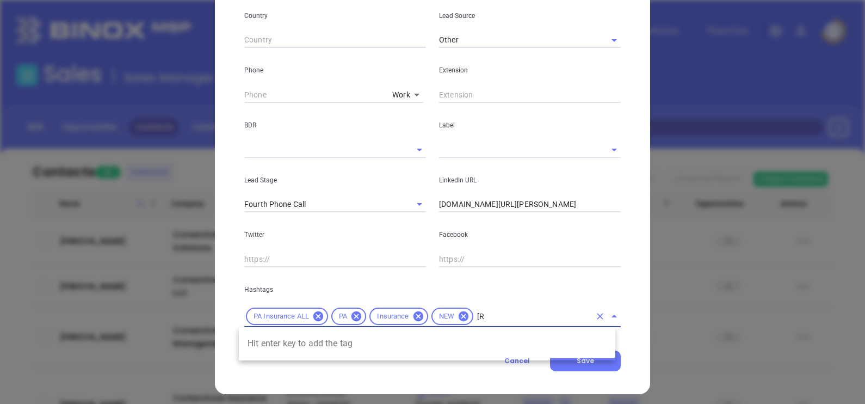
type input "["
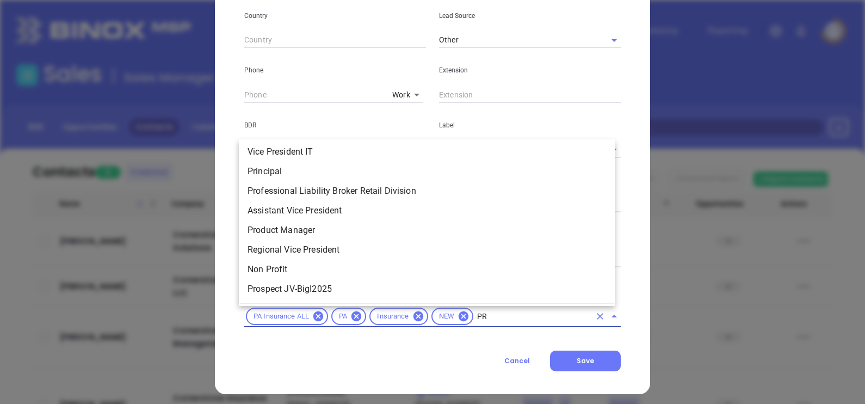
scroll to position [0, 0]
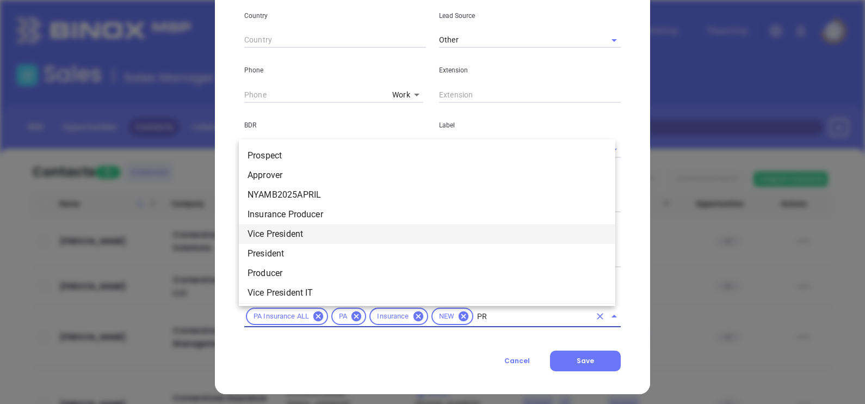
type input "PRO"
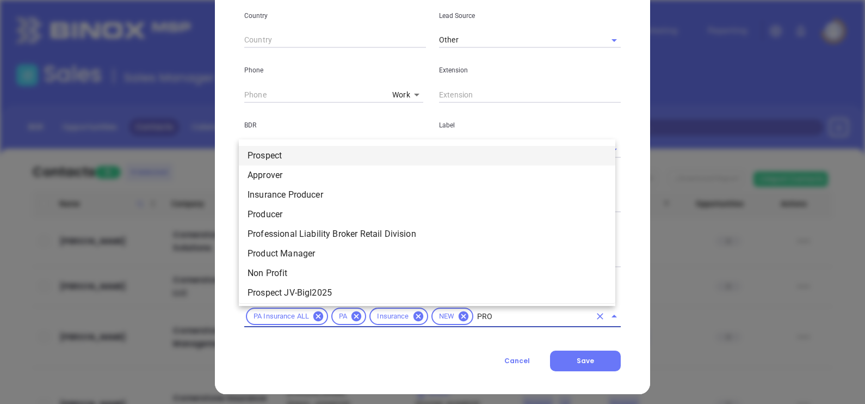
click at [330, 158] on li "Prospect" at bounding box center [427, 156] width 376 height 20
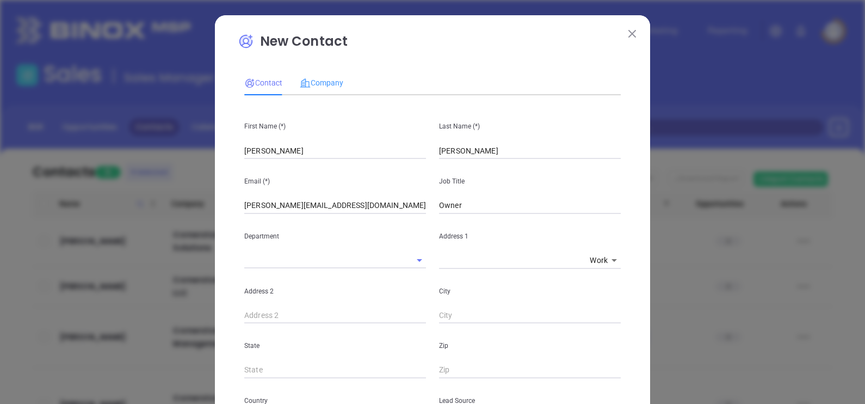
click at [316, 92] on div "Company" at bounding box center [322, 82] width 44 height 25
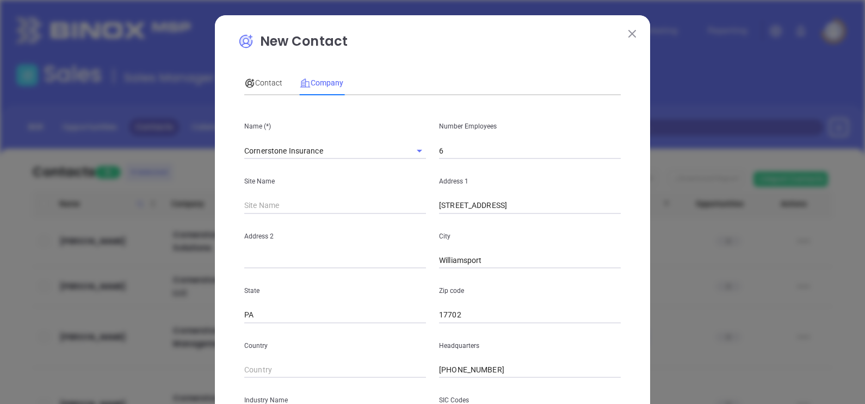
click at [256, 90] on div "Contact" at bounding box center [263, 82] width 38 height 25
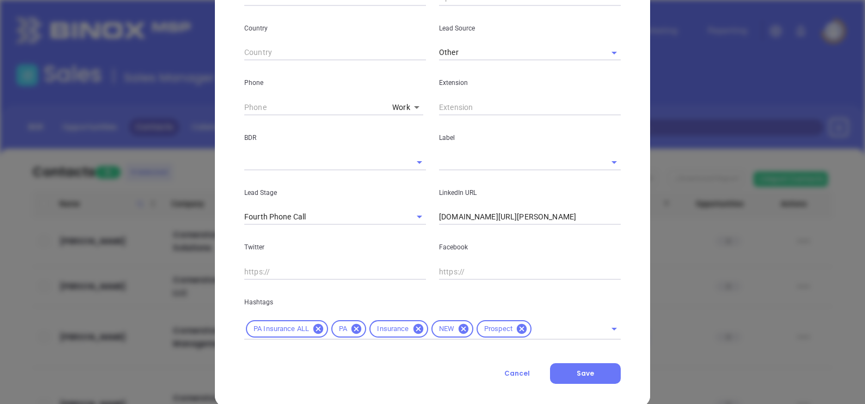
scroll to position [389, 0]
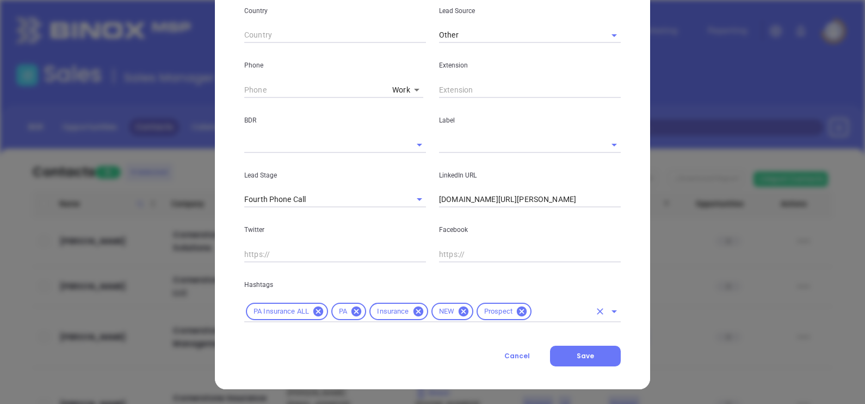
click at [554, 308] on input "text" at bounding box center [561, 312] width 57 height 14
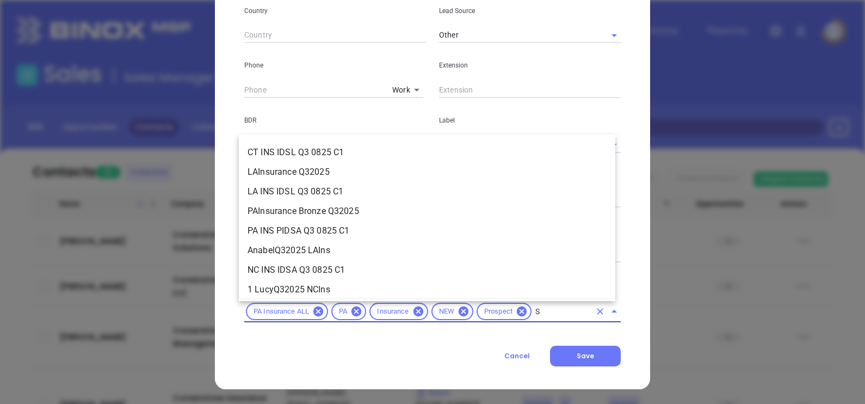
scroll to position [0, 0]
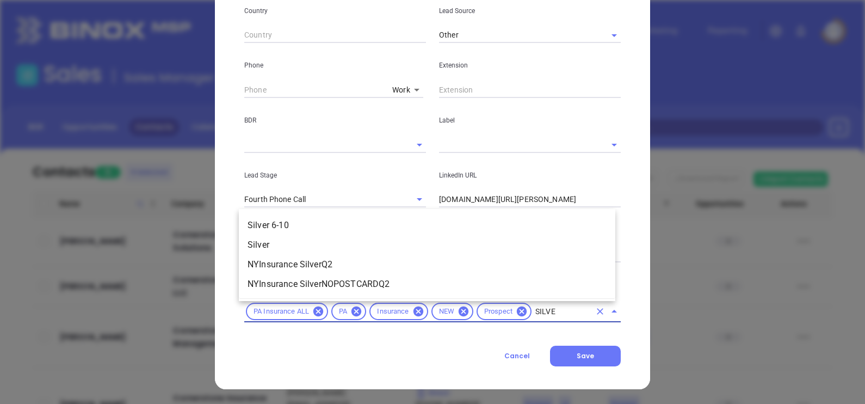
type input "SILVER"
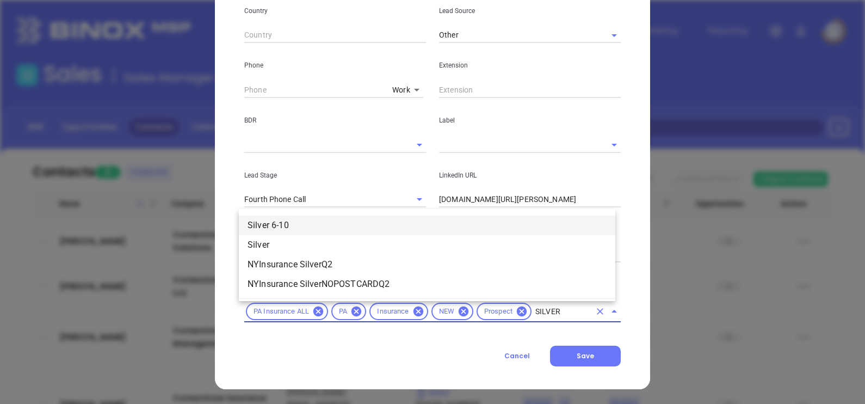
click at [375, 221] on li "Silver 6-10" at bounding box center [427, 225] width 376 height 20
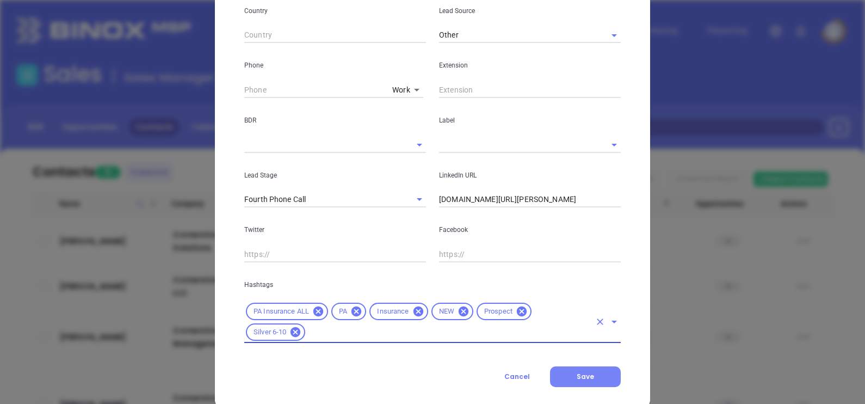
click at [584, 385] on button "Save" at bounding box center [585, 376] width 71 height 21
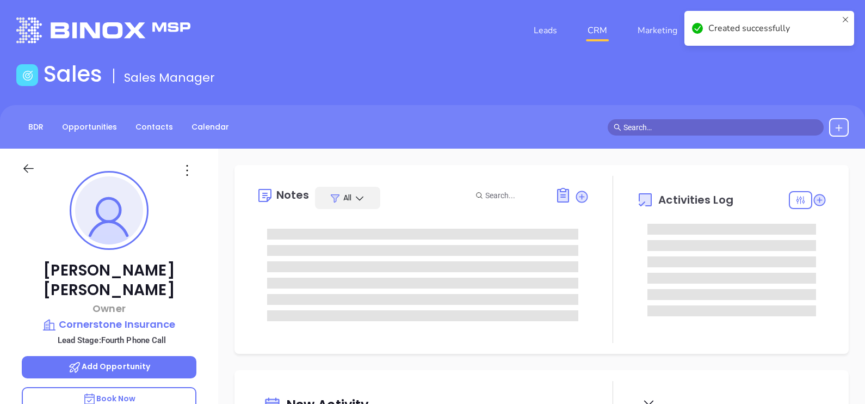
type input "[DATE]"
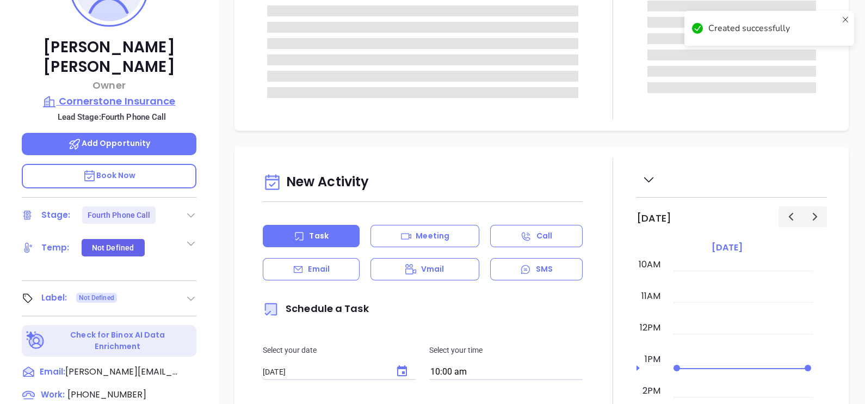
scroll to position [271, 0]
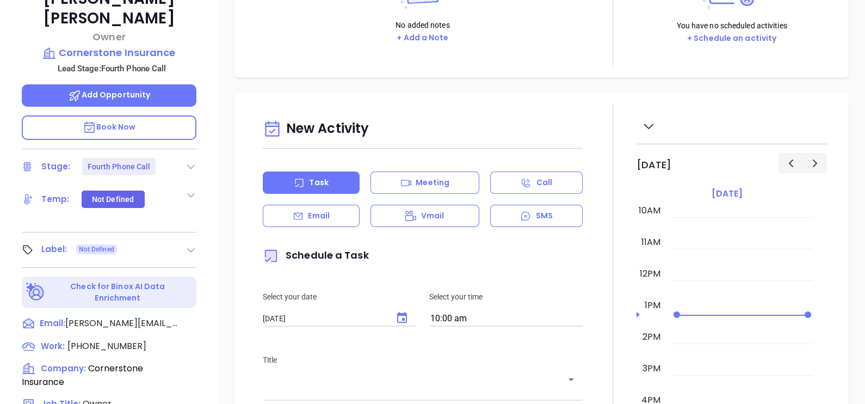
type input "[PERSON_NAME]"
click at [193, 158] on div "Stage: Fourth Phone Call" at bounding box center [109, 166] width 175 height 17
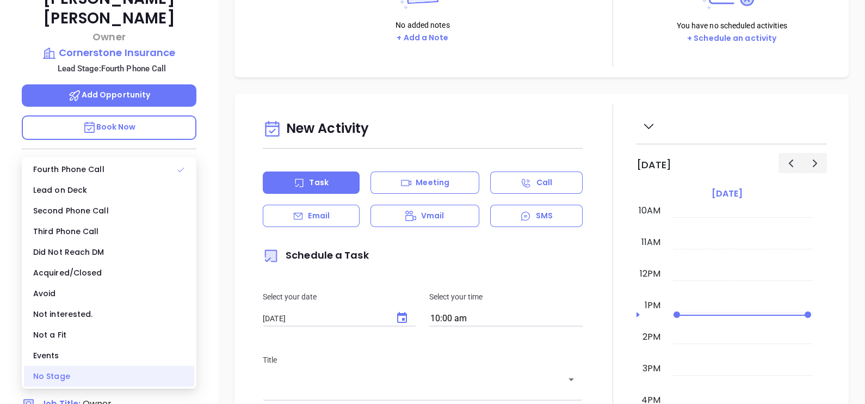
click at [67, 368] on div "No Stage" at bounding box center [109, 376] width 170 height 21
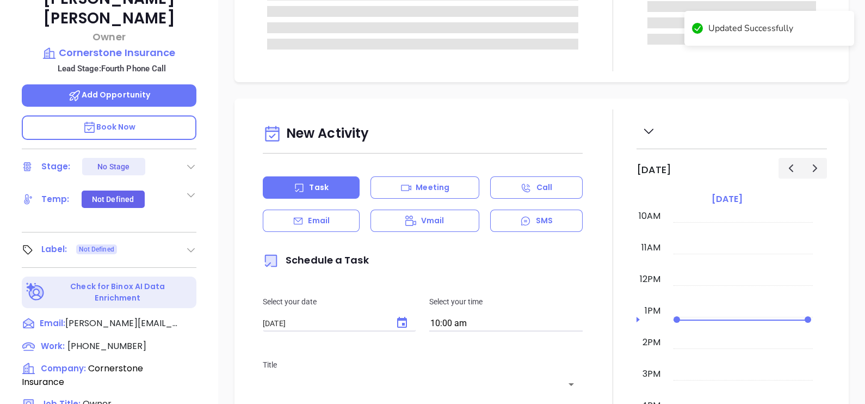
click at [188, 244] on icon at bounding box center [190, 249] width 11 height 11
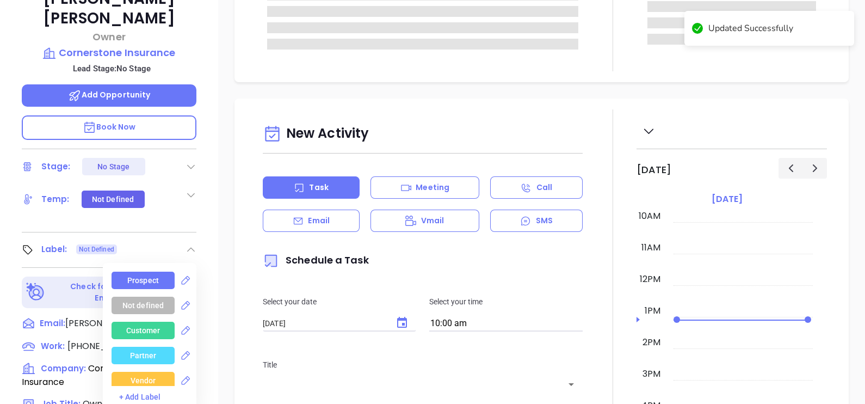
click at [157, 271] on div "Prospect" at bounding box center [143, 279] width 63 height 17
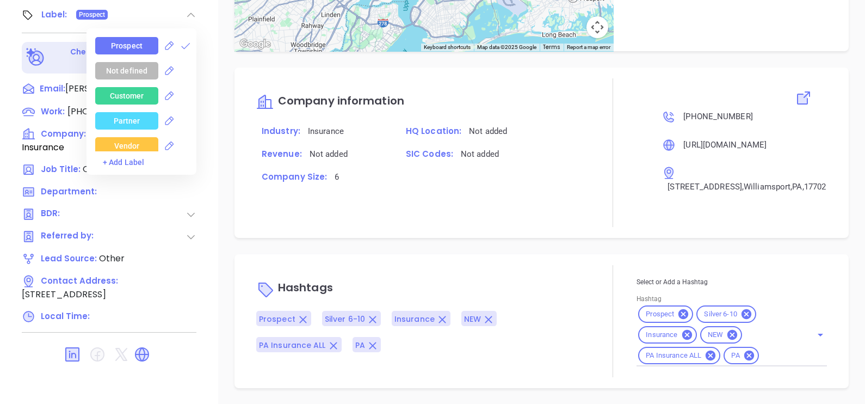
scroll to position [623, 0]
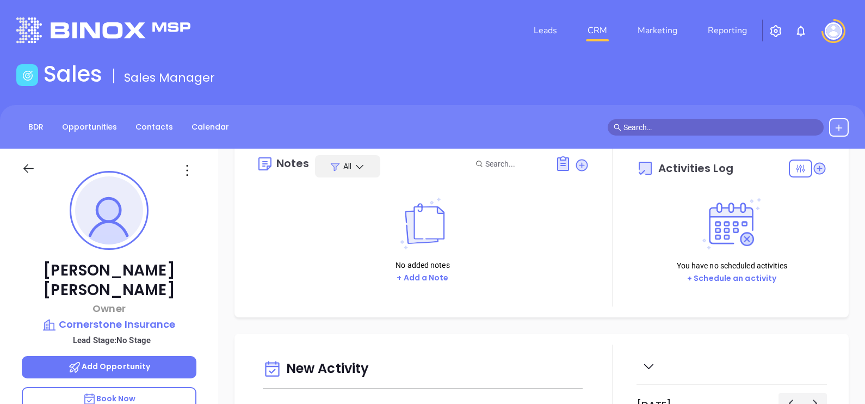
scroll to position [0, 0]
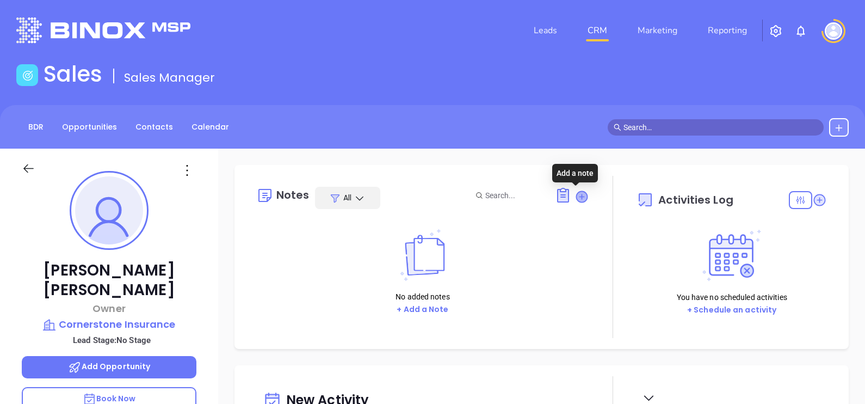
click at [579, 195] on icon at bounding box center [581, 196] width 11 height 11
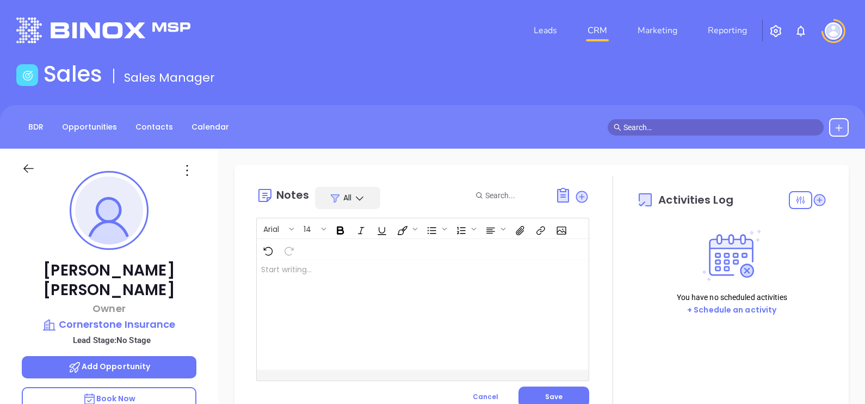
click at [443, 294] on div at bounding box center [411, 314] width 308 height 110
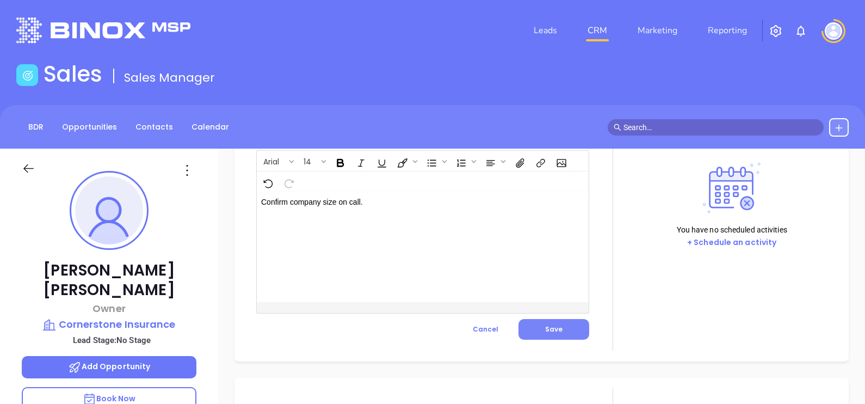
click at [527, 332] on button "Save" at bounding box center [553, 329] width 71 height 21
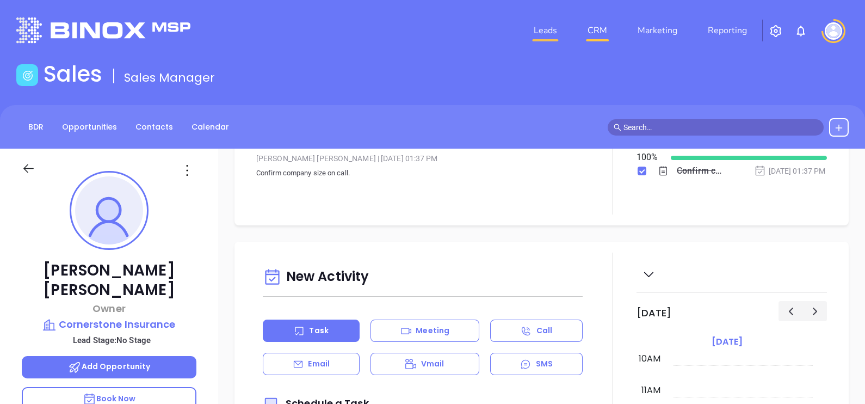
click at [533, 38] on link "Leads" at bounding box center [545, 31] width 32 height 22
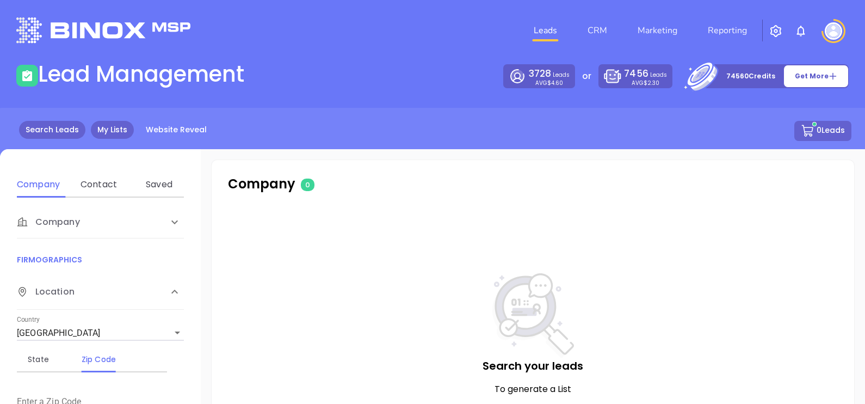
click at [107, 127] on link "My Lists" at bounding box center [112, 130] width 43 height 18
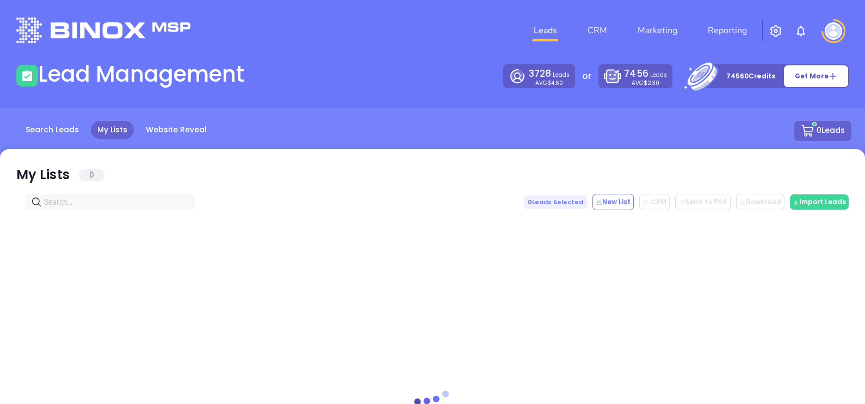
click at [96, 201] on input "text" at bounding box center [112, 202] width 137 height 12
paste input "girioagency.com"
type input "girioagency.com"
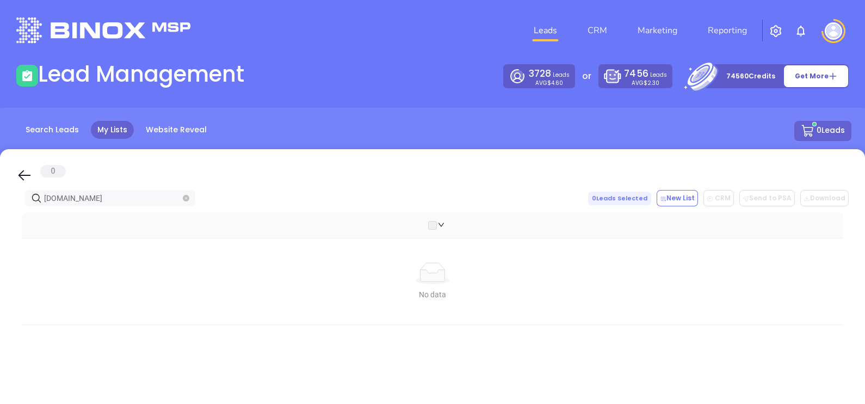
click at [183, 193] on span at bounding box center [186, 198] width 7 height 12
click at [185, 195] on icon "close-circle" at bounding box center [186, 198] width 7 height 7
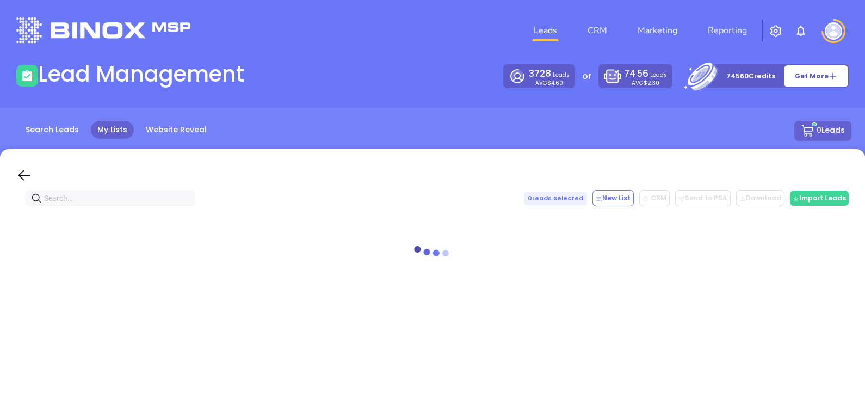
paste input "yurconic.com"
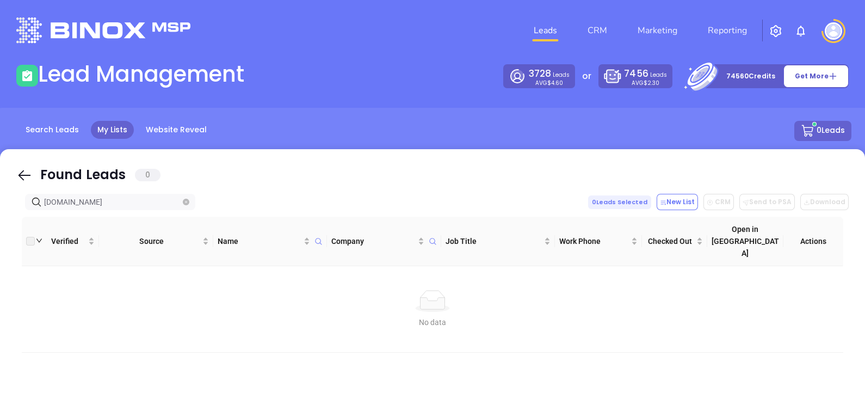
type input "yurconic.com"
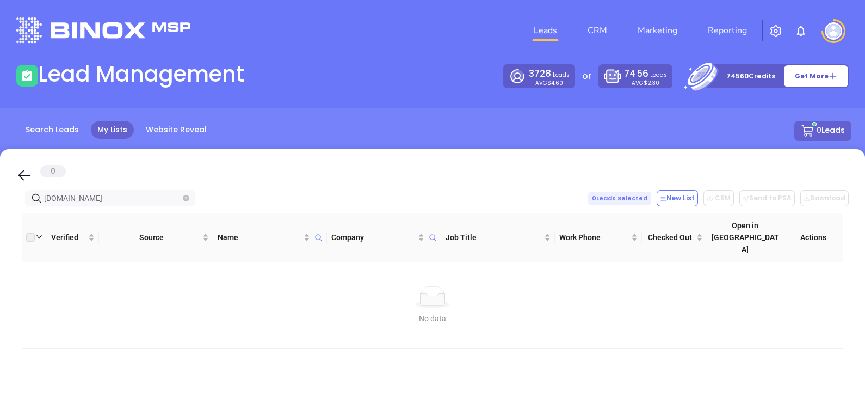
click at [185, 195] on icon "close-circle" at bounding box center [186, 198] width 7 height 7
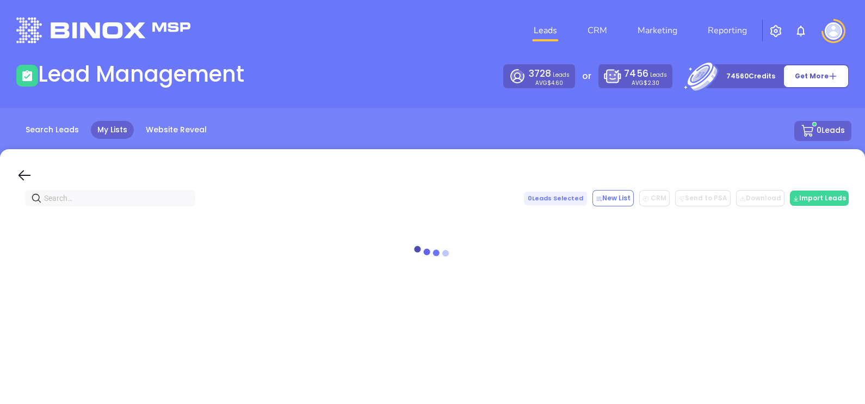
paste input "wilkinsondunn.com"
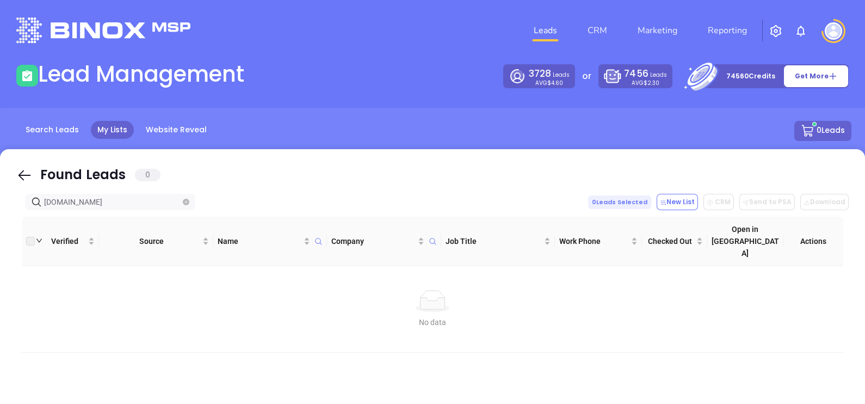
type input "wilkinsondunn.com"
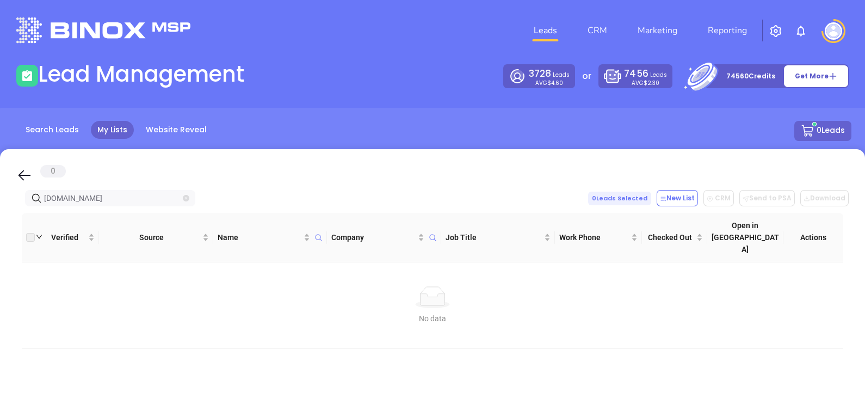
click at [187, 197] on icon "close-circle" at bounding box center [186, 198] width 7 height 7
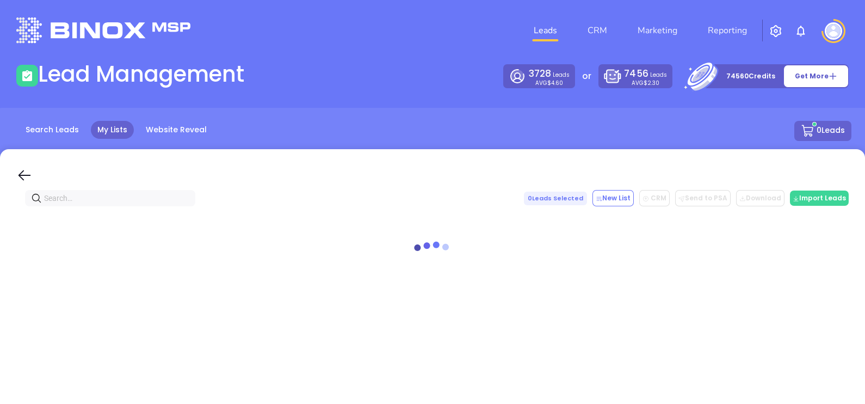
paste input "iddings.com"
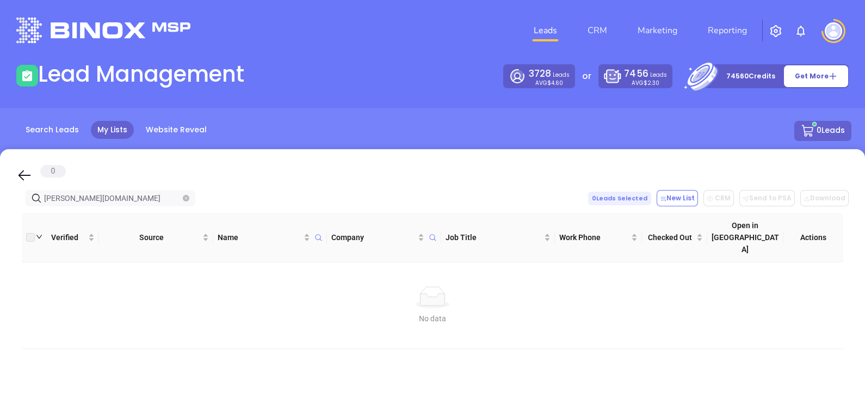
type input "iddings.com"
click at [590, 30] on link "CRM" at bounding box center [597, 31] width 28 height 22
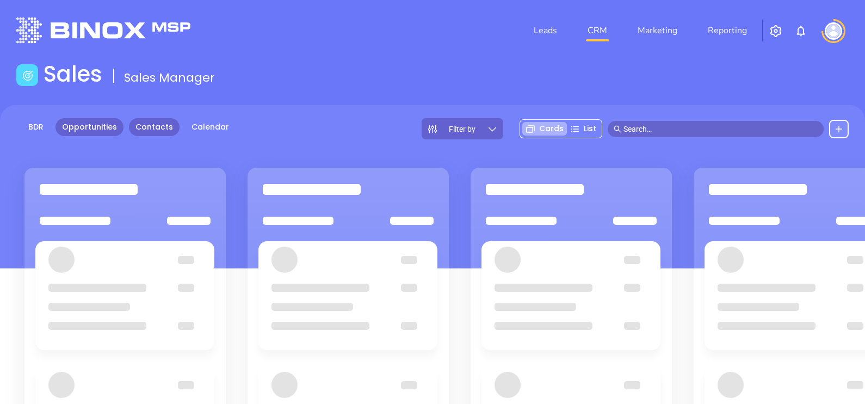
click at [159, 120] on link "Contacts" at bounding box center [154, 127] width 51 height 18
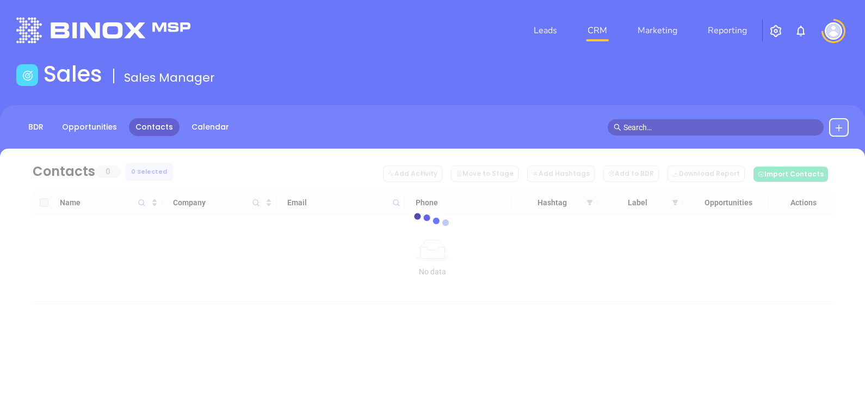
click at [158, 120] on link "Contacts" at bounding box center [154, 127] width 51 height 18
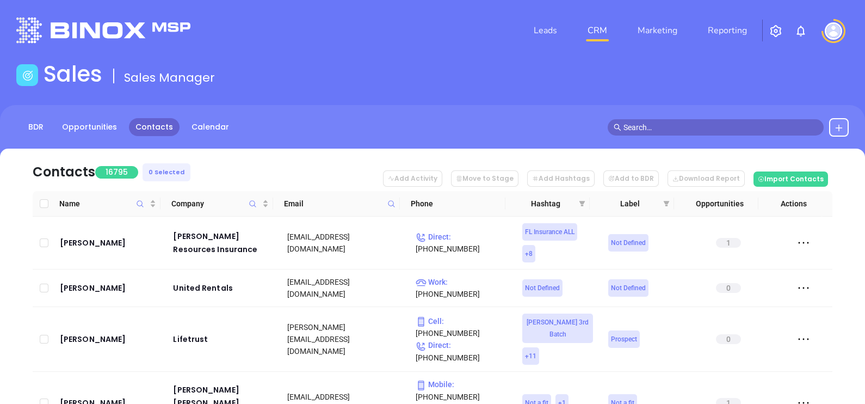
click at [394, 203] on icon at bounding box center [391, 204] width 8 height 8
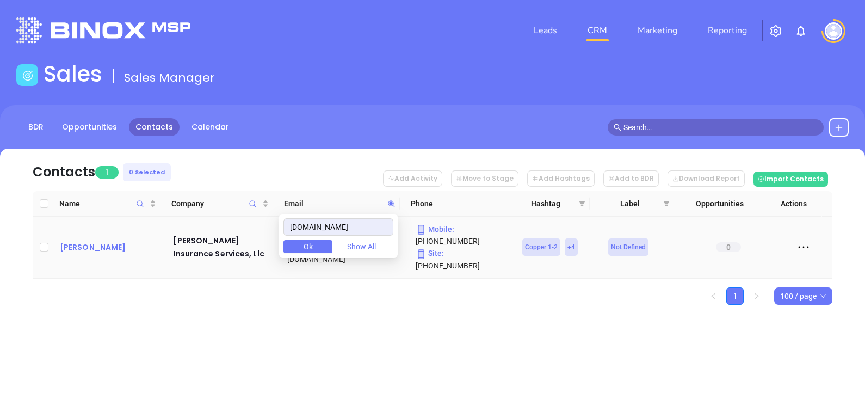
type input "spottsinsurance.com"
click at [77, 242] on div "Alan Spotts" at bounding box center [109, 246] width 98 height 13
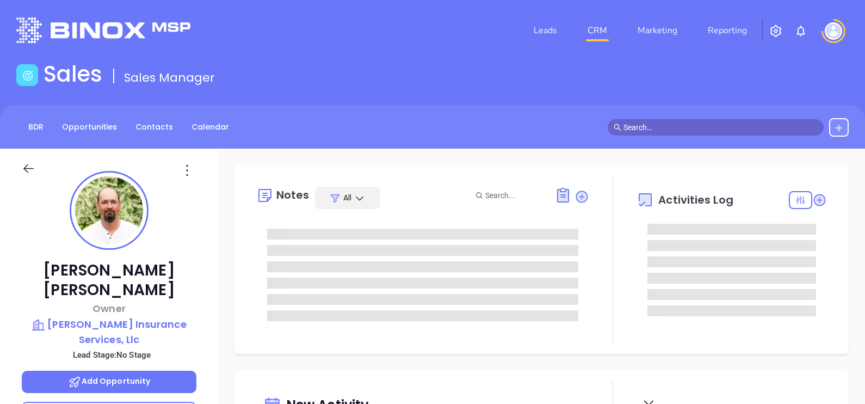
type input "[DATE]"
type input "[PERSON_NAME]"
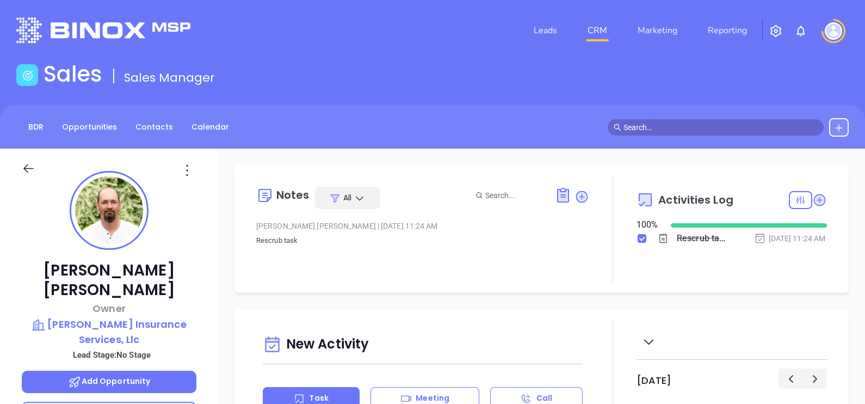
scroll to position [315, 0]
click at [165, 126] on link "Contacts" at bounding box center [154, 127] width 51 height 18
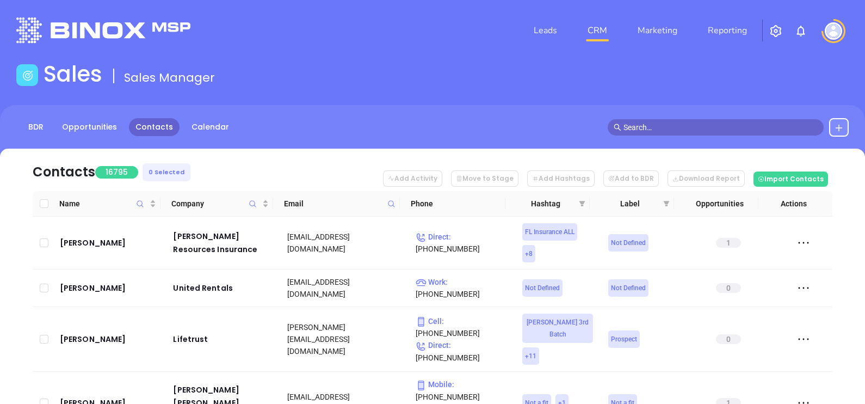
click at [389, 198] on span at bounding box center [391, 203] width 13 height 16
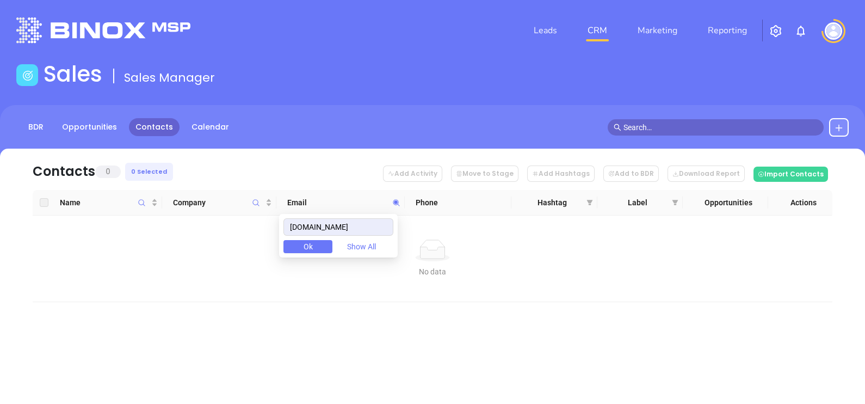
type input "seltzergrouppartners.com"
drag, startPoint x: 298, startPoint y: 226, endPoint x: 388, endPoint y: 238, distance: 91.1
click at [388, 238] on div "seltzergrouppartners.com Ok Show All" at bounding box center [338, 236] width 119 height 44
click at [259, 199] on icon "Company" at bounding box center [256, 203] width 8 height 8
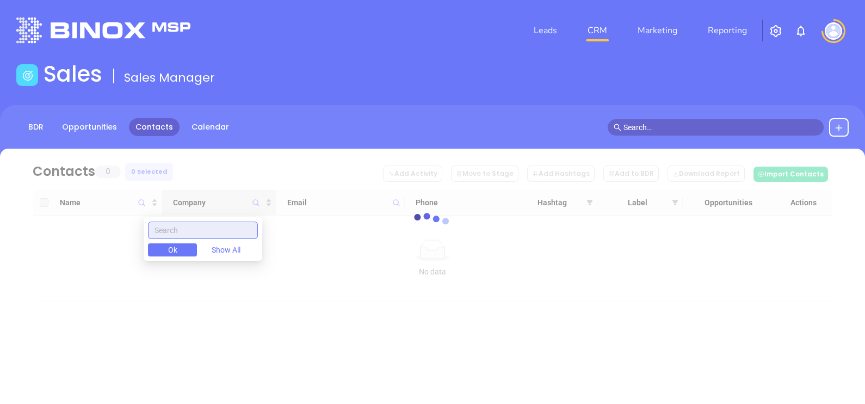
paste input "Seltzer Group"
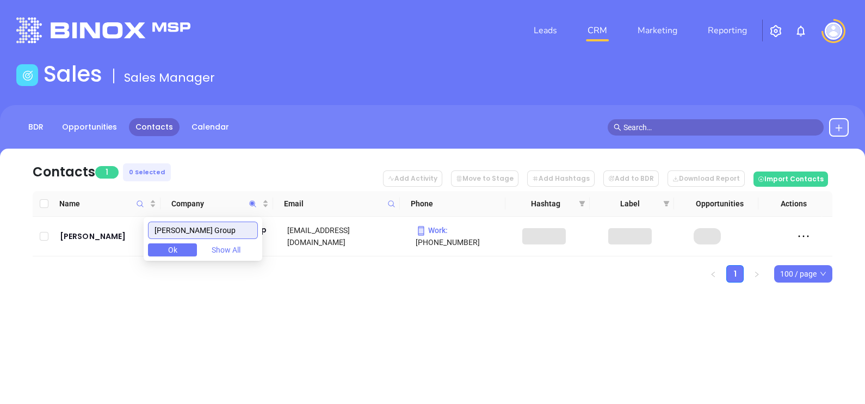
type input "Seltzer Group"
click at [127, 273] on div "Contacts 1 0 Selected Add Activity Move to Stage Add Hashtags Add to BDR Downlo…" at bounding box center [432, 235] width 865 height 172
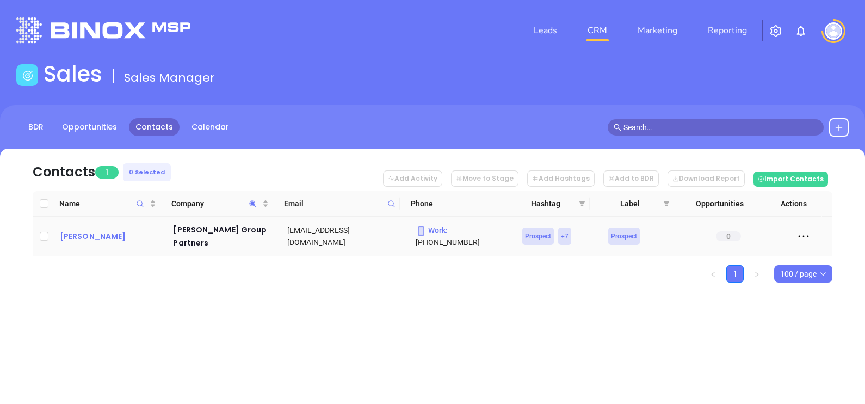
click at [131, 230] on div "John Campomizzi" at bounding box center [109, 236] width 98 height 13
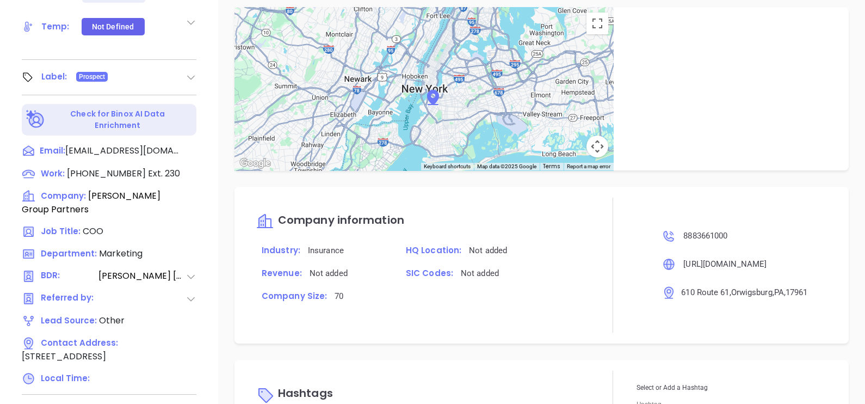
scroll to position [506, 0]
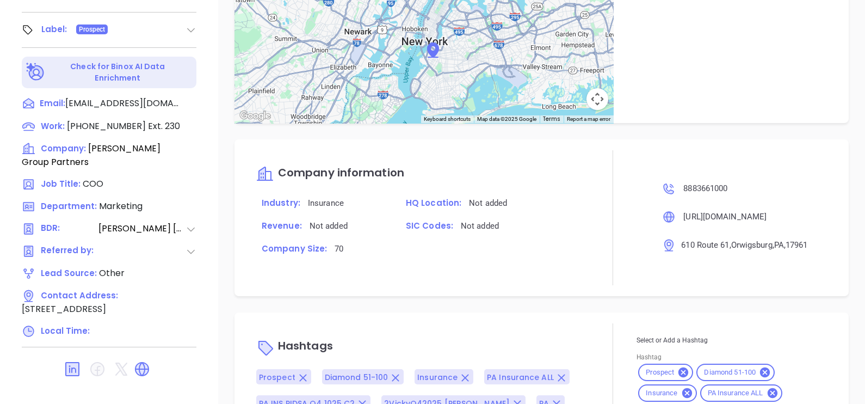
type input "[PERSON_NAME]"
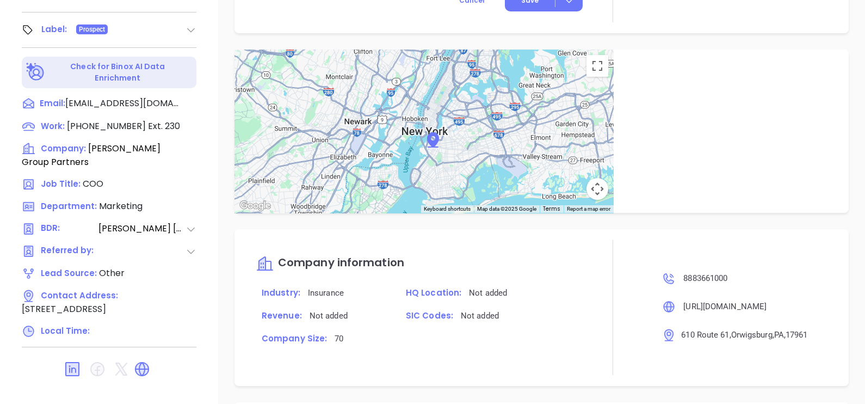
scroll to position [633, 0]
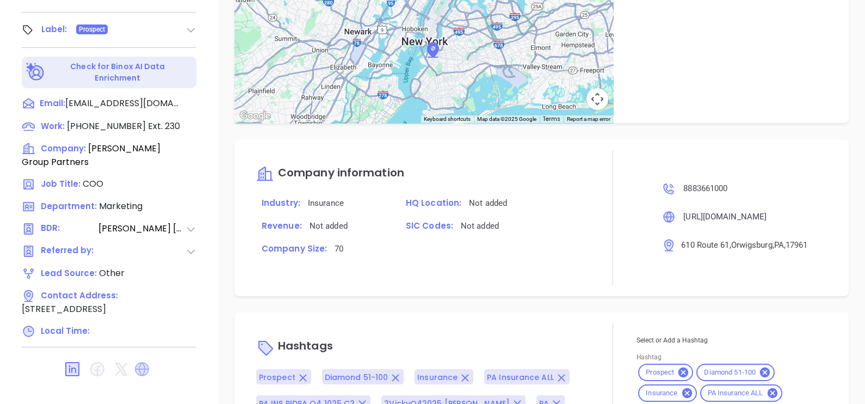
click at [144, 362] on icon at bounding box center [142, 369] width 14 height 14
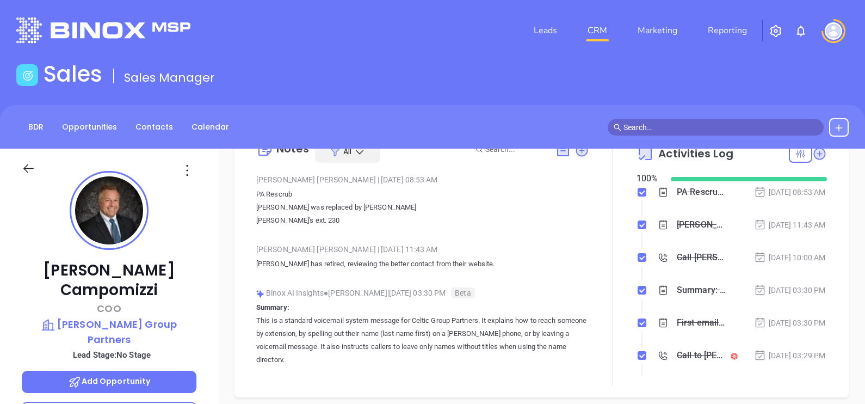
scroll to position [67, 0]
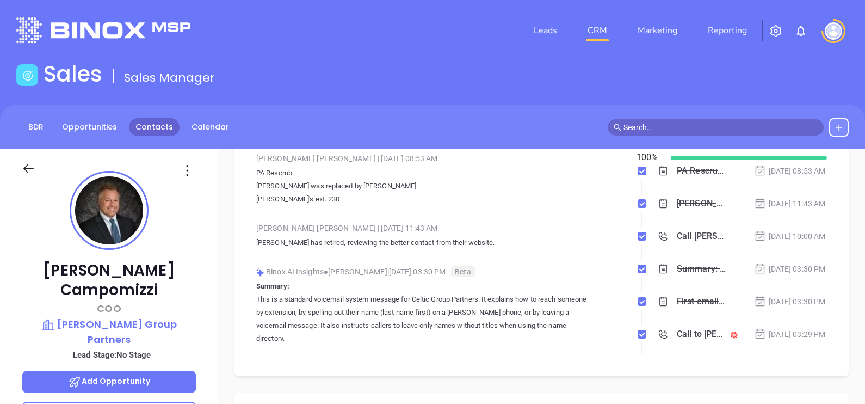
click at [138, 123] on link "Contacts" at bounding box center [154, 127] width 51 height 18
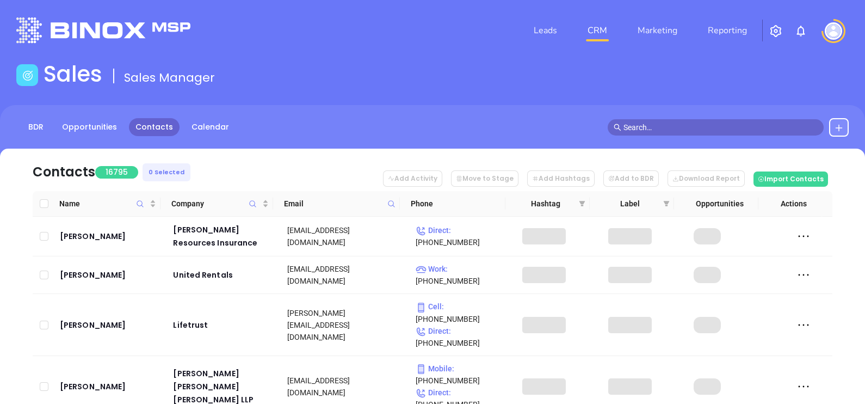
click at [397, 206] on th "Email" at bounding box center [336, 204] width 127 height 26
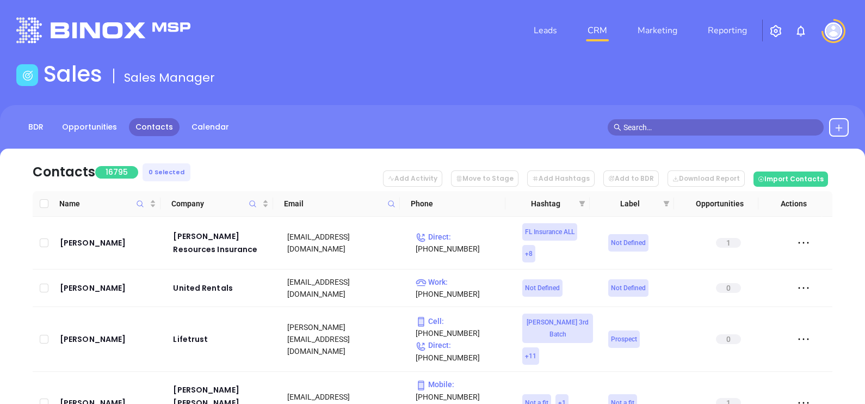
click at [395, 204] on icon at bounding box center [391, 204] width 8 height 8
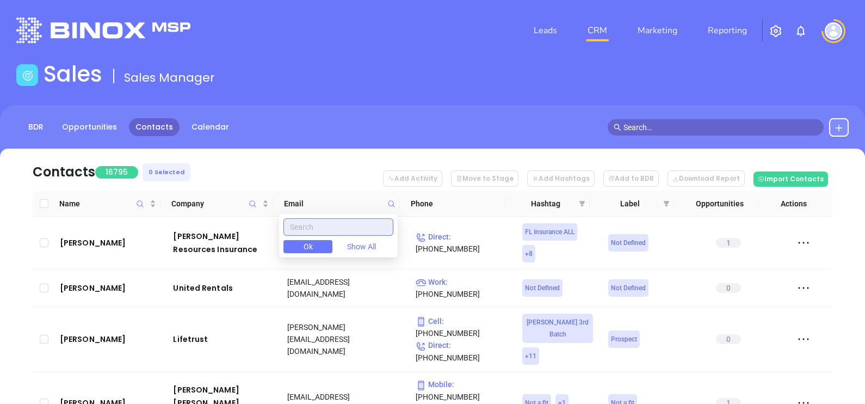
paste input "loomisco.com"
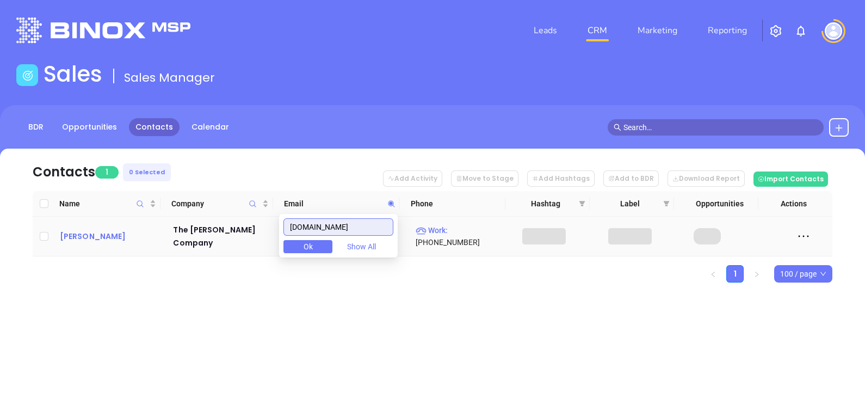
type input "loomisco.com"
click at [83, 231] on div "James Loomis Jr." at bounding box center [109, 236] width 98 height 13
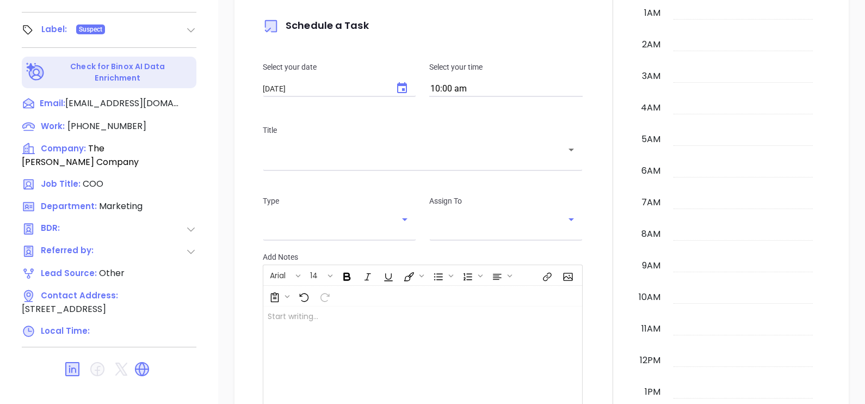
scroll to position [315, 0]
type input "[PERSON_NAME]"
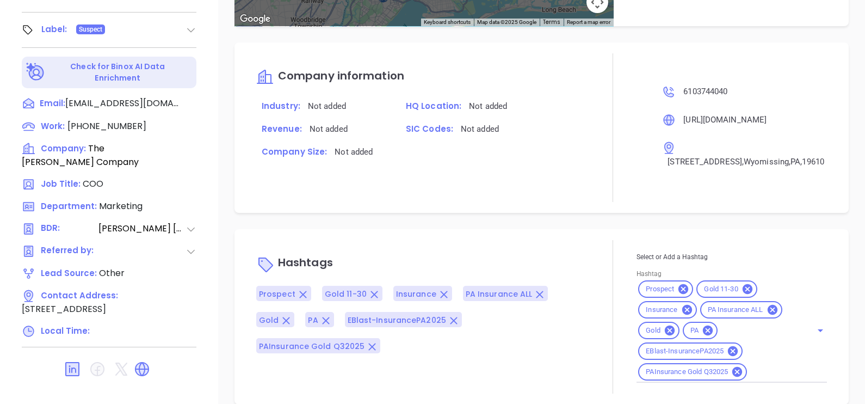
scroll to position [745, 0]
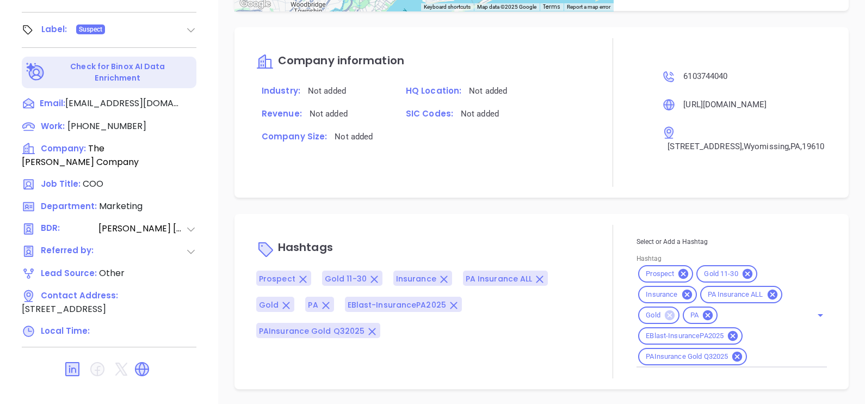
click at [665, 311] on icon at bounding box center [670, 315] width 10 height 10
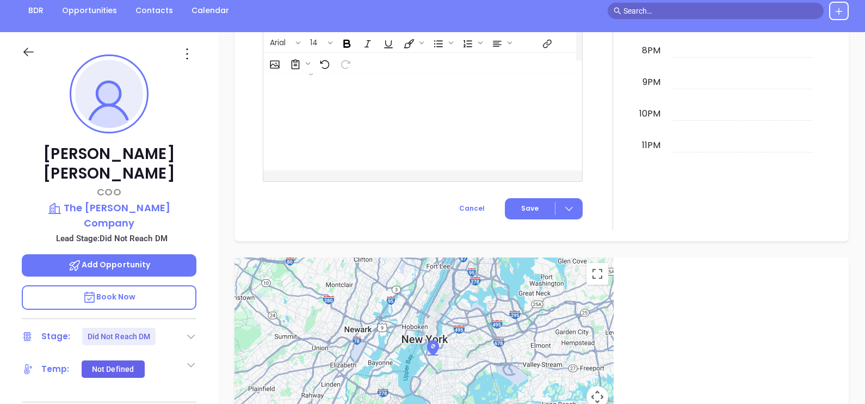
scroll to position [0, 0]
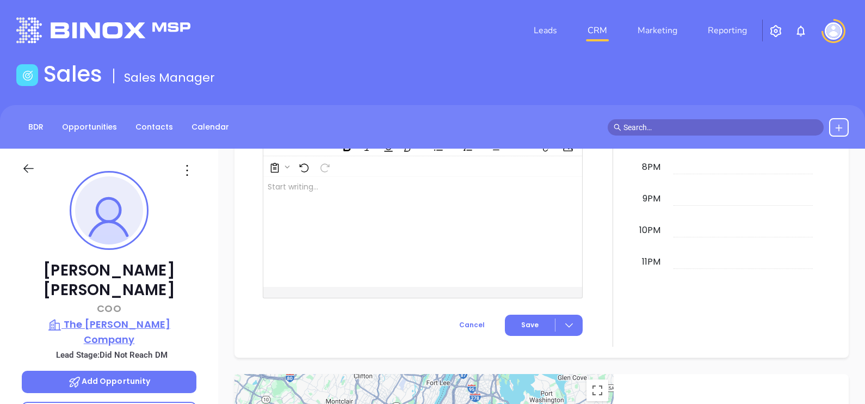
click at [120, 317] on p "The Loomis Company" at bounding box center [109, 332] width 175 height 30
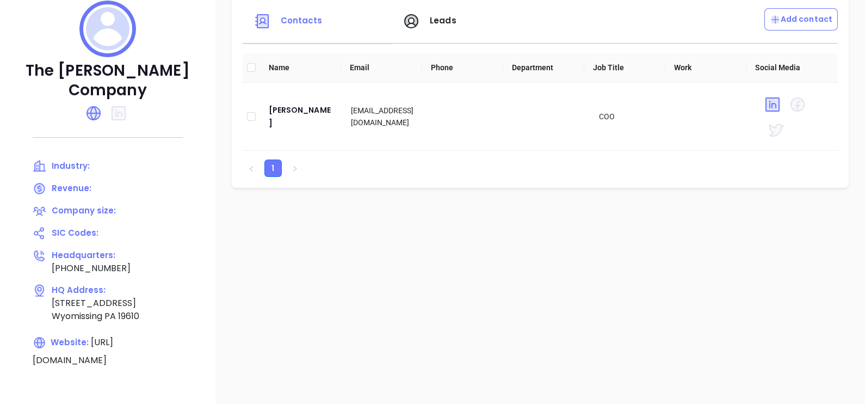
scroll to position [204, 0]
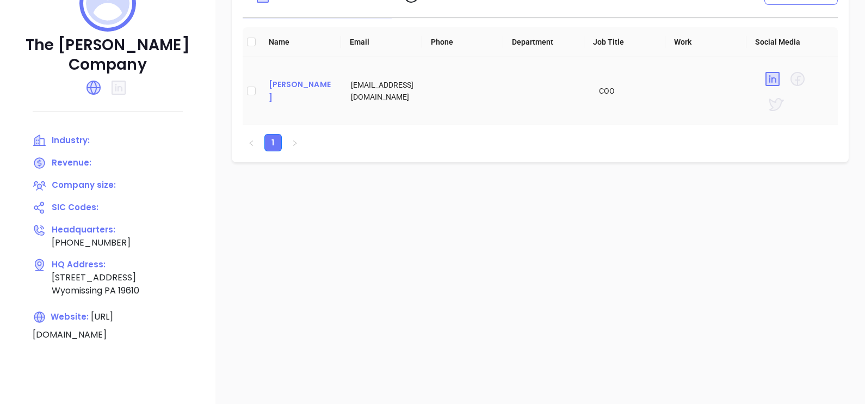
click at [310, 82] on div "James Loomis Jr." at bounding box center [301, 91] width 65 height 26
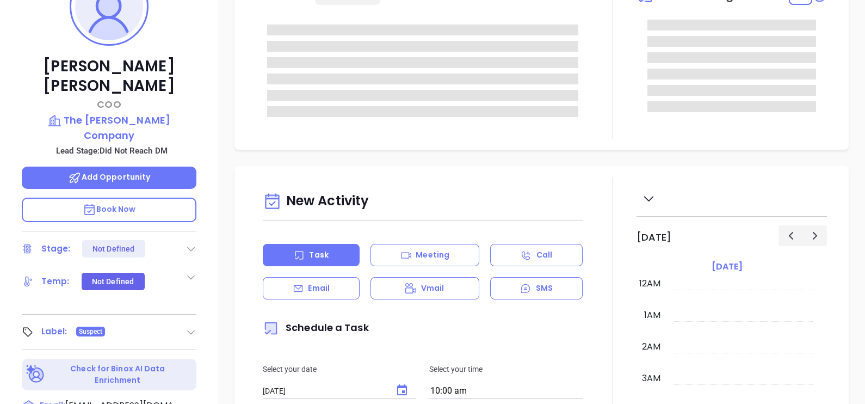
scroll to position [315, 0]
type input "[PERSON_NAME]"
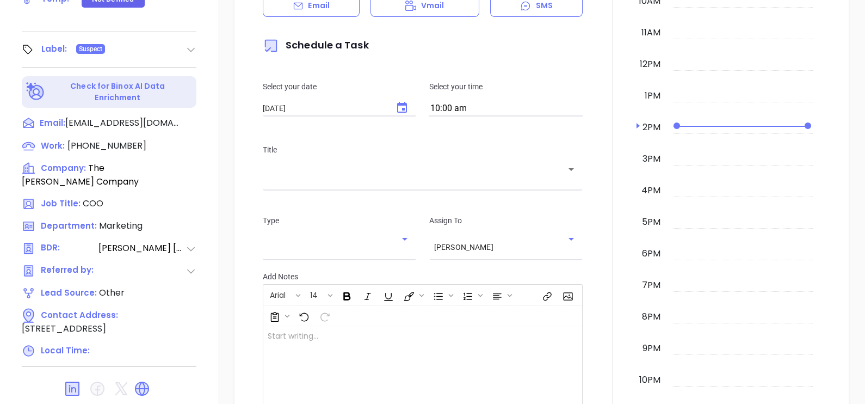
scroll to position [506, 0]
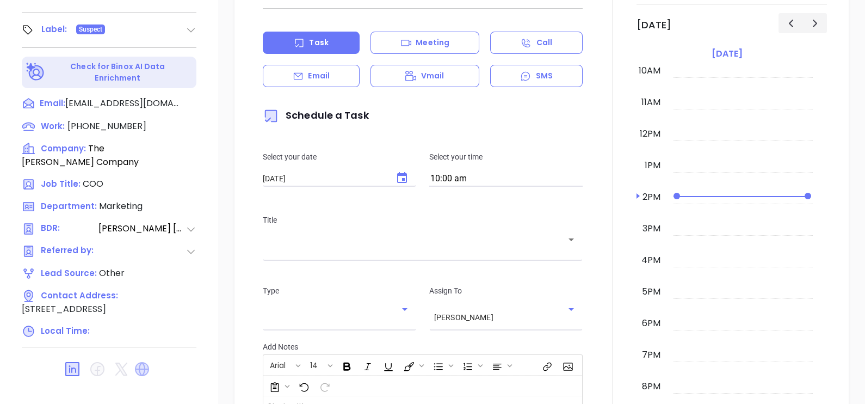
click at [144, 362] on icon at bounding box center [142, 369] width 14 height 14
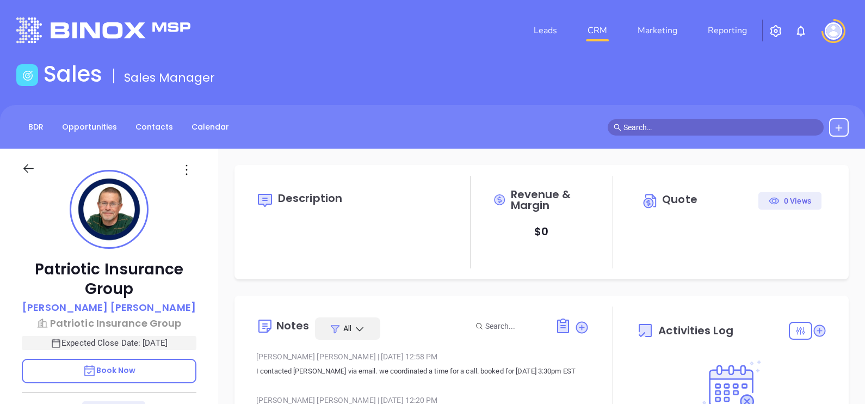
type input "[DATE]"
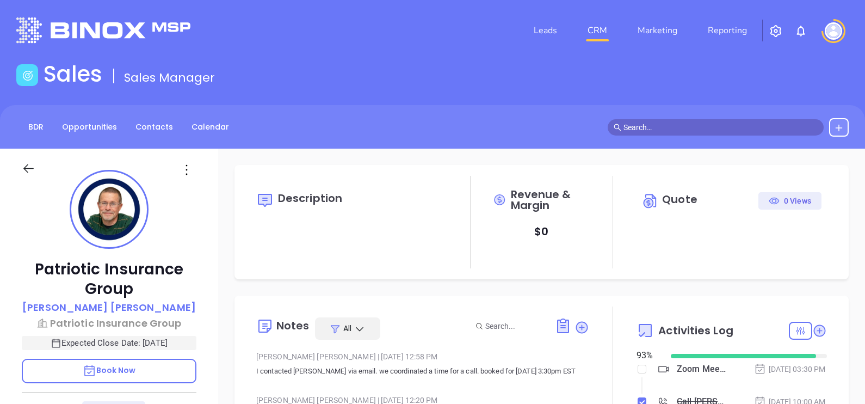
type input "[PERSON_NAME]"
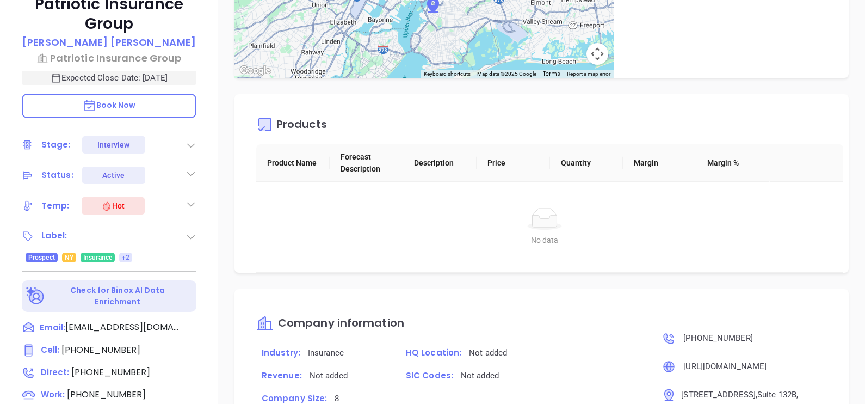
scroll to position [184, 0]
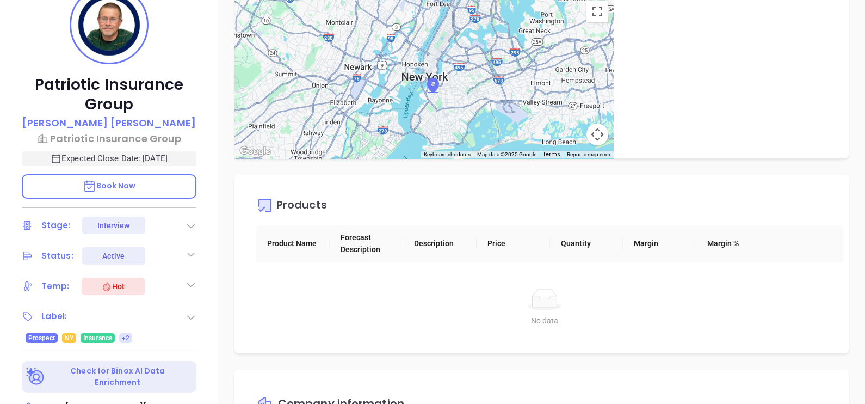
click at [101, 119] on p "[PERSON_NAME]" at bounding box center [109, 122] width 174 height 15
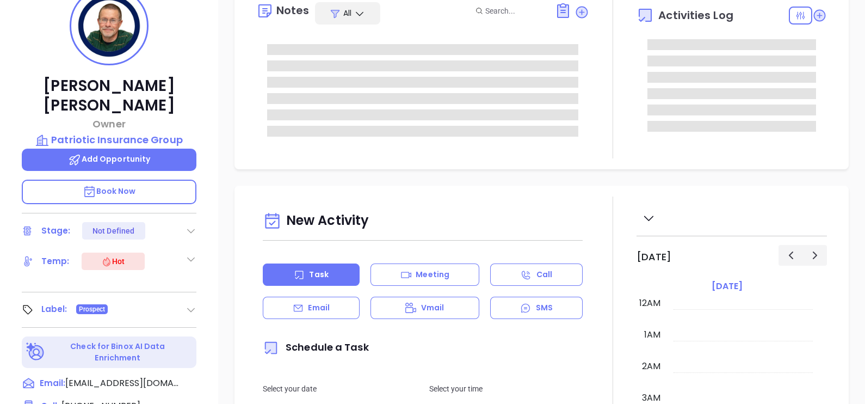
type input "[DATE]"
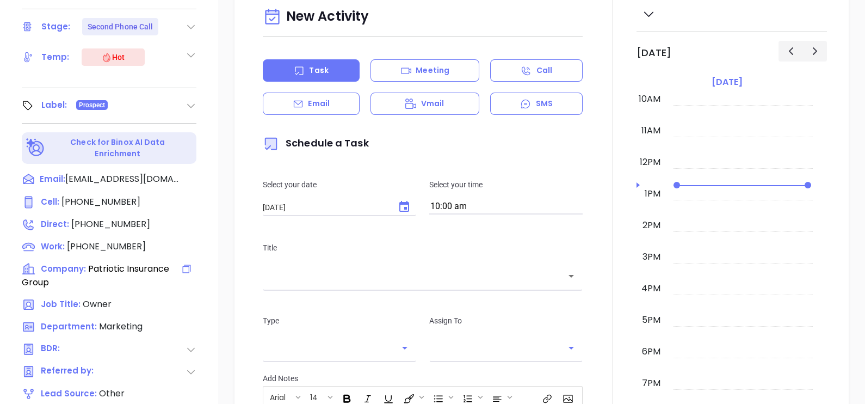
scroll to position [506, 0]
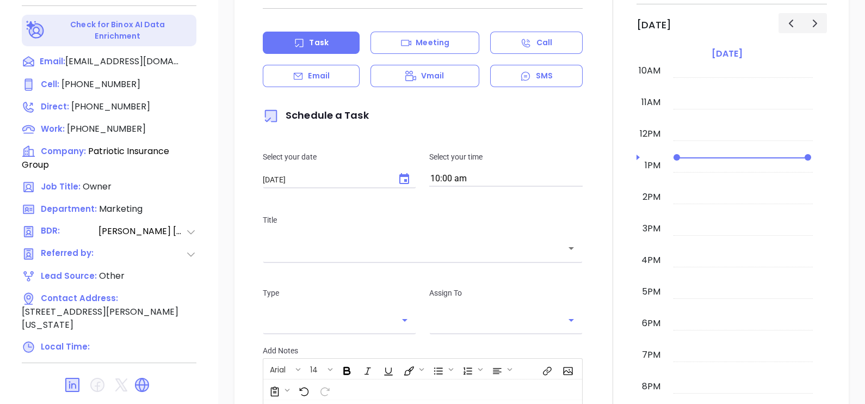
type input "[PERSON_NAME]"
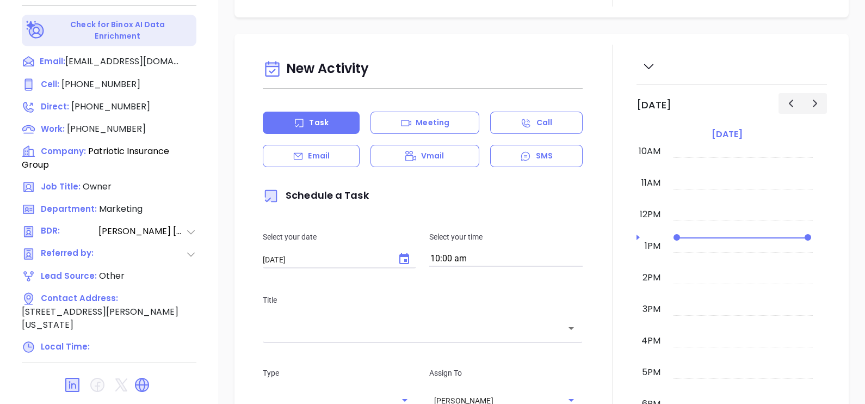
scroll to position [0, 0]
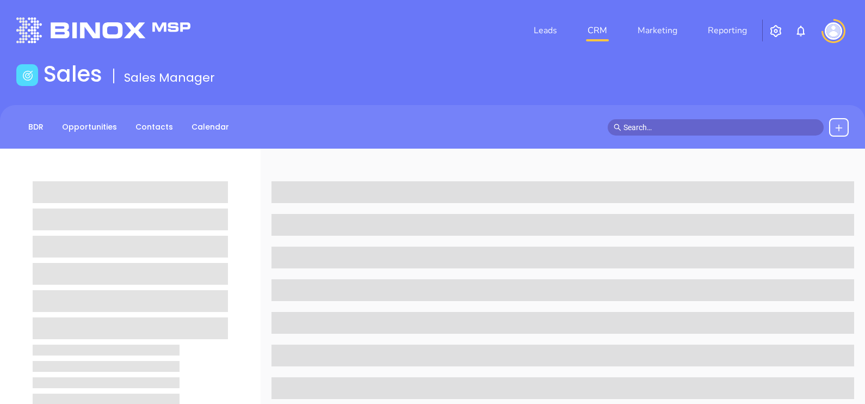
scroll to position [506, 0]
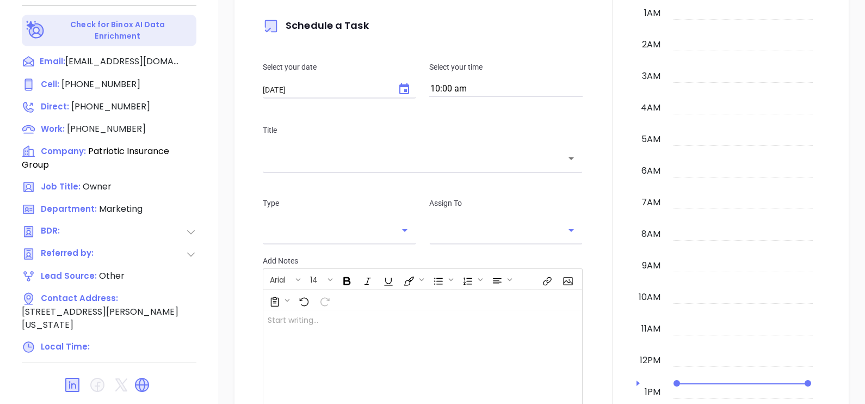
type input "[DATE]"
type input "[PERSON_NAME]"
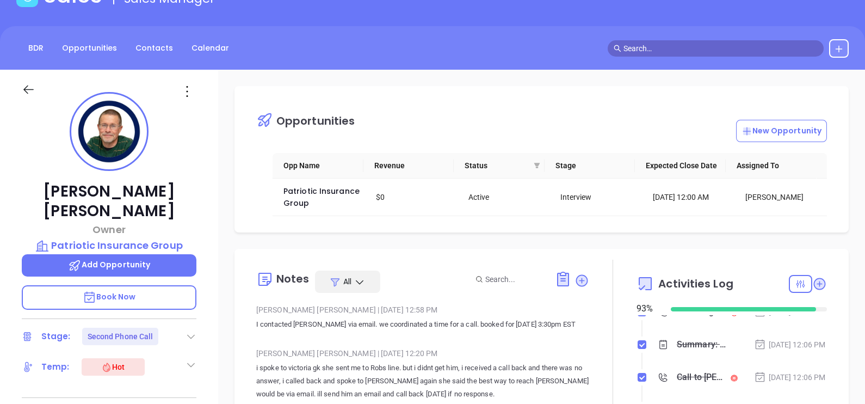
scroll to position [30, 0]
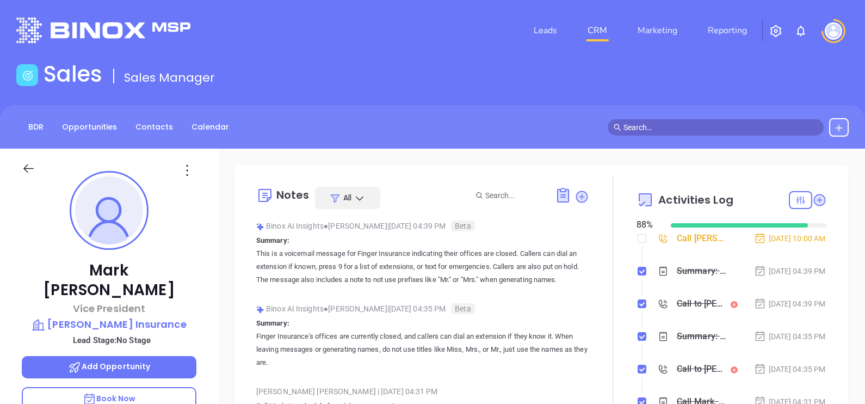
scroll to position [252, 0]
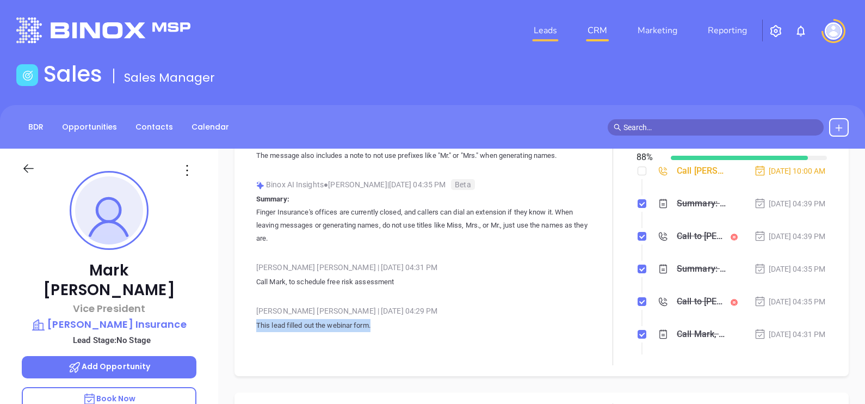
click at [543, 20] on link "Leads" at bounding box center [545, 31] width 32 height 22
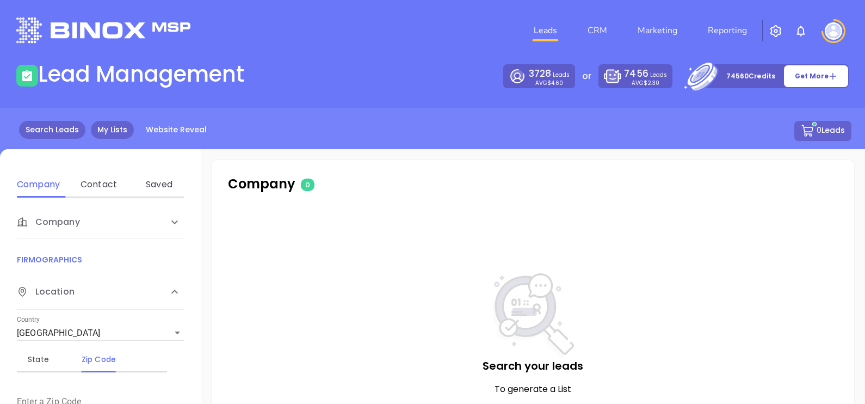
click at [100, 131] on link "My Lists" at bounding box center [112, 130] width 43 height 18
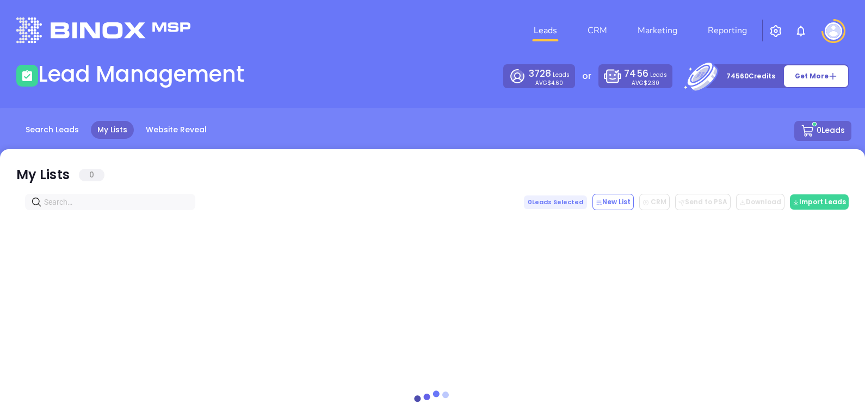
click at [79, 200] on input "text" at bounding box center [112, 202] width 137 height 12
paste input "[DOMAIN_NAME]"
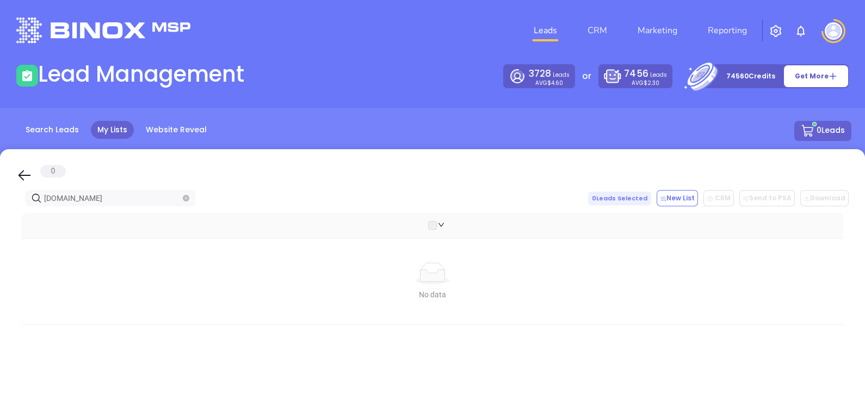
type input "[DOMAIN_NAME]"
click at [187, 199] on icon "close-circle" at bounding box center [186, 198] width 7 height 7
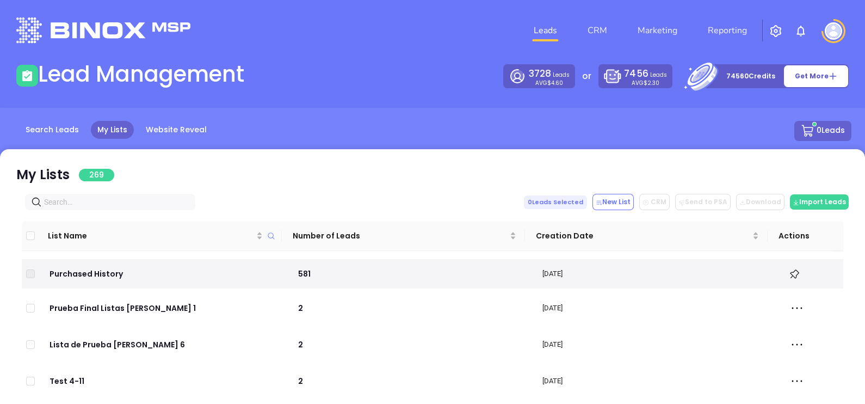
click at [117, 213] on div "List Name Number of Leads Creation Date Actions Purchased History 581 Oct 09, 2…" at bounding box center [432, 392] width 832 height 364
click at [122, 197] on input "text" at bounding box center [112, 202] width 137 height 12
paste input "kutneyinsurance.com"
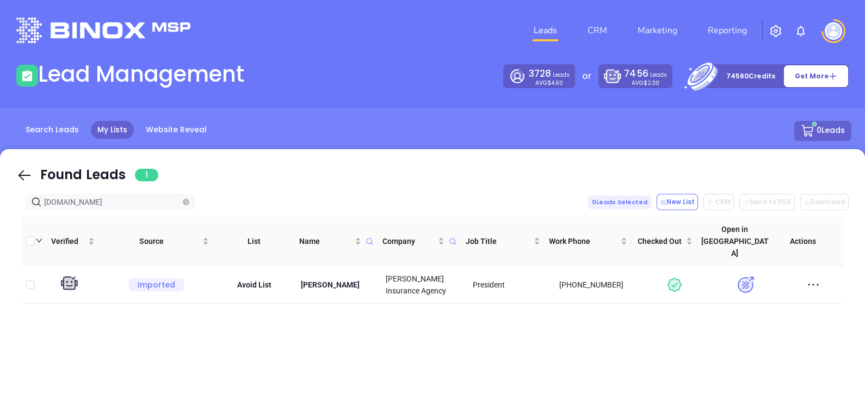
type input "kutneyinsurance.com"
click at [185, 207] on span at bounding box center [186, 202] width 7 height 12
click at [187, 203] on icon "close-circle" at bounding box center [186, 202] width 7 height 7
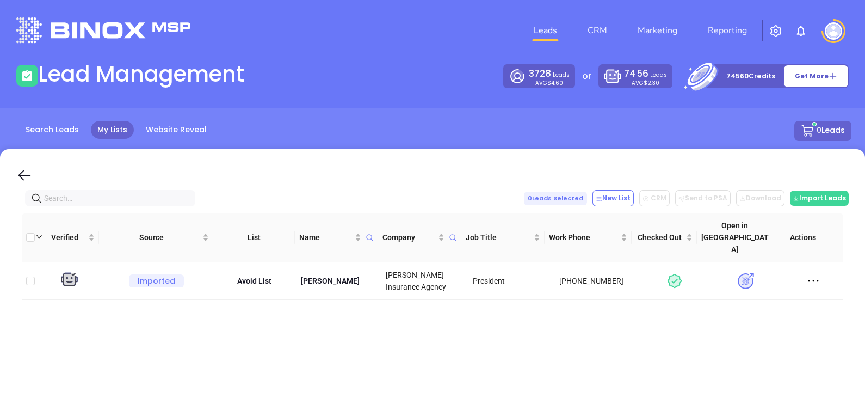
paste input "cornerstone4insurance.com"
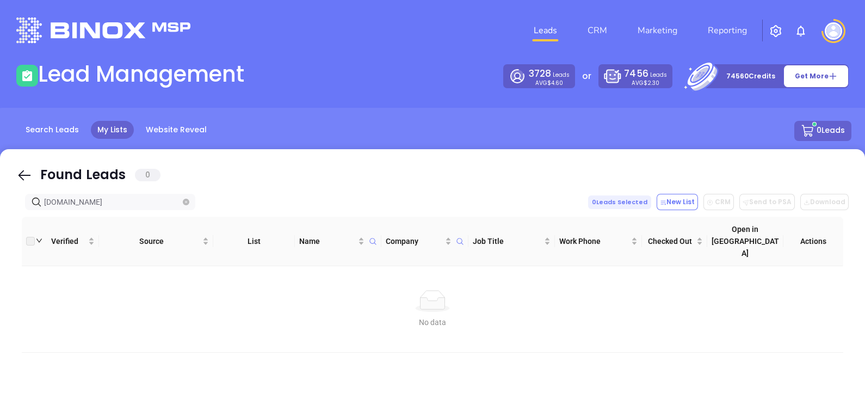
type input "cornerstone4insurance.com"
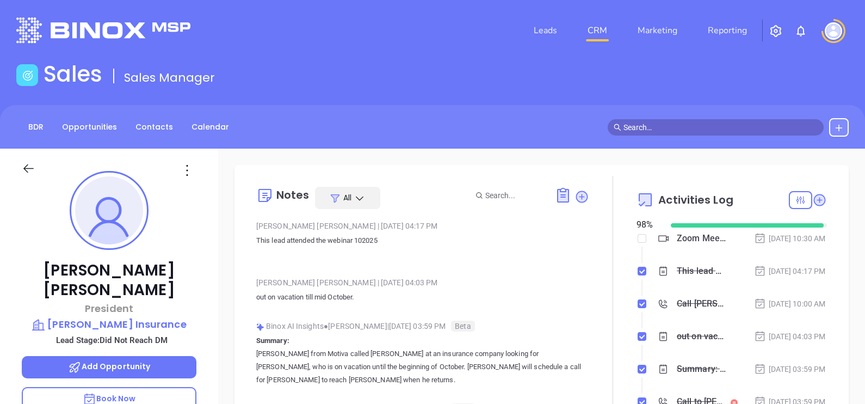
scroll to position [315, 0]
click at [141, 123] on link "Contacts" at bounding box center [154, 127] width 51 height 18
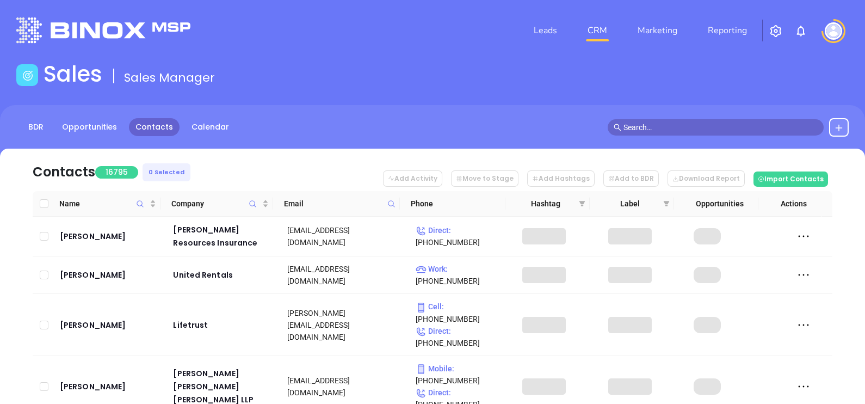
click at [391, 200] on icon at bounding box center [391, 204] width 8 height 8
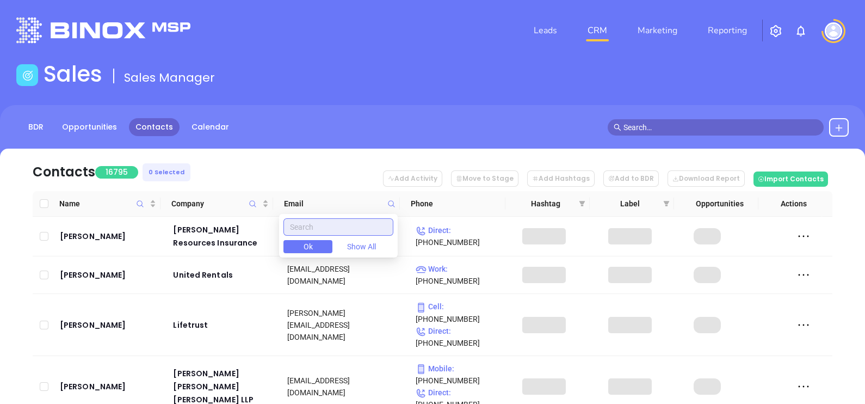
paste input "[DOMAIN_NAME]"
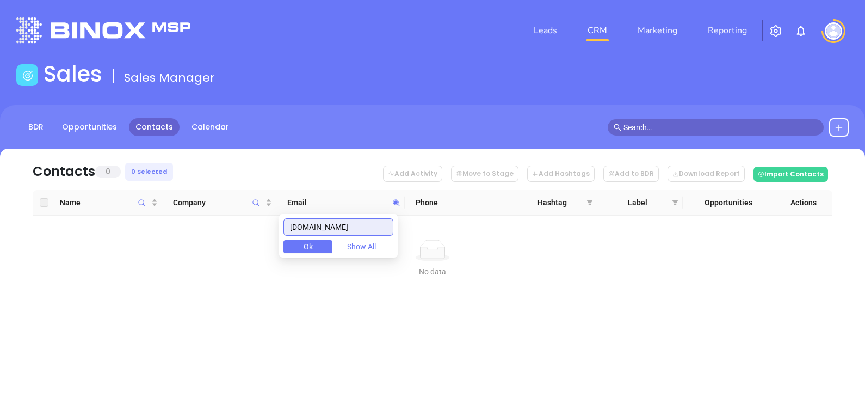
type input "[DOMAIN_NAME]"
drag, startPoint x: 358, startPoint y: 228, endPoint x: 291, endPoint y: 245, distance: 69.5
click at [291, 245] on div "[DOMAIN_NAME] Ok Show All" at bounding box center [338, 236] width 119 height 44
paste input "[DOMAIN_NAME]"
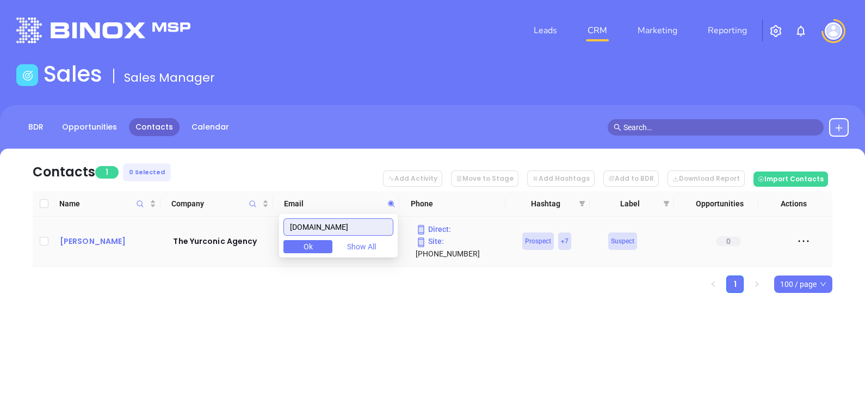
type input "[DOMAIN_NAME]"
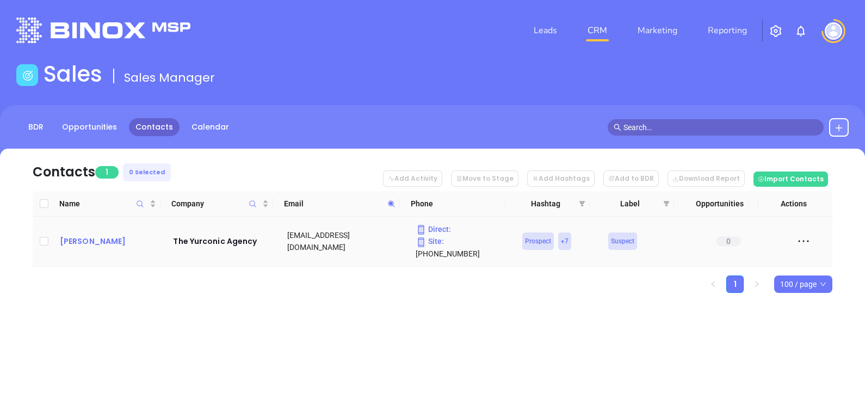
click at [87, 240] on div "[PERSON_NAME]" at bounding box center [109, 240] width 98 height 13
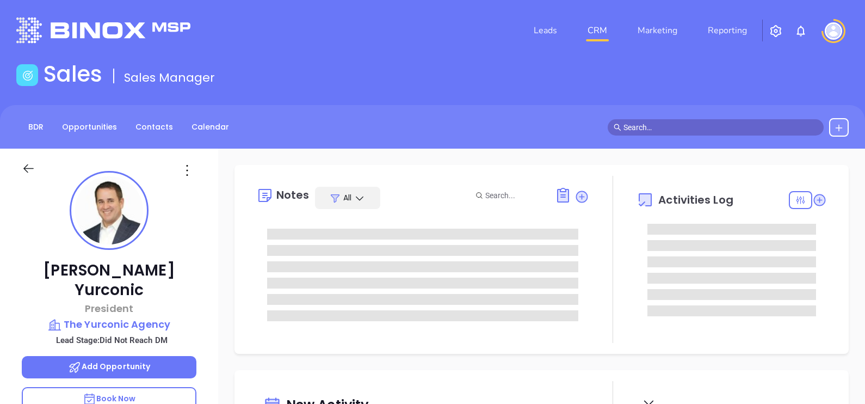
type input "[PERSON_NAME]"
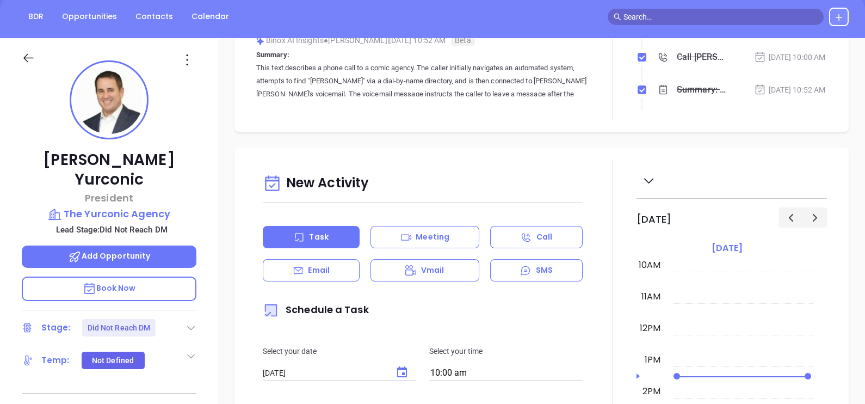
scroll to position [98, 0]
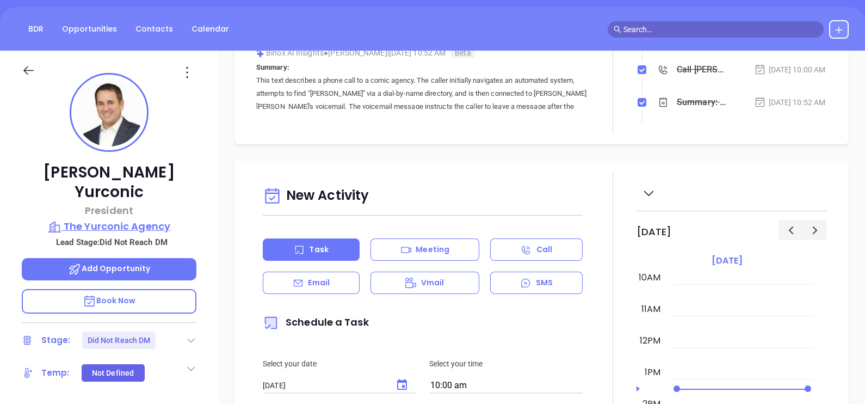
click at [137, 219] on p "The Yurconic Agency" at bounding box center [109, 226] width 175 height 15
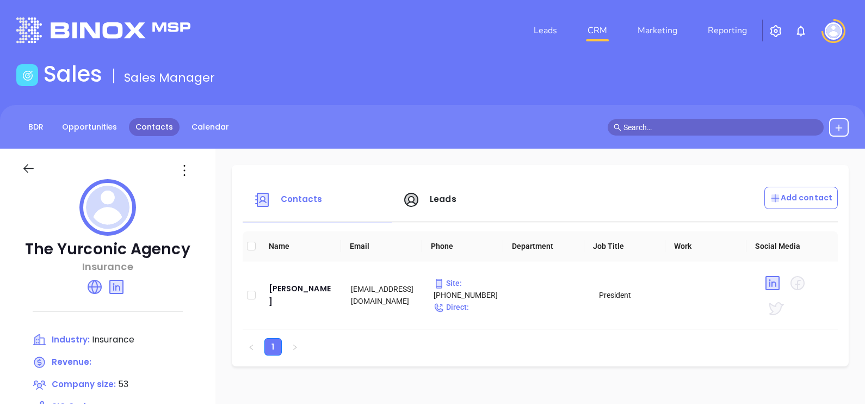
click at [139, 123] on link "Contacts" at bounding box center [154, 127] width 51 height 18
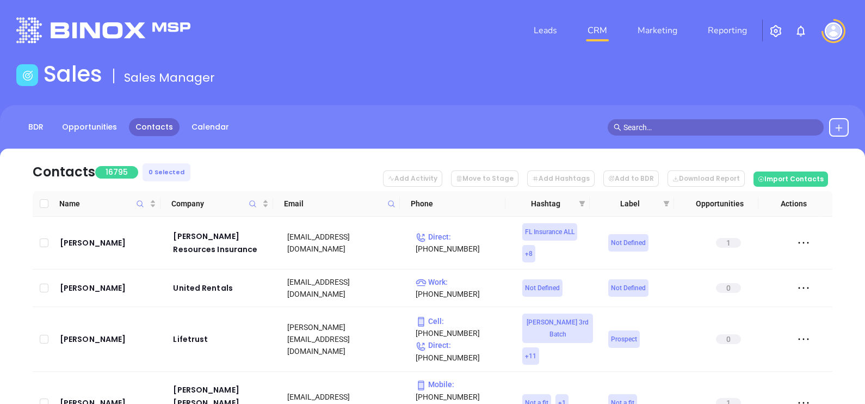
click at [391, 201] on icon at bounding box center [391, 204] width 8 height 8
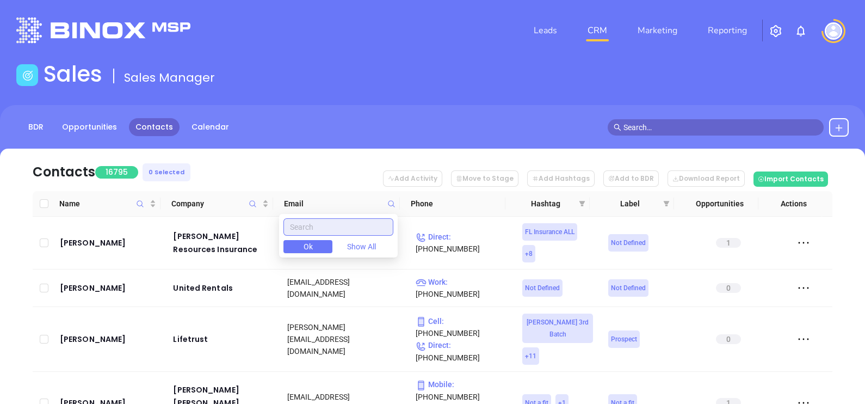
paste input "wilkinsondunn.com"
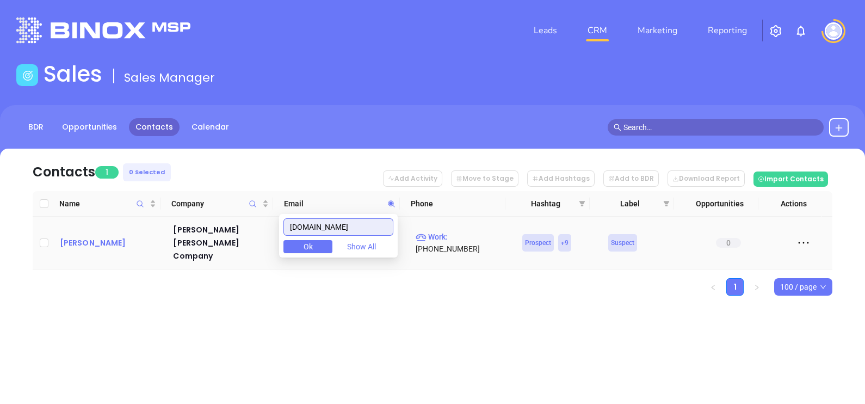
type input "wilkinsondunn.com"
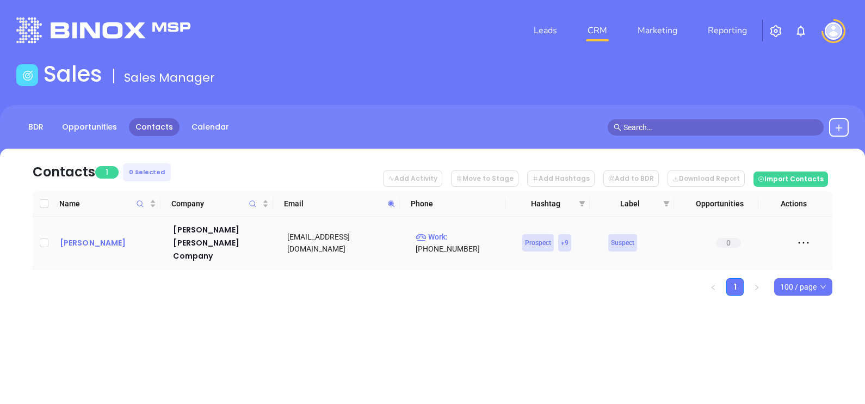
click at [100, 239] on div "Mary McKinley" at bounding box center [109, 242] width 98 height 13
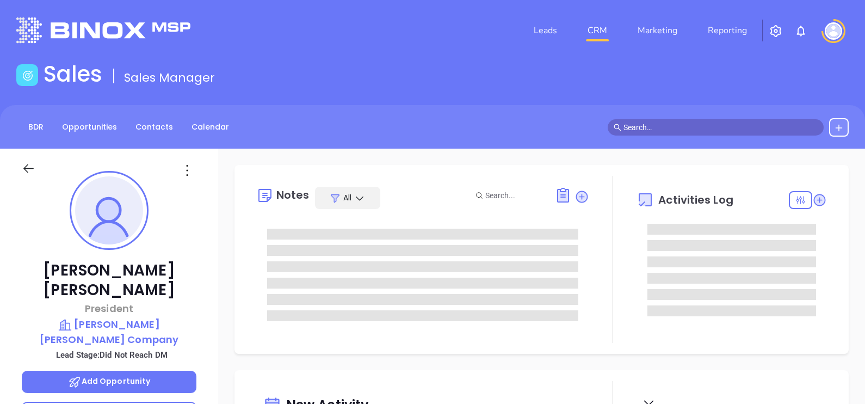
type input "10/10/2025"
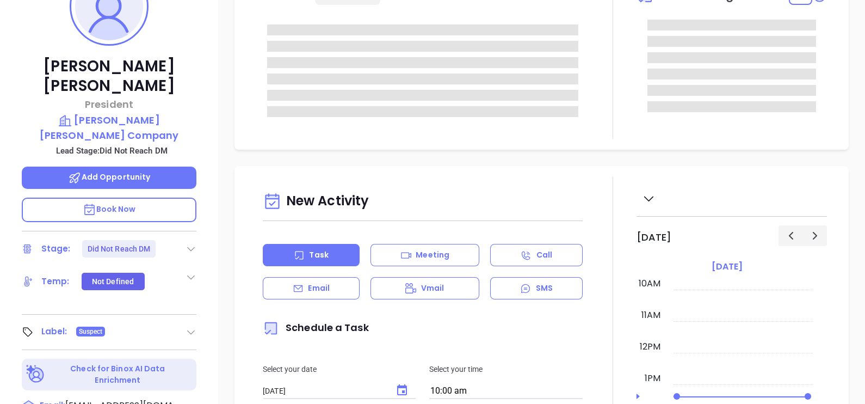
type input "Gissela Vargas"
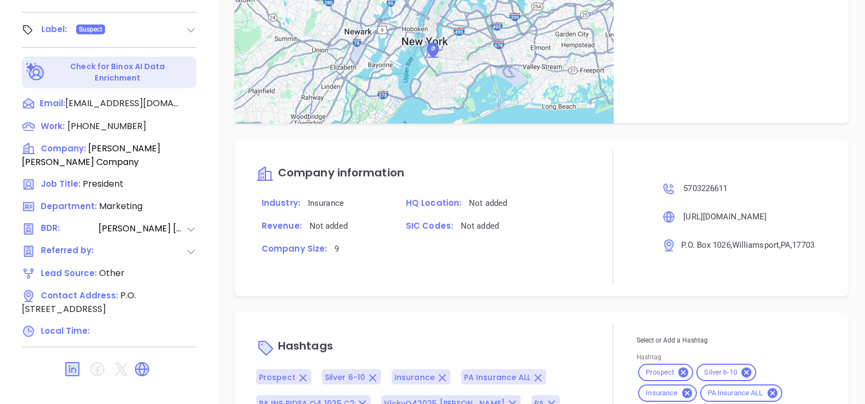
scroll to position [766, 0]
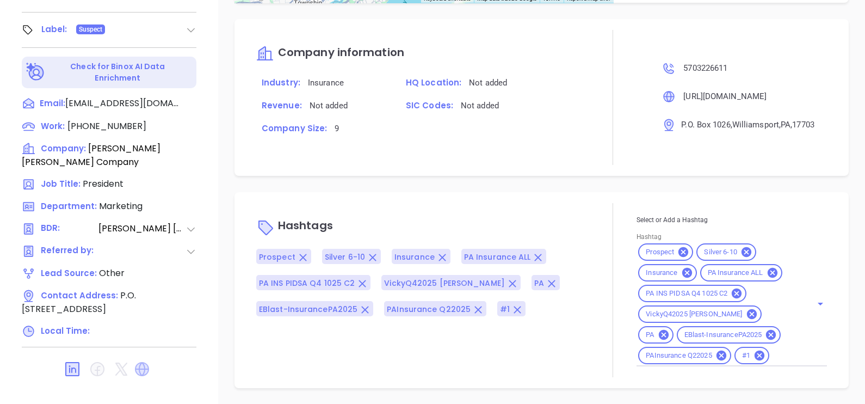
click at [146, 362] on icon at bounding box center [142, 369] width 14 height 14
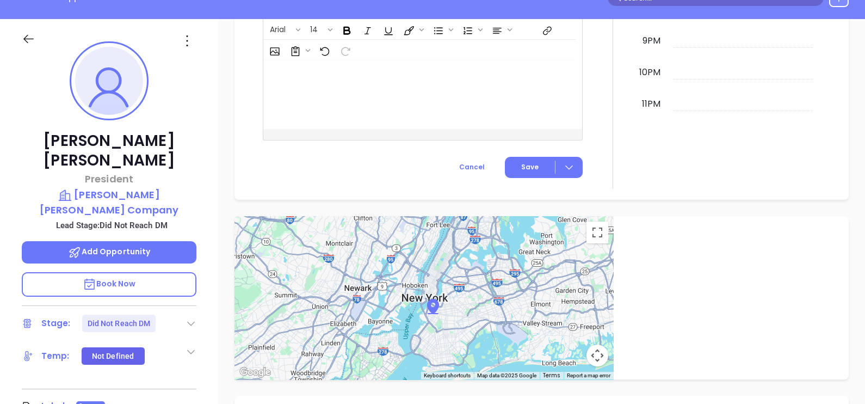
scroll to position [98, 0]
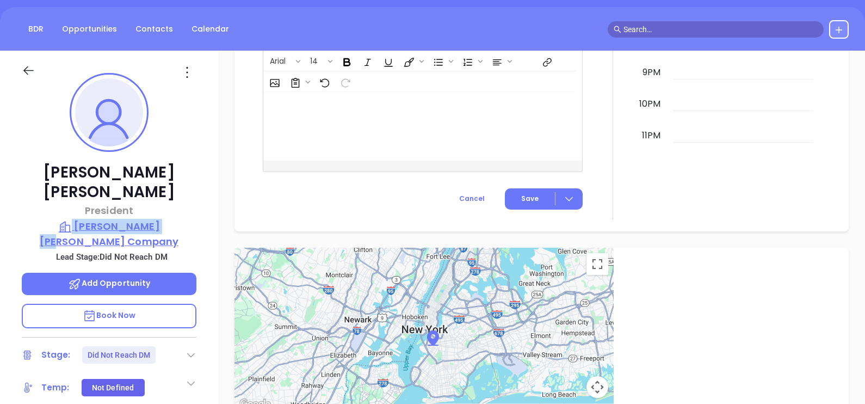
click at [150, 198] on div "Mary McKinley President Wilkinson Dunn Company Lead Stage: Did Not Reach DM Add…" at bounding box center [109, 303] width 218 height 505
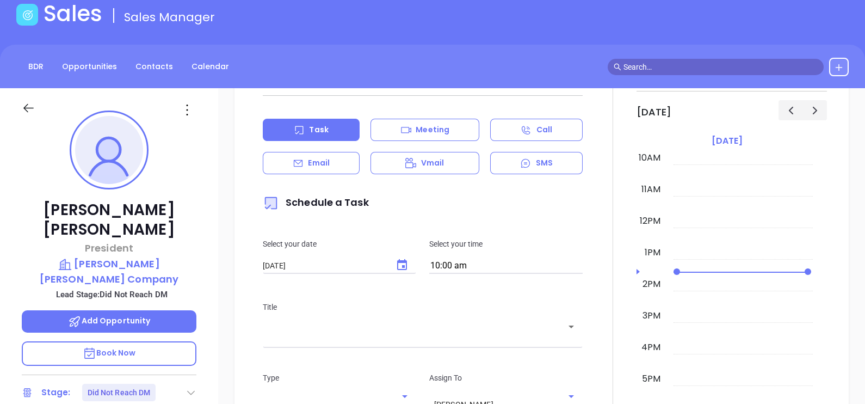
scroll to position [0, 0]
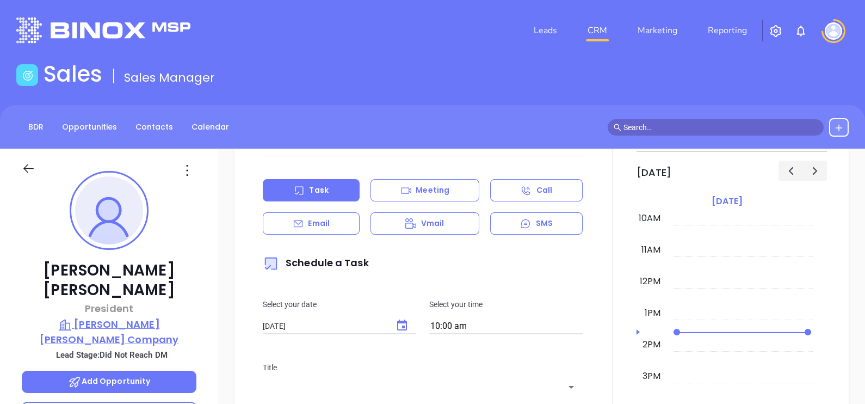
click at [108, 317] on p "Wilkinson Dunn Company" at bounding box center [109, 332] width 175 height 30
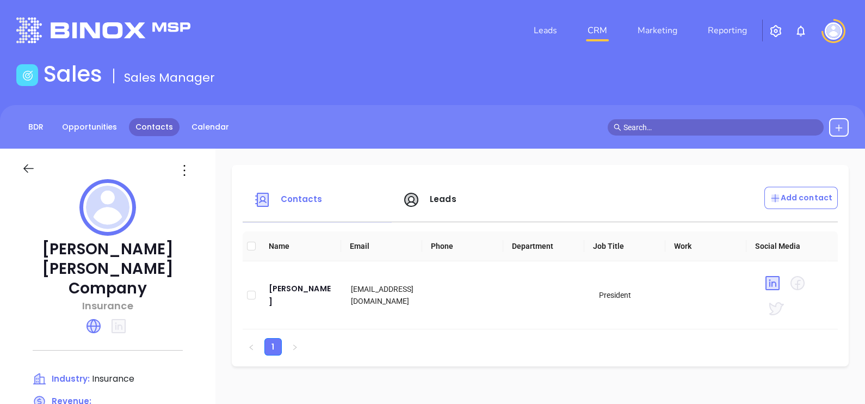
click at [143, 127] on link "Contacts" at bounding box center [154, 127] width 51 height 18
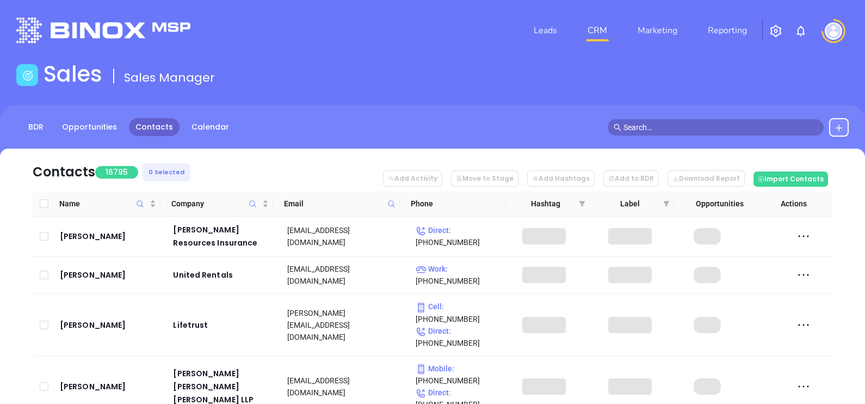
click at [386, 201] on span at bounding box center [391, 203] width 13 height 16
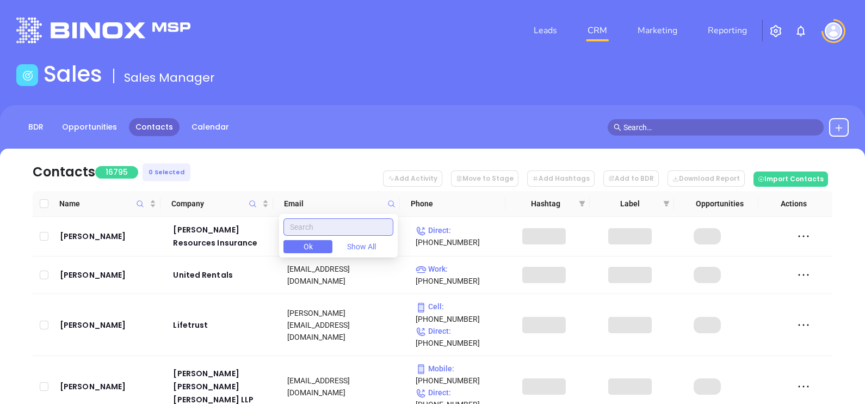
paste input "iddings.com"
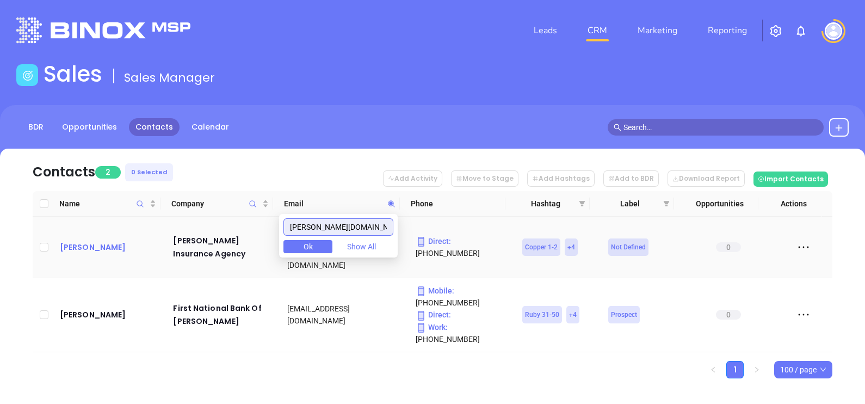
type input "iddings.com"
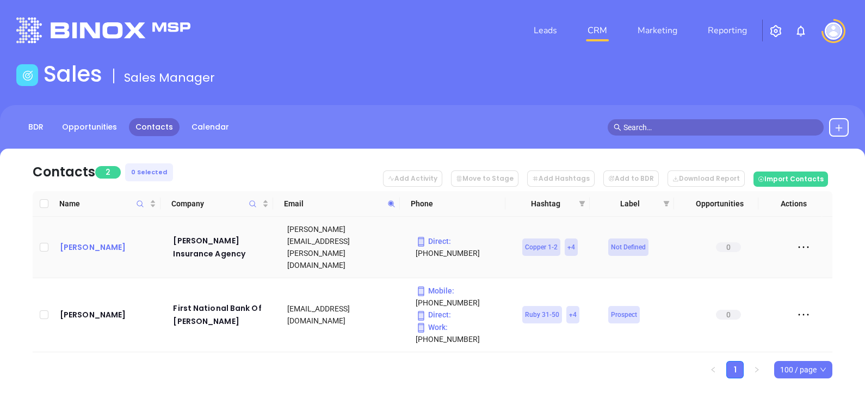
click at [92, 240] on div "Marie Gozikowski" at bounding box center [109, 246] width 98 height 13
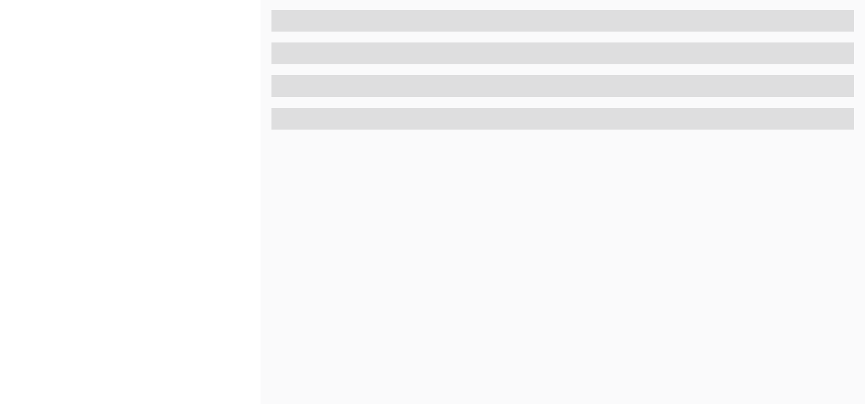
scroll to position [506, 0]
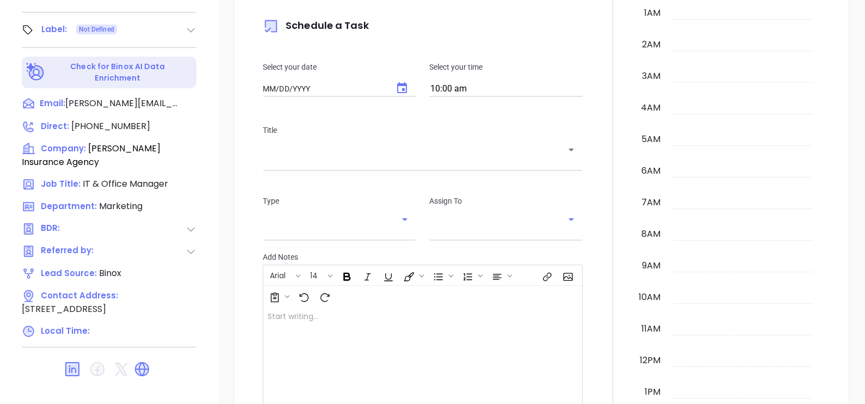
type input "[DATE]"
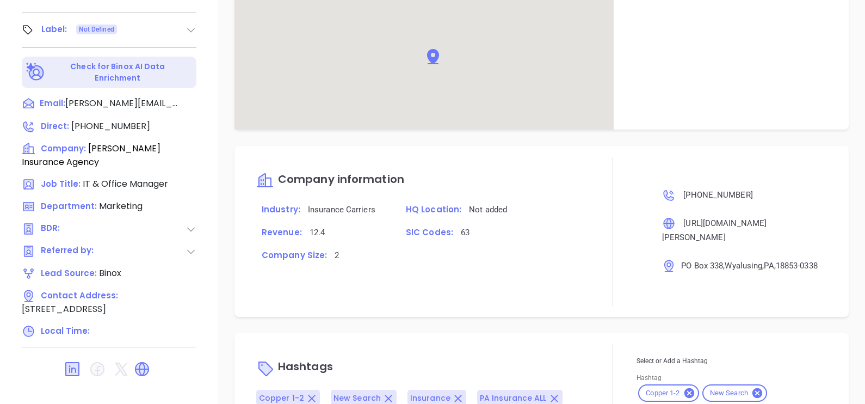
scroll to position [615, 0]
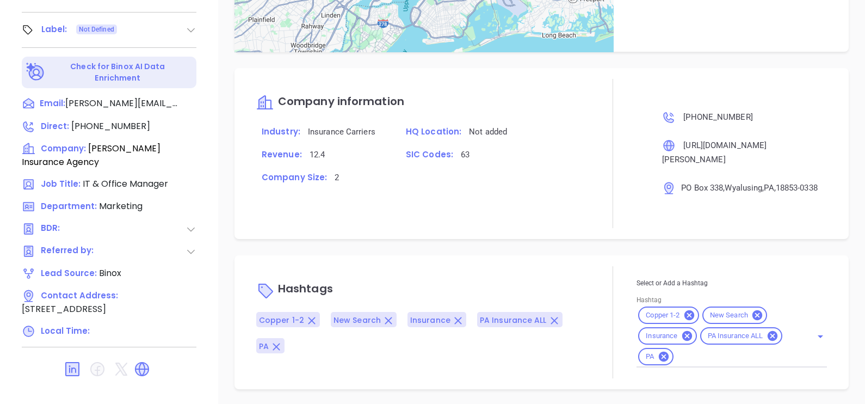
type input "[PERSON_NAME]"
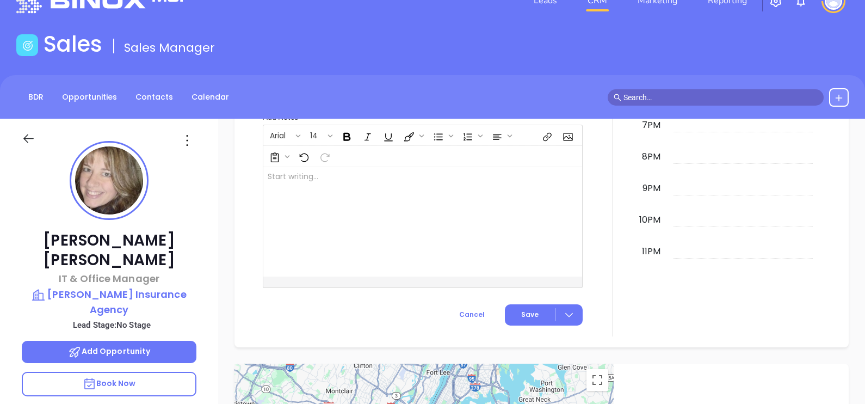
scroll to position [553, 0]
click at [116, 287] on p "Iddings Insurance Agency" at bounding box center [109, 302] width 175 height 30
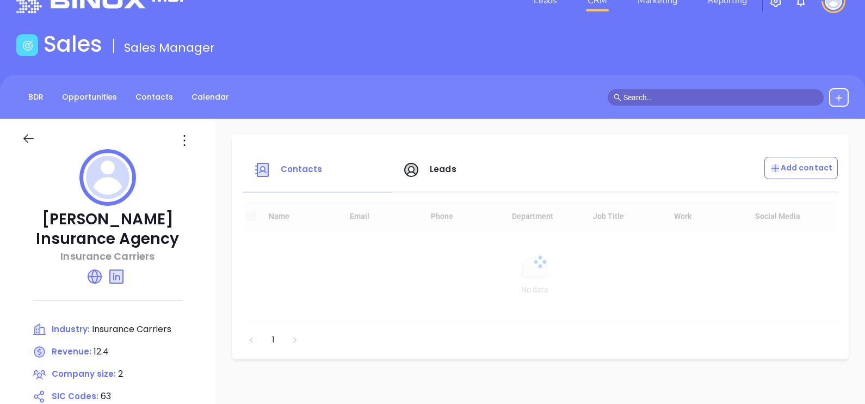
click at [180, 136] on icon at bounding box center [184, 140] width 17 height 17
click at [203, 159] on div "Edit" at bounding box center [233, 162] width 98 height 12
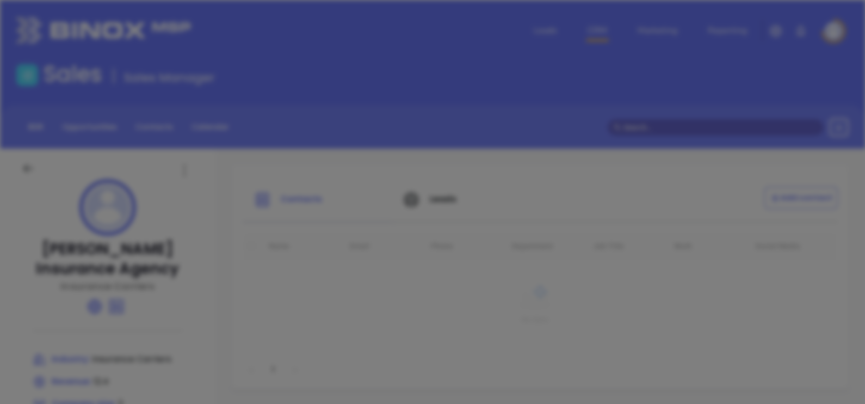
type input "Iddings Insurance Agency"
type input "2"
type input "(570) 746-3434"
type input "Insurance Carriers"
type input "63"
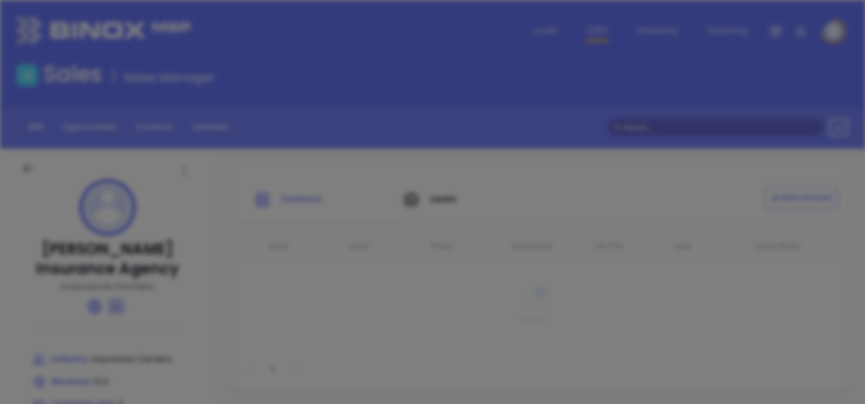
type input "https://www.iddings.com/"
type input "Finance and Insurance"
type input "www.linkedin.com/company/iddings-insurance-agency/"
type input "12.4"
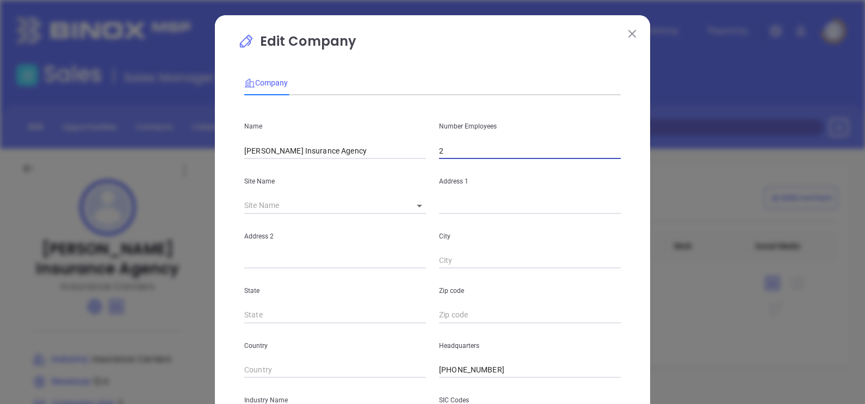
click at [484, 147] on input "2" at bounding box center [530, 151] width 182 height 16
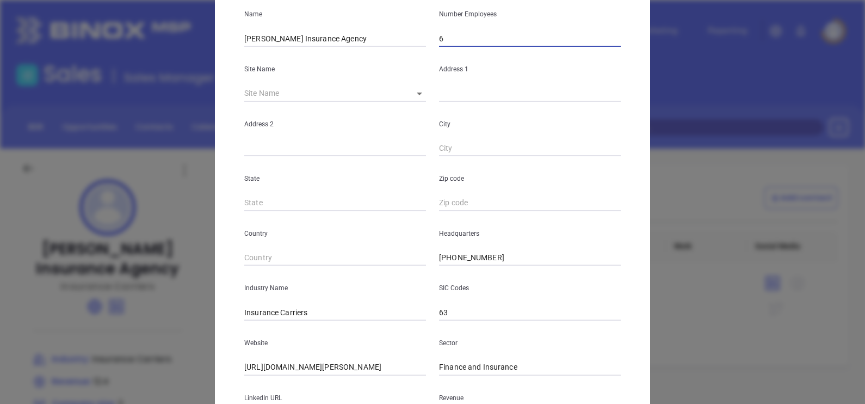
scroll to position [204, 0]
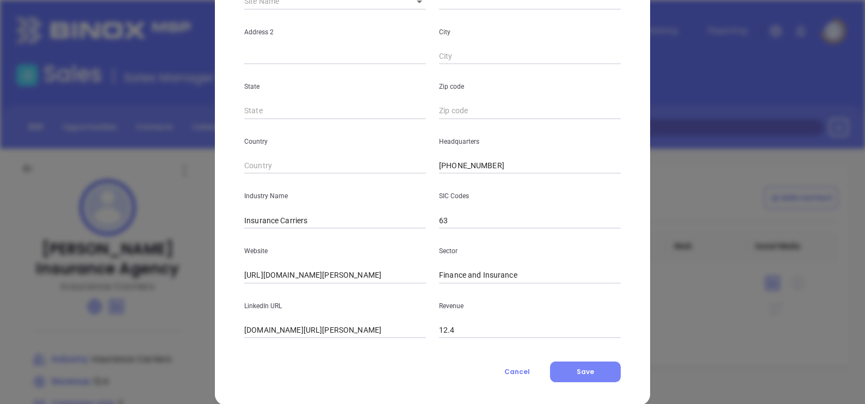
type input "6"
click at [560, 370] on button "Save" at bounding box center [585, 371] width 71 height 21
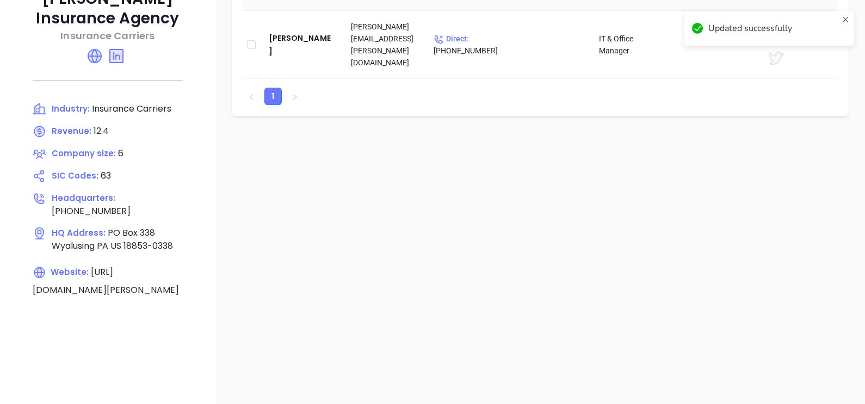
scroll to position [67, 0]
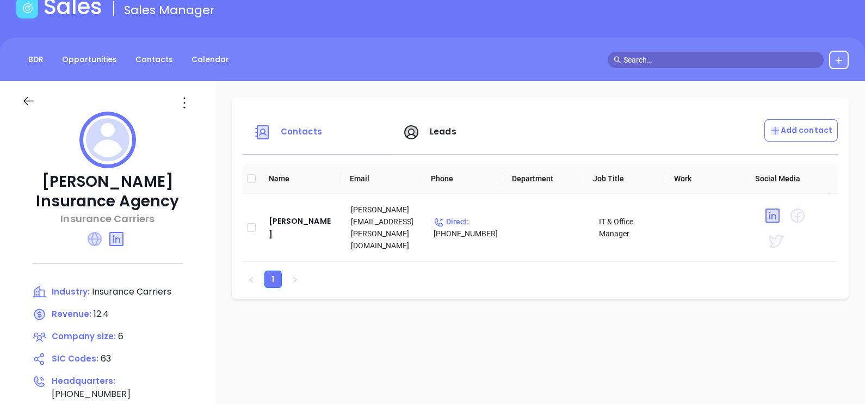
click at [93, 234] on icon at bounding box center [94, 238] width 13 height 13
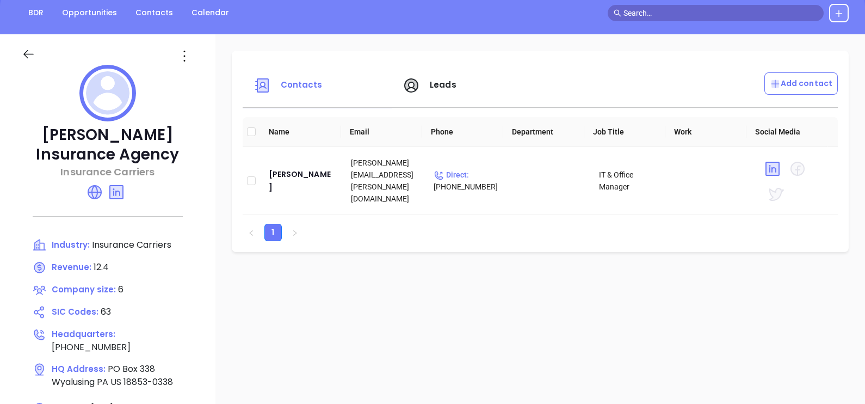
scroll to position [135, 0]
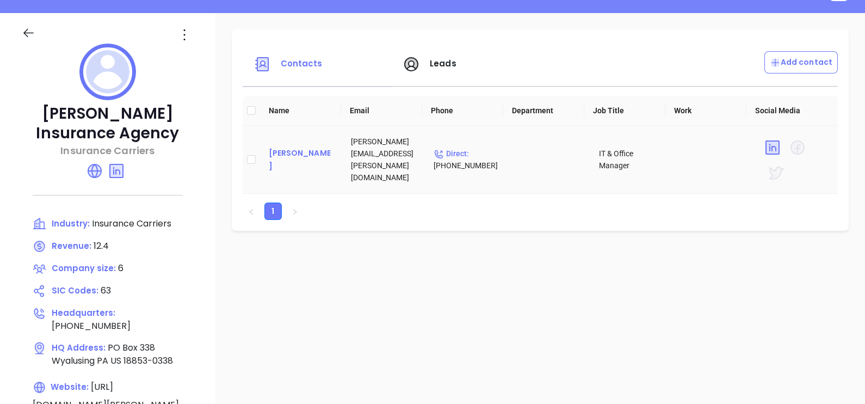
click at [279, 155] on div "Marie Gozikowski" at bounding box center [301, 159] width 65 height 26
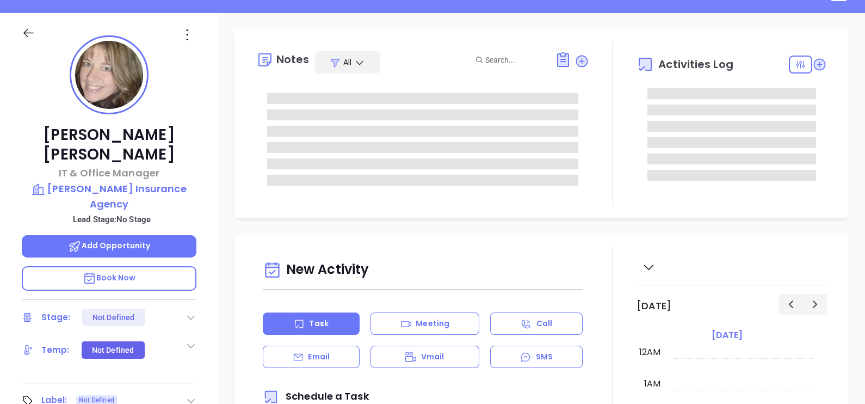
scroll to position [315, 0]
click at [189, 38] on icon at bounding box center [186, 34] width 17 height 17
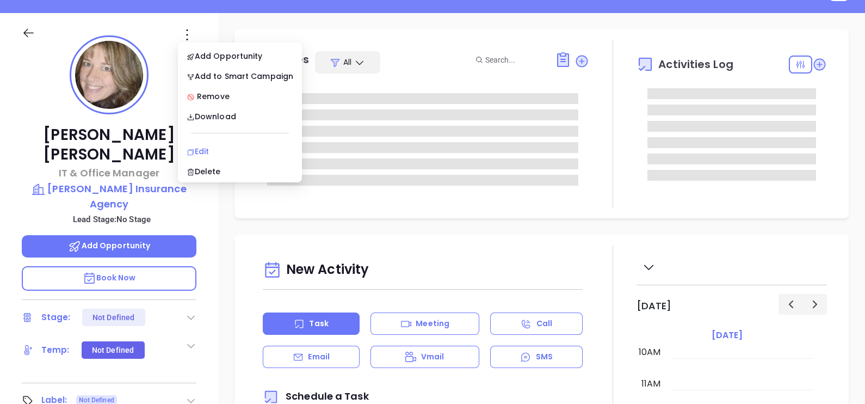
type input "[PERSON_NAME]"
click at [227, 150] on div "Edit" at bounding box center [240, 151] width 107 height 12
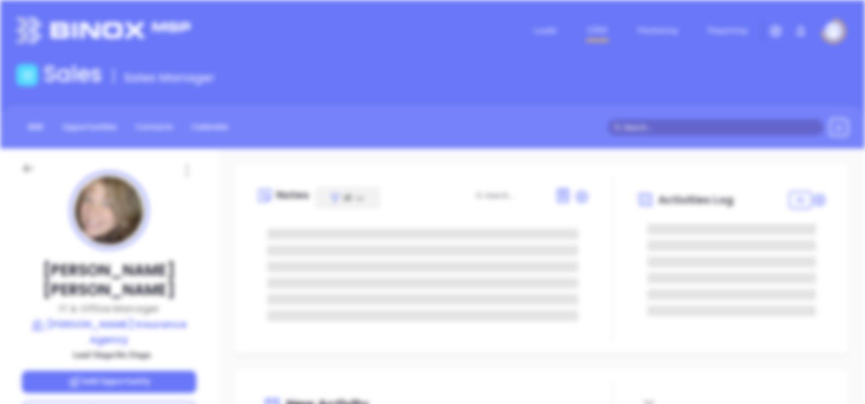
scroll to position [0, 0]
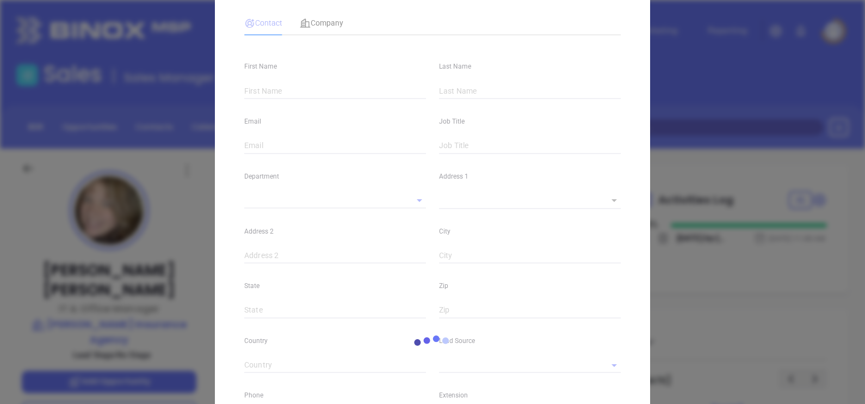
type input "Marie"
type input "Gozikowski"
type input "marie@iddings.com"
type input "IT & Office Manager"
type input "1"
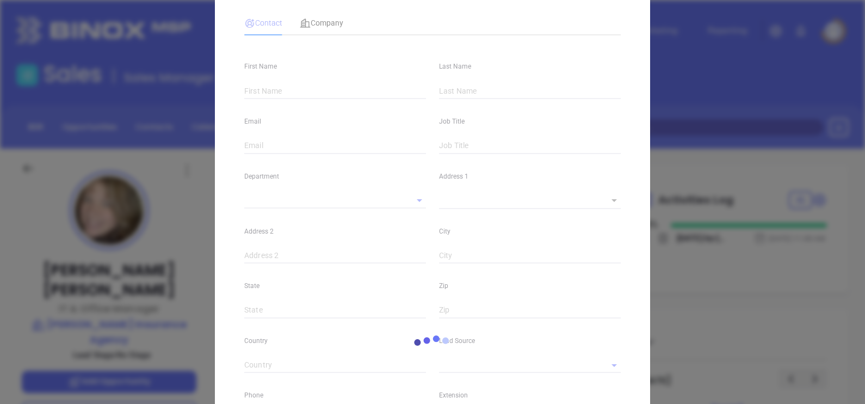
type input "www.linkedin.com/in/marie-zionkowski-gozikowski-bb9a2513/"
type input "Marketing"
type input "Binox"
type input "undefined undefined"
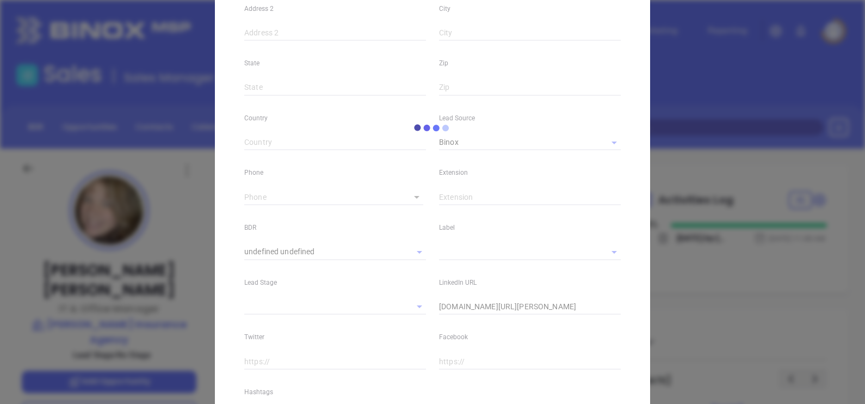
scroll to position [340, 0]
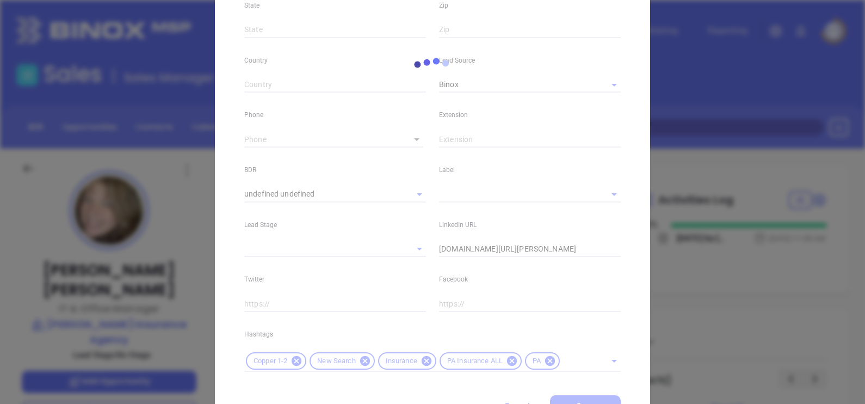
type input "1"
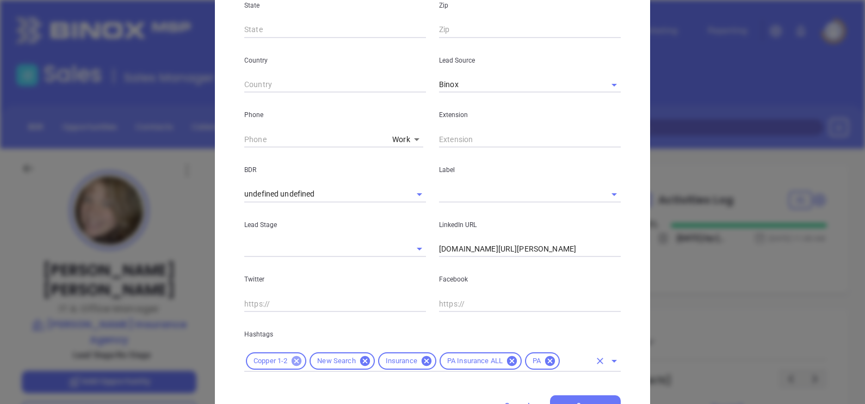
click at [298, 358] on icon at bounding box center [296, 361] width 12 height 12
click at [542, 347] on div "Hashtags New Search Insurance PA Insurance ALL PA" at bounding box center [432, 342] width 389 height 60
click at [530, 357] on input "text" at bounding box center [544, 361] width 92 height 14
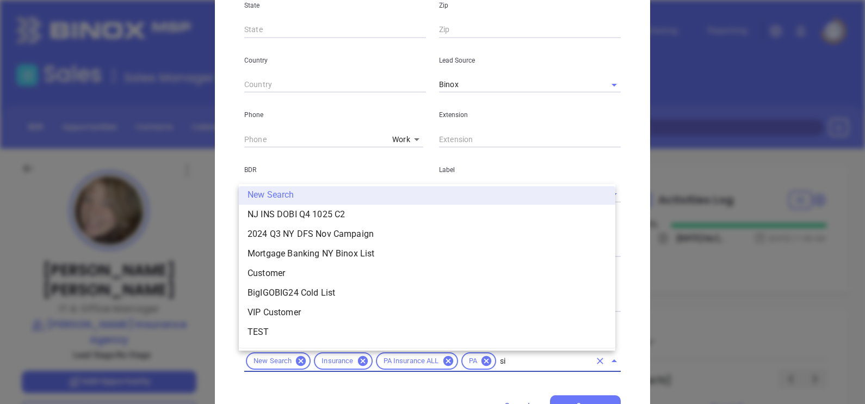
scroll to position [0, 0]
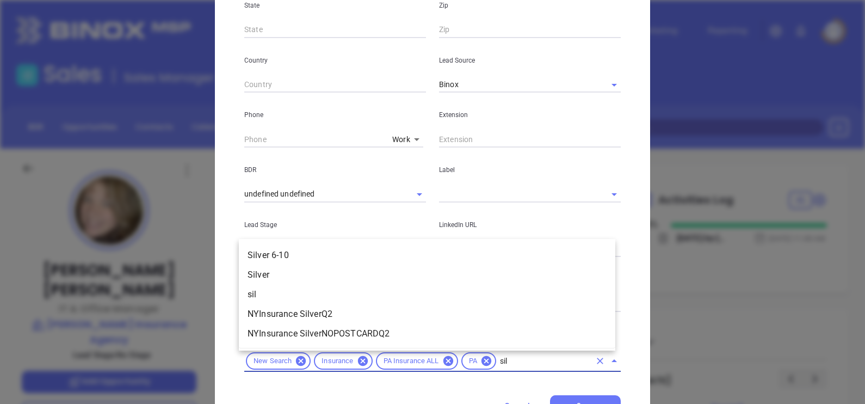
type input "silv"
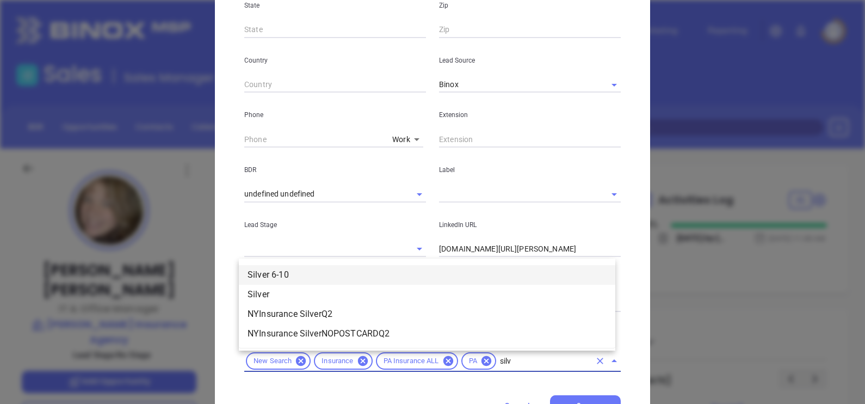
click at [296, 272] on li "Silver 6-10" at bounding box center [427, 275] width 376 height 20
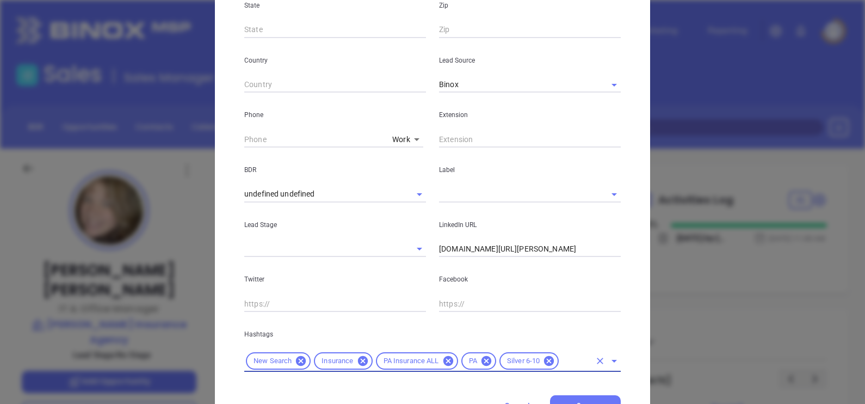
scroll to position [389, 0]
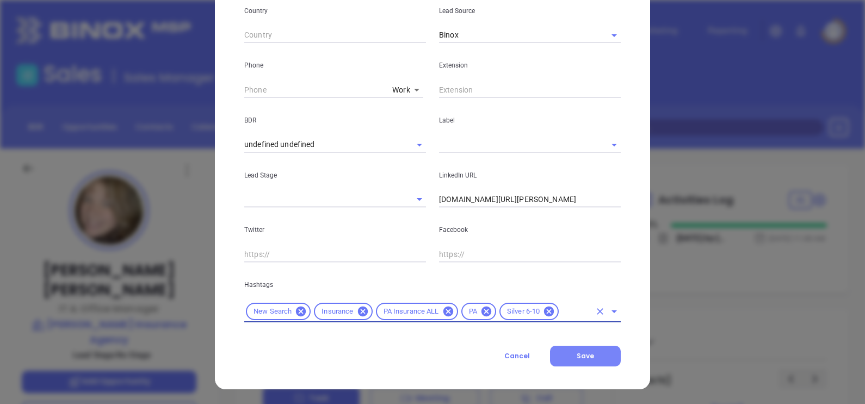
click at [598, 354] on button "Save" at bounding box center [585, 355] width 71 height 21
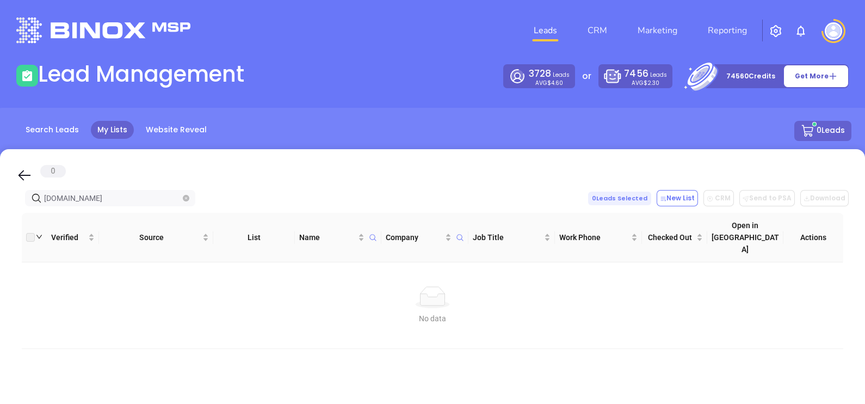
click at [188, 194] on span at bounding box center [186, 198] width 7 height 12
type input "[DOMAIN_NAME]"
click at [188, 194] on span at bounding box center [186, 198] width 7 height 12
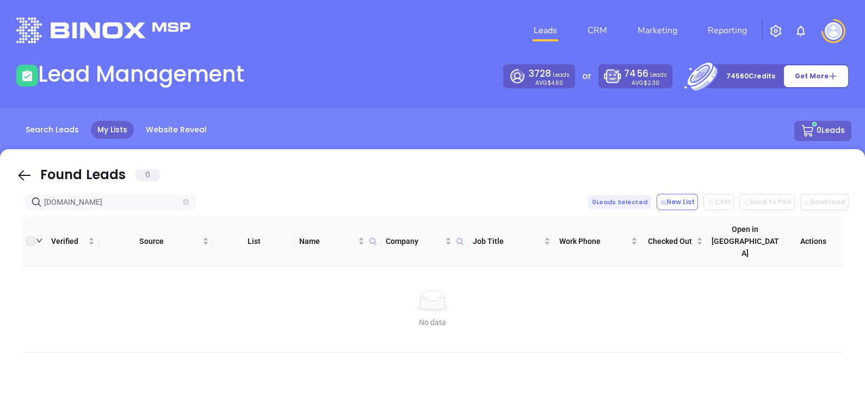
click at [185, 201] on icon "close-circle" at bounding box center [186, 202] width 7 height 7
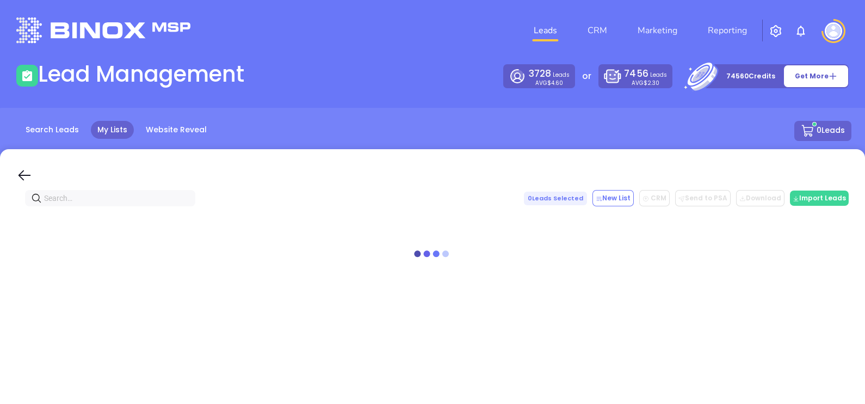
scroll to position [0, 0]
paste input "[DOMAIN_NAME]"
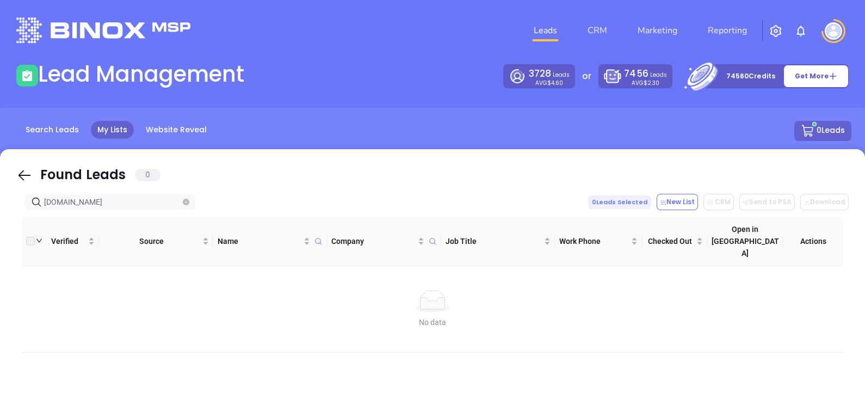
type input "[DOMAIN_NAME]"
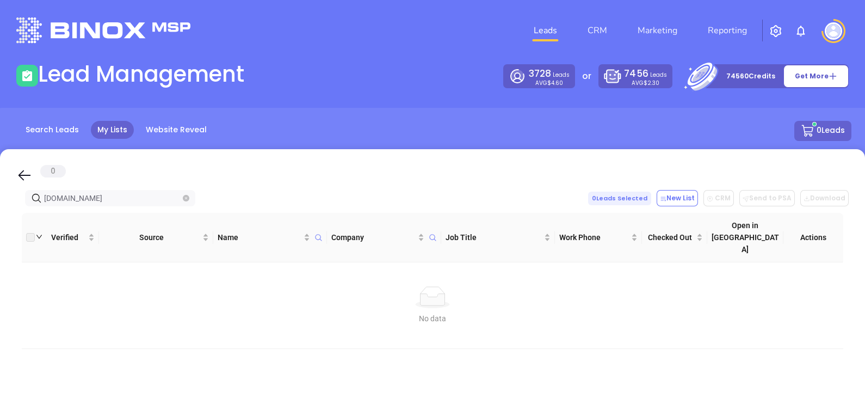
click at [187, 197] on icon "close-circle" at bounding box center [186, 198] width 7 height 7
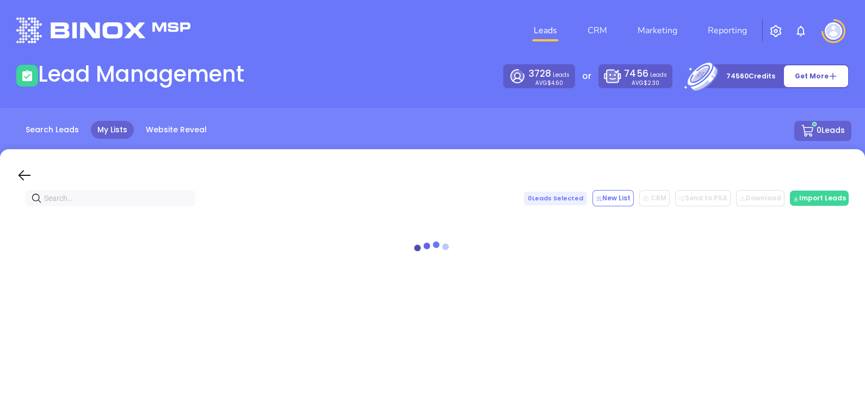
paste input "[DOMAIN_NAME]"
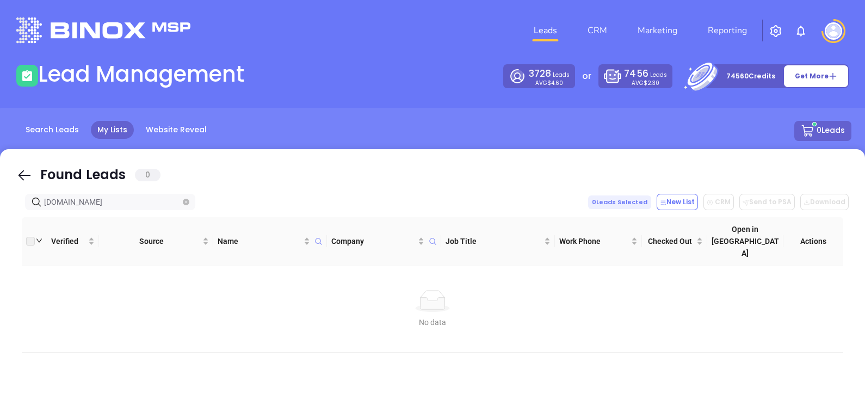
type input "[DOMAIN_NAME]"
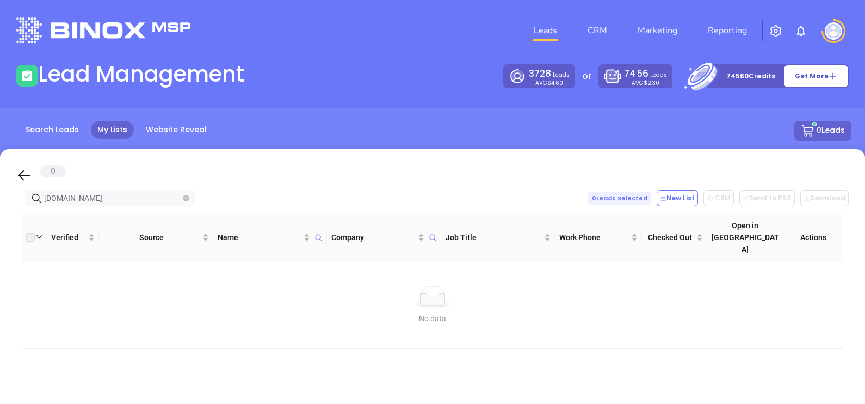
click at [189, 196] on icon "close-circle" at bounding box center [186, 198] width 7 height 7
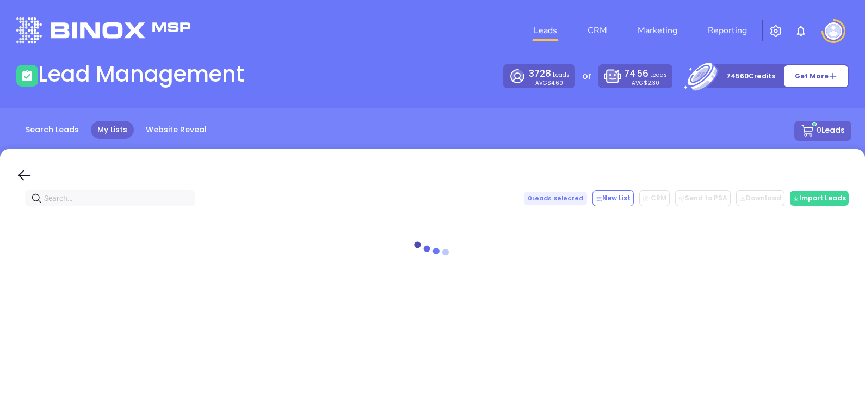
paste input "[DOMAIN_NAME]"
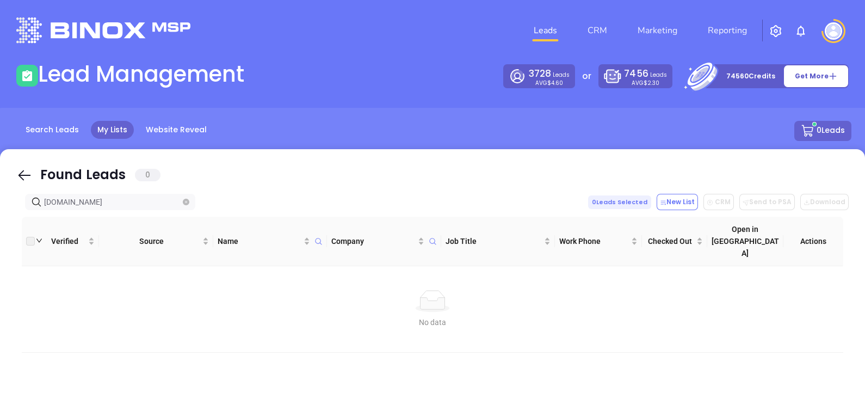
type input "[DOMAIN_NAME]"
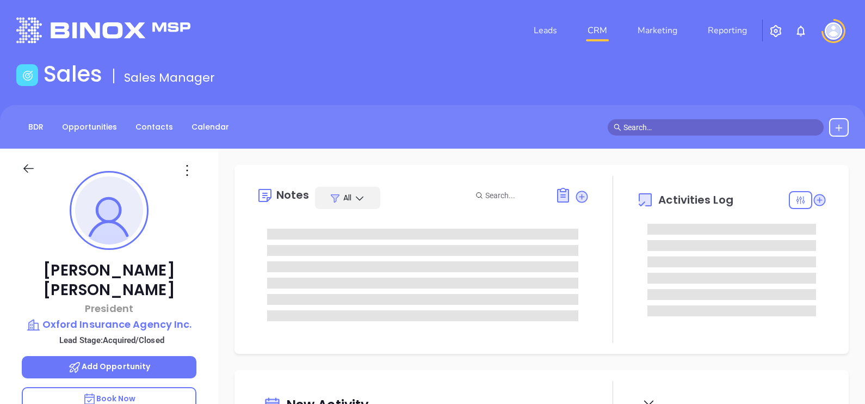
type input "[DATE]"
type input "[PERSON_NAME]"
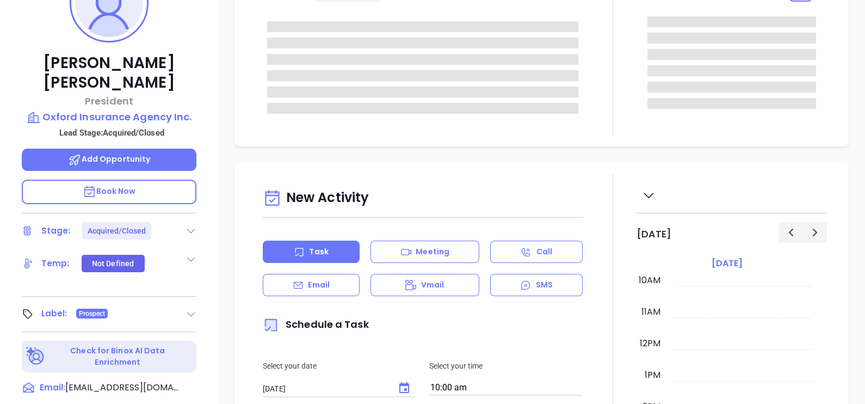
scroll to position [271, 0]
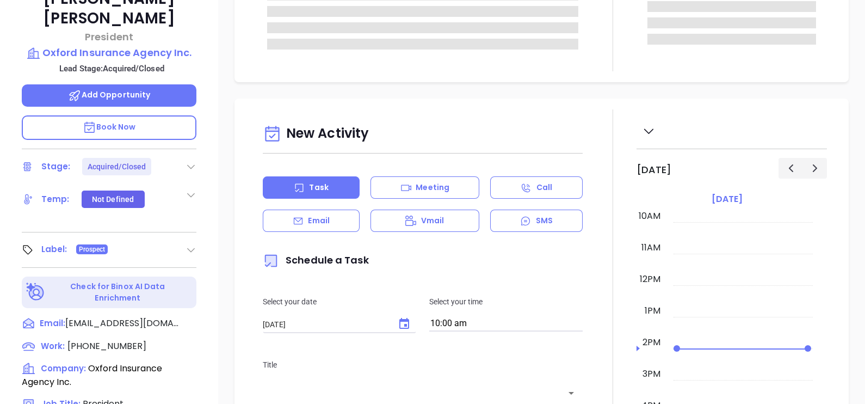
click at [189, 243] on div at bounding box center [190, 249] width 11 height 13
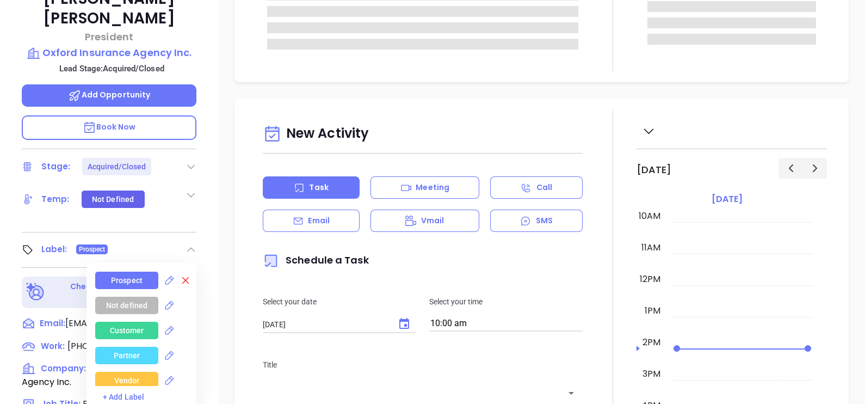
click at [180, 275] on icon at bounding box center [185, 280] width 11 height 11
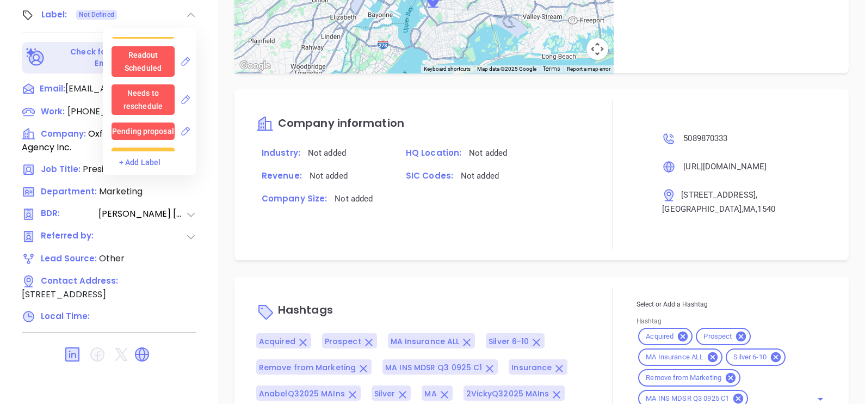
scroll to position [777, 0]
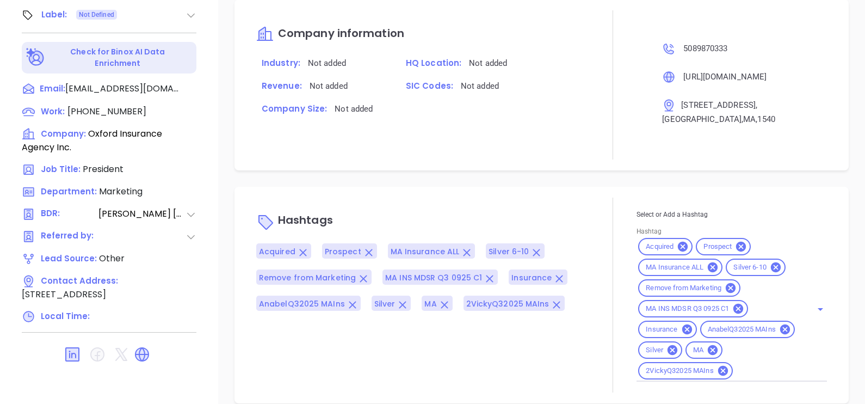
click at [228, 160] on div "Notes All [PERSON_NAME] | [DATE] 11:52 AM [PERSON_NAME] Brothers Insurance acqu…" at bounding box center [541, 24] width 647 height 762
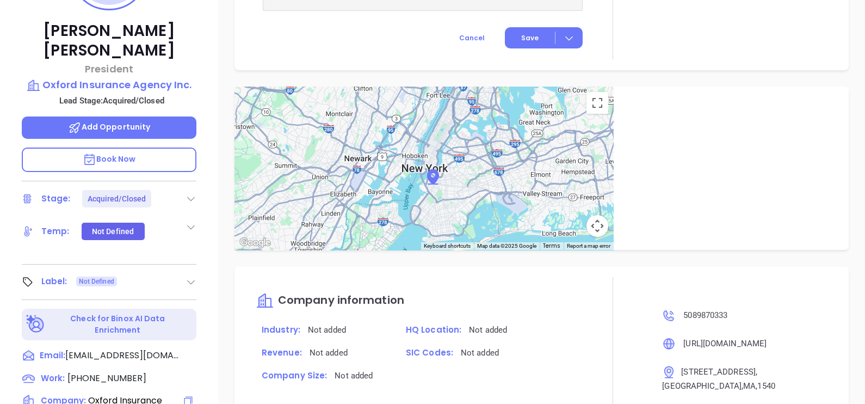
scroll to position [234, 0]
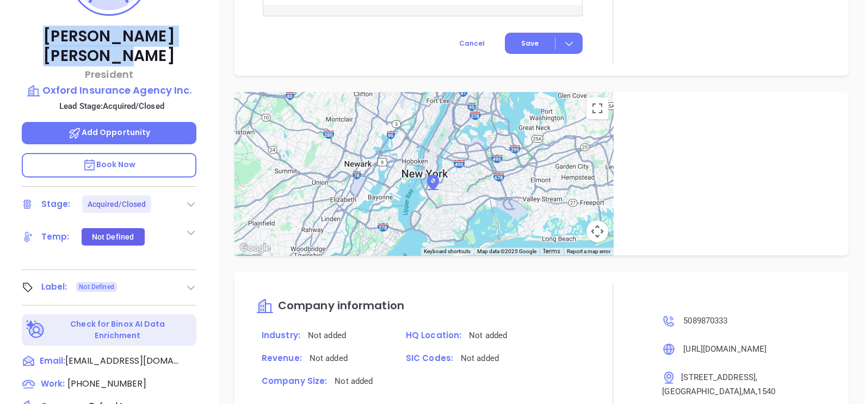
drag, startPoint x: 33, startPoint y: 29, endPoint x: 180, endPoint y: 42, distance: 148.0
click at [180, 42] on p "[PERSON_NAME]" at bounding box center [109, 46] width 175 height 39
copy p "[PERSON_NAME]"
click at [151, 83] on p "Oxford Insurance Agency Inc." at bounding box center [109, 90] width 175 height 15
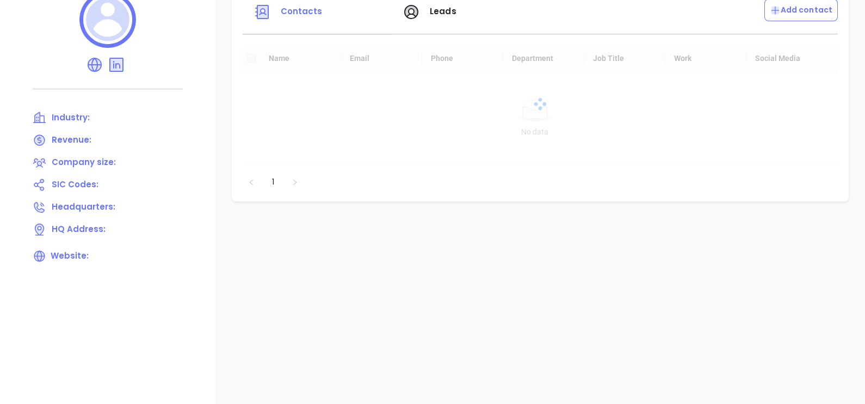
scroll to position [166, 0]
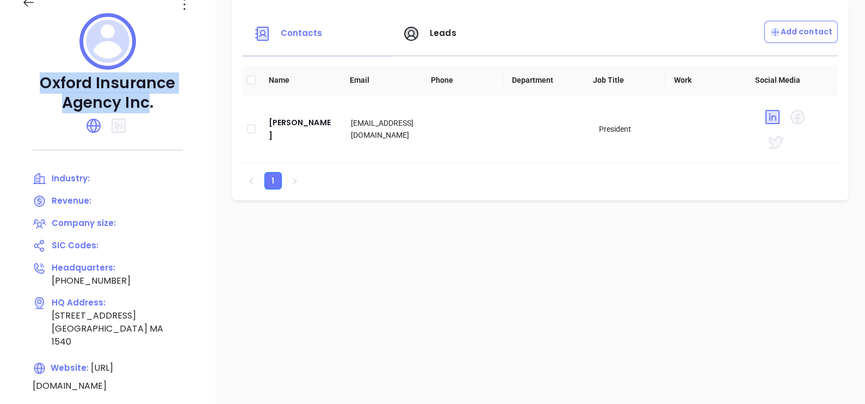
drag, startPoint x: 49, startPoint y: 79, endPoint x: 150, endPoint y: 106, distance: 104.8
click at [150, 106] on p "Oxford Insurance Agency Inc." at bounding box center [108, 92] width 172 height 39
copy p "Oxford Insurance Agency Inc"
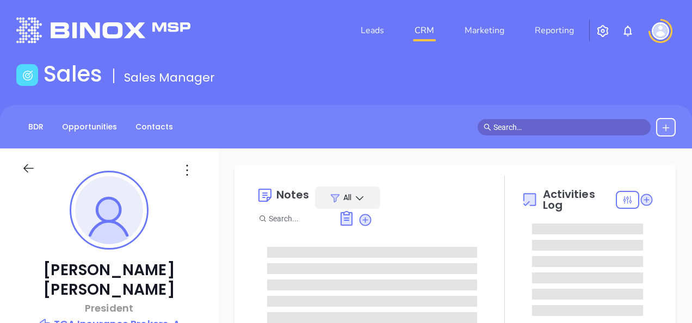
type input "[PERSON_NAME]"
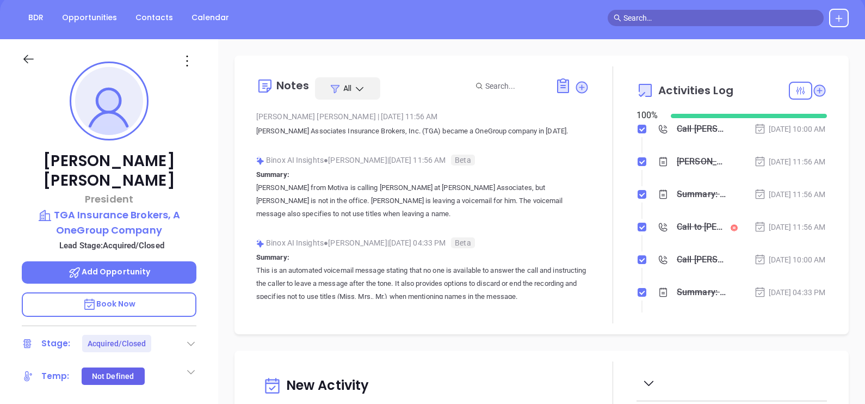
scroll to position [204, 0]
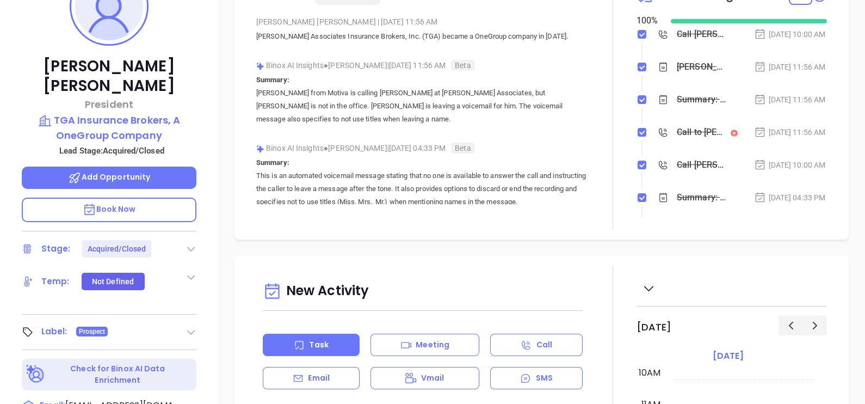
click at [193, 323] on div "Label: Prospect" at bounding box center [109, 331] width 175 height 17
click at [193, 323] on icon at bounding box center [190, 331] width 11 height 11
click at [180, 323] on icon at bounding box center [185, 362] width 11 height 11
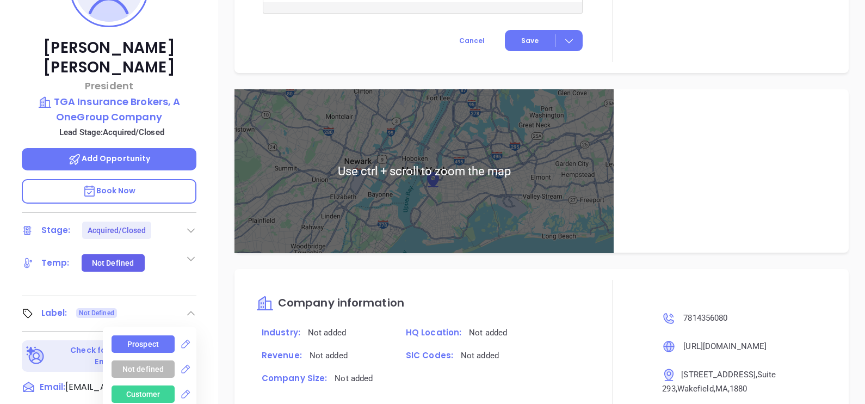
scroll to position [506, 0]
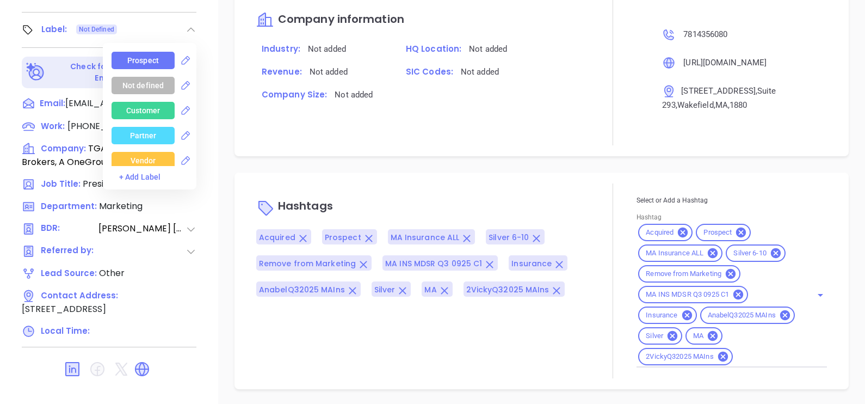
click at [589, 248] on div at bounding box center [612, 280] width 47 height 195
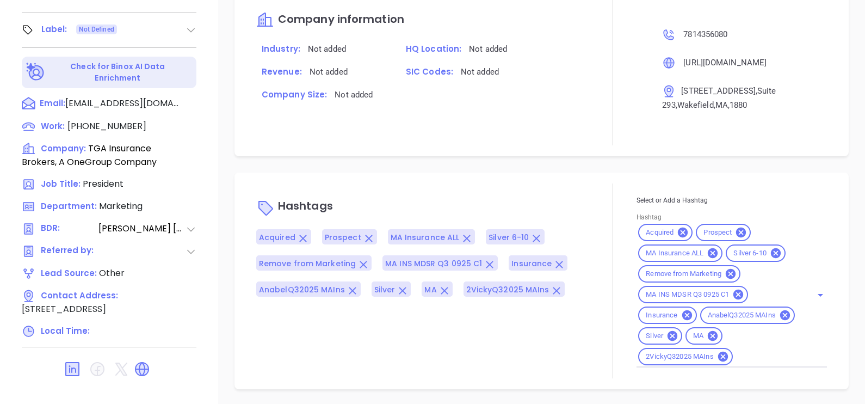
scroll to position [234, 0]
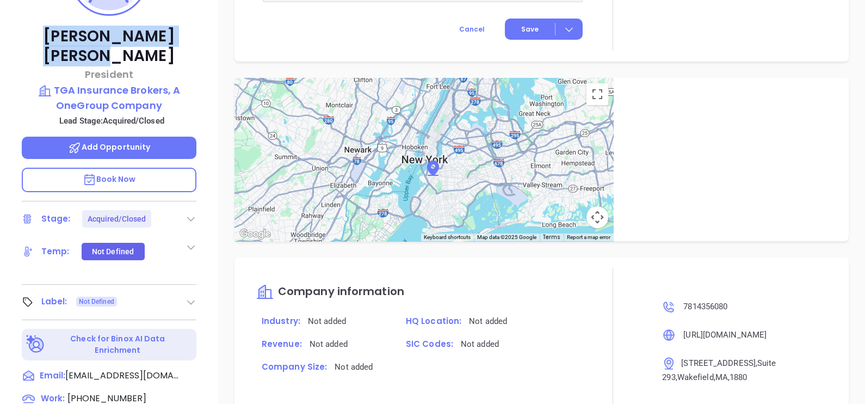
drag, startPoint x: 38, startPoint y: 27, endPoint x: 182, endPoint y: 38, distance: 144.6
click at [182, 38] on p "Andrew I. Gregory" at bounding box center [109, 46] width 175 height 39
copy p "Andrew I. Gregory"
click at [91, 83] on p "TGA Insurance Brokers, A OneGroup Company" at bounding box center [109, 98] width 175 height 30
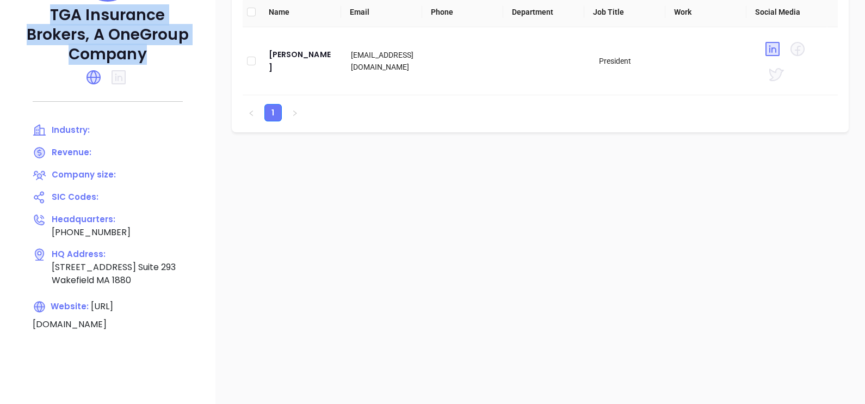
drag, startPoint x: 53, startPoint y: 13, endPoint x: 164, endPoint y: 52, distance: 117.0
click at [164, 52] on p "TGA Insurance Brokers, A OneGroup Company" at bounding box center [108, 34] width 172 height 59
copy p "TGA Insurance Brokers, A OneGroup Company"
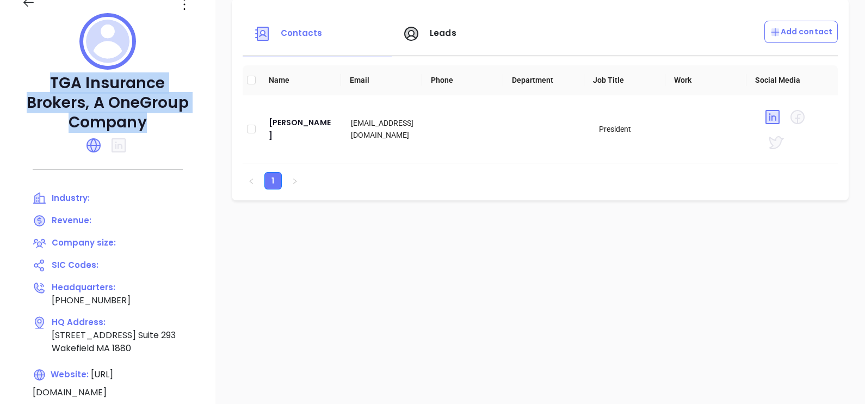
scroll to position [30, 0]
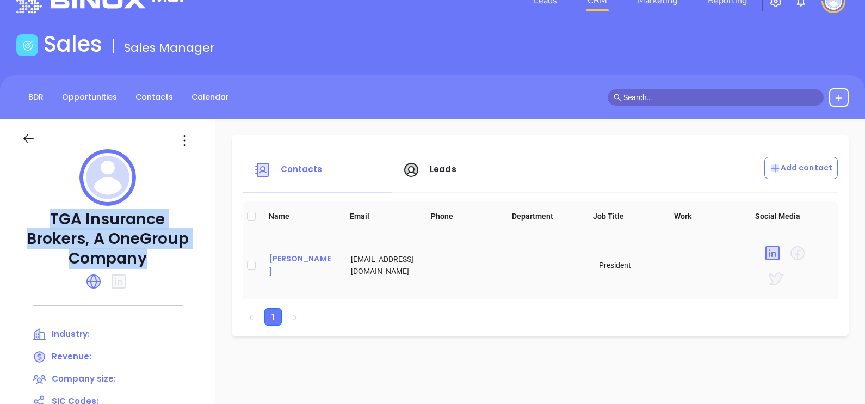
click at [271, 264] on div "Andrew I. Gregory" at bounding box center [301, 265] width 65 height 26
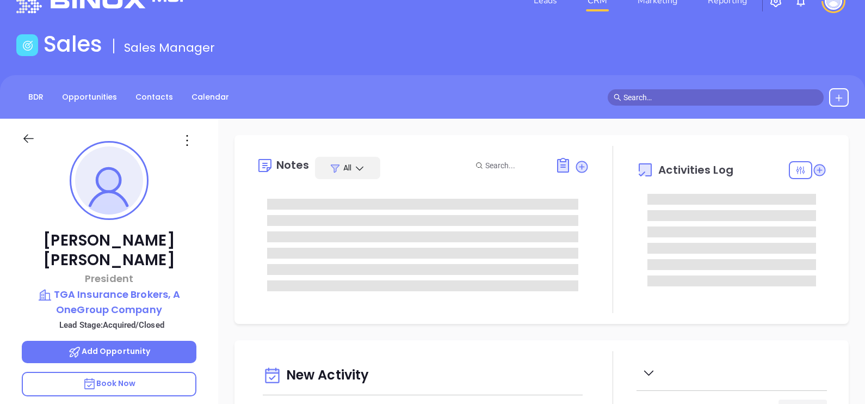
type input "10/10/2025"
type input "Gissela Vargas"
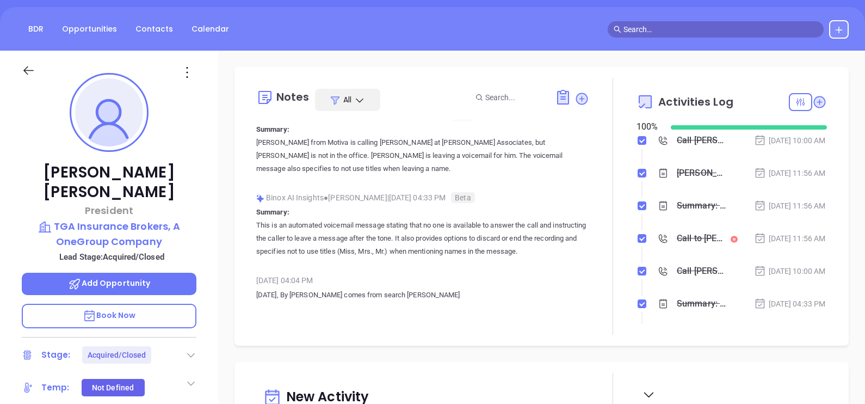
scroll to position [82, 0]
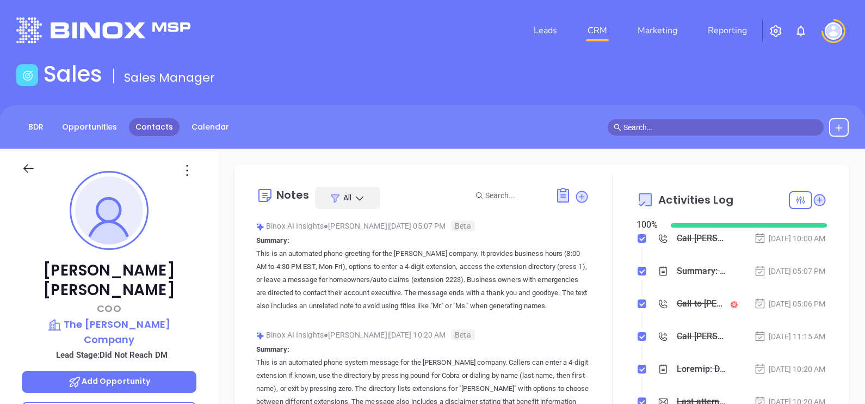
click at [165, 132] on link "Contacts" at bounding box center [154, 127] width 51 height 18
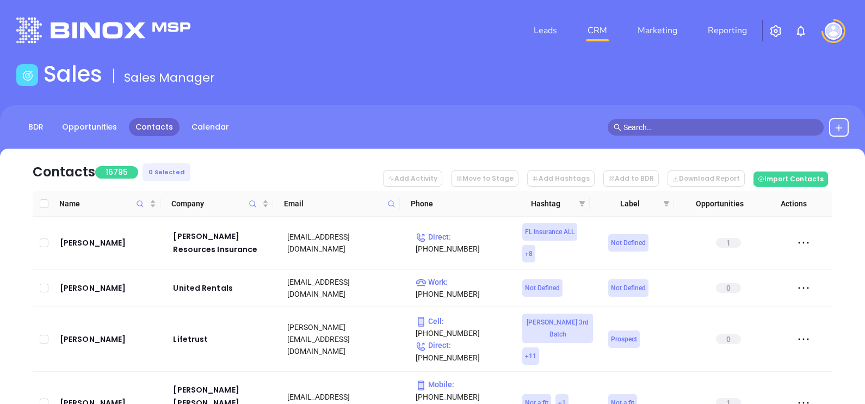
click at [394, 206] on icon at bounding box center [391, 204] width 8 height 8
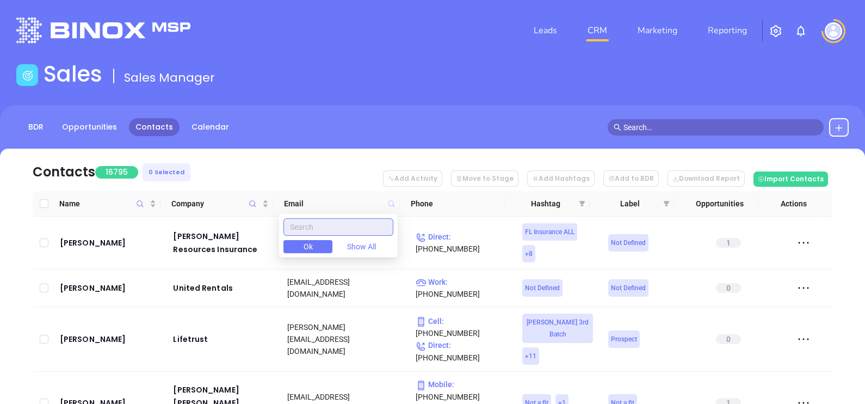
paste input "sharpinsagency.com"
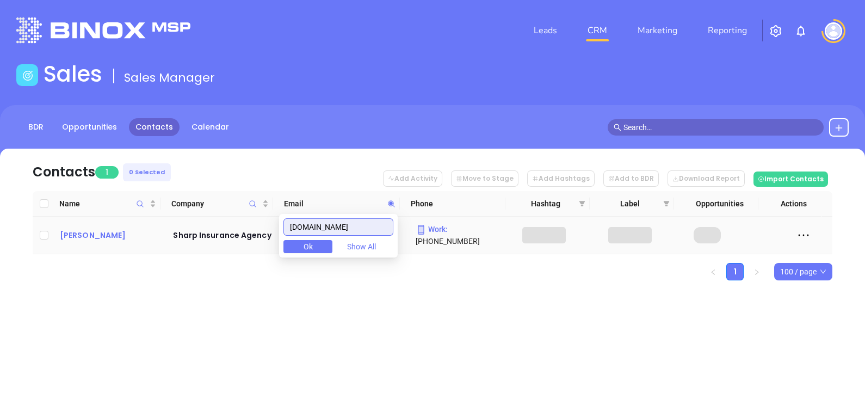
type input "sharpinsagency.com"
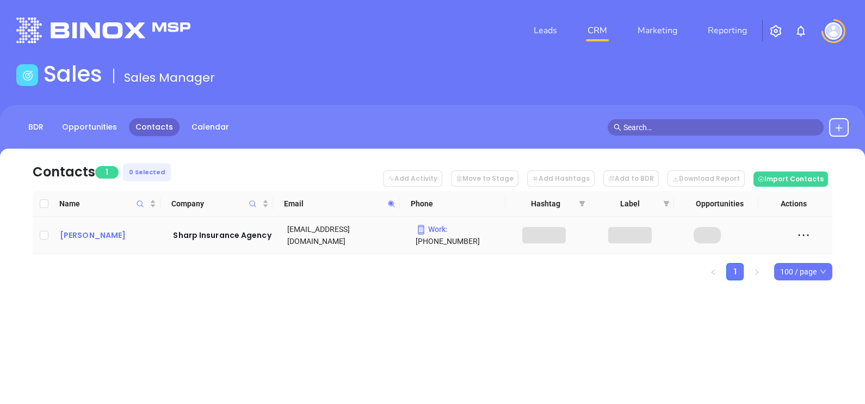
click at [114, 235] on div "Mike J. Sharp" at bounding box center [109, 234] width 98 height 13
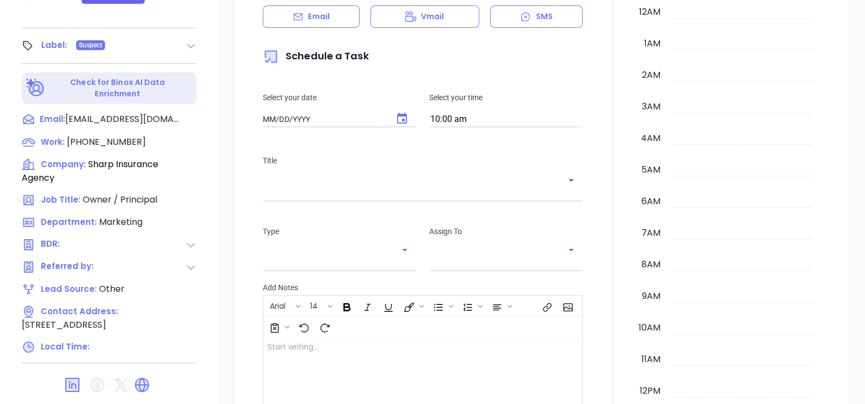
type input "[DATE]"
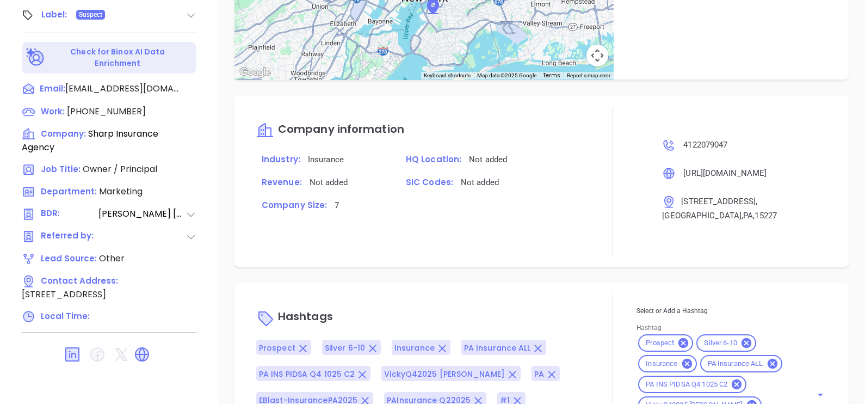
scroll to position [766, 0]
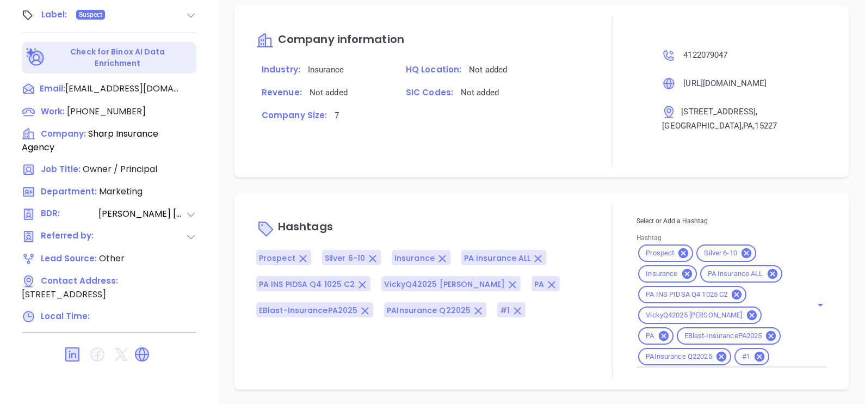
type input "[PERSON_NAME]"
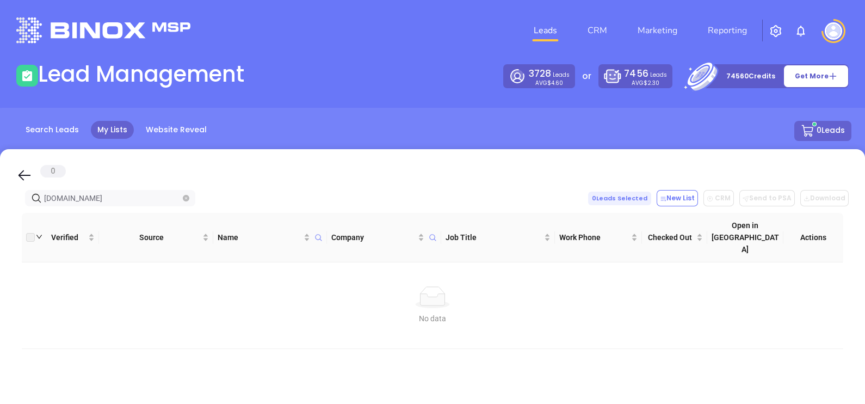
click at [185, 202] on span at bounding box center [186, 198] width 7 height 12
click at [182, 200] on span "[DOMAIN_NAME]" at bounding box center [110, 198] width 170 height 16
paste input "[DOMAIN_NAME]"
type input "[DOMAIN_NAME]"
click at [182, 199] on span "[DOMAIN_NAME]" at bounding box center [110, 198] width 170 height 16
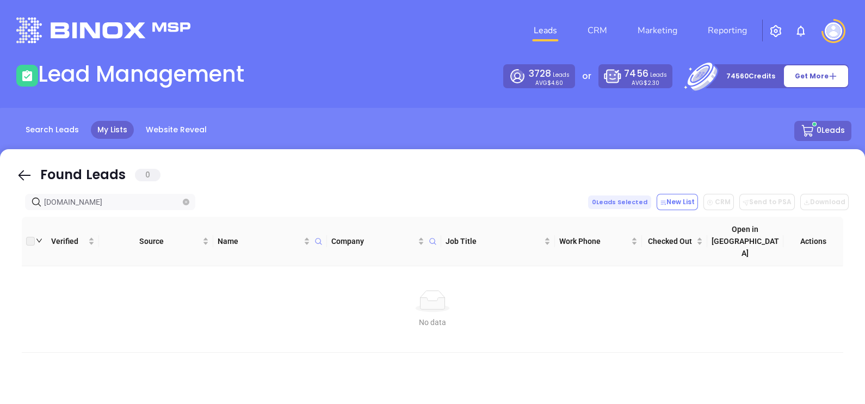
click at [182, 196] on span "[DOMAIN_NAME]" at bounding box center [110, 202] width 170 height 16
click at [188, 204] on icon "close-circle" at bounding box center [186, 202] width 7 height 7
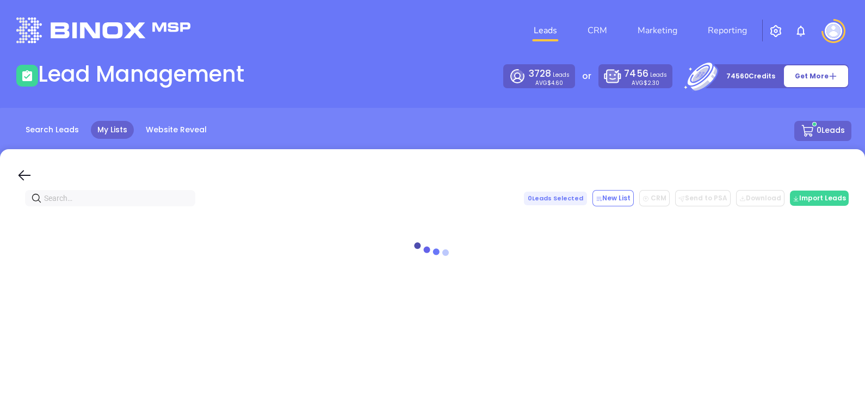
paste input "[DOMAIN_NAME]"
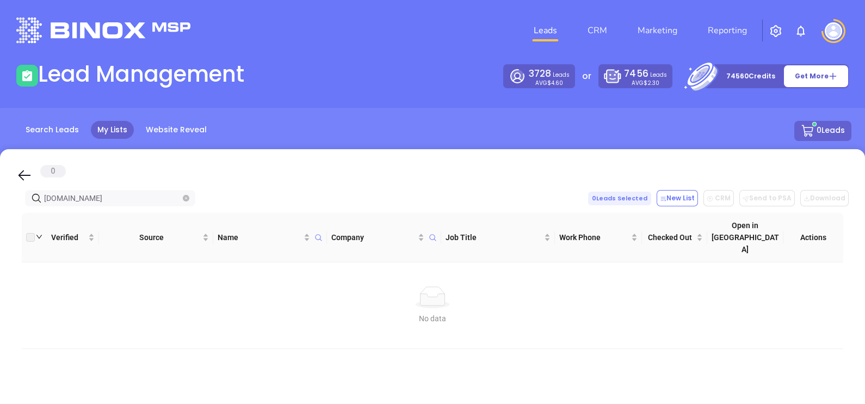
type input "[DOMAIN_NAME]"
click at [183, 199] on icon "close-circle" at bounding box center [186, 198] width 7 height 7
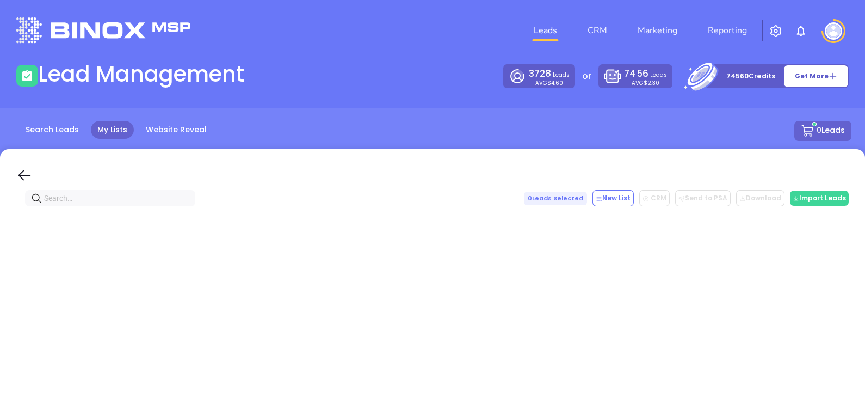
paste input ".[DOMAIN_NAME]"
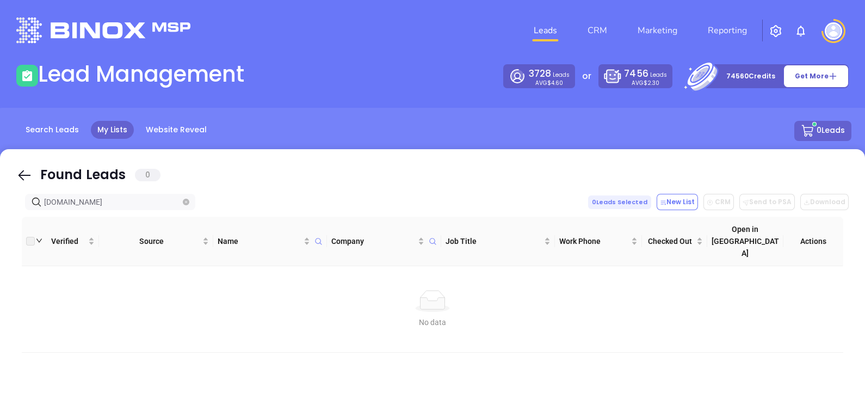
drag, startPoint x: 145, startPoint y: 200, endPoint x: 0, endPoint y: 249, distance: 152.6
click at [0, 248] on html "Leads CRM Marketing Reporting Financial Leads Leads Lead Management 3728 Leads …" at bounding box center [432, 202] width 865 height 404
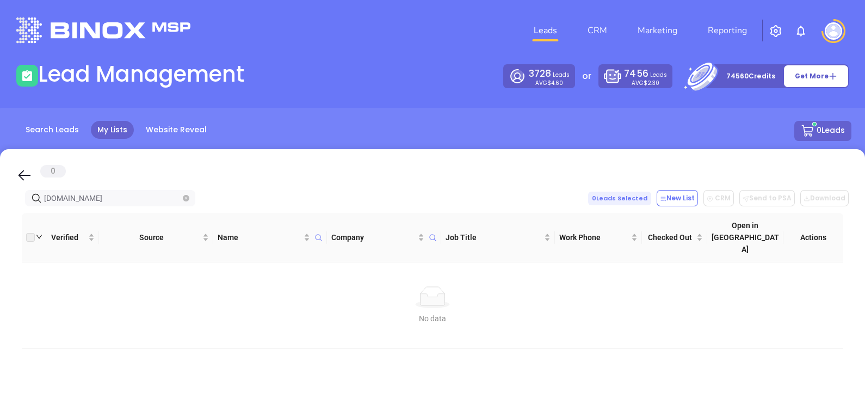
type input "[DOMAIN_NAME]"
click at [188, 199] on icon "close-circle" at bounding box center [186, 198] width 7 height 7
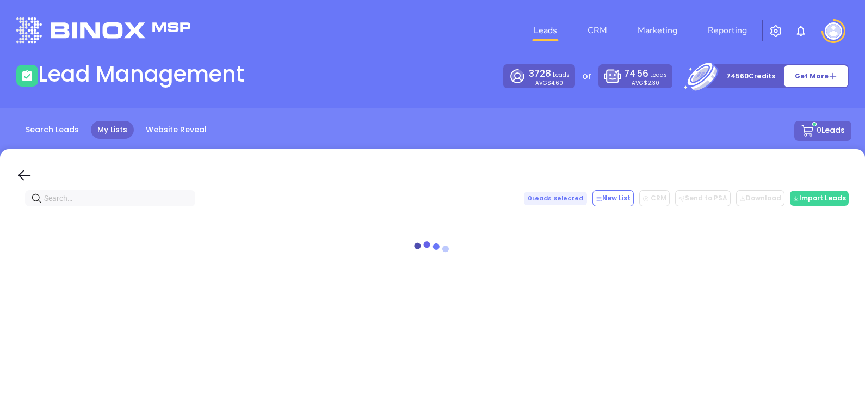
paste input "[DOMAIN_NAME]"
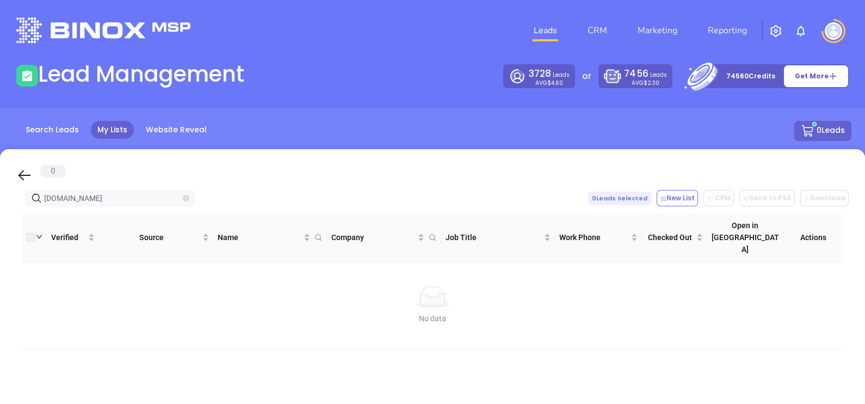
type input "[DOMAIN_NAME]"
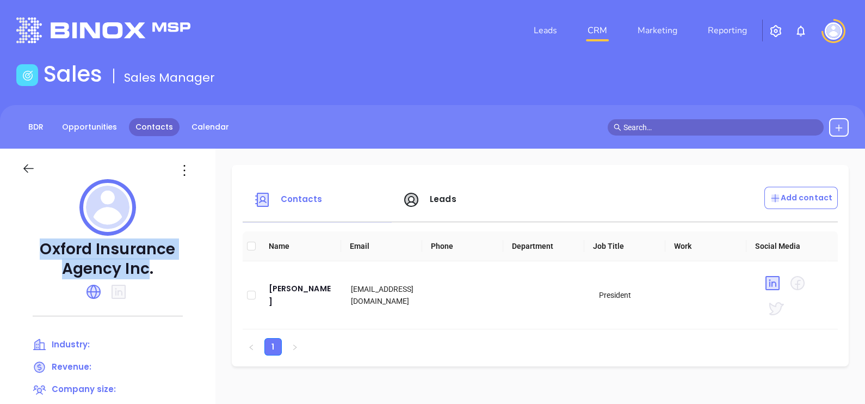
click at [157, 129] on link "Contacts" at bounding box center [154, 127] width 51 height 18
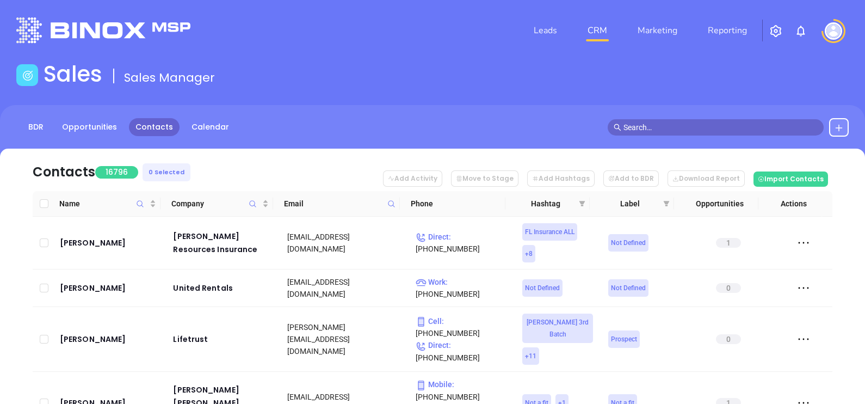
click at [391, 198] on span at bounding box center [391, 203] width 13 height 16
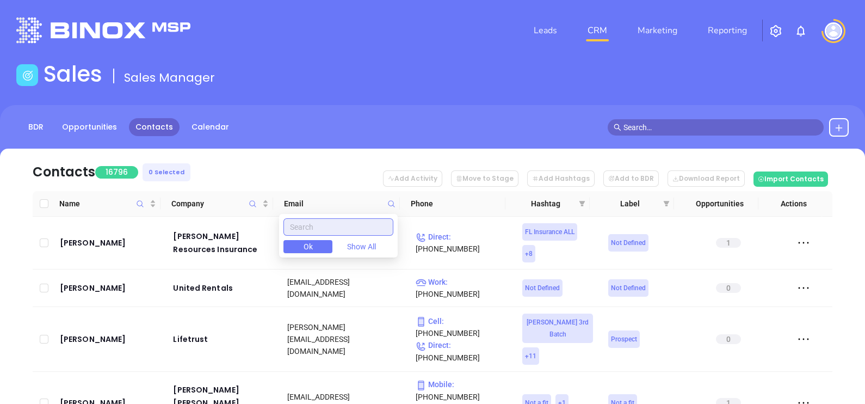
paste input "lmifs.com"
type input "lmifs.com"
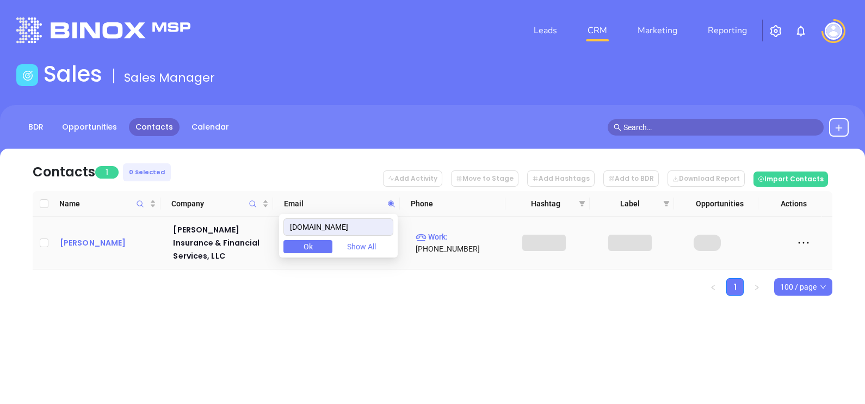
click at [70, 237] on div "Daniel Lopez" at bounding box center [109, 242] width 98 height 13
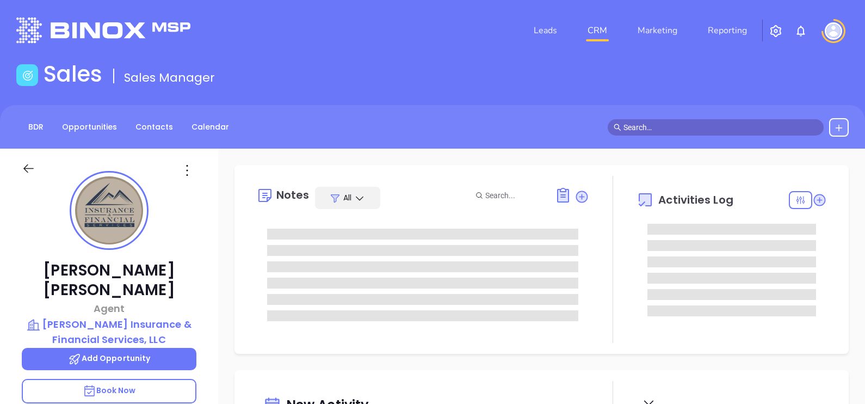
type input "[DATE]"
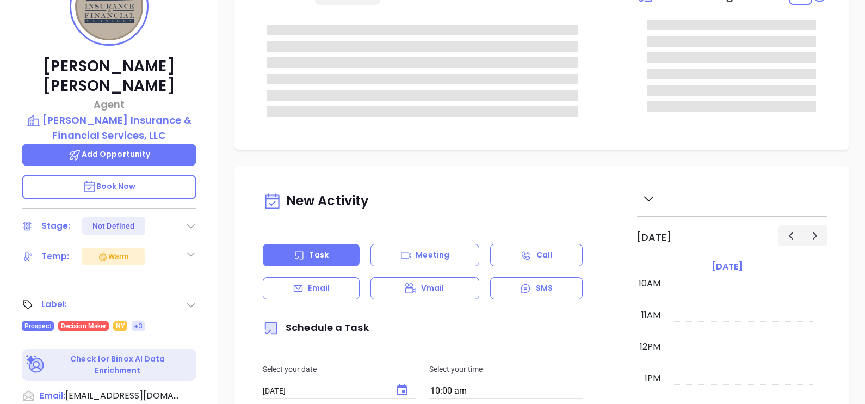
scroll to position [475, 0]
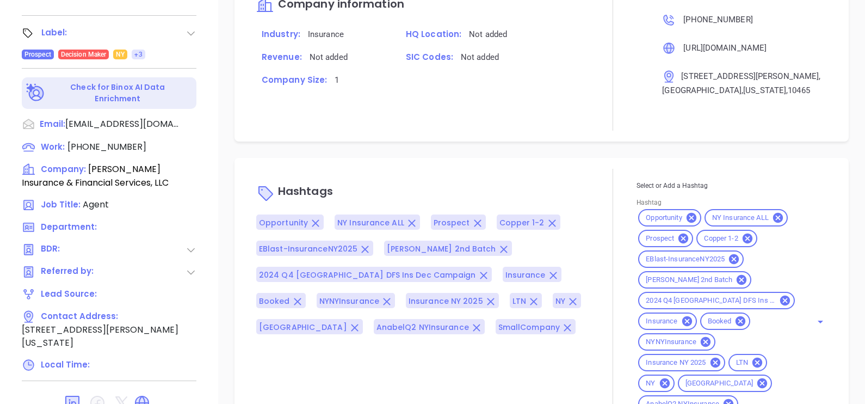
type input "[PERSON_NAME]"
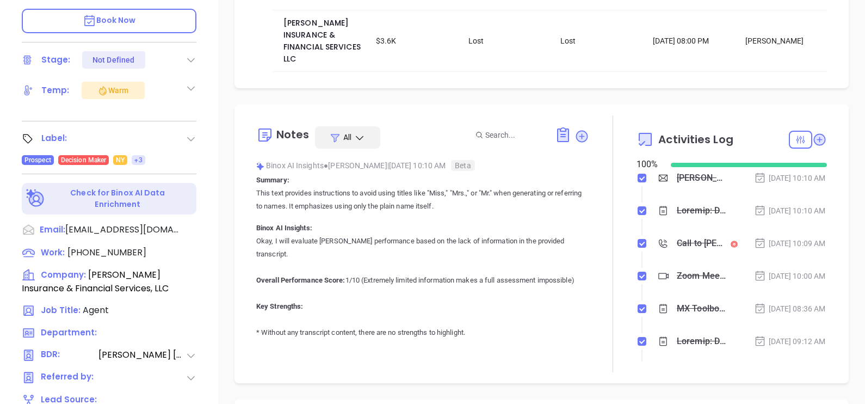
scroll to position [166, 0]
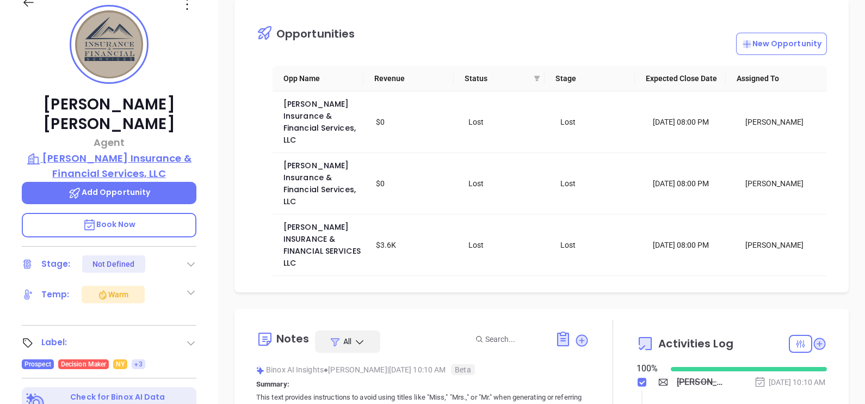
click at [128, 151] on p "L M Insurance & Financial Services, LLC" at bounding box center [109, 166] width 175 height 30
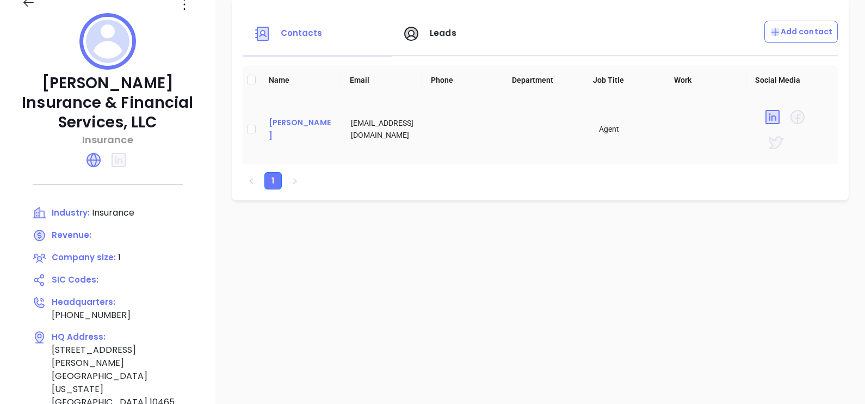
click at [277, 123] on div "Daniel Lopez" at bounding box center [301, 129] width 65 height 26
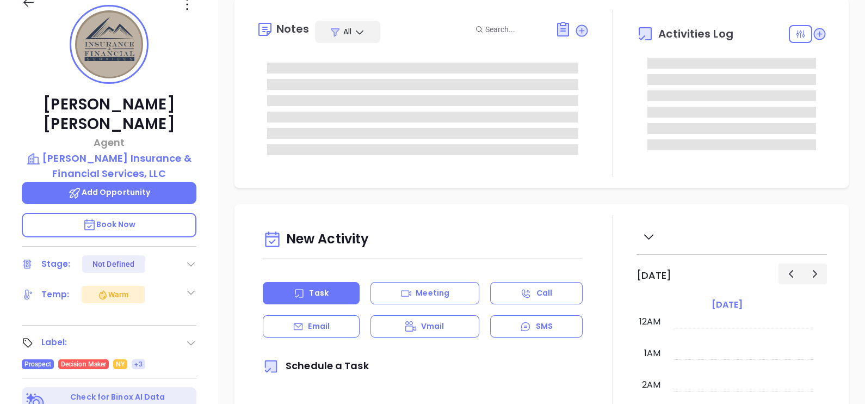
type input "[DATE]"
type input "[PERSON_NAME]"
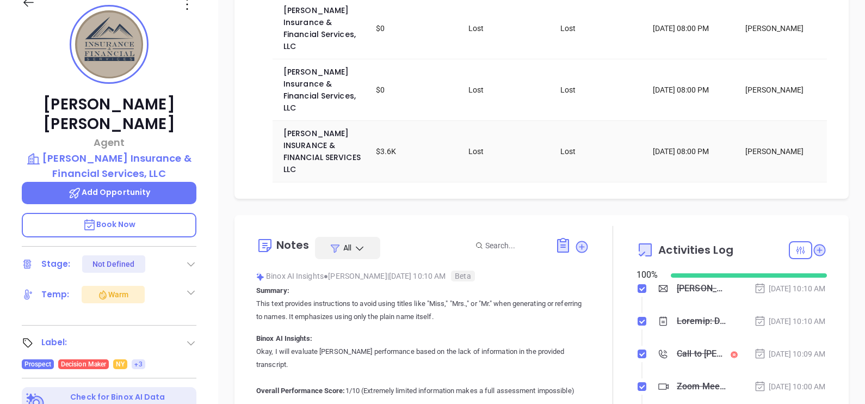
scroll to position [135, 0]
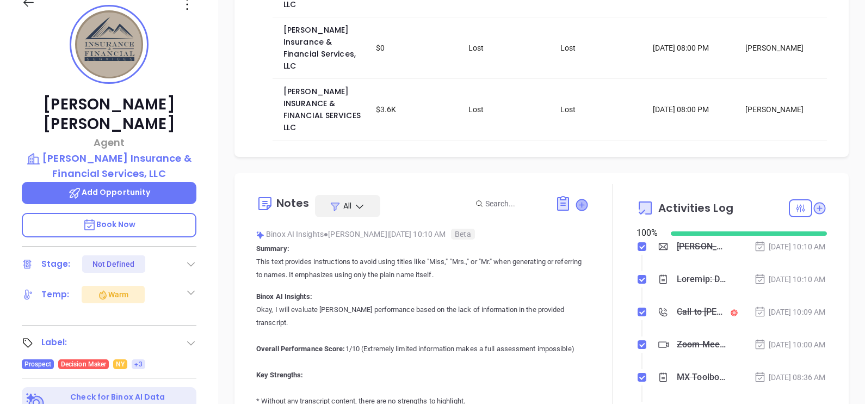
click at [576, 199] on icon at bounding box center [581, 204] width 11 height 11
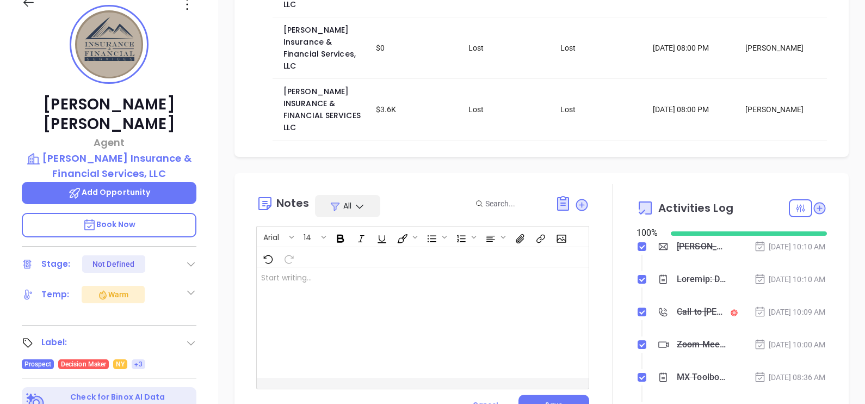
click at [361, 268] on div at bounding box center [411, 323] width 308 height 110
click at [342, 272] on p at bounding box center [411, 277] width 300 height 11
drag, startPoint x: 320, startPoint y: 244, endPoint x: 357, endPoint y: 248, distance: 36.6
click at [357, 274] on span "This lead filled out the webinar form" at bounding box center [317, 278] width 113 height 8
click at [358, 268] on div "This lead filled out form ﻿ ﻿" at bounding box center [411, 323] width 308 height 110
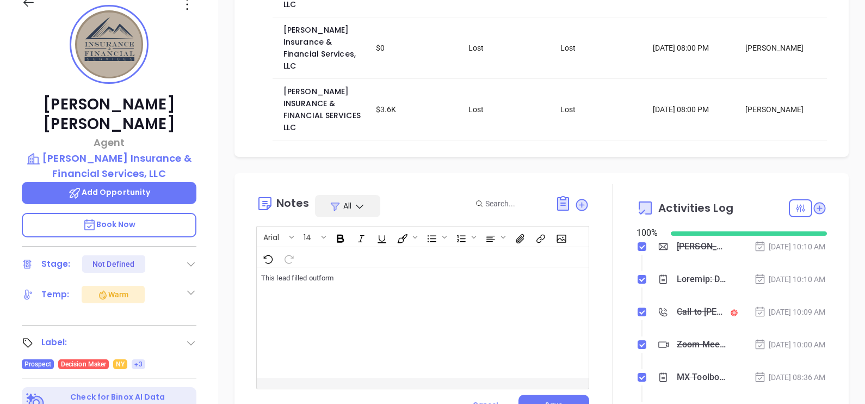
drag, startPoint x: 307, startPoint y: 244, endPoint x: 312, endPoint y: 248, distance: 6.6
click at [328, 272] on div "This lead filled out form ﻿ ﻿" at bounding box center [411, 323] width 308 height 110
click at [357, 272] on p "This lead filled out form ﻿ ﻿" at bounding box center [411, 277] width 300 height 11
click at [554, 400] on span "Save" at bounding box center [553, 404] width 17 height 9
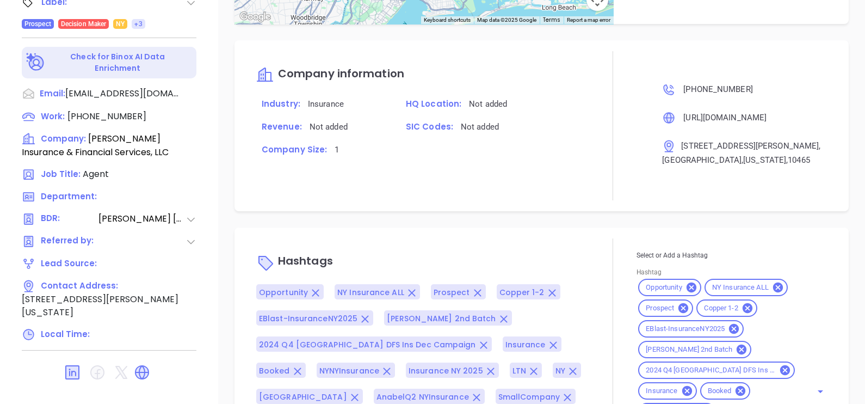
scroll to position [943, 0]
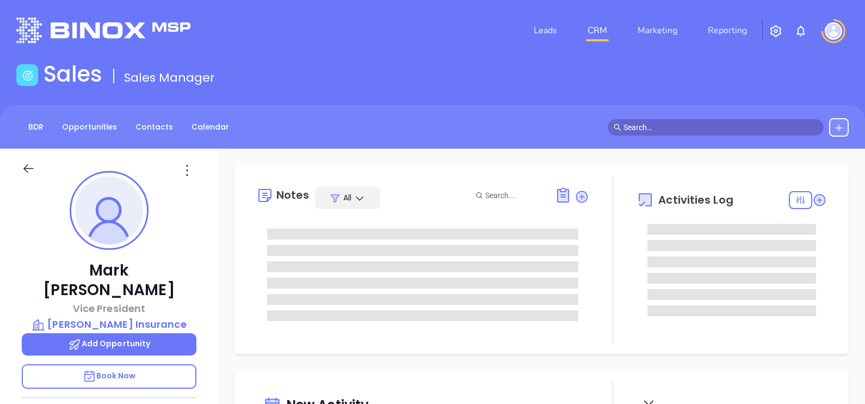
type input "[DATE]"
type input "[PERSON_NAME]"
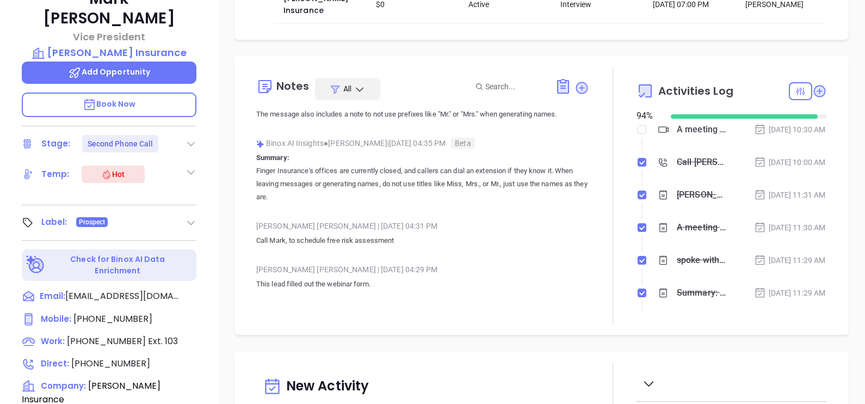
scroll to position [405, 0]
drag, startPoint x: 258, startPoint y: 284, endPoint x: 369, endPoint y: 280, distance: 111.1
click at [369, 280] on span "This lead filled out the webinar form" at bounding box center [312, 284] width 113 height 8
copy span "This lead filled out the webinar form"
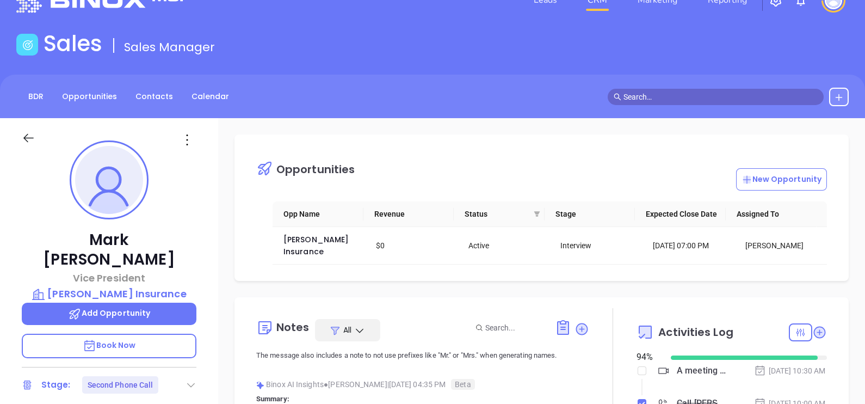
scroll to position [0, 0]
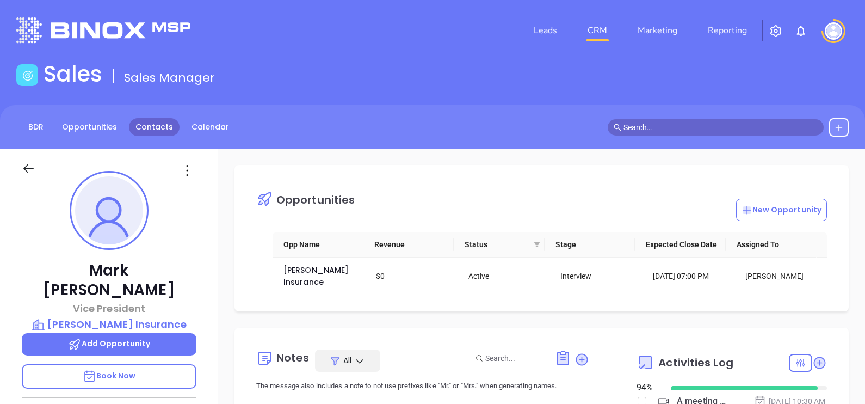
click at [145, 127] on link "Contacts" at bounding box center [154, 127] width 51 height 18
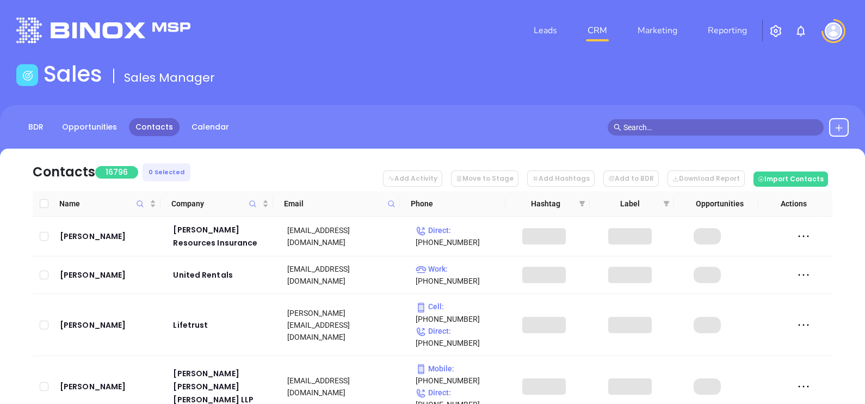
click at [386, 202] on span at bounding box center [391, 203] width 13 height 16
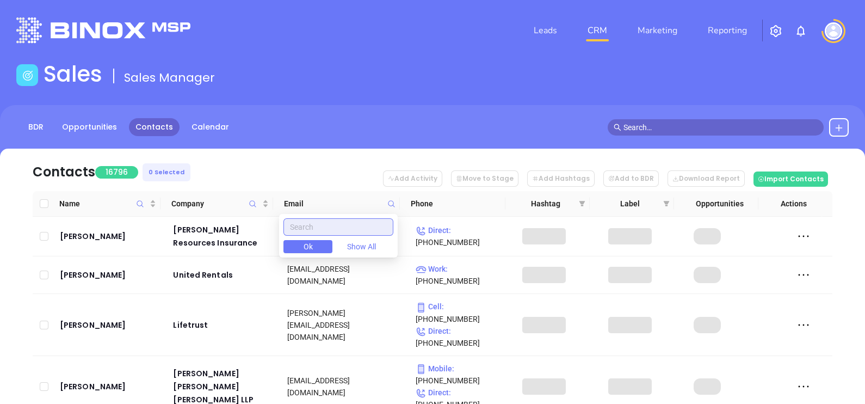
paste input "brown4insurance.com"
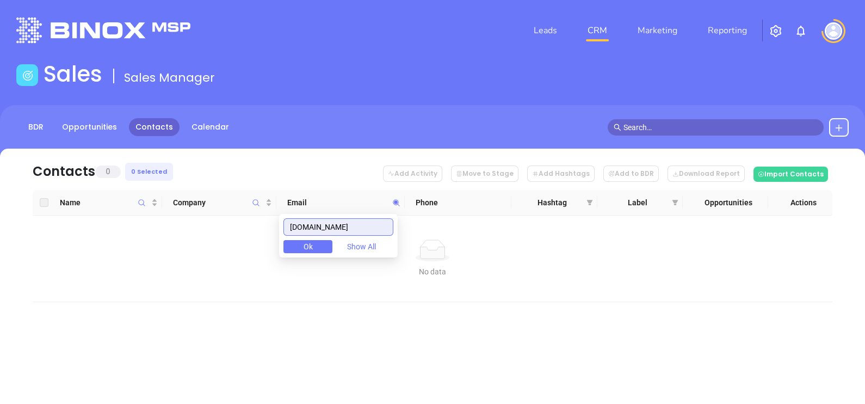
type input "brown4insurance.com"
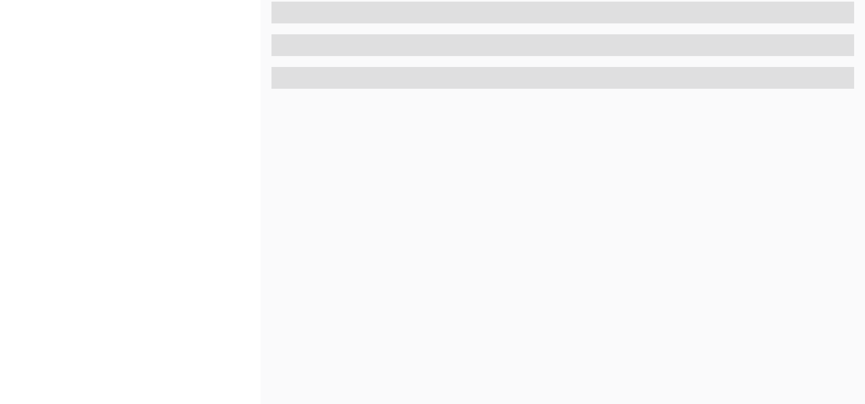
scroll to position [506, 0]
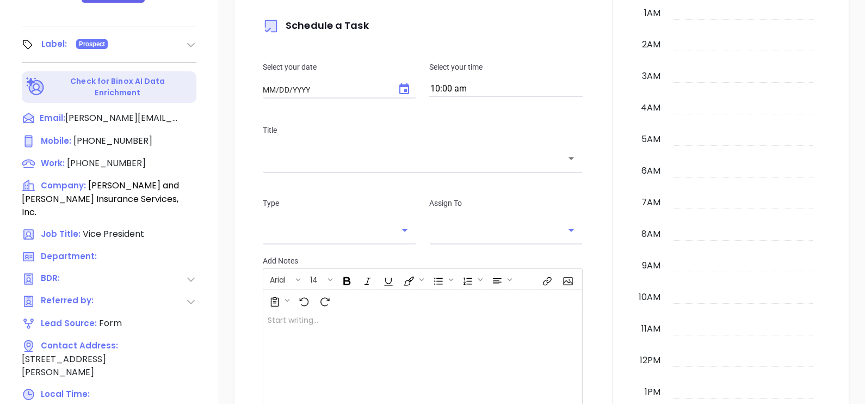
type input "[DATE]"
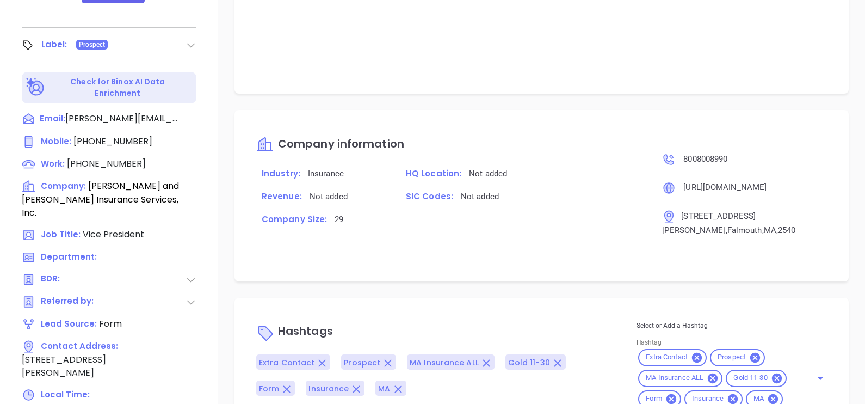
type input "[PERSON_NAME]"
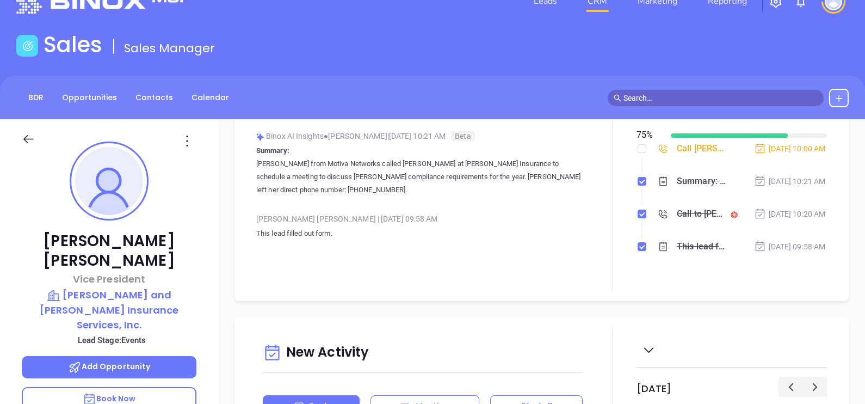
scroll to position [0, 0]
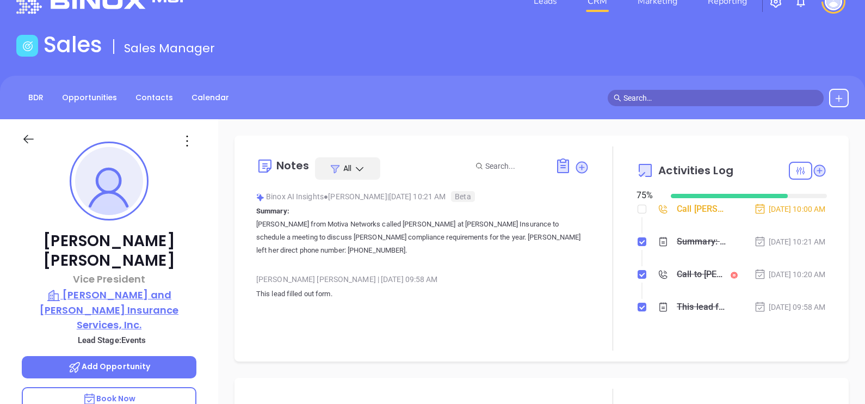
click at [131, 287] on p "[PERSON_NAME] and [PERSON_NAME] Insurance Services, Inc." at bounding box center [109, 309] width 175 height 45
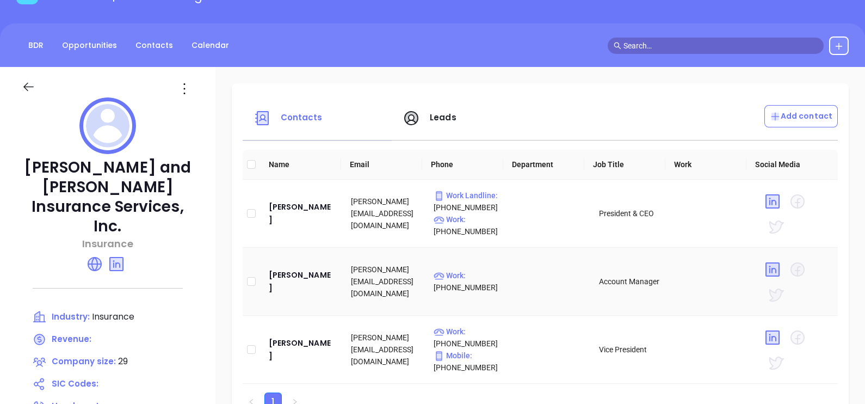
scroll to position [98, 0]
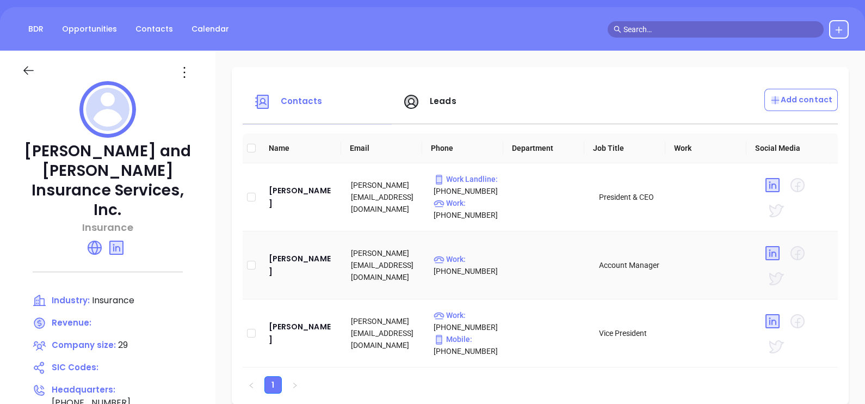
click at [292, 283] on td "[PERSON_NAME]" at bounding box center [301, 265] width 83 height 68
click at [298, 272] on div "[PERSON_NAME]" at bounding box center [301, 265] width 65 height 26
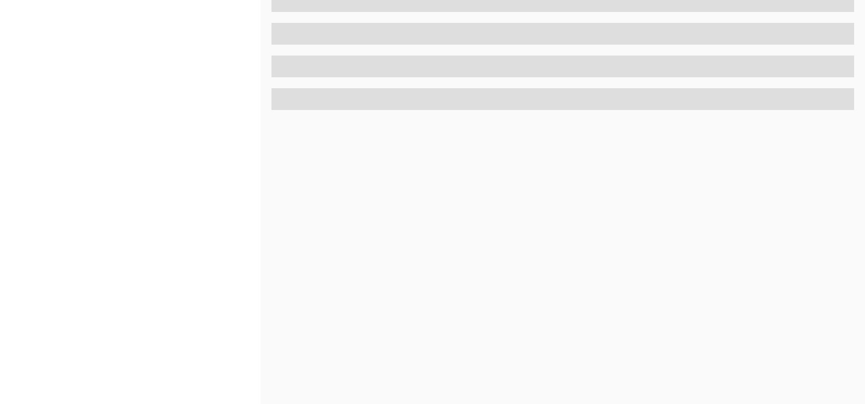
scroll to position [506, 0]
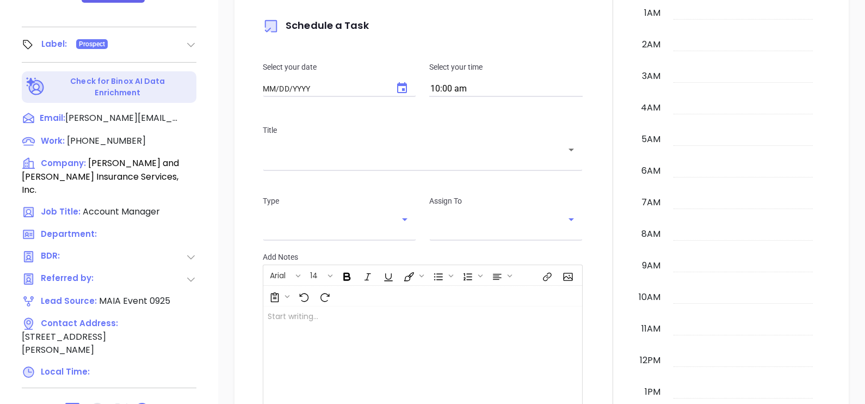
type input "[DATE]"
type input "[PERSON_NAME]"
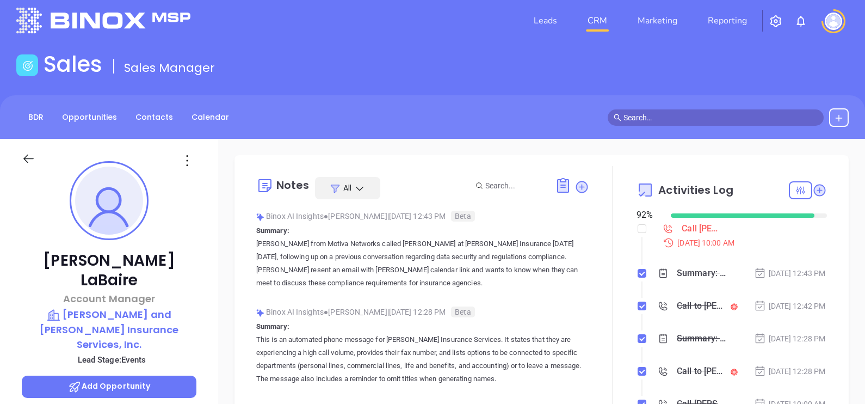
scroll to position [0, 0]
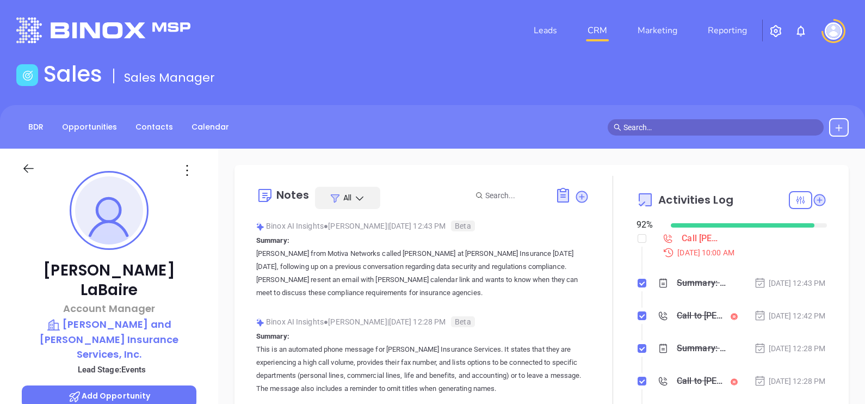
click at [27, 163] on icon at bounding box center [29, 169] width 14 height 14
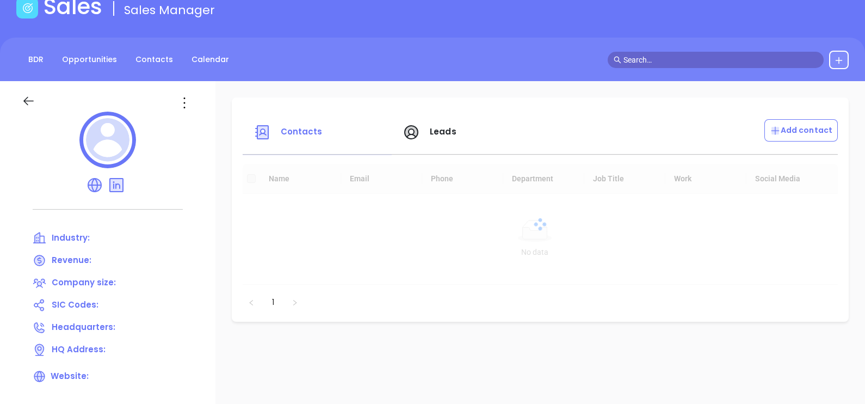
scroll to position [98, 0]
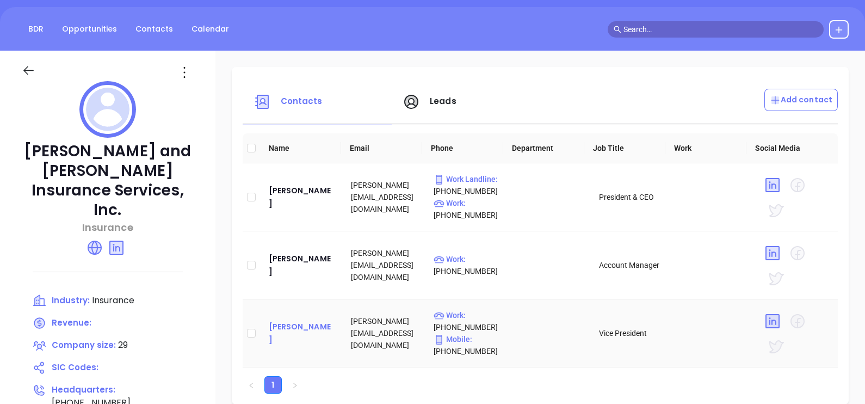
click at [284, 335] on div "[PERSON_NAME]" at bounding box center [301, 333] width 65 height 26
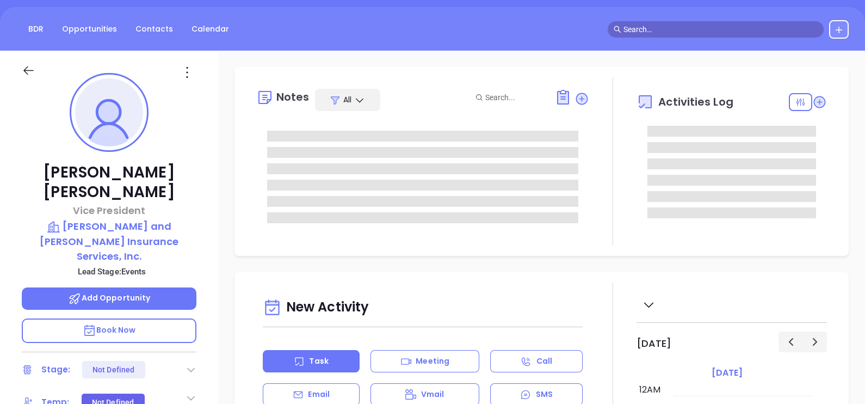
type input "[DATE]"
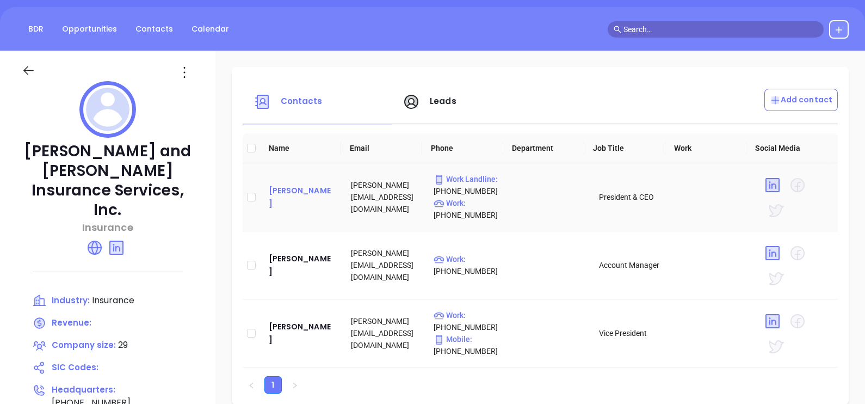
click at [274, 208] on div "[PERSON_NAME]" at bounding box center [301, 197] width 65 height 26
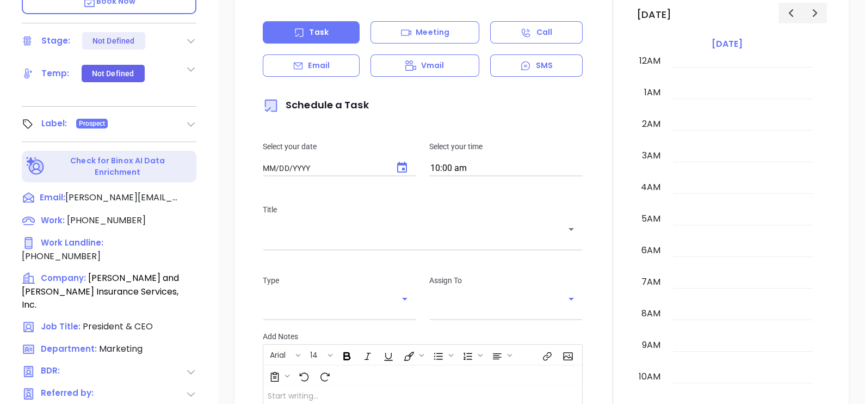
type input "[DATE]"
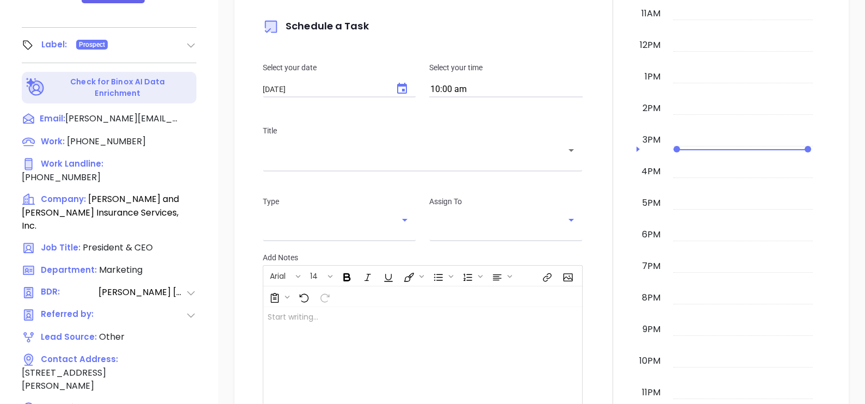
scroll to position [506, 0]
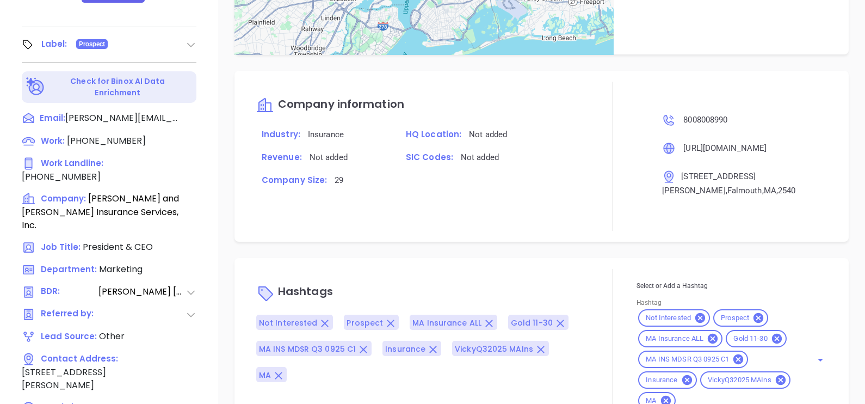
type input "[PERSON_NAME]"
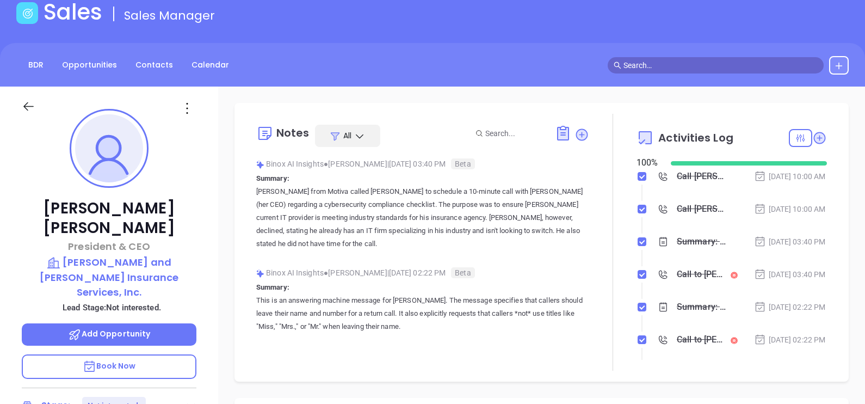
scroll to position [0, 0]
